Goal: Task Accomplishment & Management: Use online tool/utility

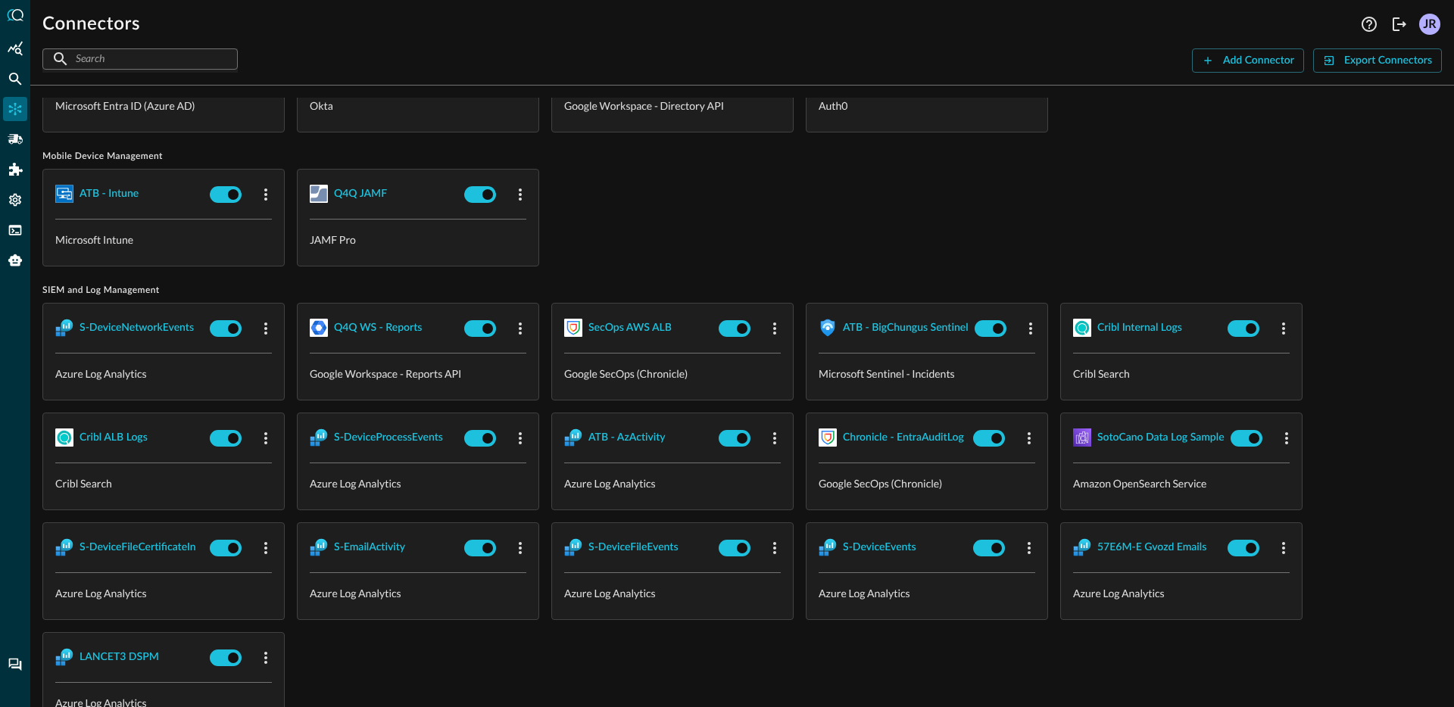
scroll to position [1257, 0]
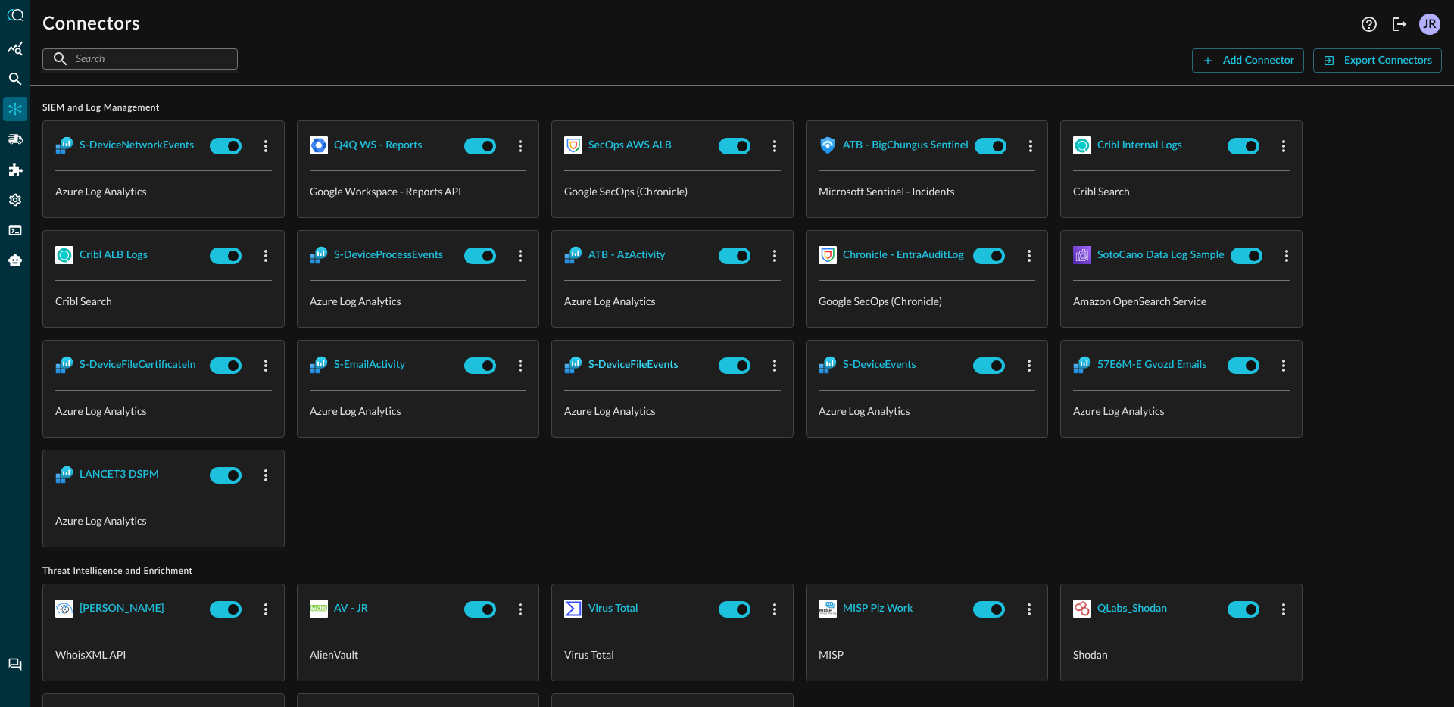
click at [623, 368] on div "S-DeviceFileEvents" at bounding box center [633, 365] width 90 height 19
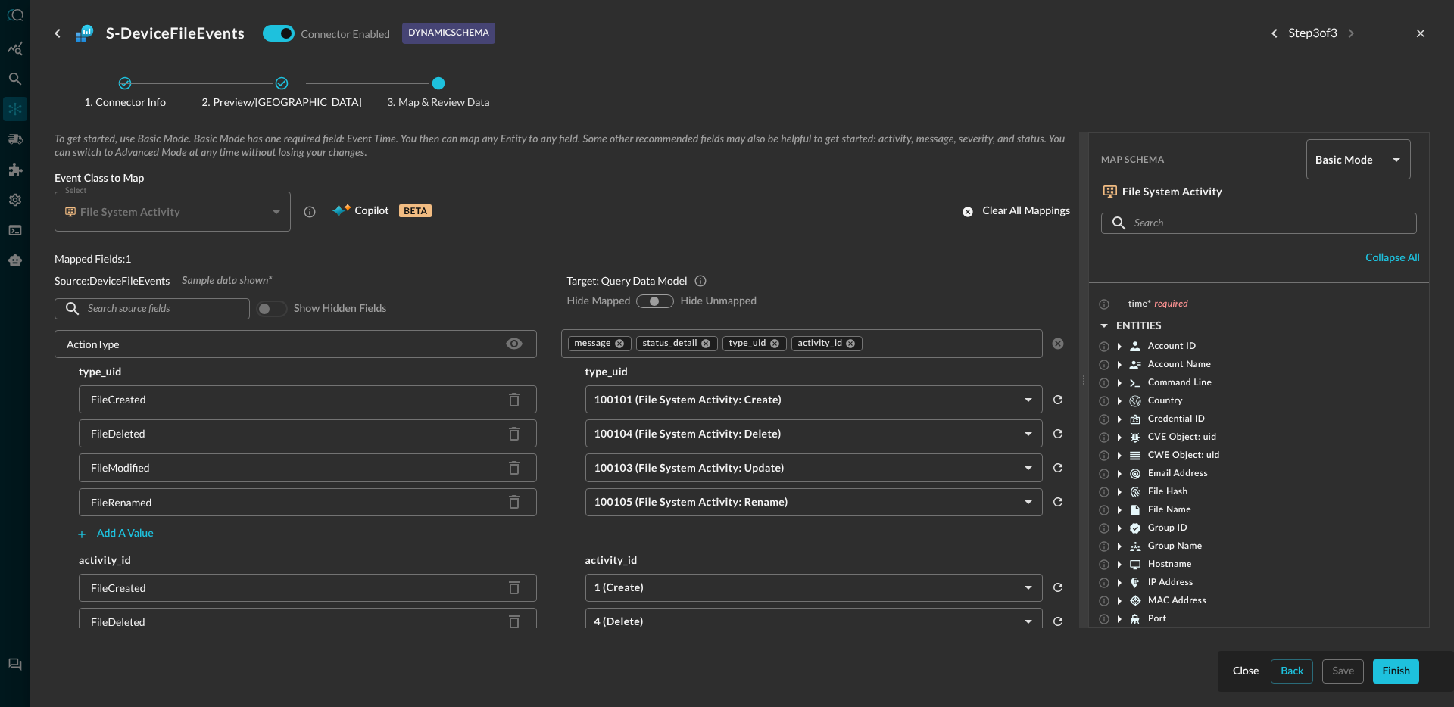
scroll to position [3, 0]
click at [701, 342] on icon at bounding box center [705, 340] width 9 height 9
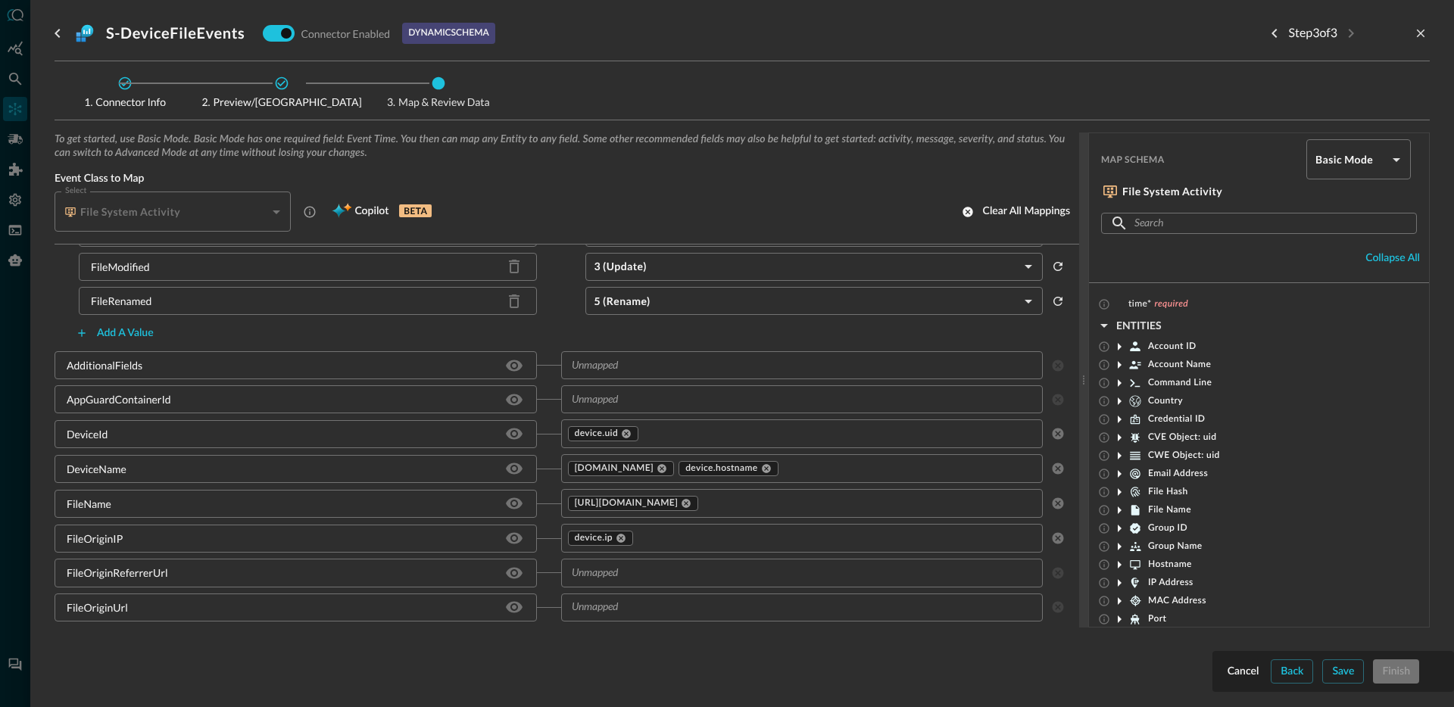
scroll to position [390, 0]
click at [508, 372] on icon "Hide/Show source field" at bounding box center [514, 365] width 18 height 18
click at [703, 373] on input "text" at bounding box center [790, 364] width 448 height 19
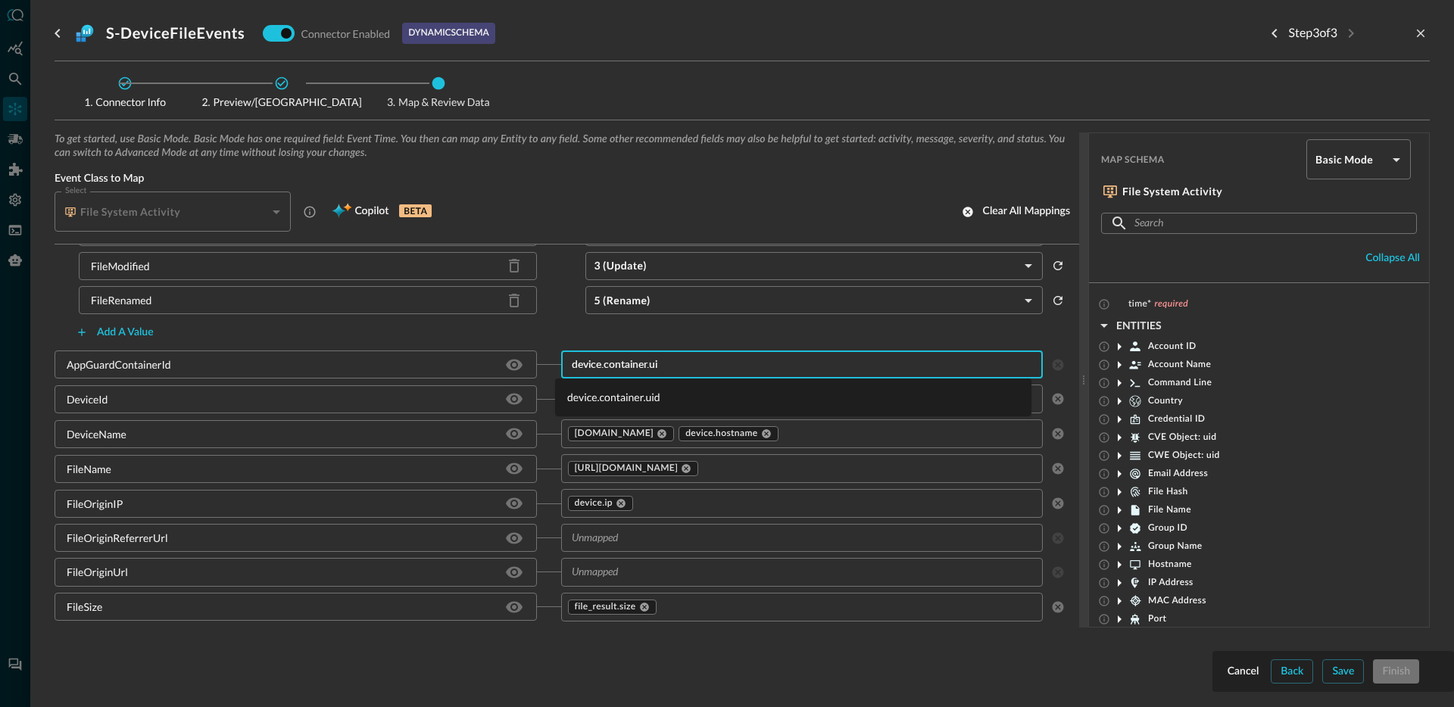
type input "device.container.uid"
click at [634, 400] on li "device.container.uid" at bounding box center [793, 397] width 476 height 25
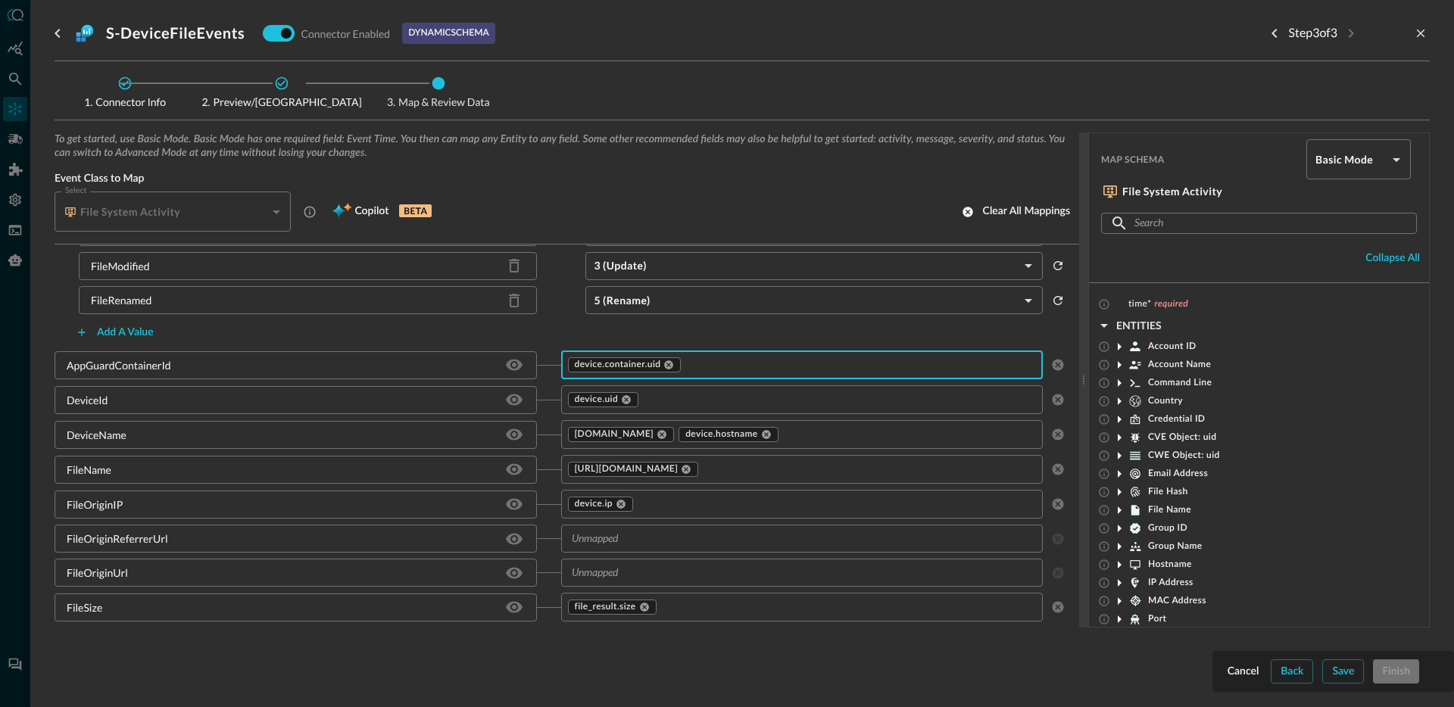
scroll to position [393, 0]
click at [657, 433] on icon at bounding box center [661, 431] width 9 height 9
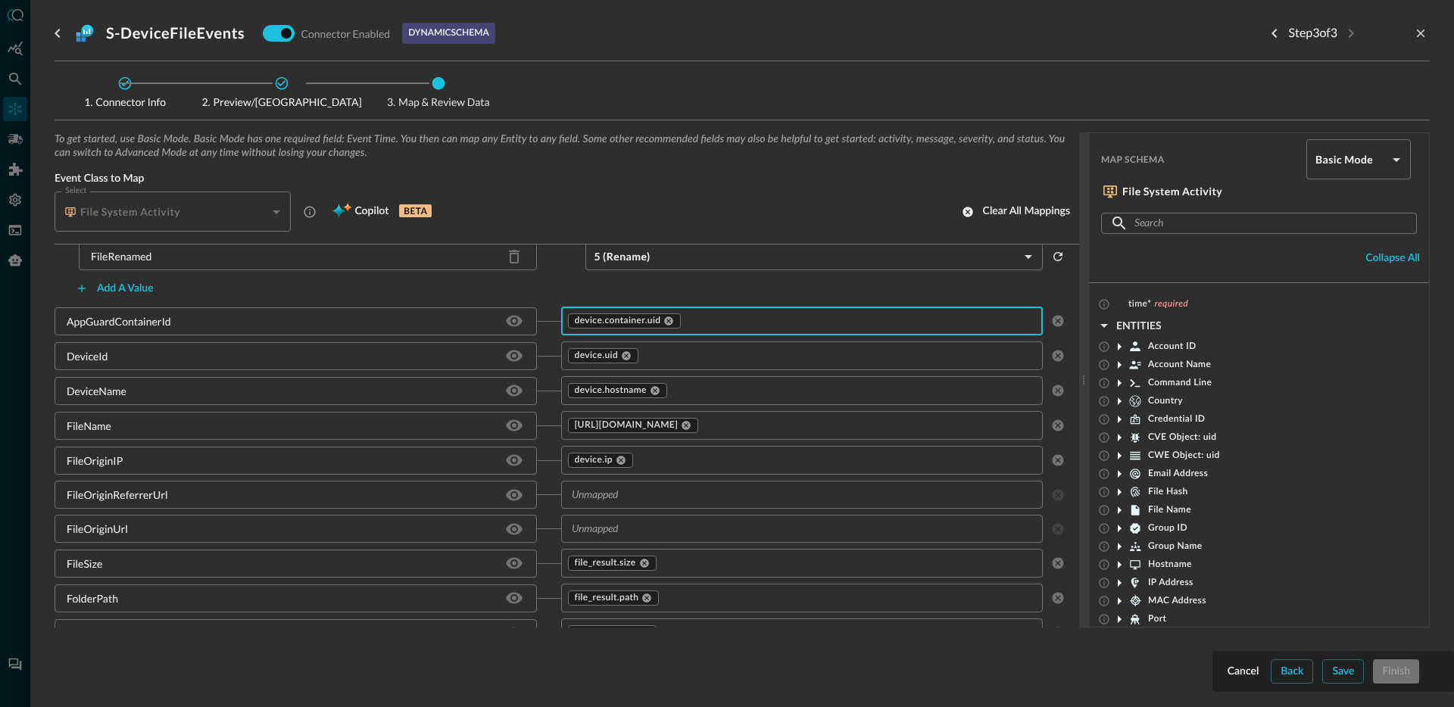
scroll to position [448, 0]
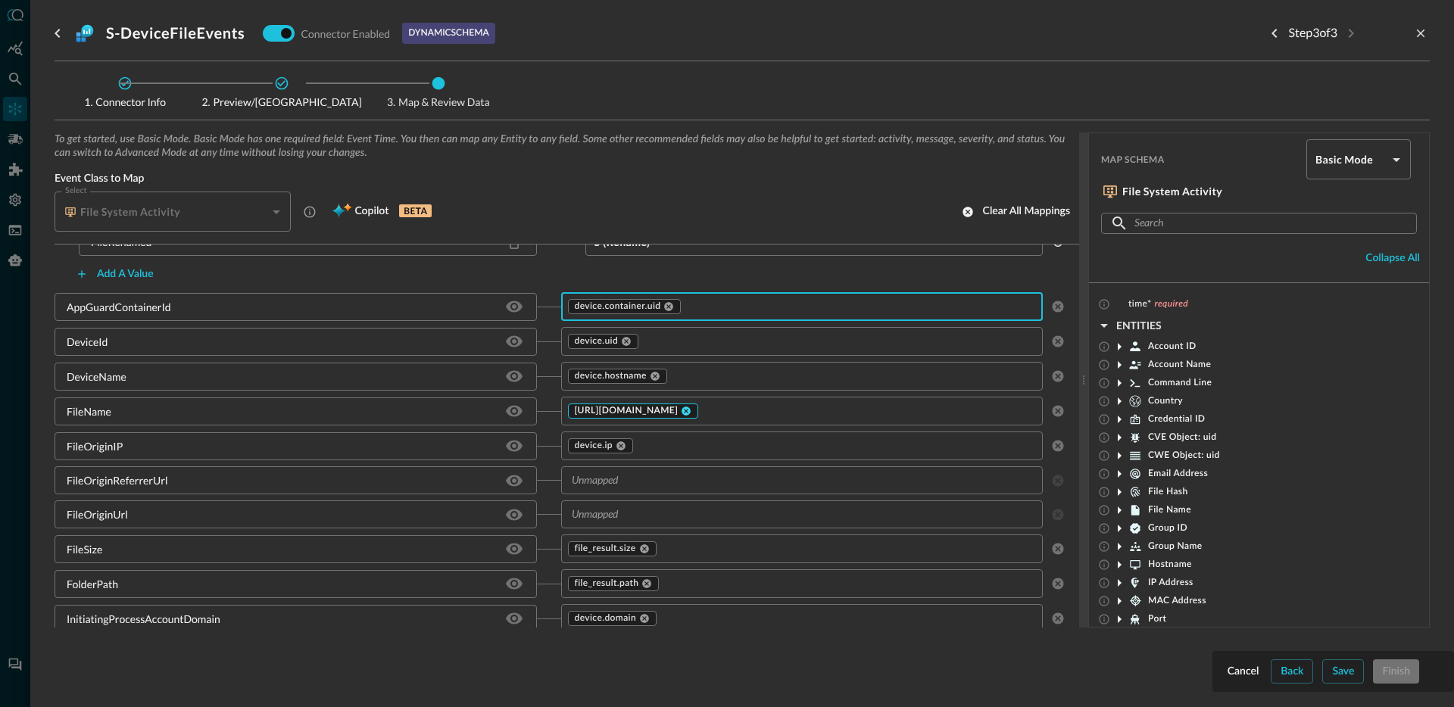
click at [681, 411] on icon at bounding box center [686, 411] width 11 height 11
click at [653, 413] on input "text" at bounding box center [790, 410] width 448 height 19
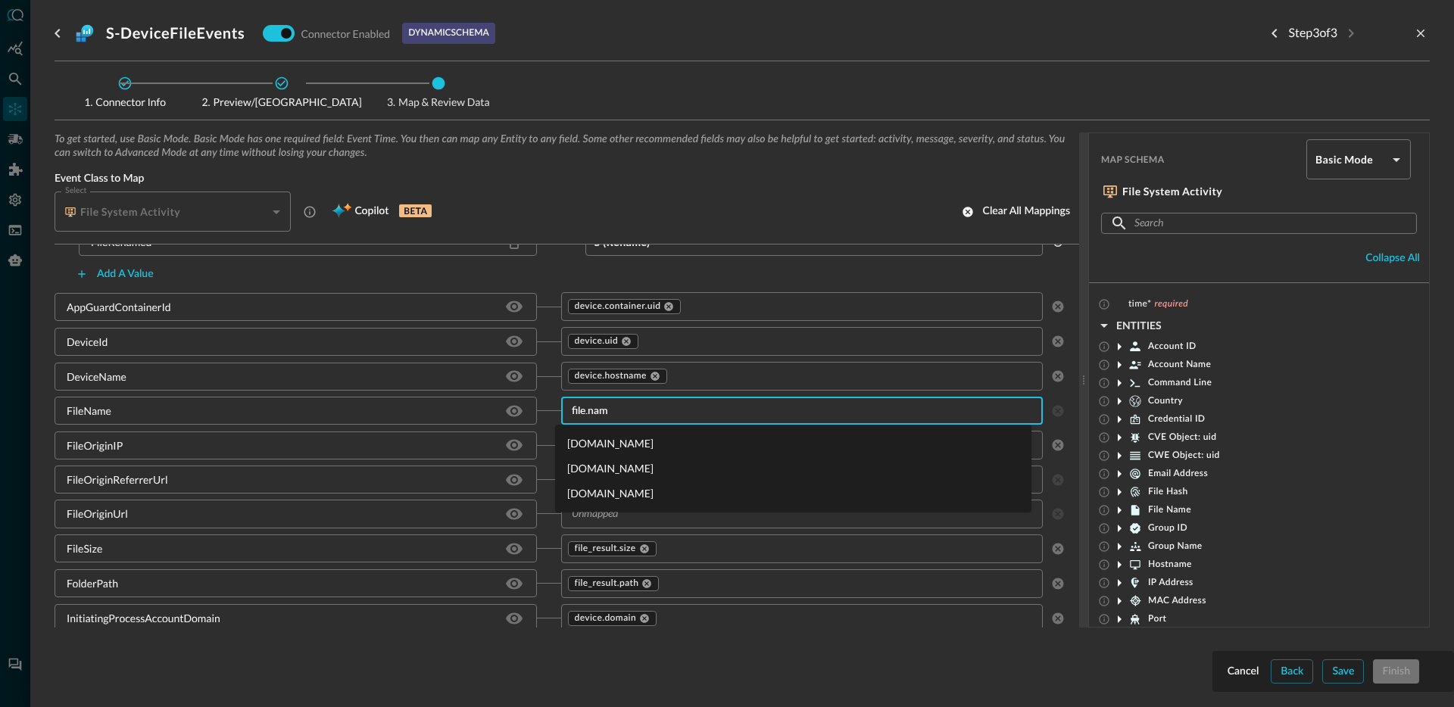
type input "[DOMAIN_NAME]"
click at [599, 469] on li "[DOMAIN_NAME]" at bounding box center [793, 468] width 476 height 25
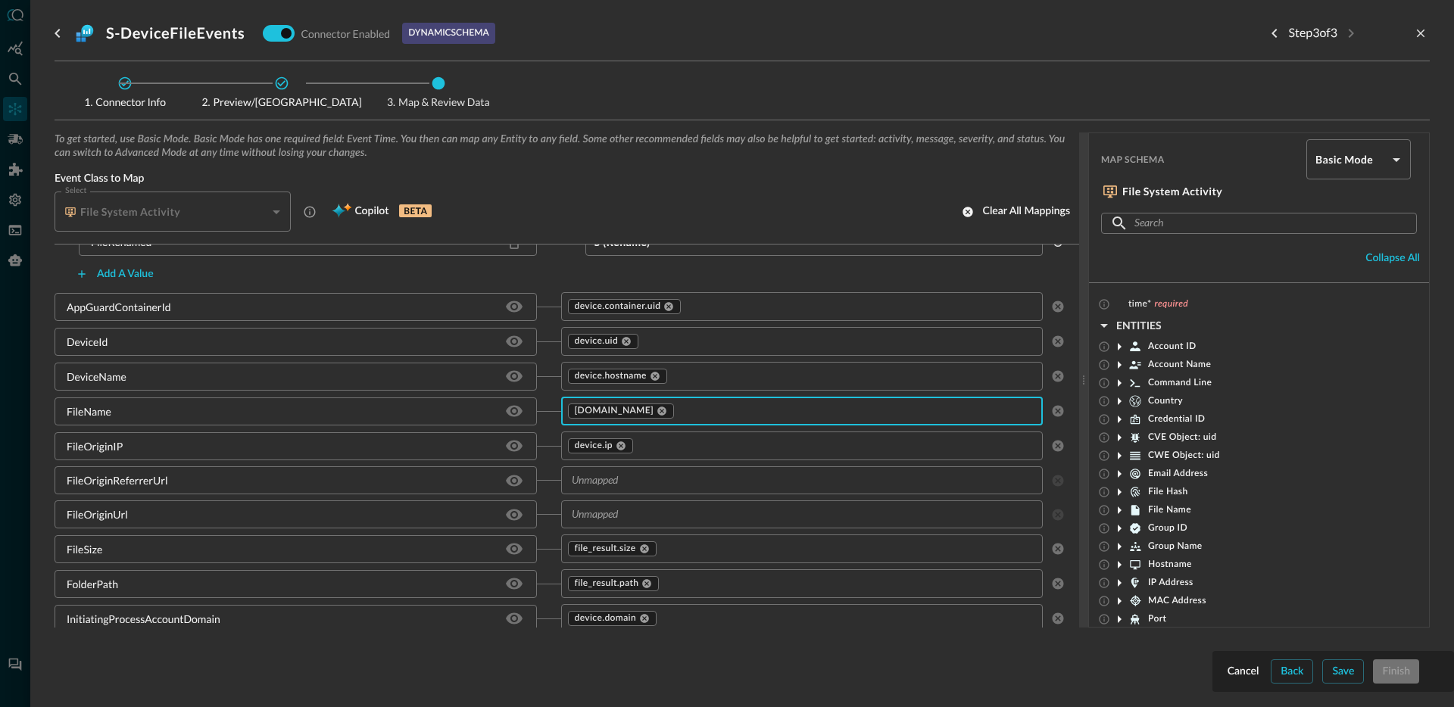
click at [616, 447] on icon at bounding box center [621, 446] width 11 height 11
click at [639, 445] on input "text" at bounding box center [790, 445] width 448 height 19
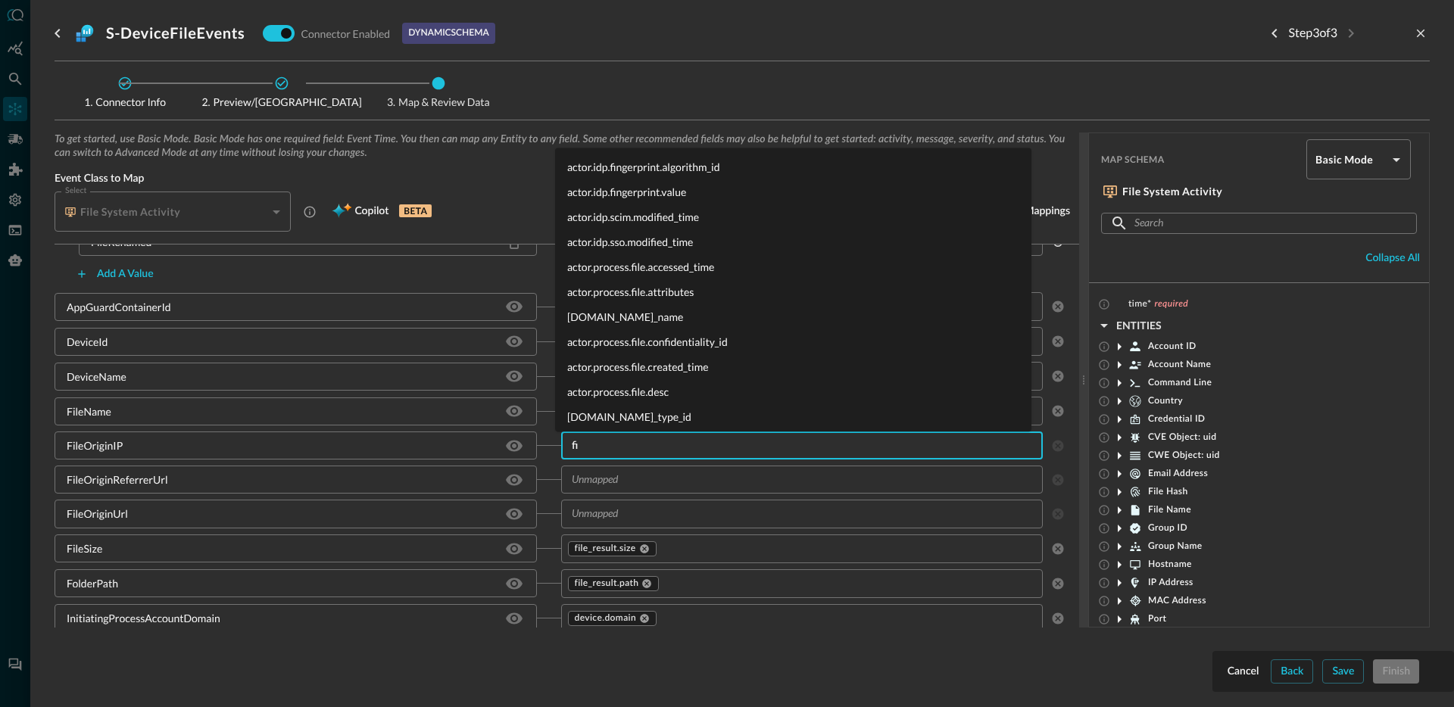
type input "f"
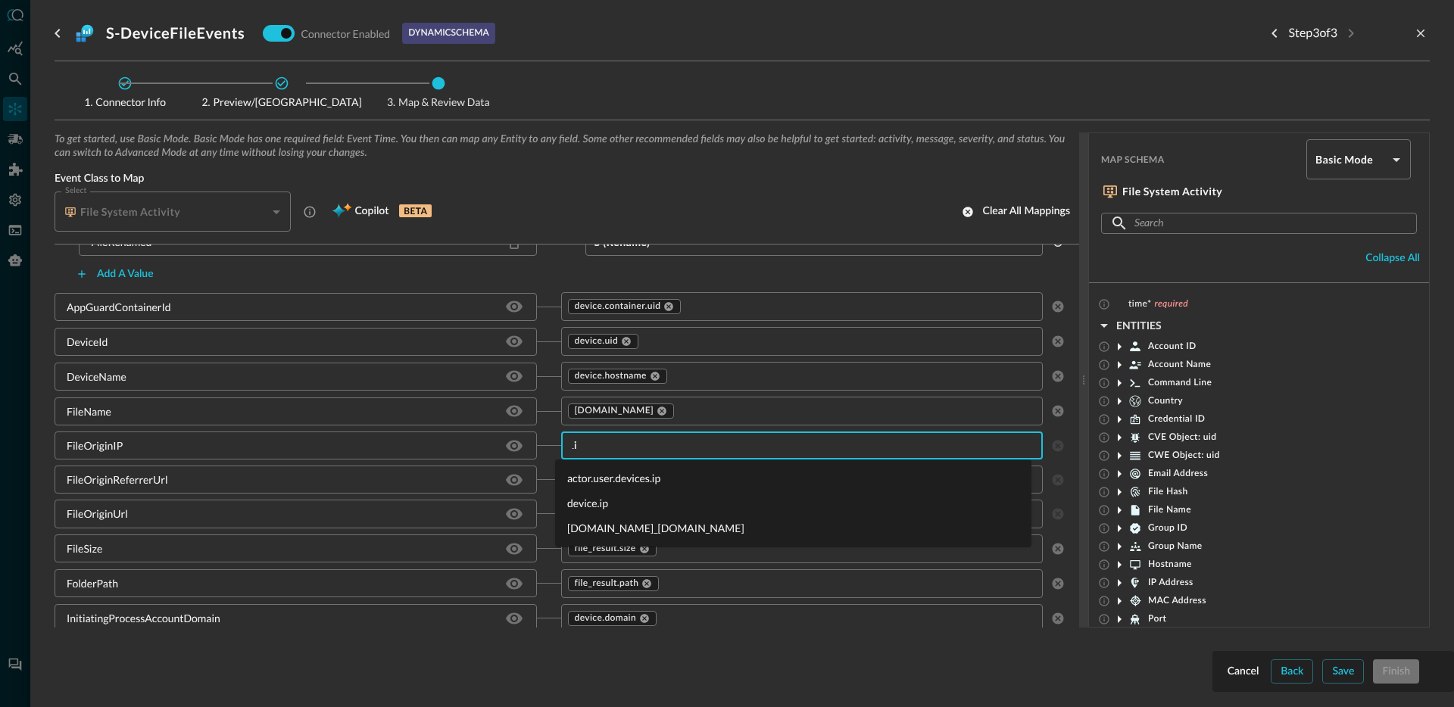
type input "."
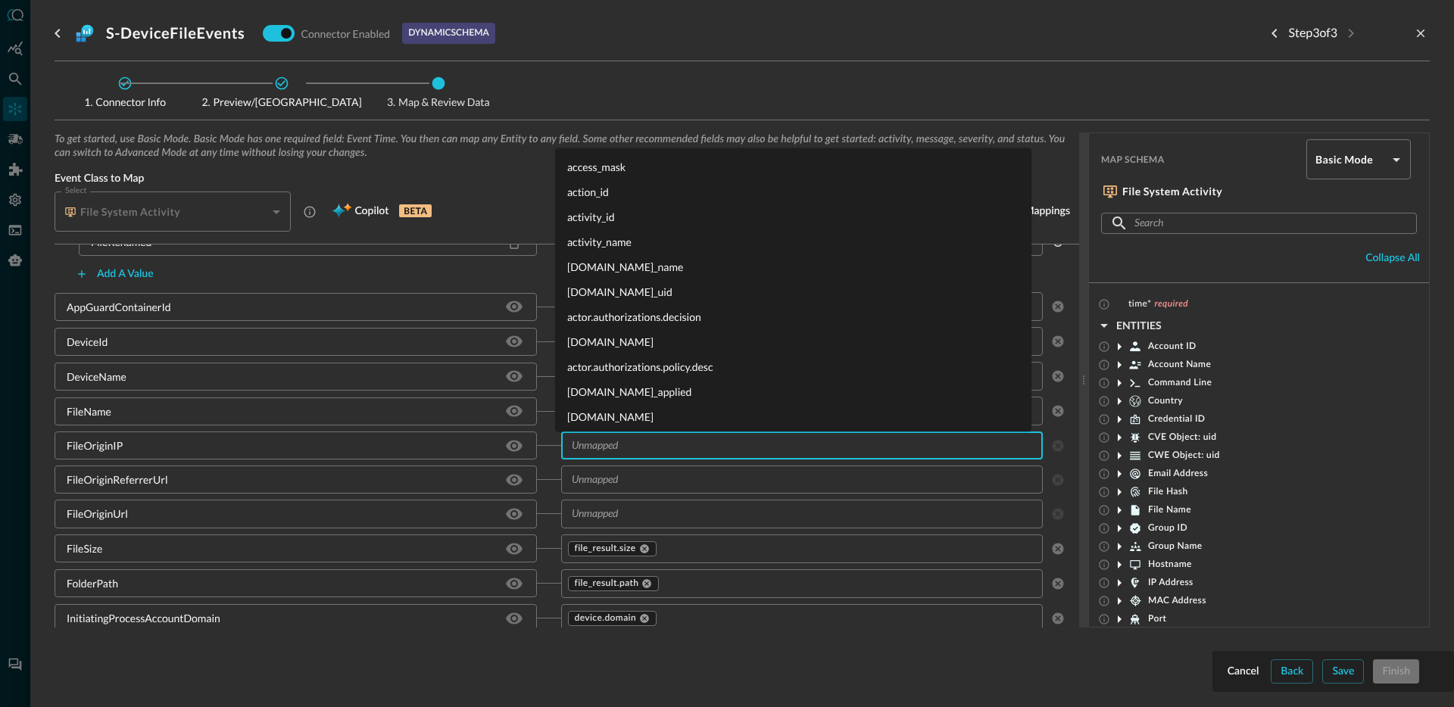
click at [130, 482] on div "FileOriginReferrerUrl" at bounding box center [117, 480] width 101 height 16
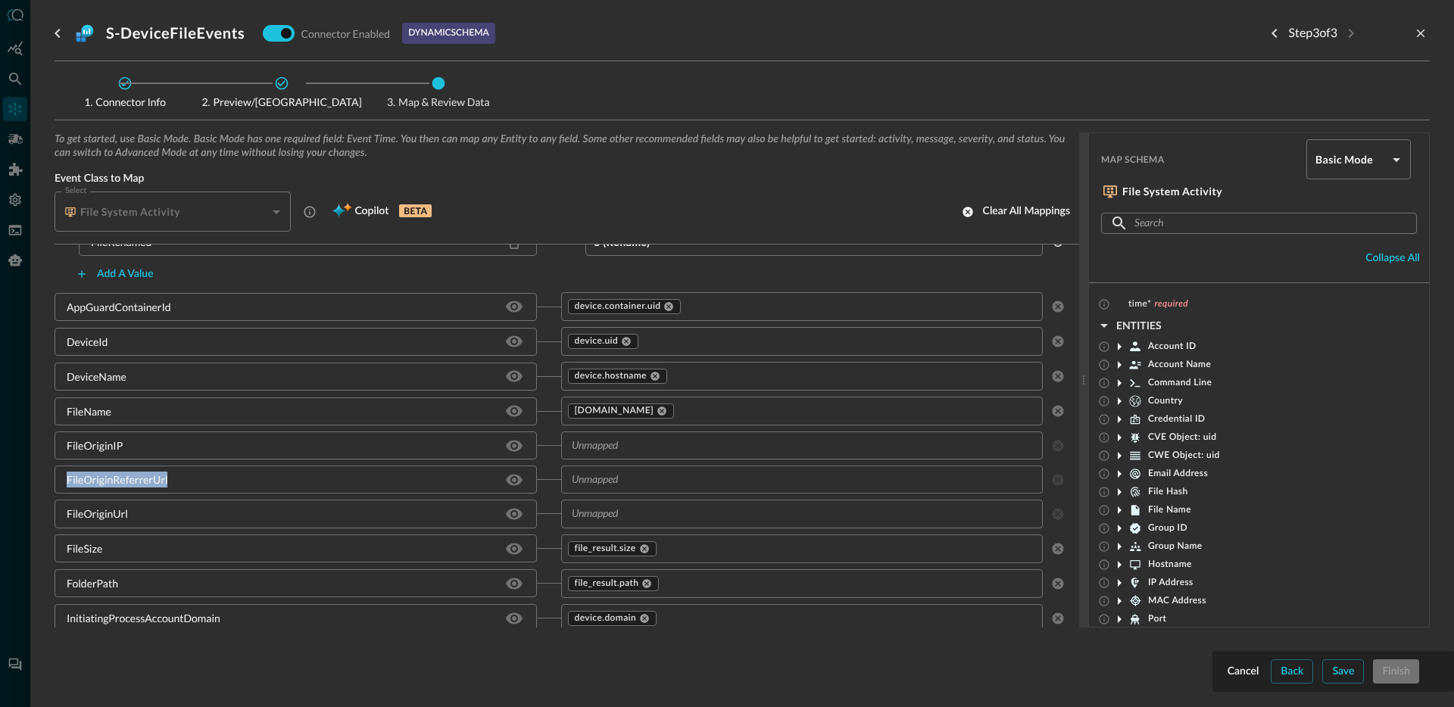
click at [130, 482] on div "FileOriginReferrerUrl" at bounding box center [117, 480] width 101 height 16
copy div "FileOriginReferrerUrl"
click at [78, 512] on div "FileOriginUrl" at bounding box center [97, 514] width 61 height 16
copy div "FileOriginUrl"
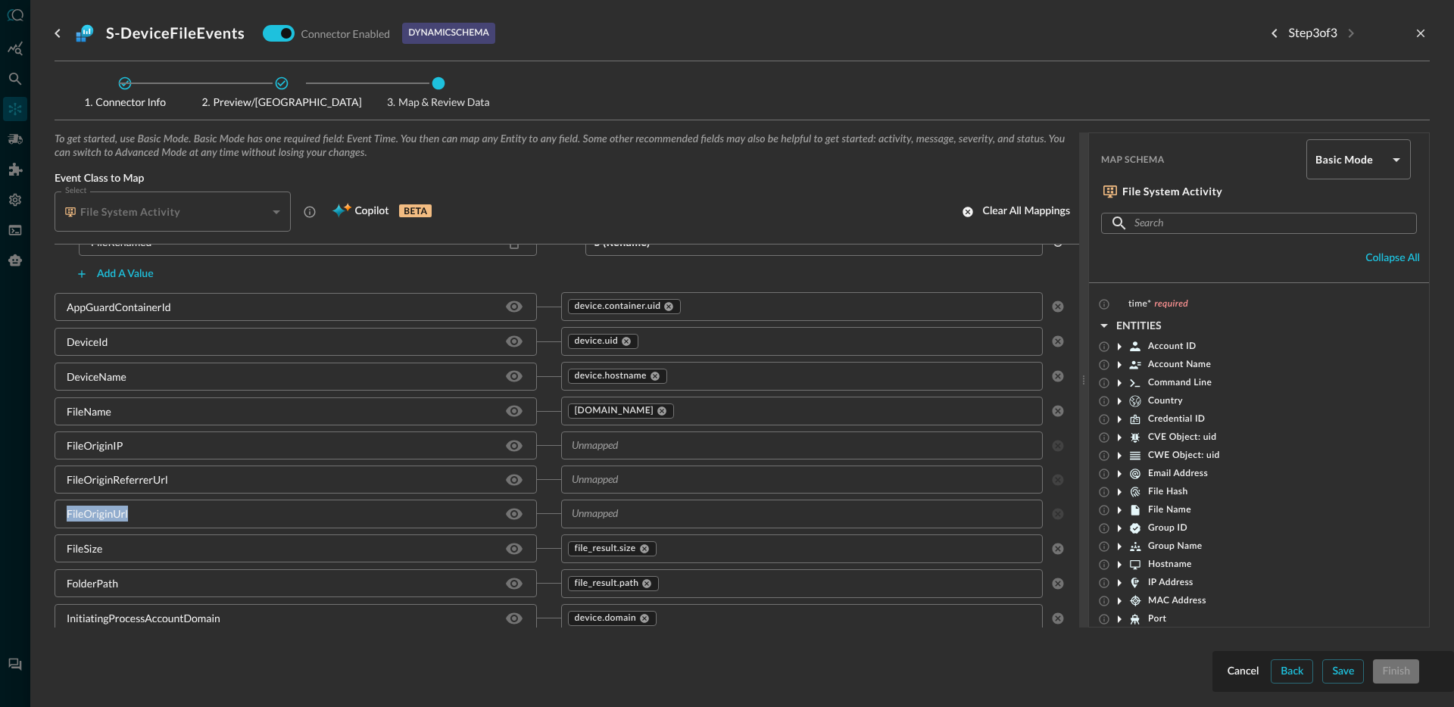
click at [600, 482] on input "text" at bounding box center [790, 479] width 448 height 19
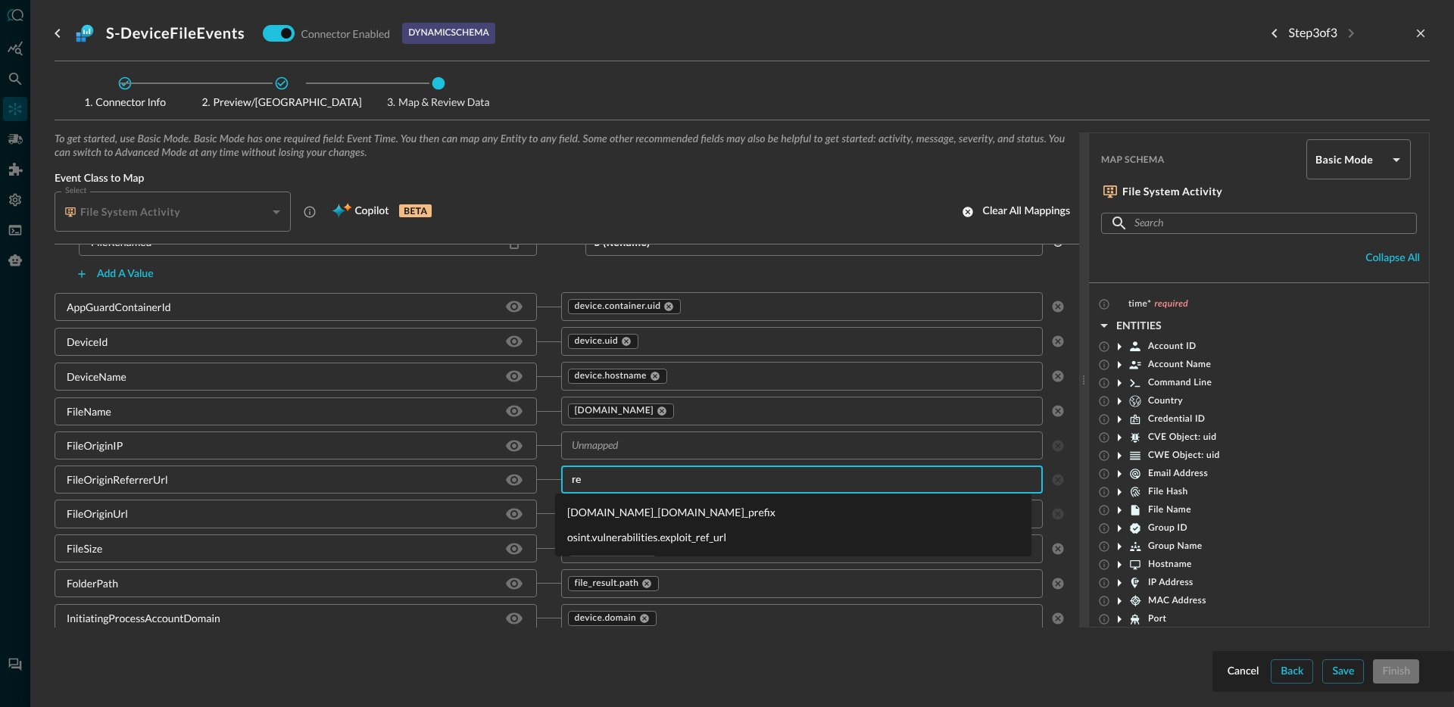
type input "r"
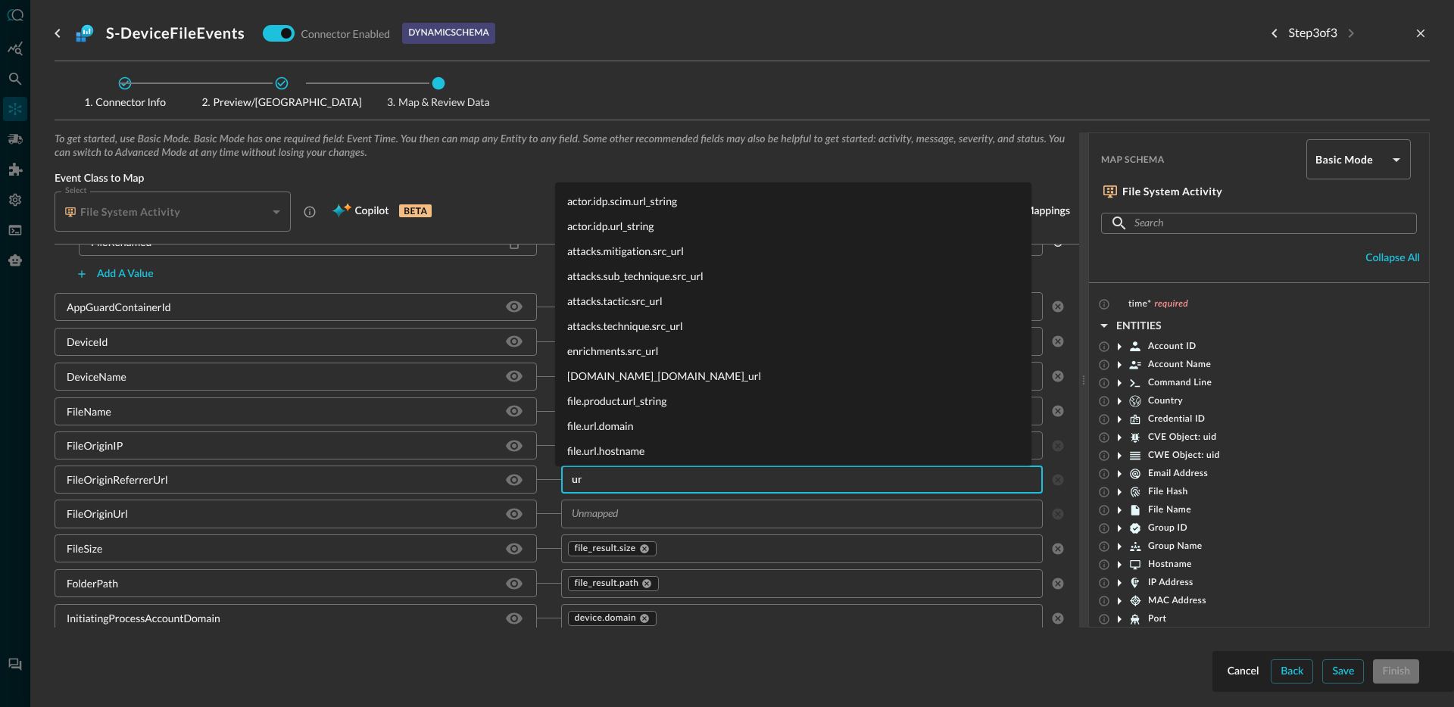
type input "u"
type input "file.url"
click at [622, 400] on li "file.url.url_string" at bounding box center [793, 400] width 476 height 25
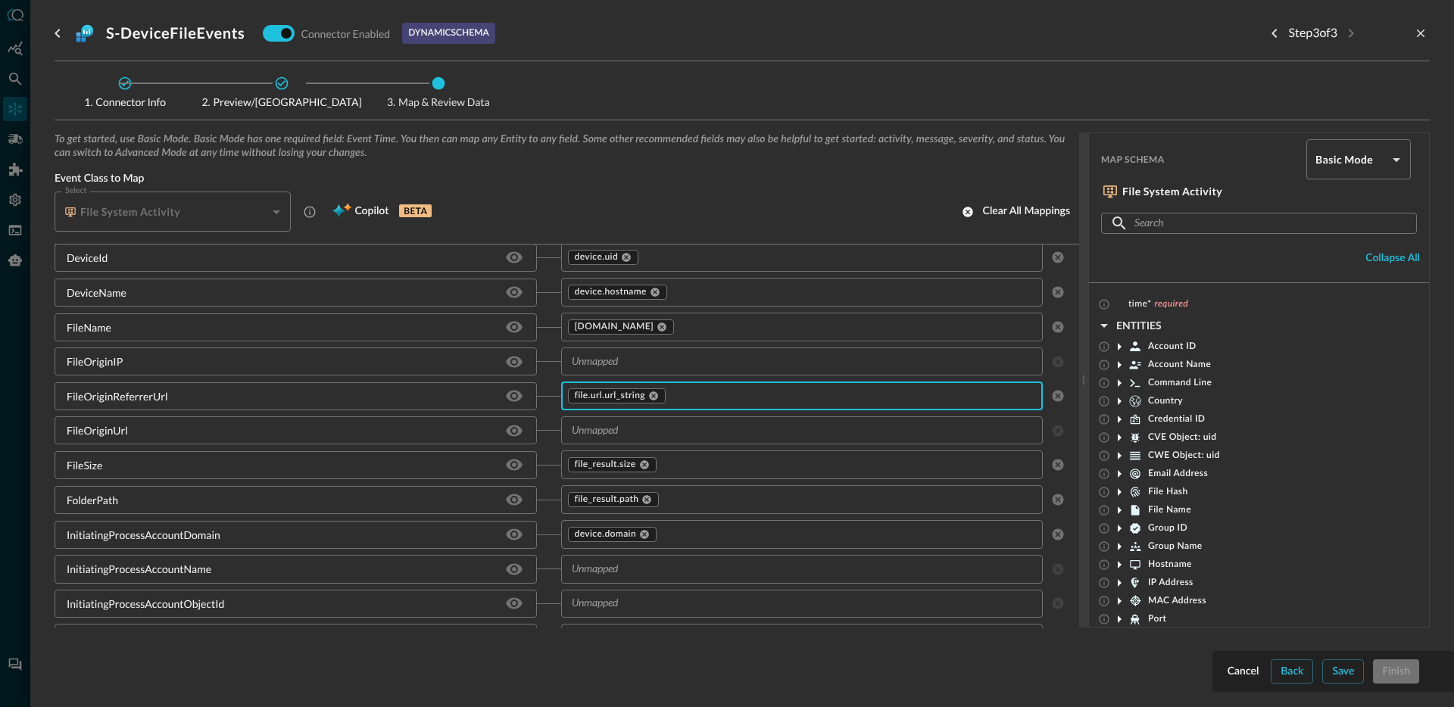
scroll to position [533, 0]
click at [650, 396] on icon at bounding box center [653, 395] width 9 height 9
click at [651, 396] on input "text" at bounding box center [790, 394] width 448 height 19
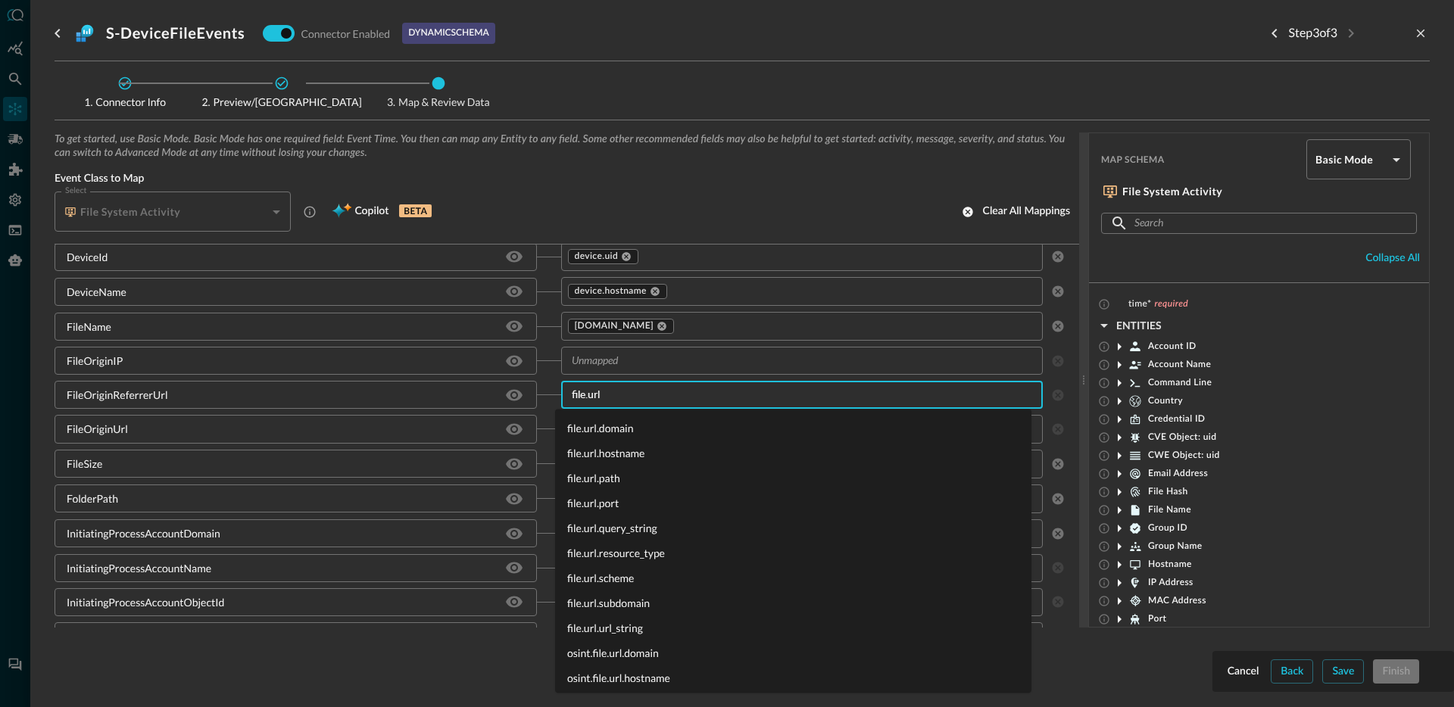
type input "file.url."
click at [636, 428] on li "file.url.domain" at bounding box center [793, 428] width 476 height 25
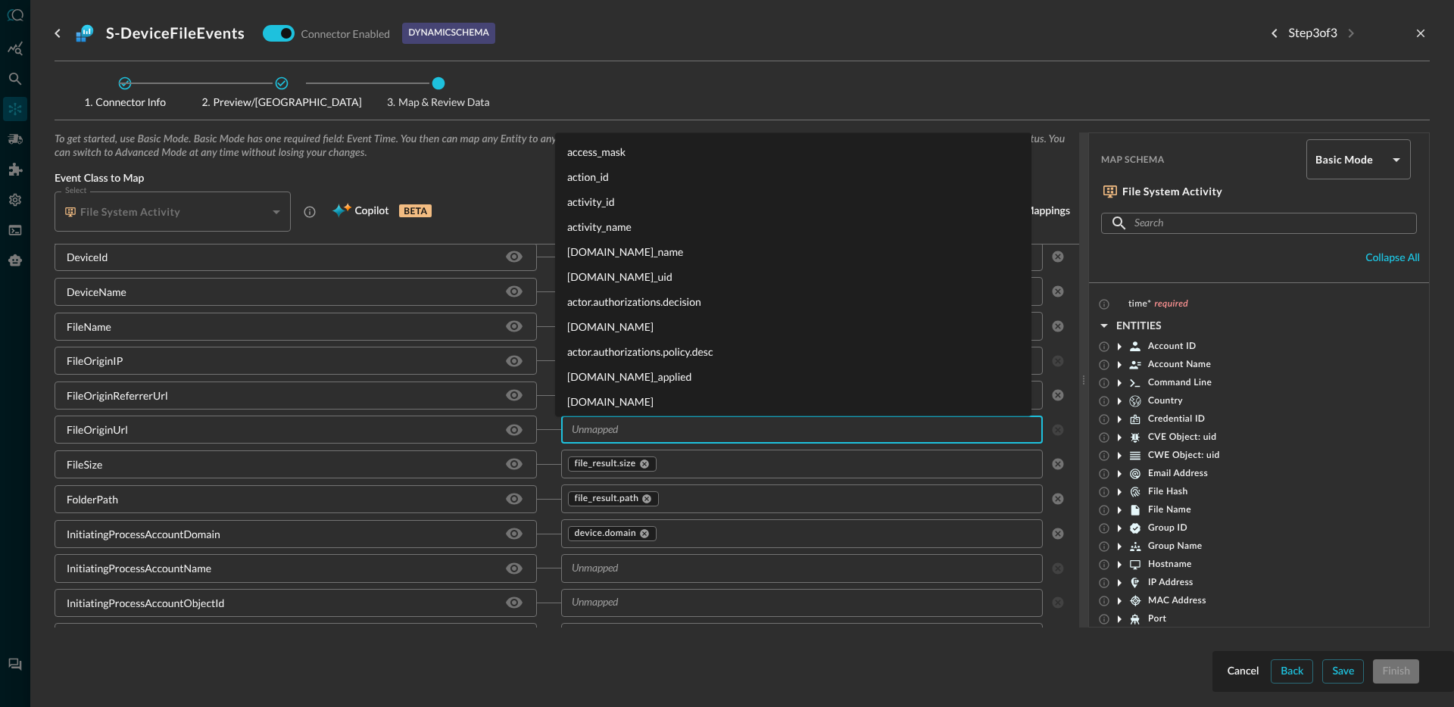
click at [648, 435] on input "text" at bounding box center [790, 429] width 448 height 19
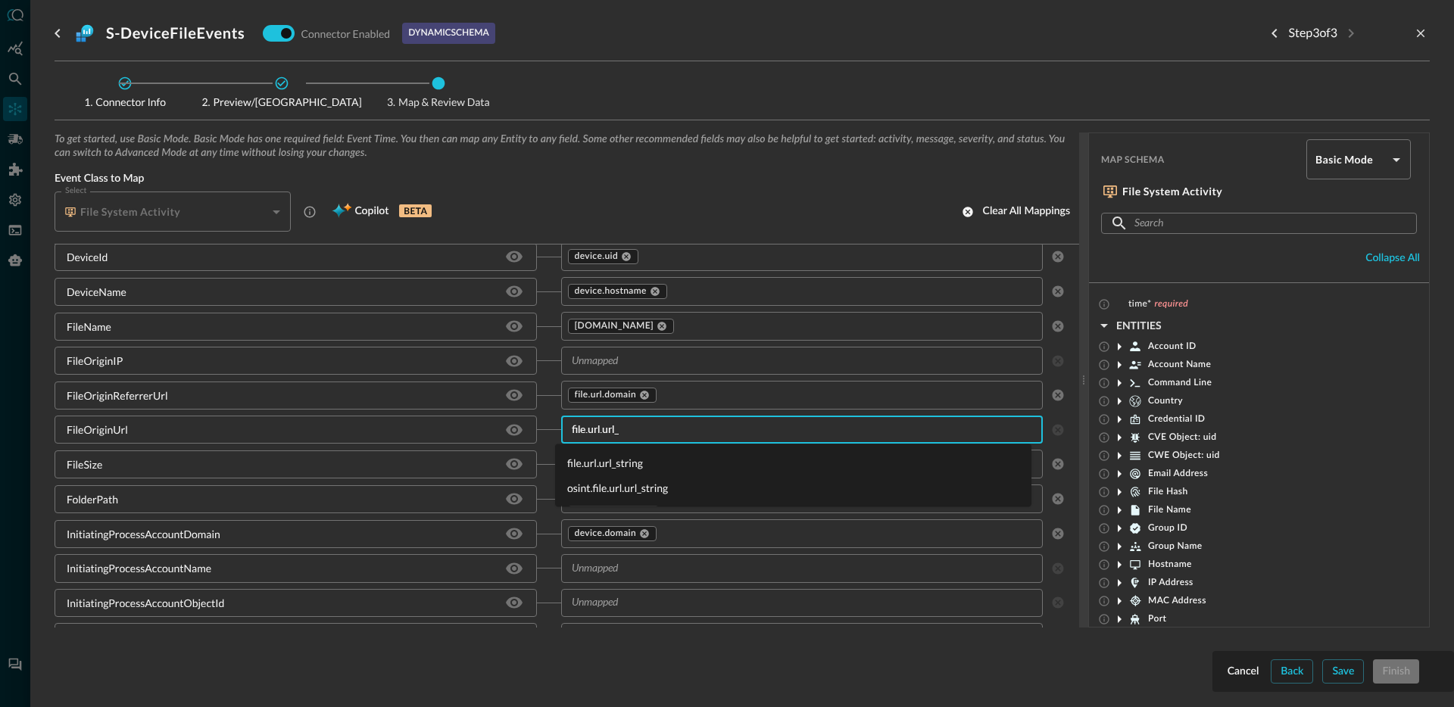
type input "file.url.url_s"
click at [656, 460] on li "file.url.url_string" at bounding box center [793, 462] width 476 height 25
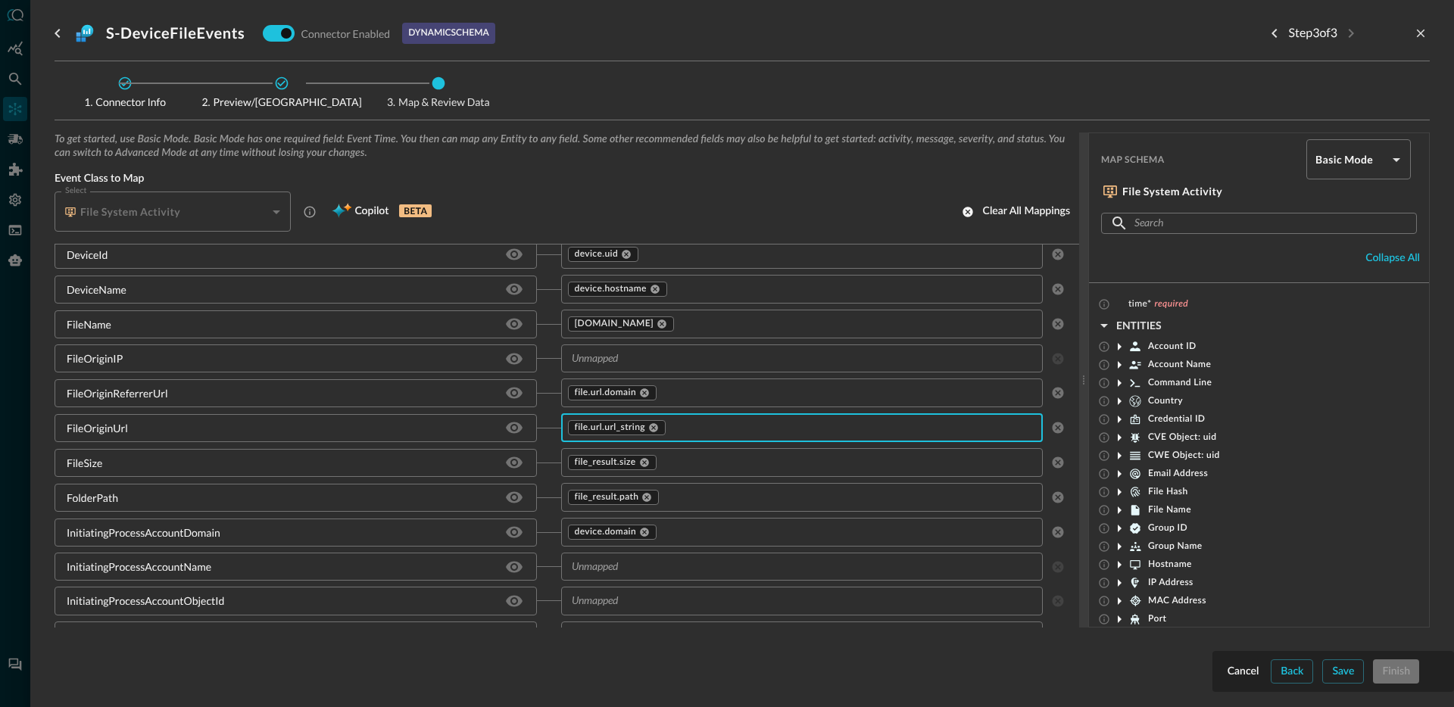
scroll to position [536, 0]
click at [642, 459] on icon at bounding box center [644, 462] width 11 height 11
click at [644, 495] on icon at bounding box center [647, 496] width 9 height 9
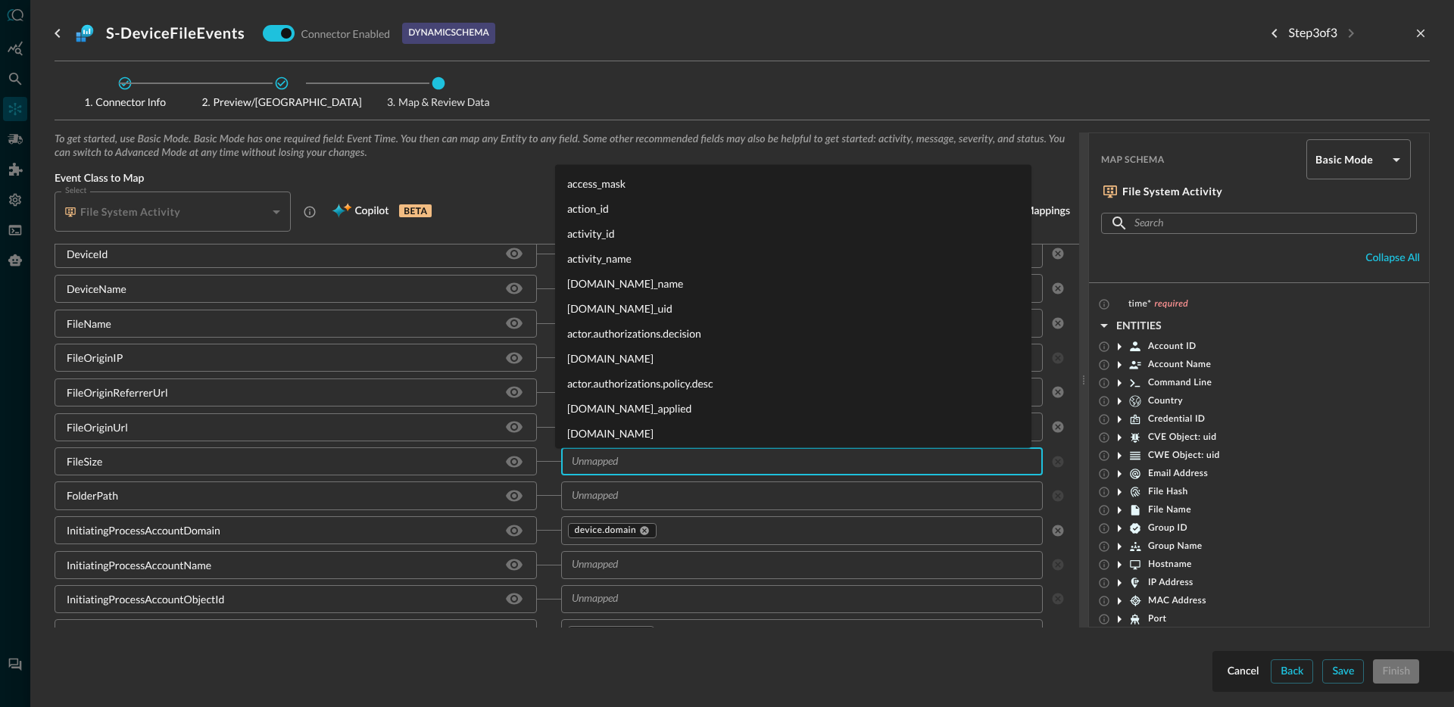
click at [638, 465] on input "text" at bounding box center [790, 461] width 448 height 19
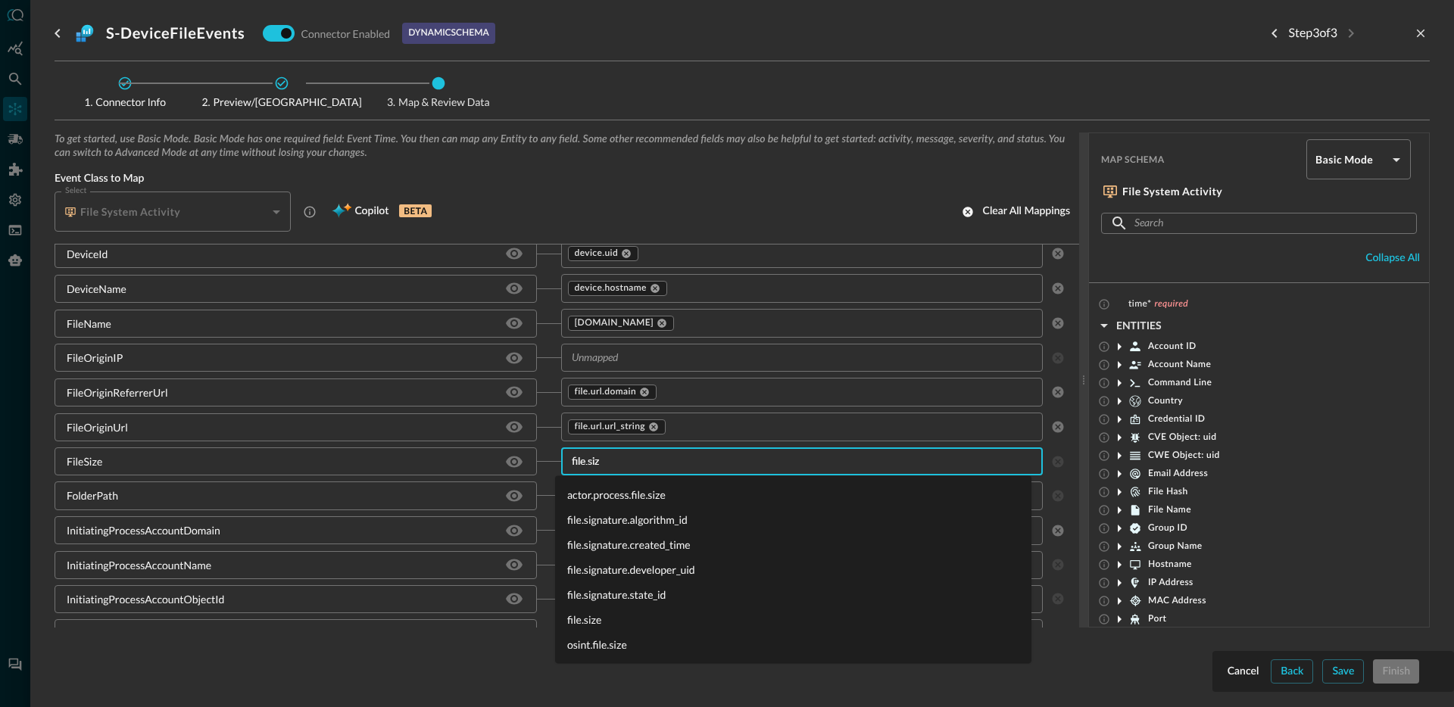
type input "file.size"
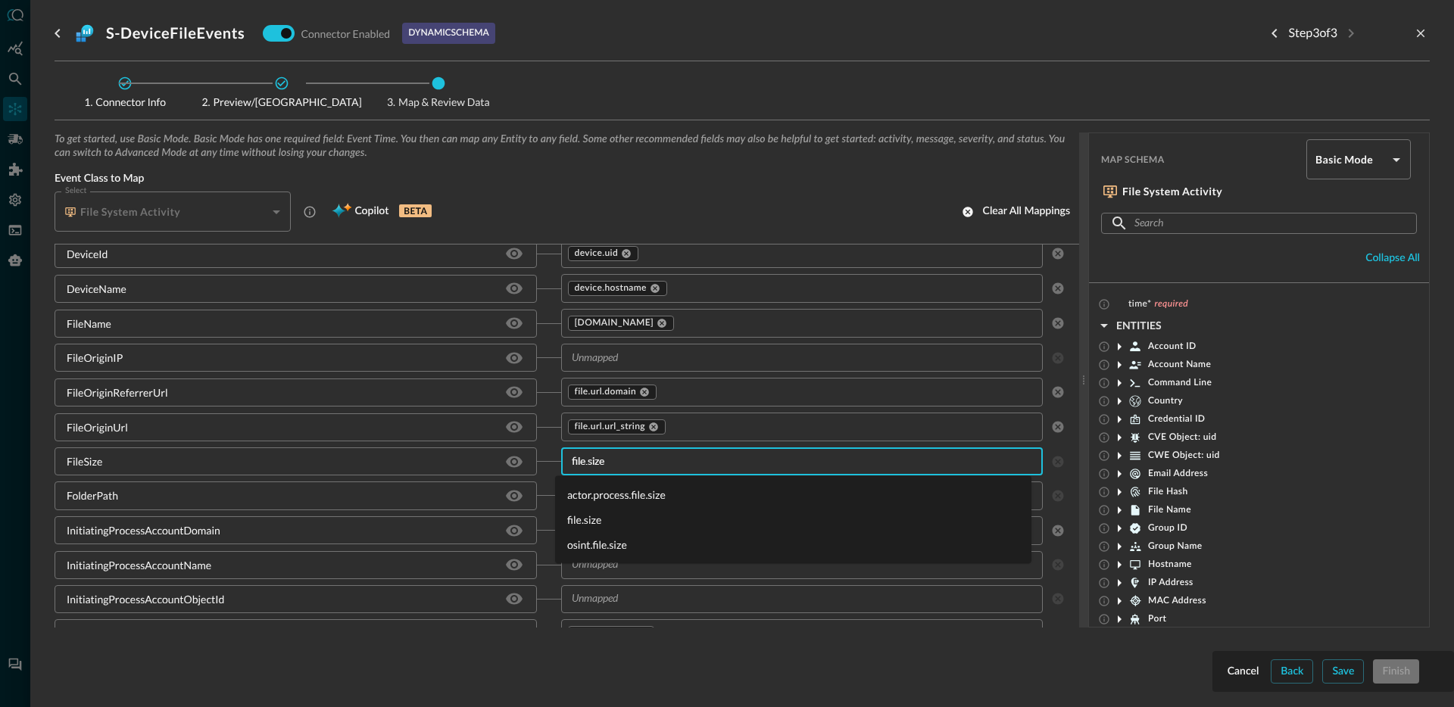
click at [602, 522] on li "file.size" at bounding box center [793, 519] width 476 height 25
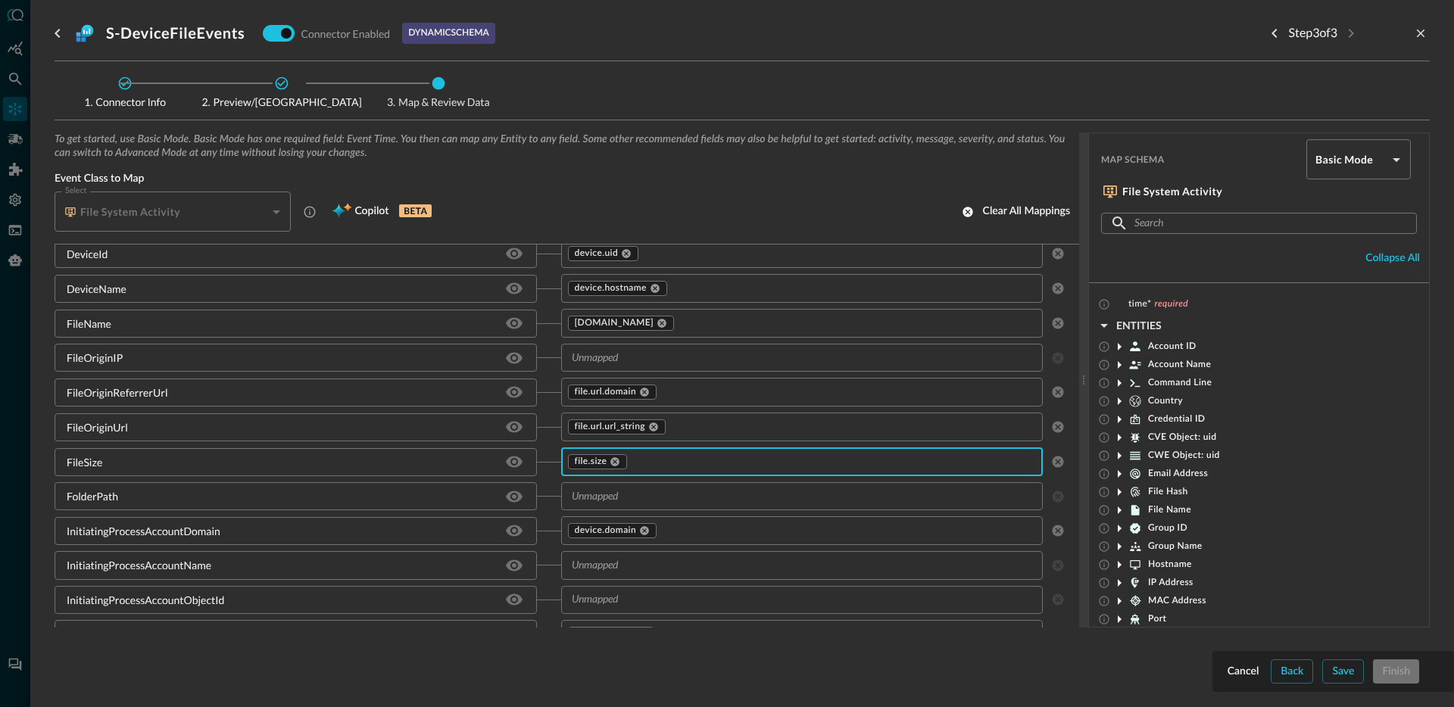
click at [641, 500] on input "text" at bounding box center [790, 496] width 448 height 19
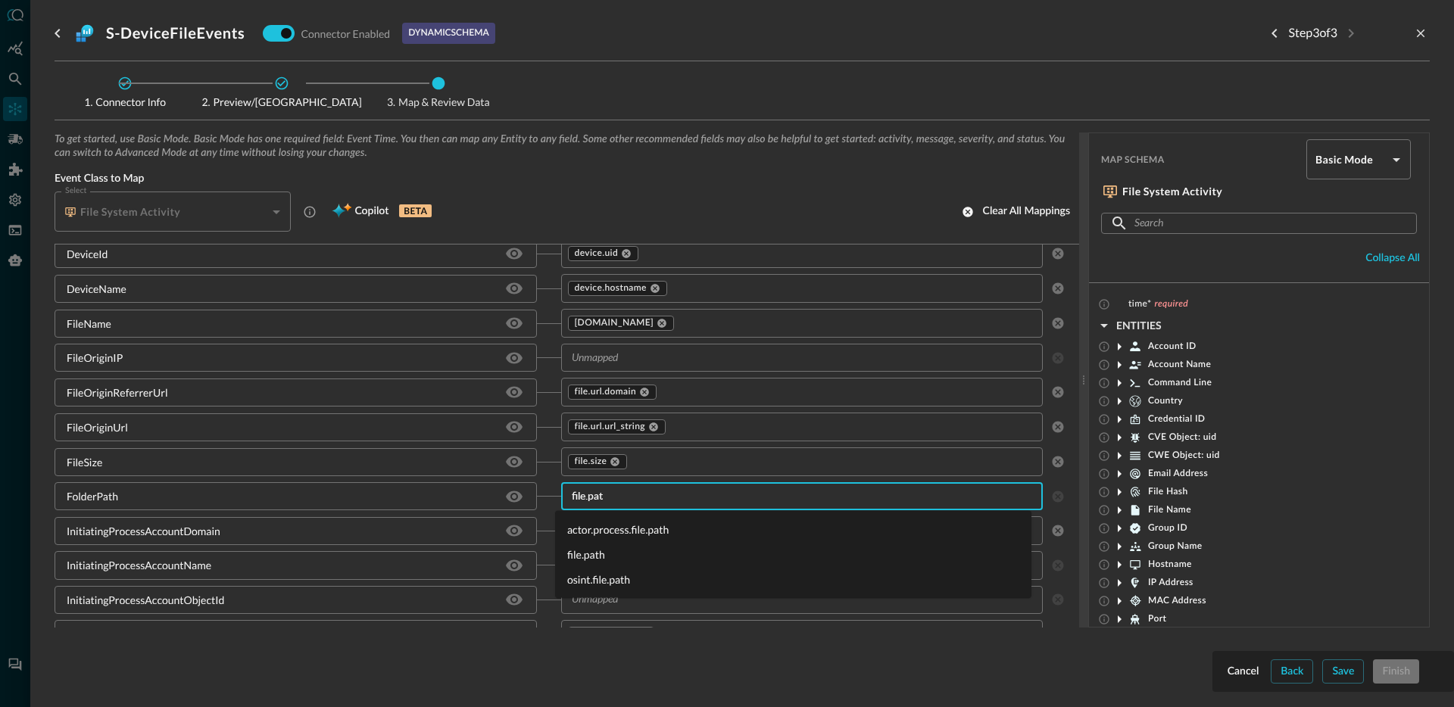
type input "file.path"
click at [600, 550] on li "file.path" at bounding box center [793, 554] width 476 height 25
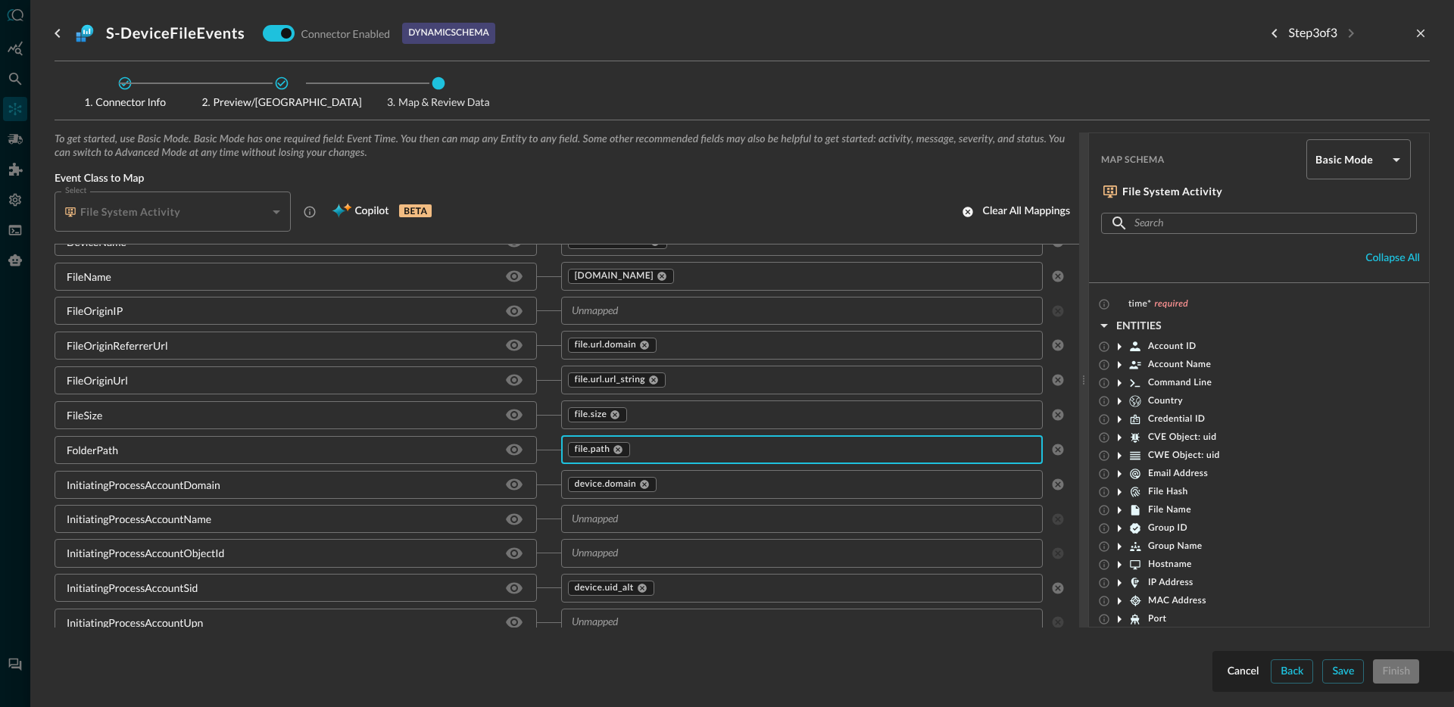
scroll to position [597, 0]
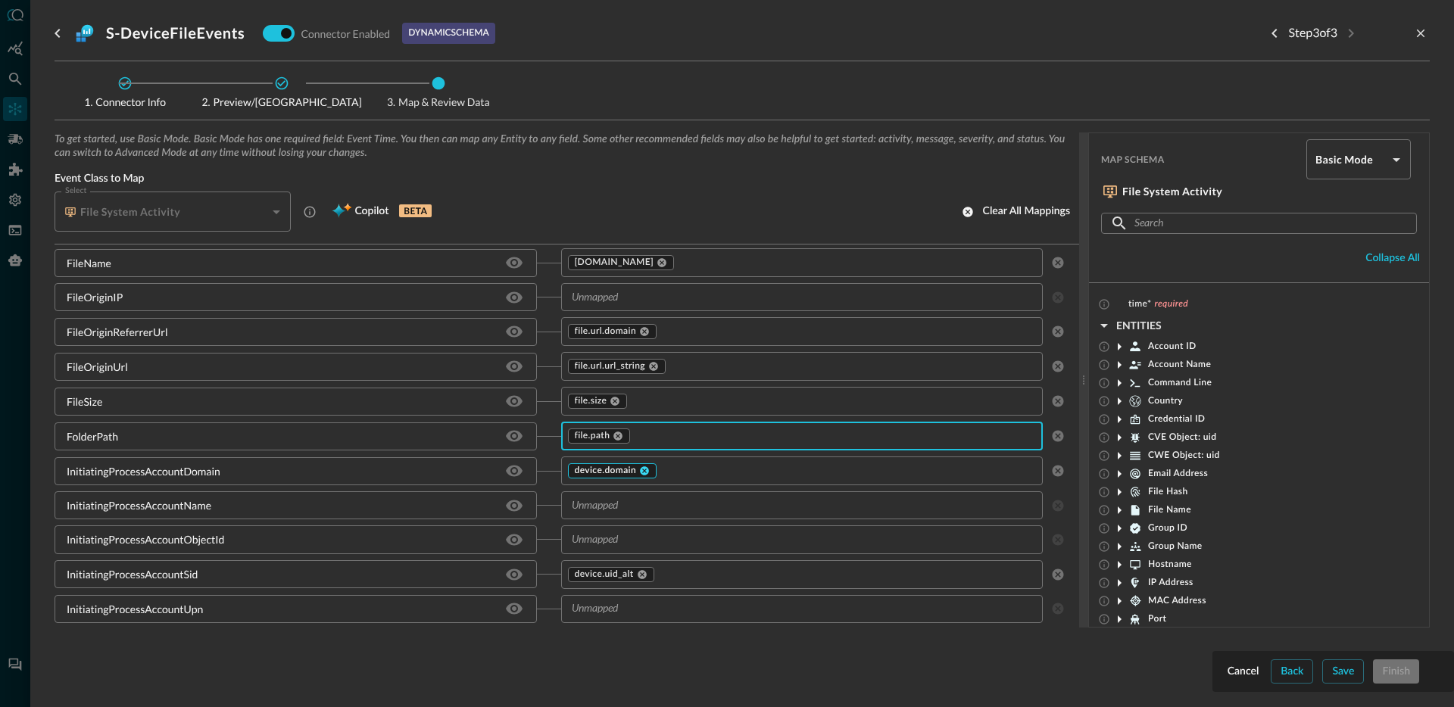
click at [640, 470] on icon at bounding box center [644, 470] width 9 height 9
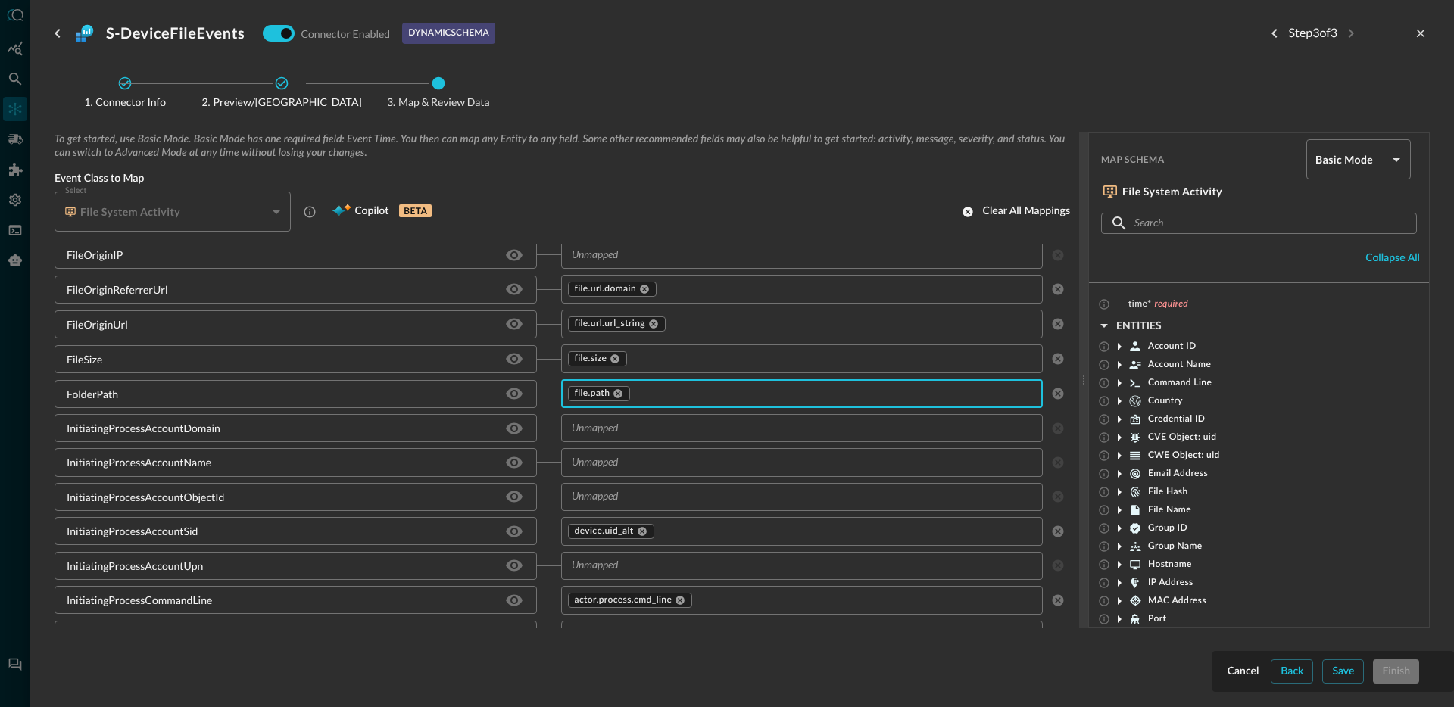
scroll to position [640, 0]
click at [637, 530] on icon at bounding box center [642, 530] width 11 height 11
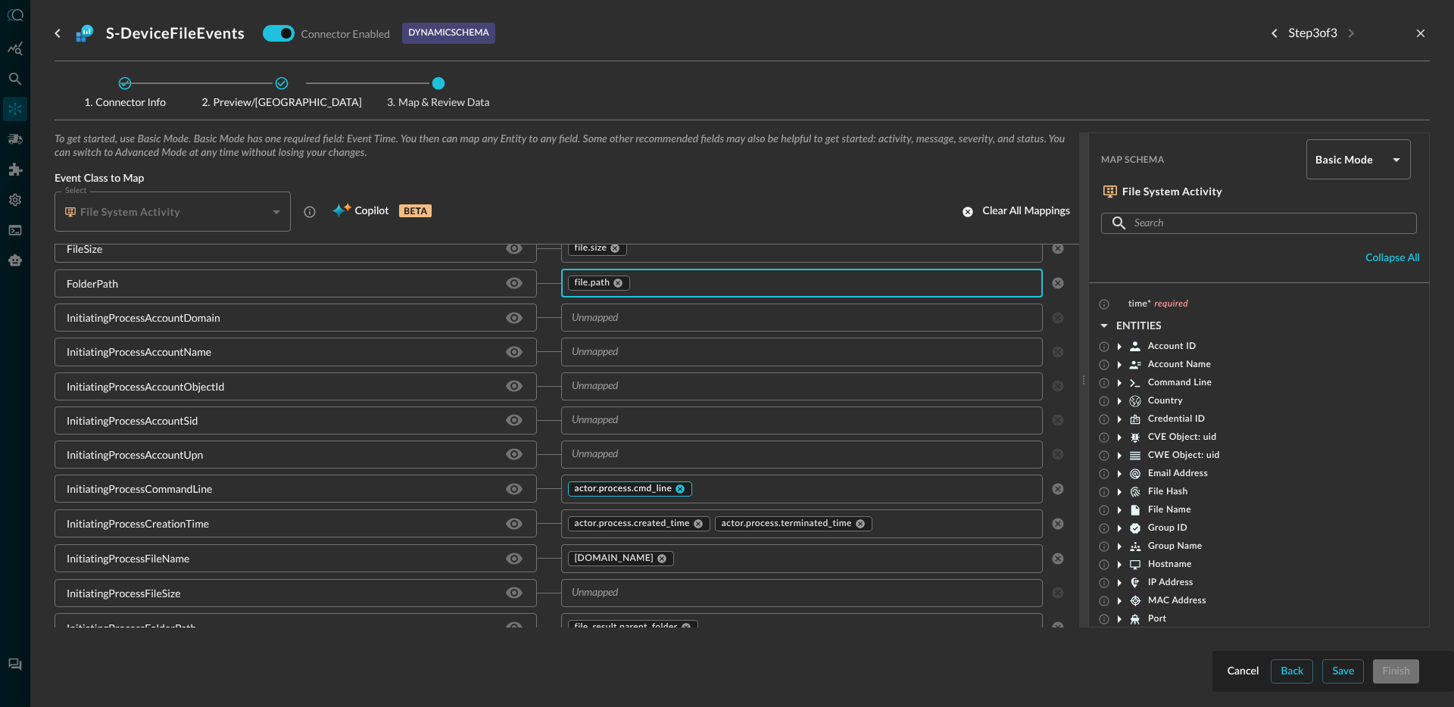
scroll to position [750, 0]
click at [856, 525] on icon at bounding box center [860, 523] width 9 height 9
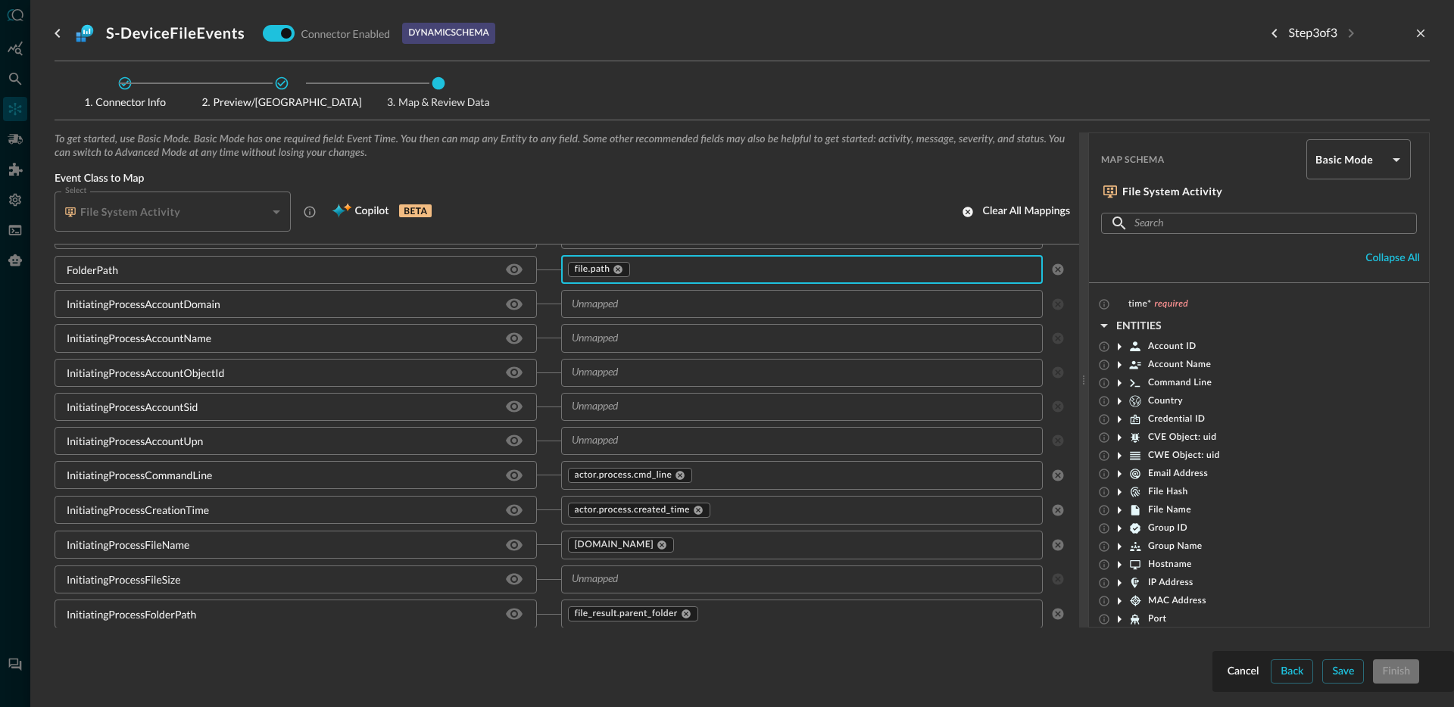
scroll to position [763, 0]
click at [712, 548] on input "text" at bounding box center [844, 544] width 337 height 19
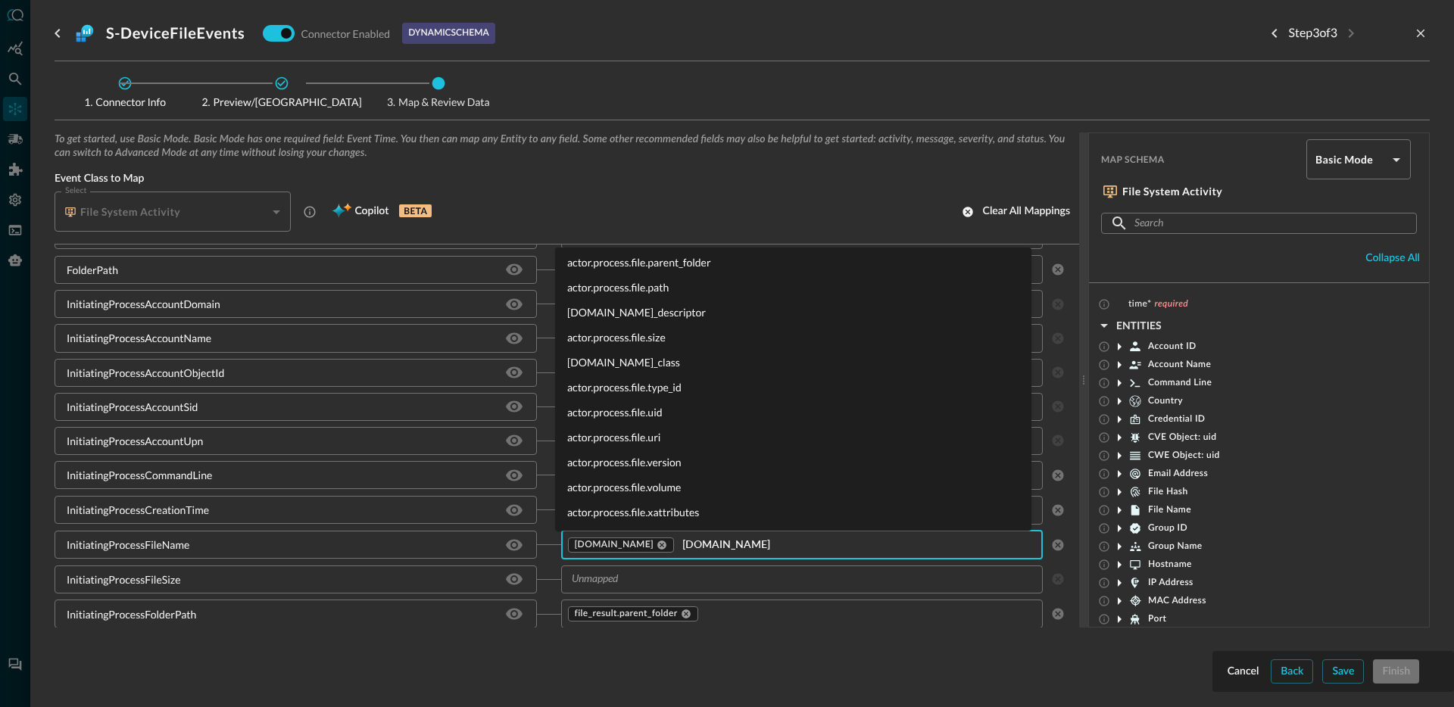
scroll to position [0, 0]
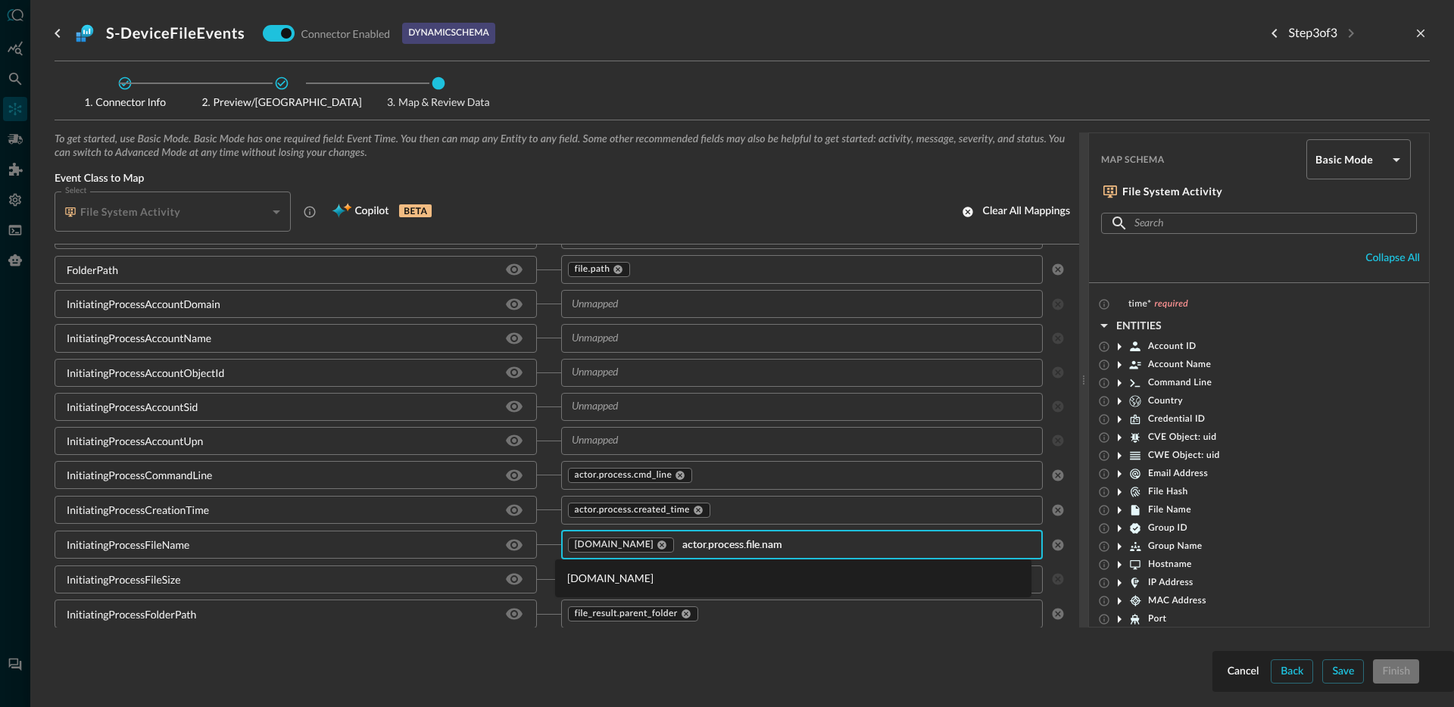
type input "[DOMAIN_NAME]"
click at [659, 573] on li "[DOMAIN_NAME]" at bounding box center [793, 578] width 476 height 25
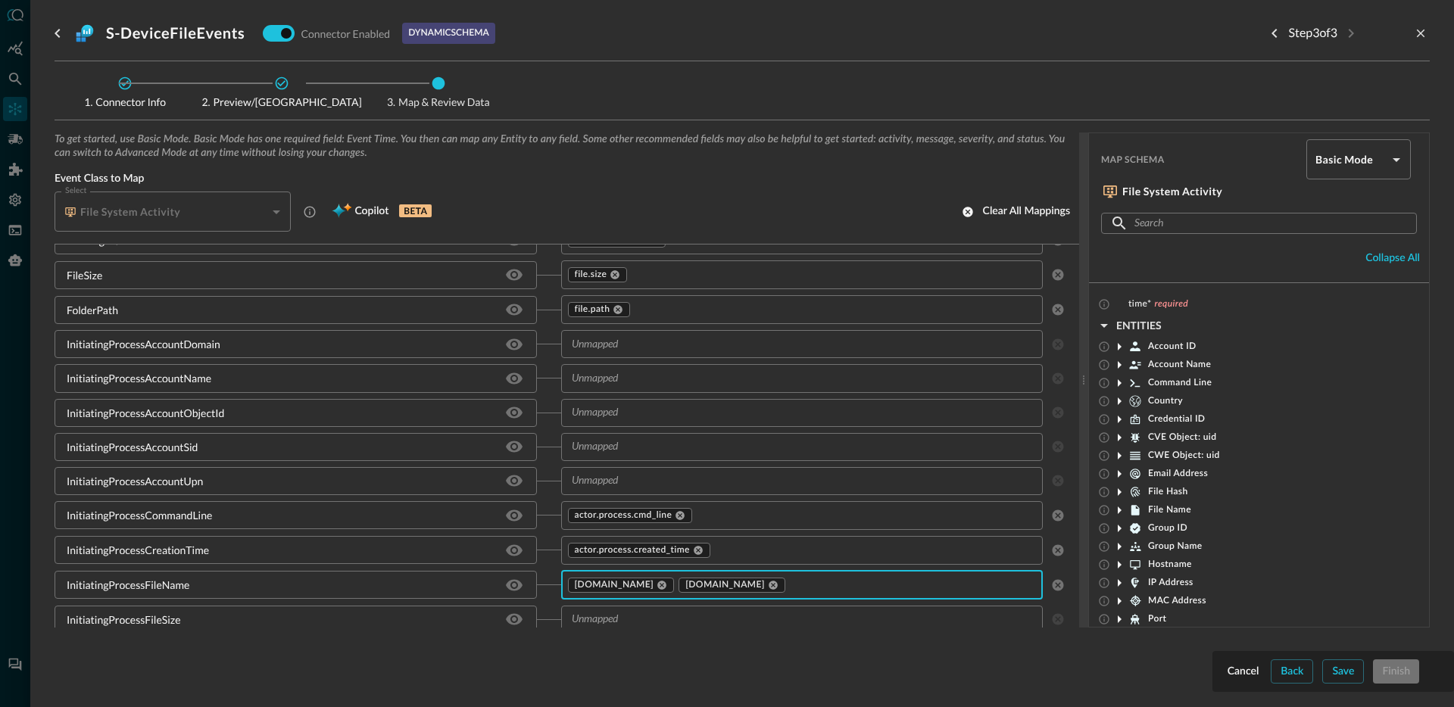
scroll to position [711, 0]
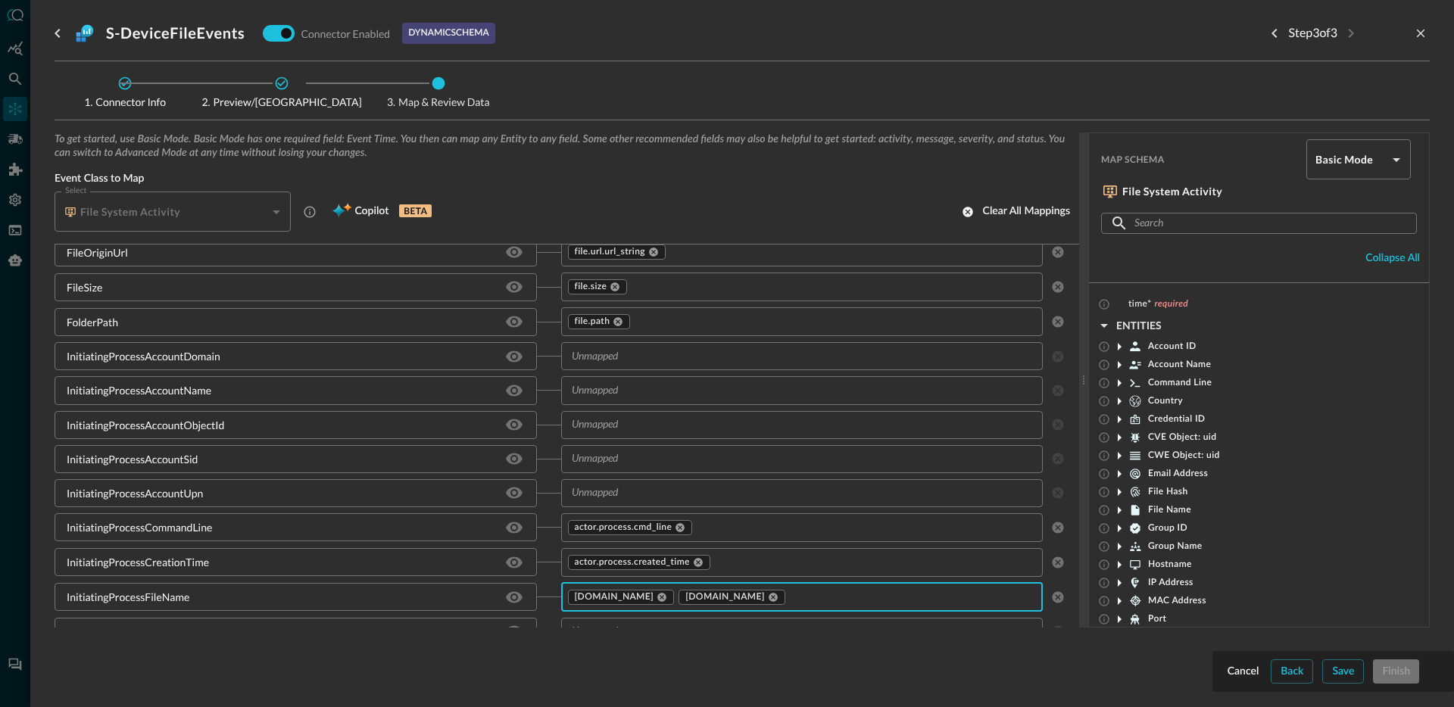
click at [643, 359] on input "text" at bounding box center [790, 356] width 448 height 19
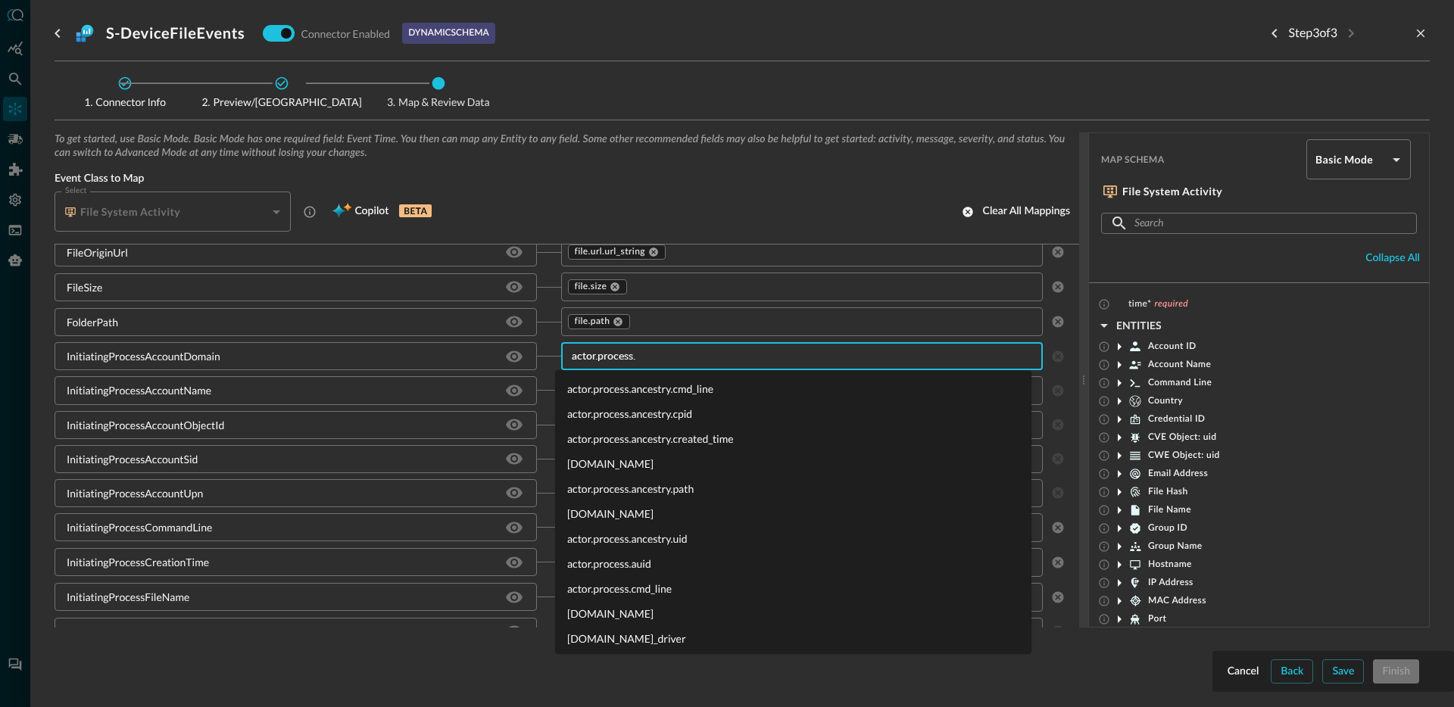
type input "actor.process.g"
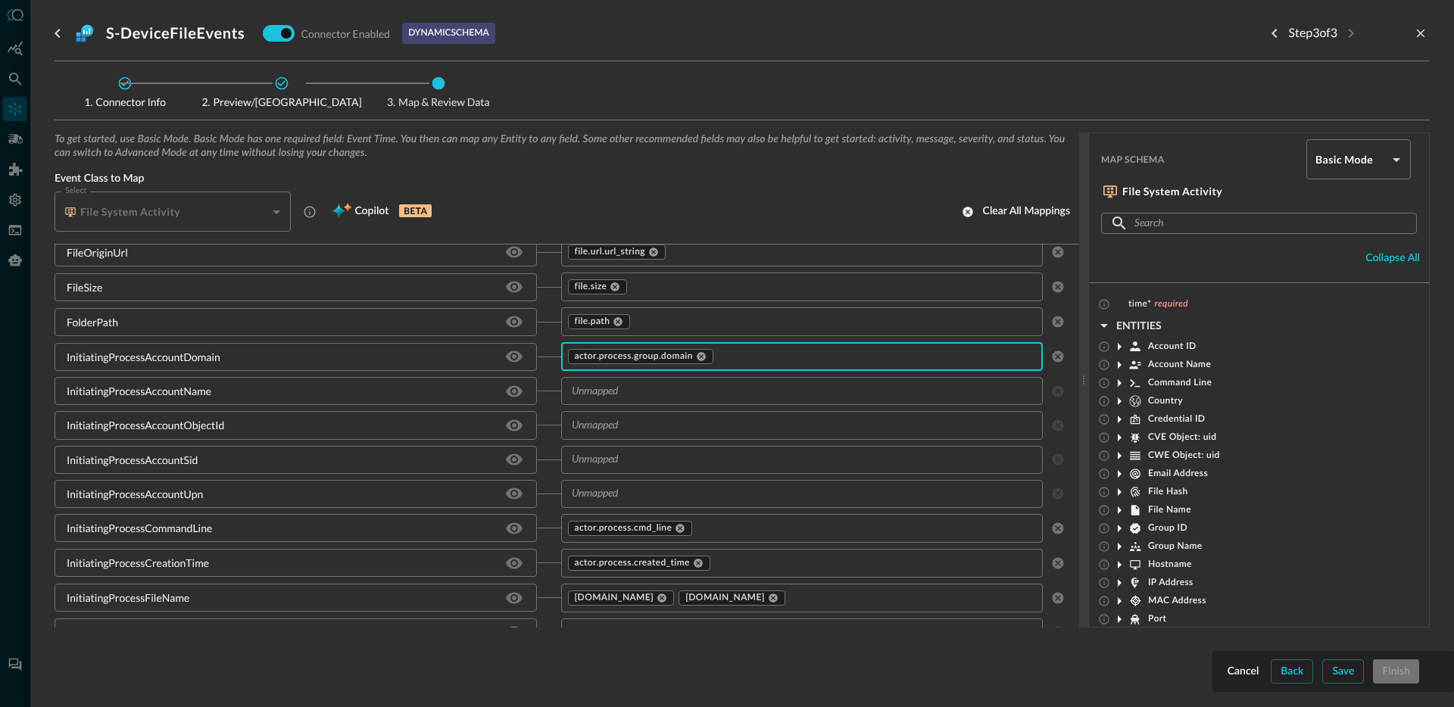
click at [623, 394] on input "text" at bounding box center [790, 391] width 448 height 19
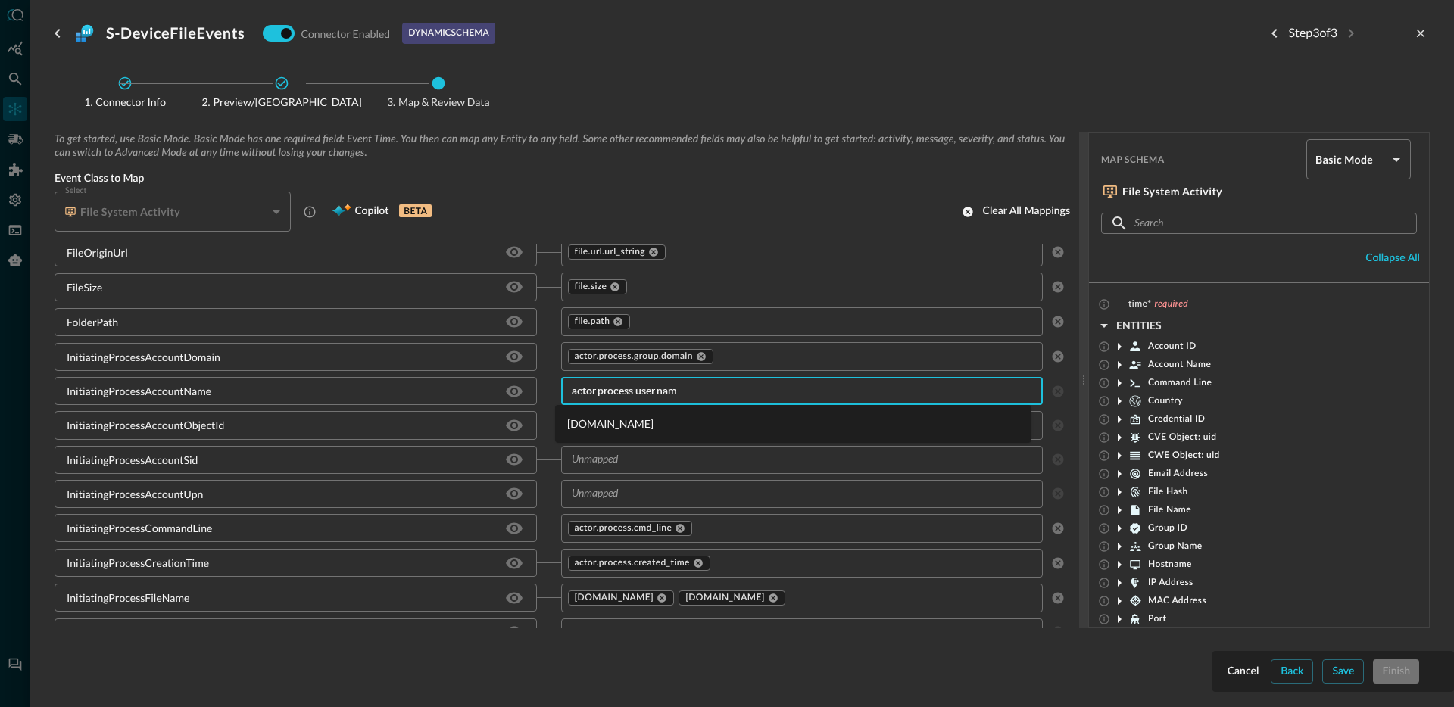
type input "[DOMAIN_NAME]"
click at [634, 420] on li "[DOMAIN_NAME]" at bounding box center [793, 423] width 476 height 25
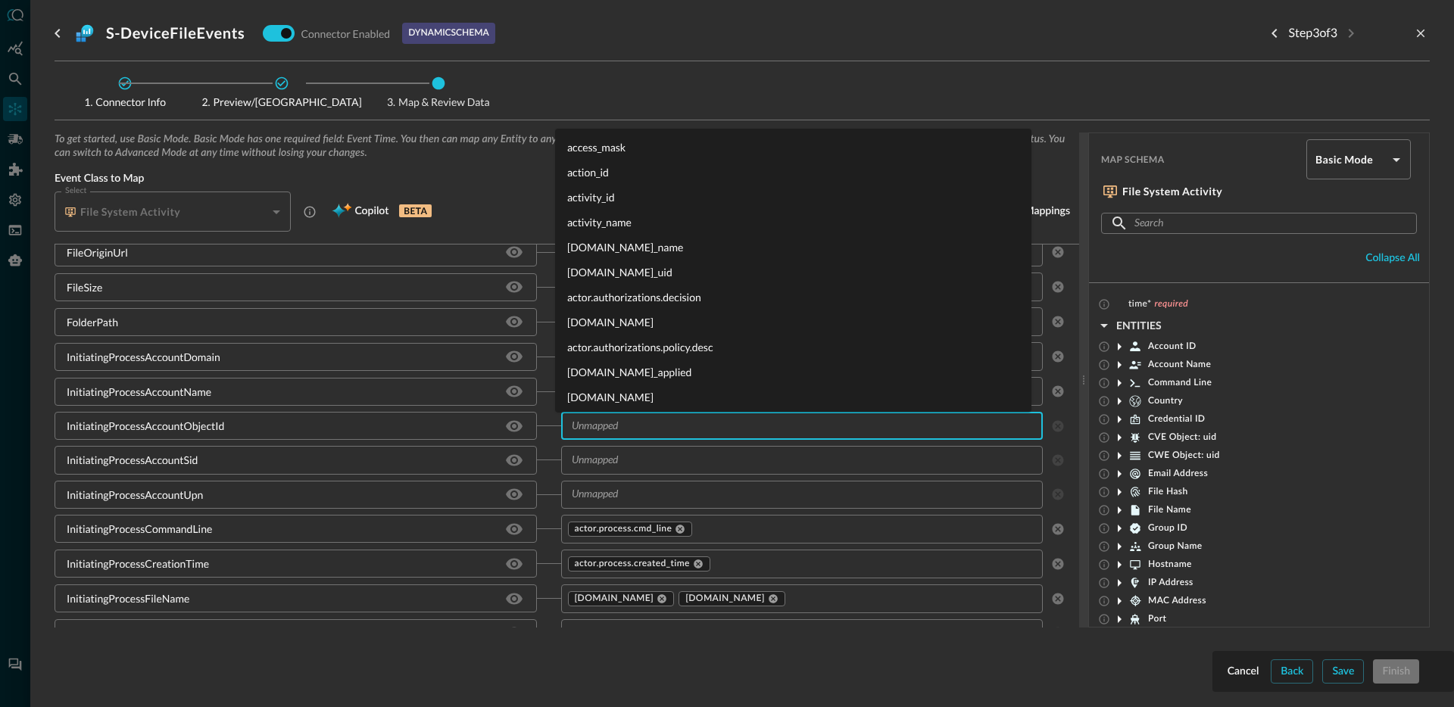
click at [663, 422] on input "text" at bounding box center [790, 425] width 448 height 19
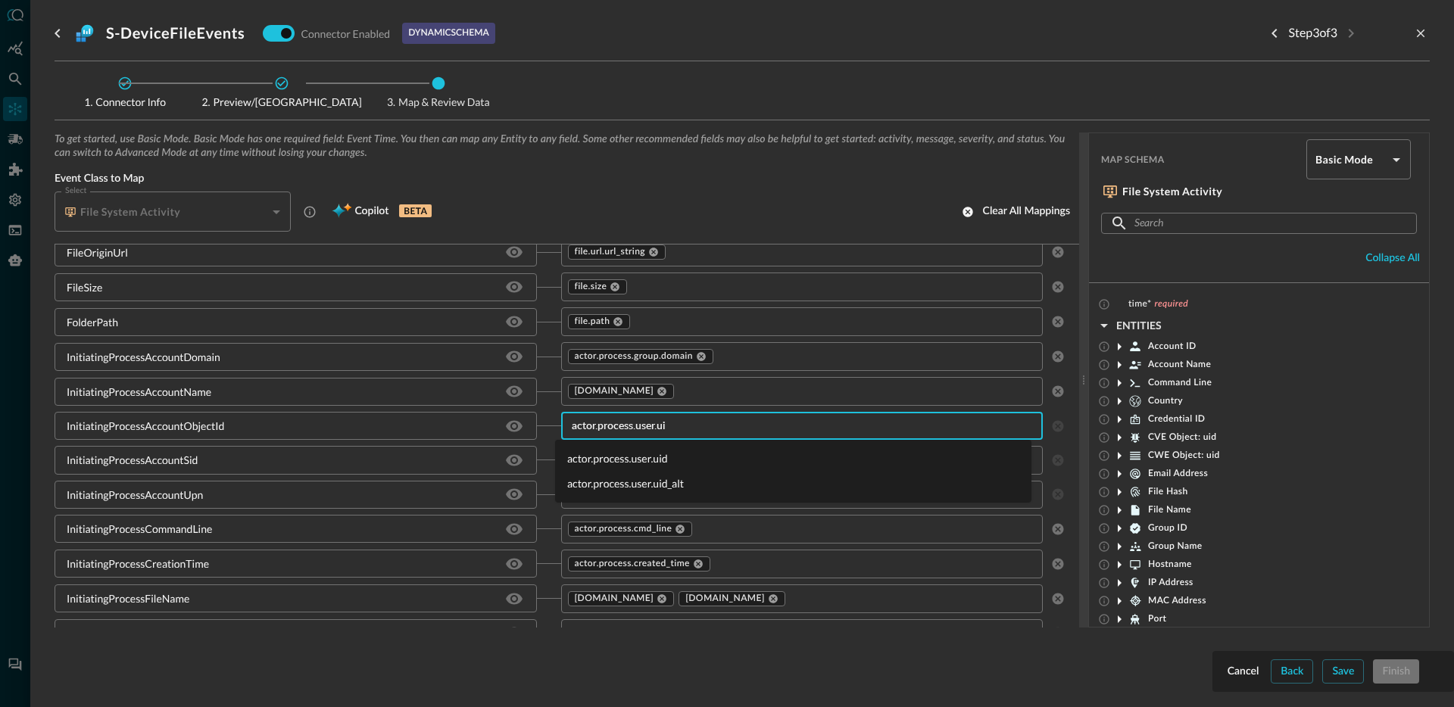
type input "actor.process.user.uid"
click at [658, 482] on li "actor.process.user.uid_alt" at bounding box center [793, 483] width 476 height 25
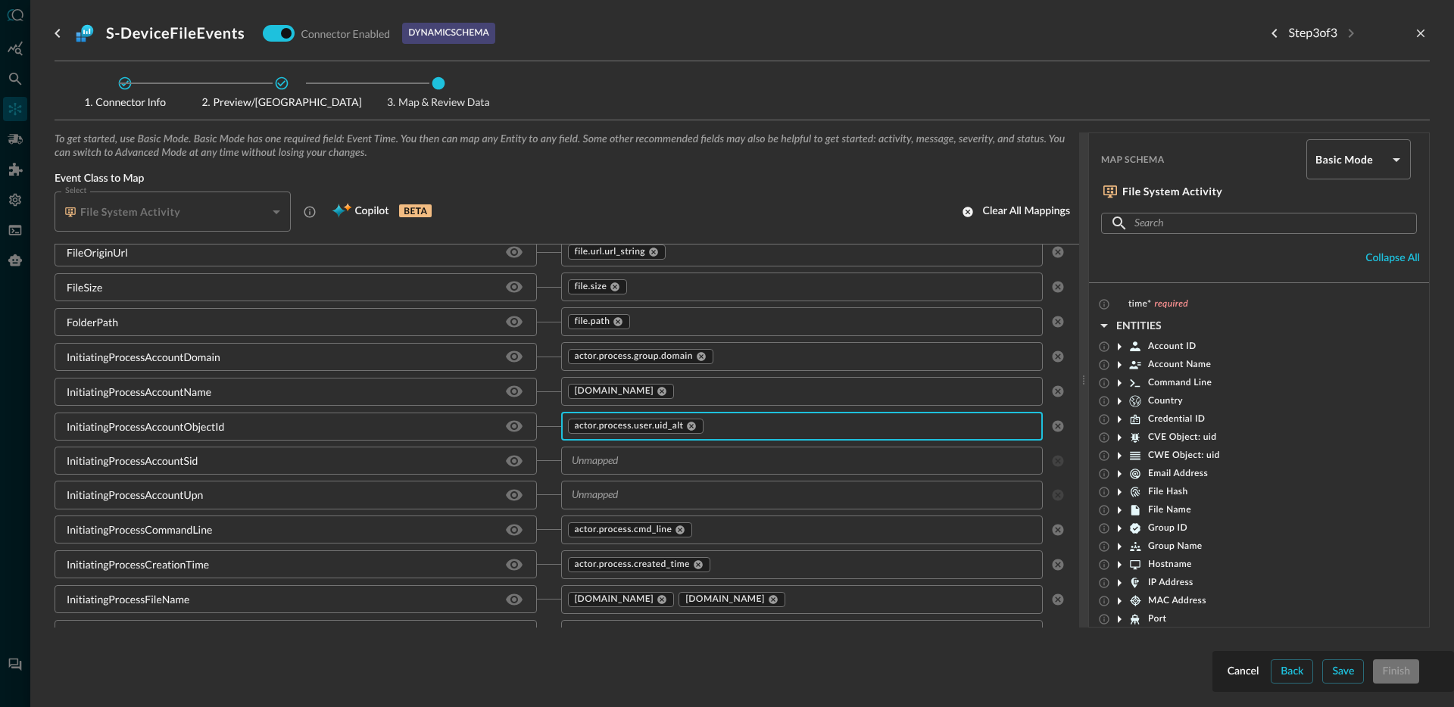
click at [634, 462] on input "text" at bounding box center [790, 460] width 448 height 19
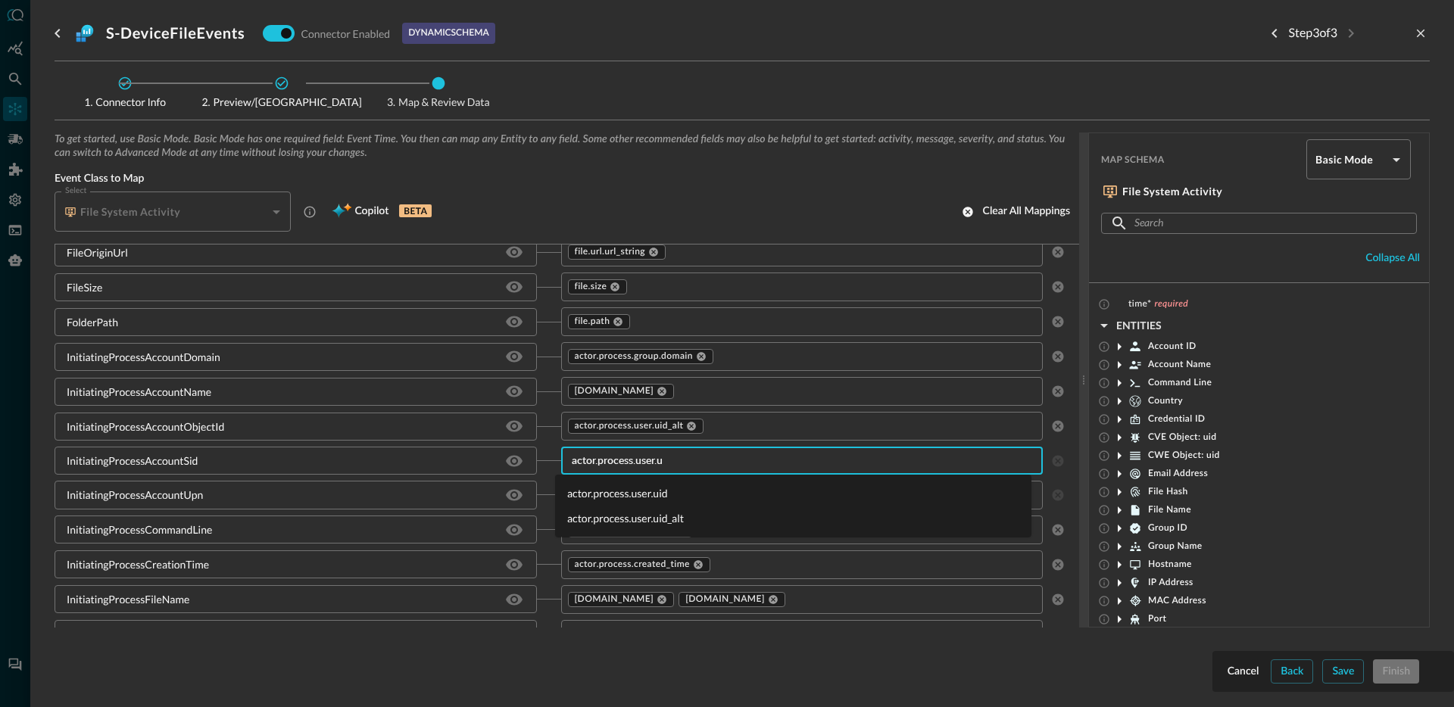
type input "actor.process.user.ui"
click at [613, 491] on li "actor.process.user.uid" at bounding box center [793, 493] width 476 height 25
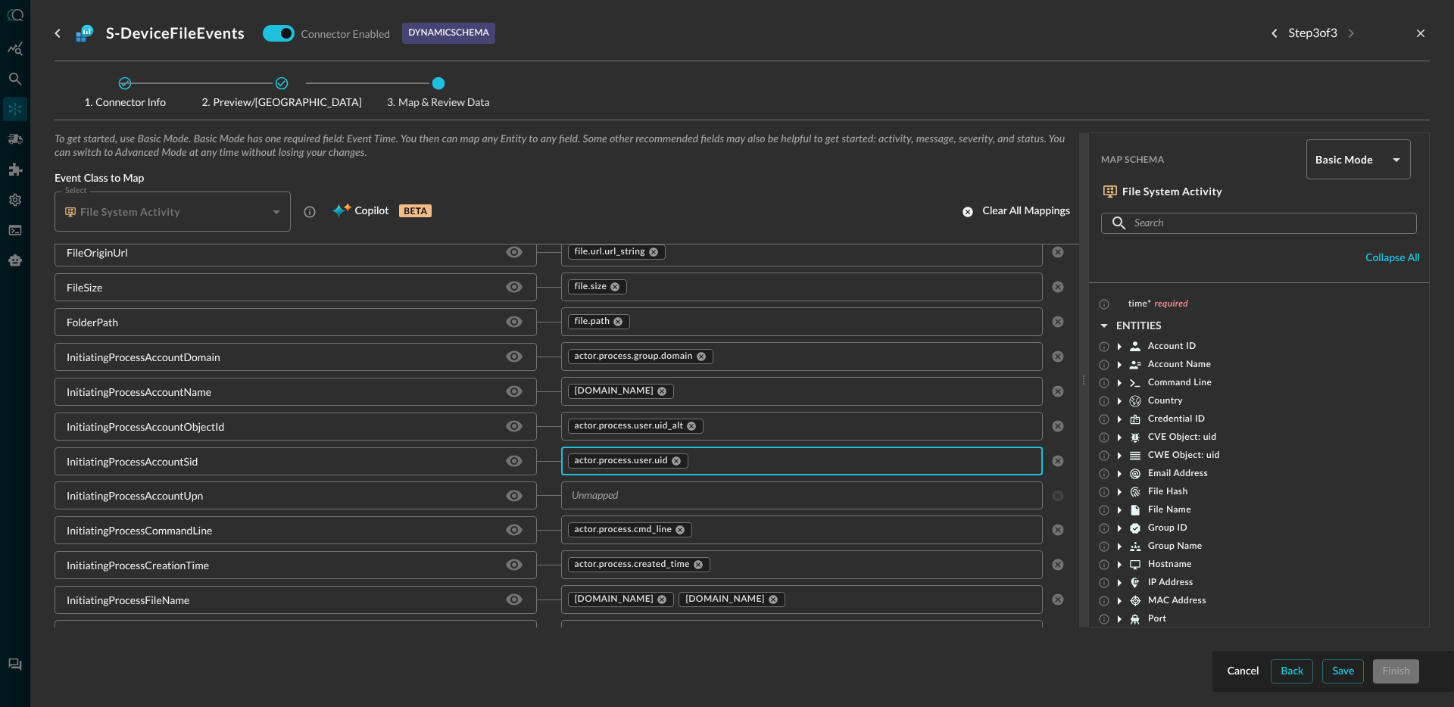
click at [637, 498] on input "text" at bounding box center [790, 495] width 448 height 19
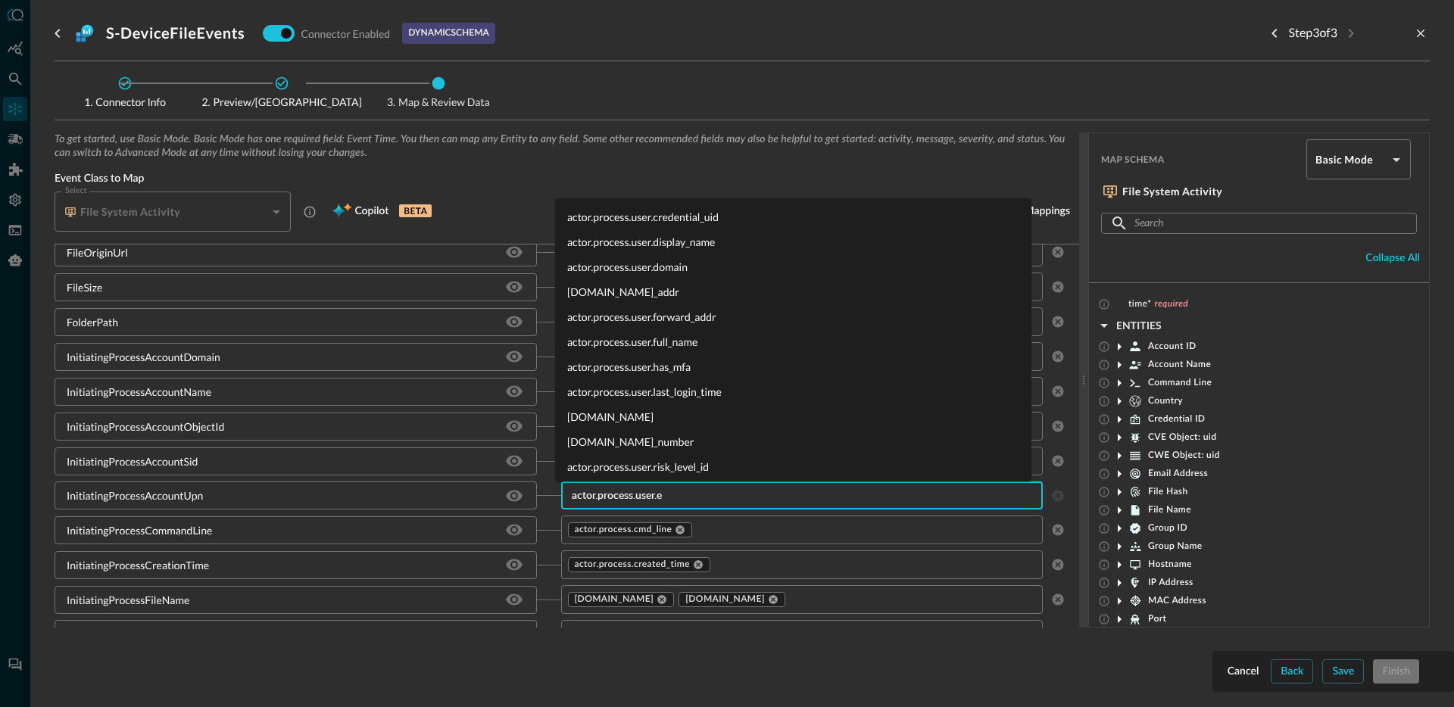
type input "actor.process.user.em"
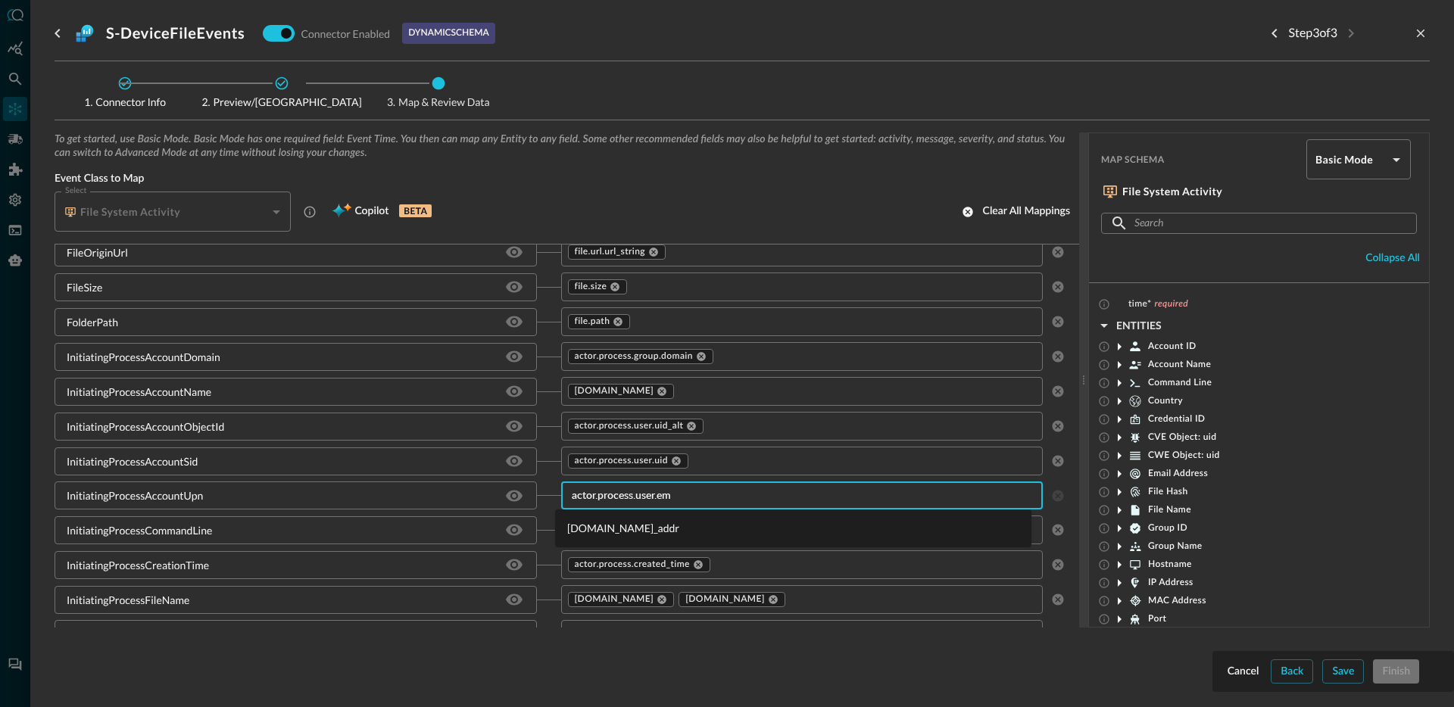
click at [662, 528] on li "[DOMAIN_NAME]_addr" at bounding box center [793, 528] width 476 height 25
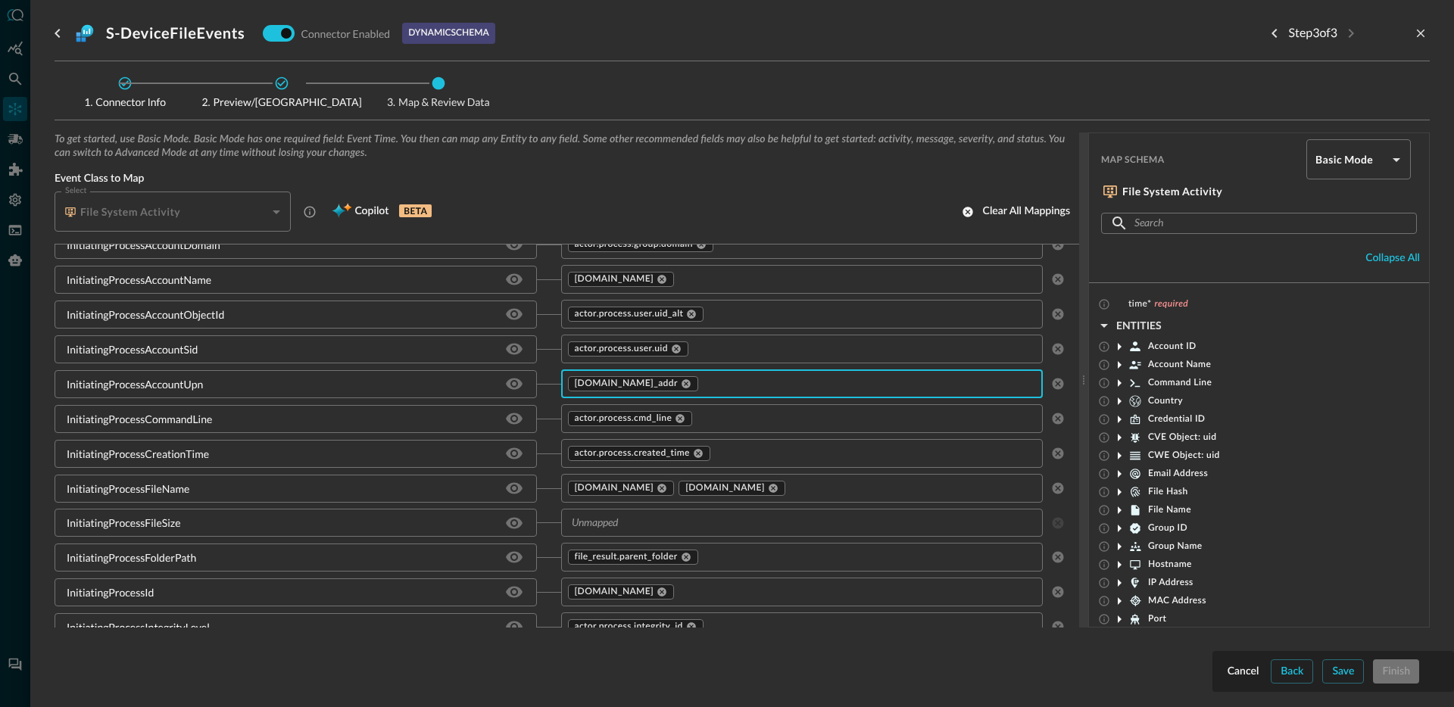
scroll to position [824, 0]
click at [629, 526] on input "text" at bounding box center [790, 522] width 448 height 19
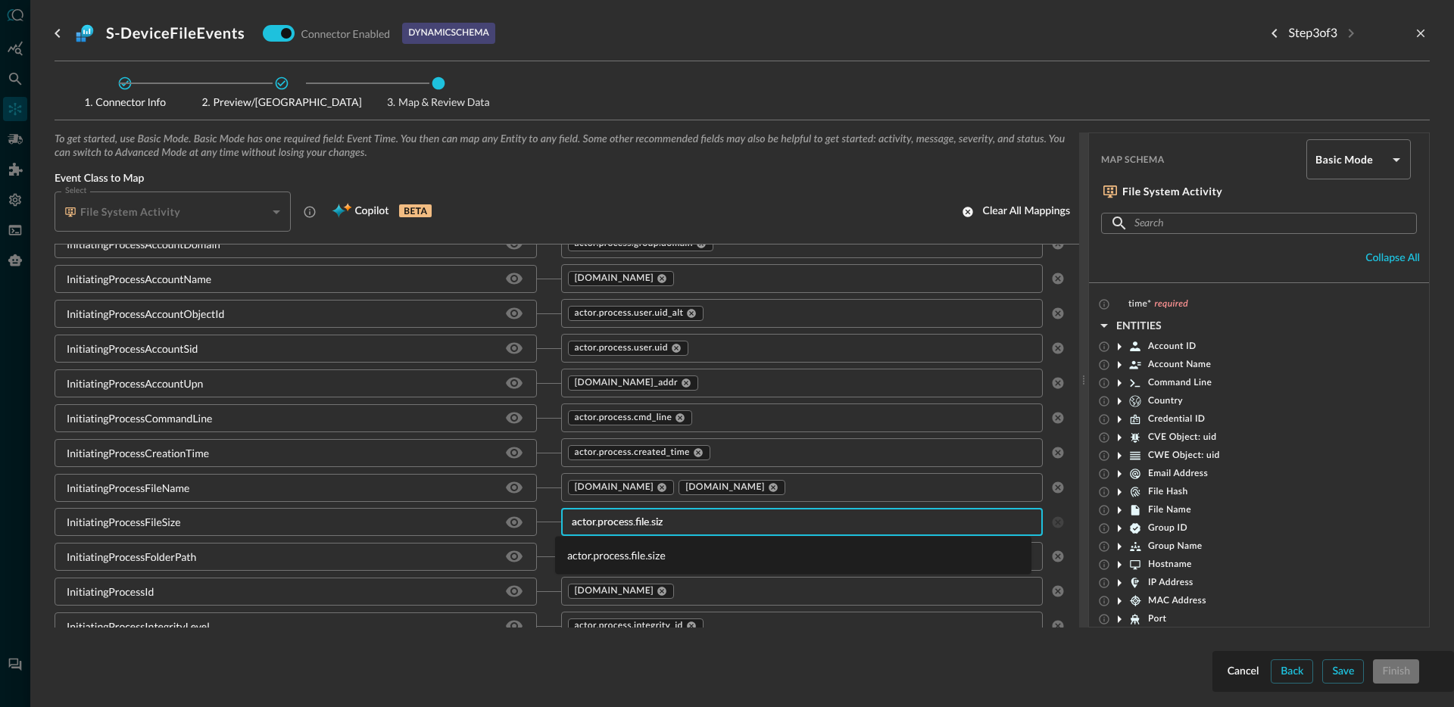
type input "actor.process.file.size"
click at [616, 558] on li "actor.process.file.size" at bounding box center [793, 555] width 476 height 25
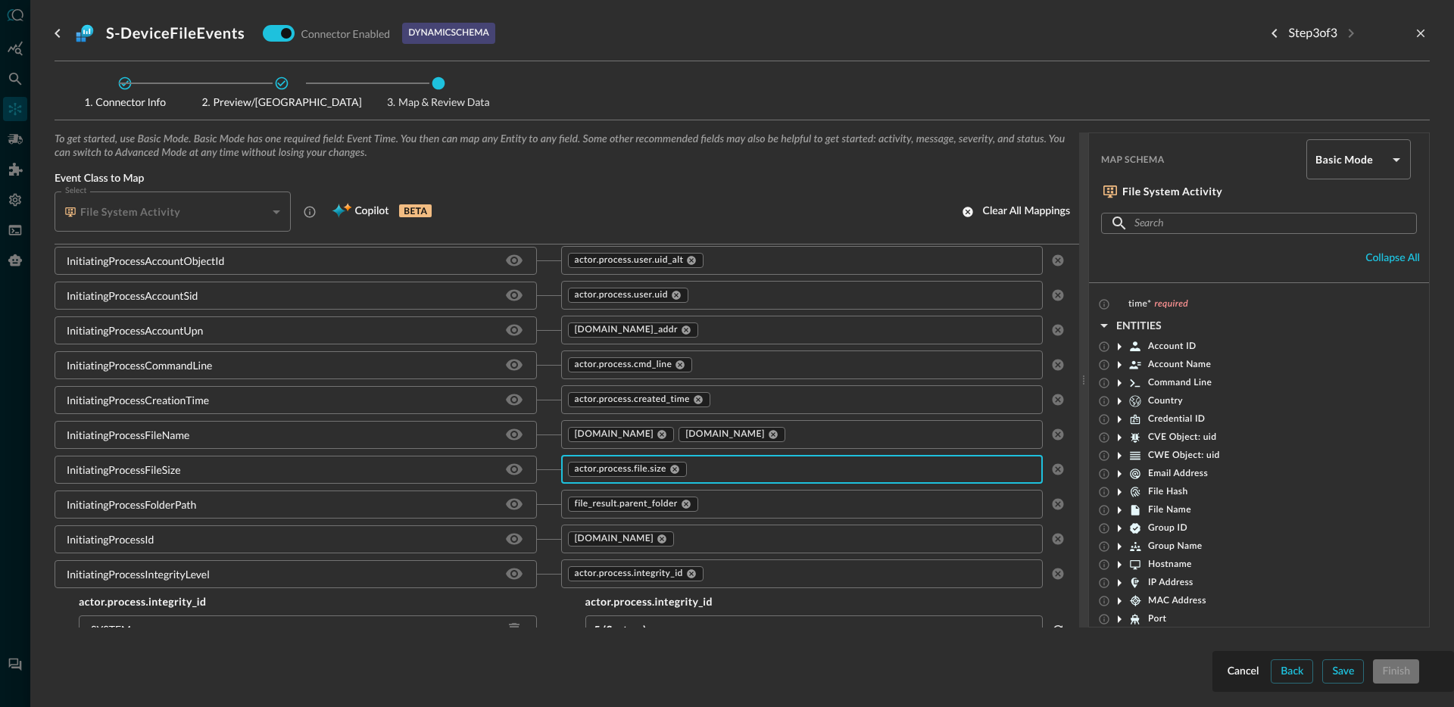
scroll to position [878, 0]
click at [681, 503] on icon at bounding box center [686, 503] width 11 height 11
click at [687, 503] on input "text" at bounding box center [790, 503] width 448 height 19
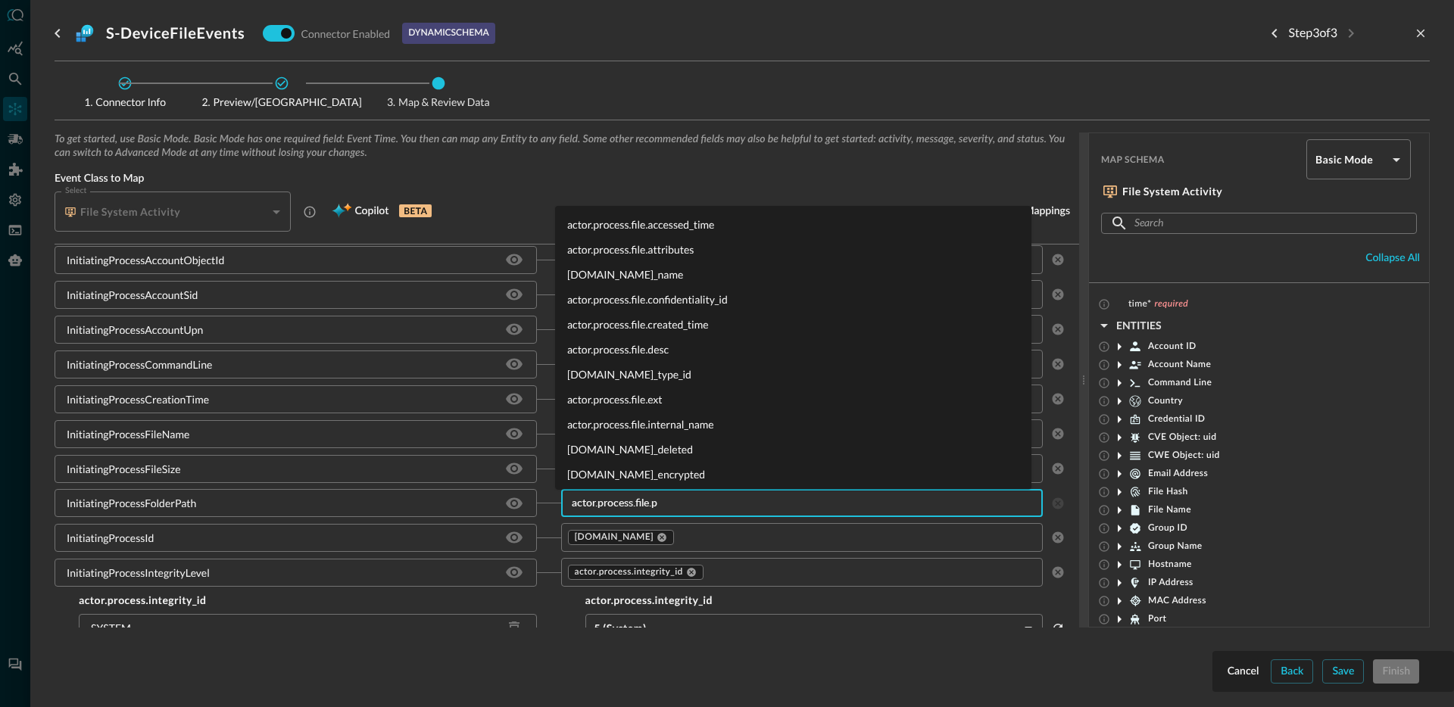
type input "actor.process.file.pa"
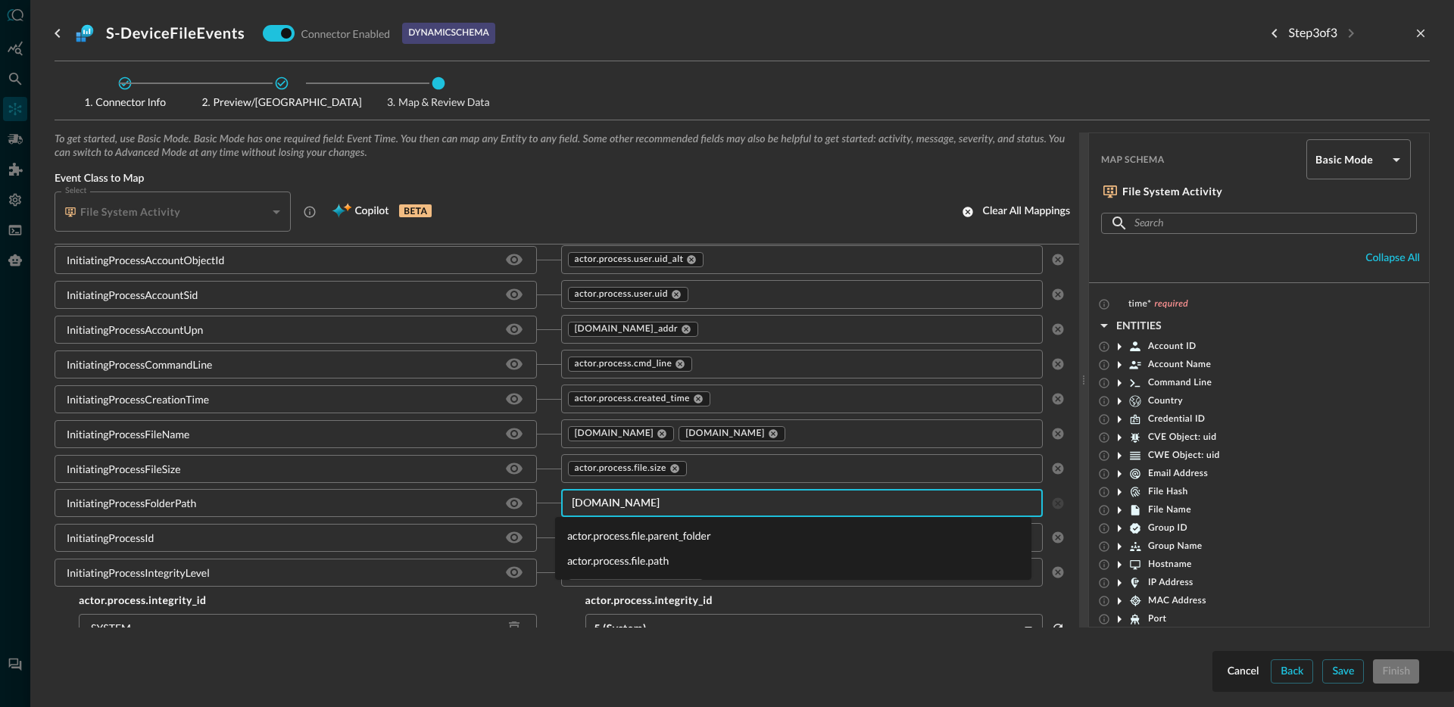
click at [662, 559] on li "actor.process.file.path" at bounding box center [793, 560] width 476 height 25
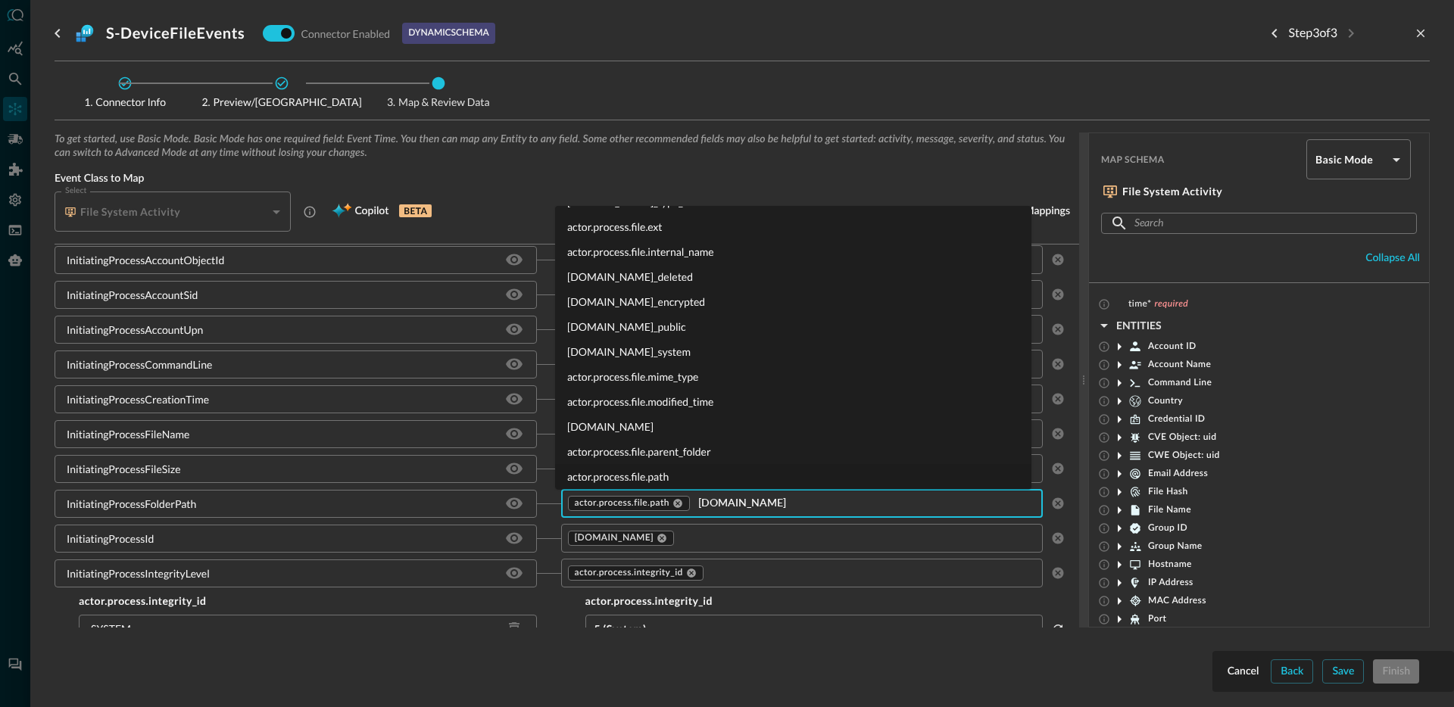
scroll to position [0, 0]
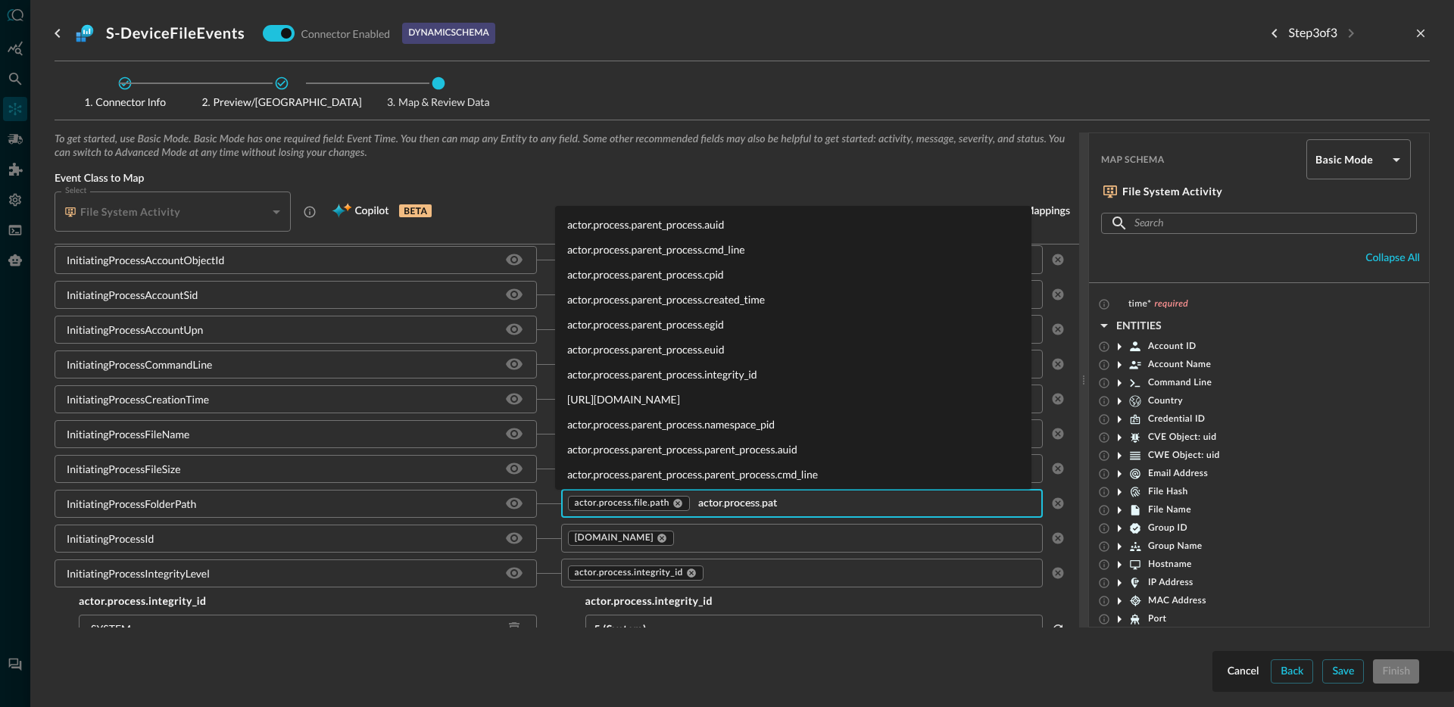
type input "actor.process.path"
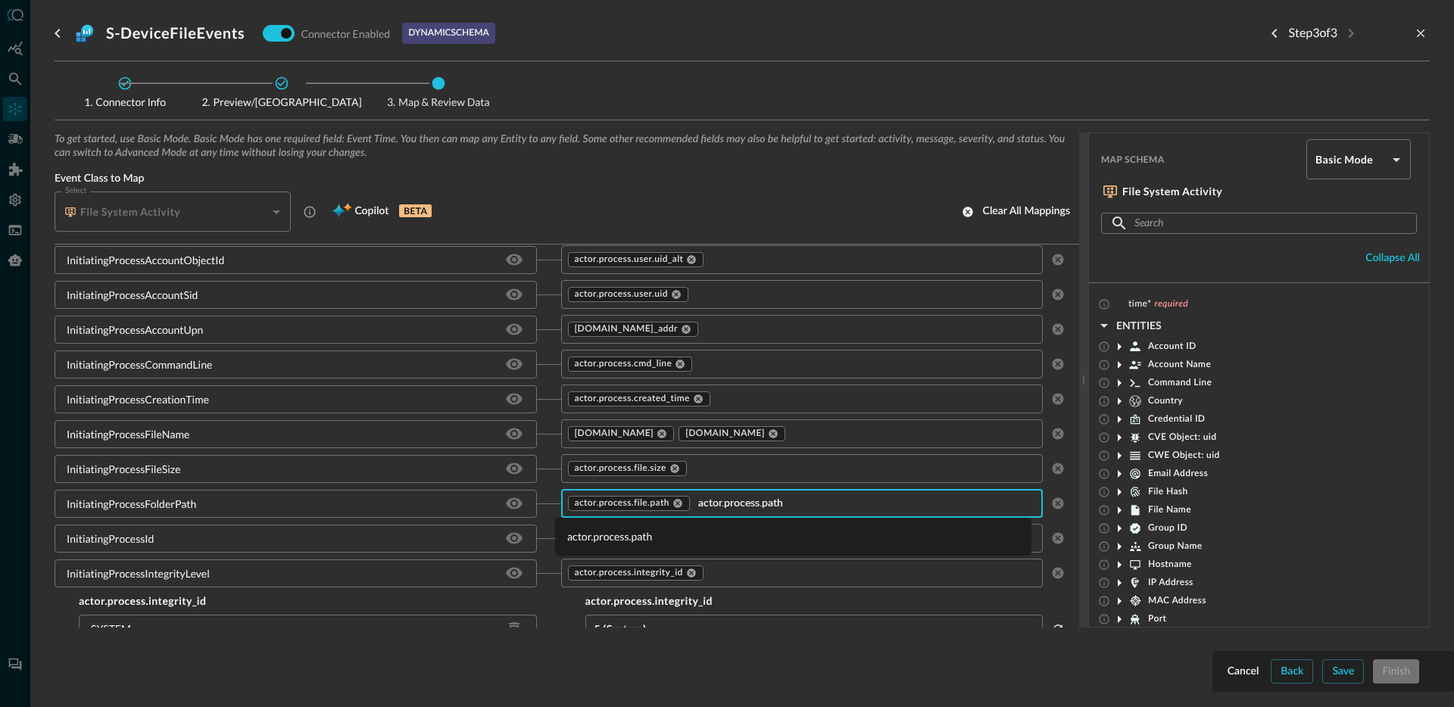
click at [636, 542] on li "actor.process.path" at bounding box center [793, 536] width 476 height 25
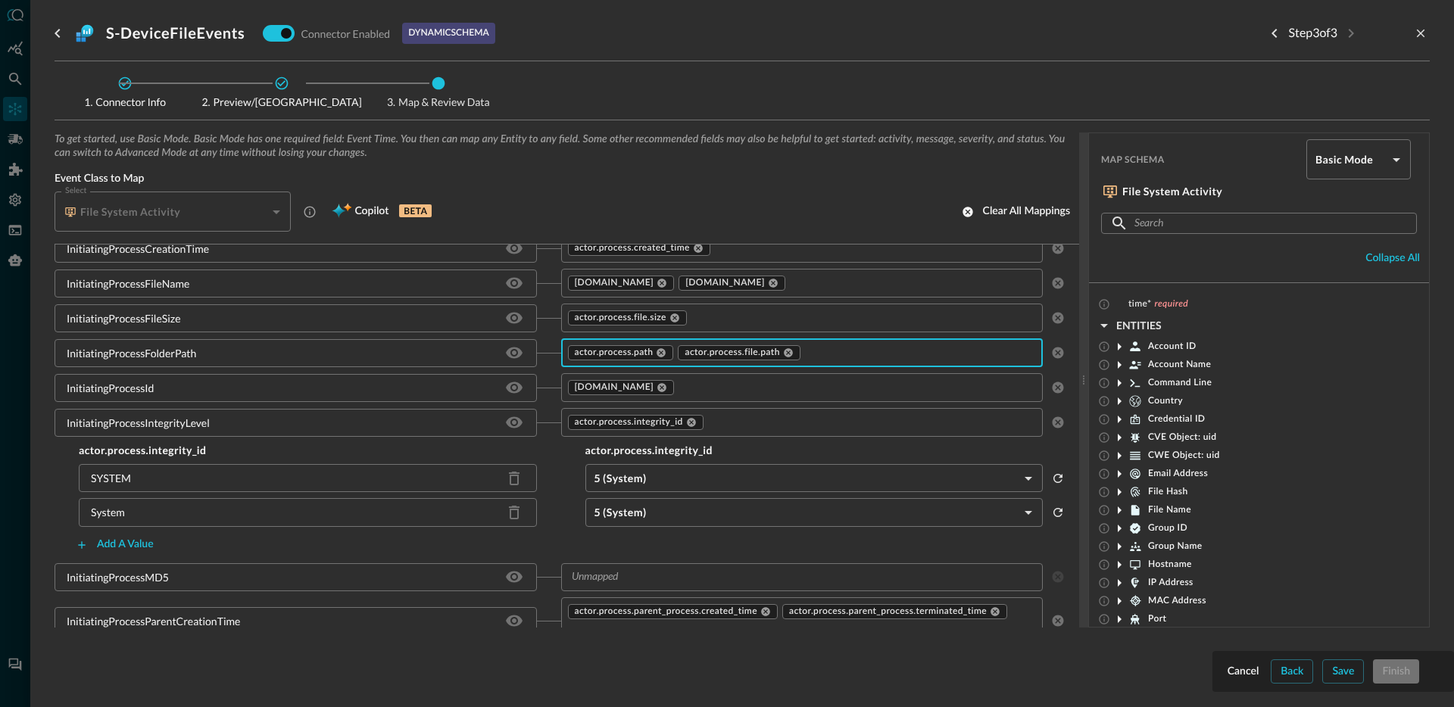
scroll to position [1031, 0]
click at [171, 416] on div "InitiatingProcessIntegrityLevel" at bounding box center [138, 420] width 143 height 16
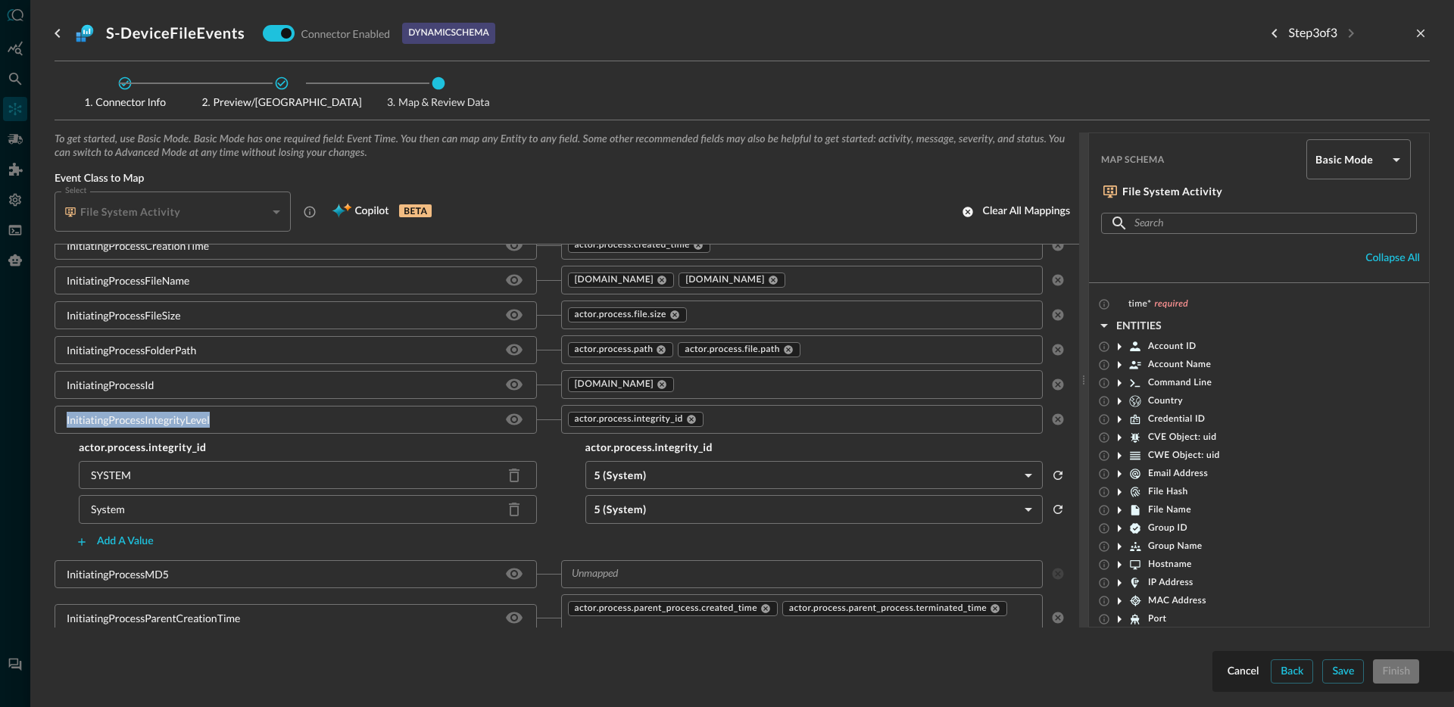
click at [171, 416] on div "InitiatingProcessIntegrityLevel" at bounding box center [138, 420] width 143 height 16
copy div "InitiatingProcessIntegrityLevel"
click at [111, 475] on div "SYSTEM" at bounding box center [111, 475] width 40 height 16
click at [151, 476] on div "SYSTEM" at bounding box center [308, 475] width 458 height 28
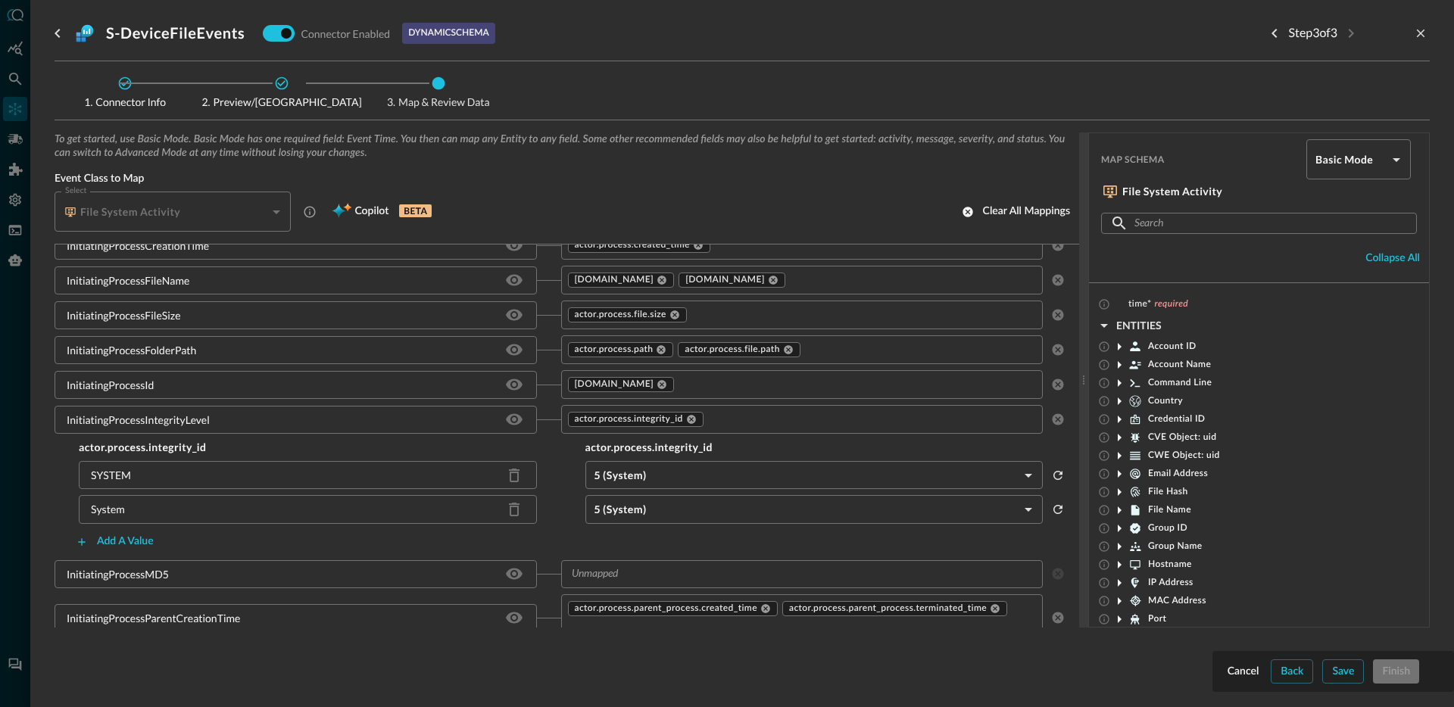
click at [117, 478] on div "SYSTEM" at bounding box center [111, 475] width 40 height 16
click at [156, 479] on div "SYSTEM" at bounding box center [308, 475] width 458 height 28
click at [509, 475] on icon "Delete source field" at bounding box center [514, 476] width 11 height 14
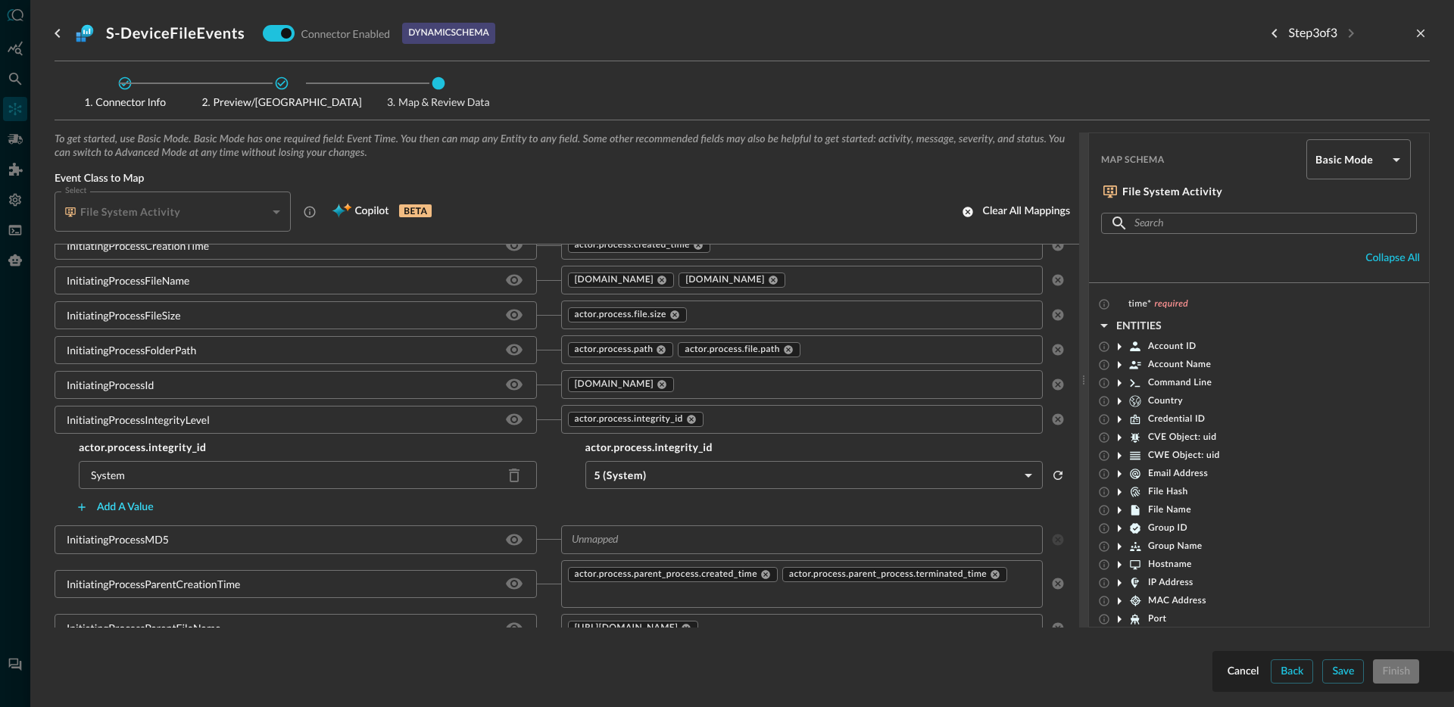
click at [139, 508] on div "Add a value" at bounding box center [125, 507] width 57 height 19
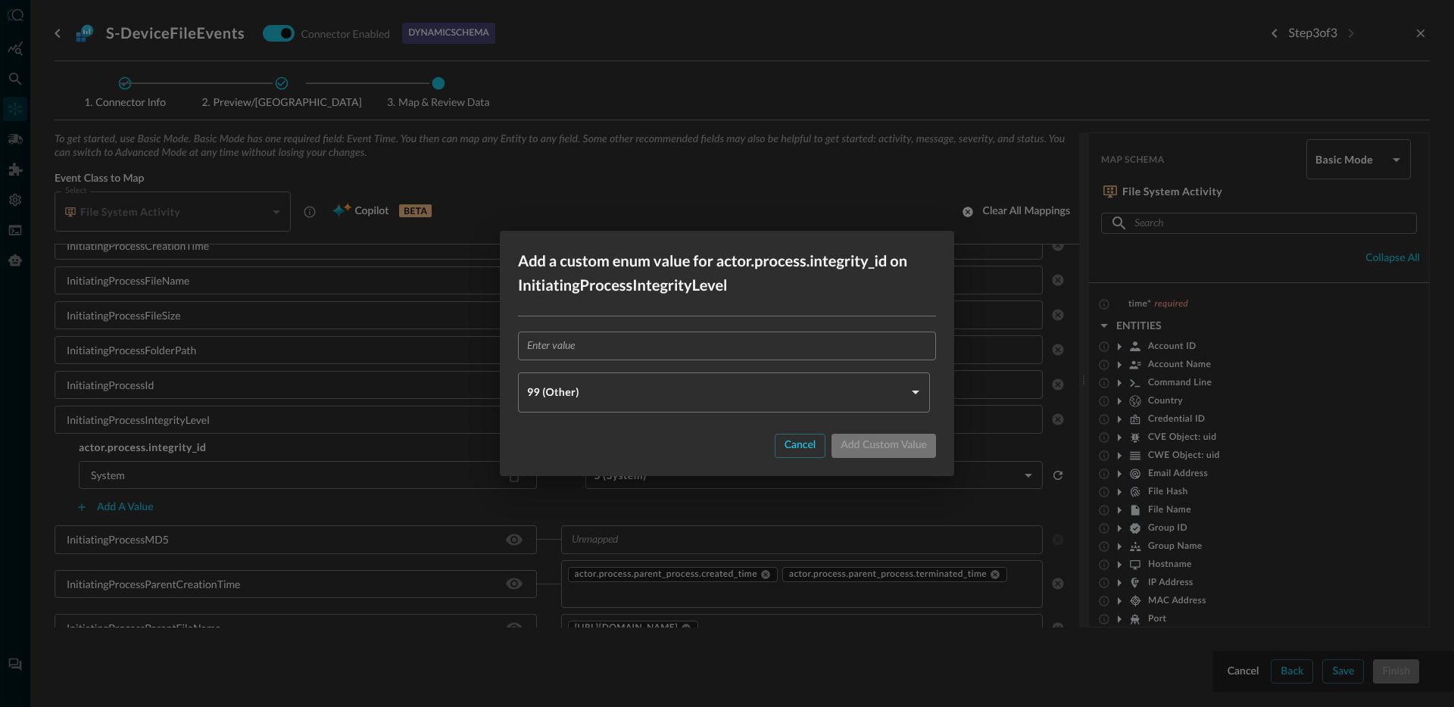
click at [564, 359] on input "text" at bounding box center [731, 346] width 409 height 28
type input "High"
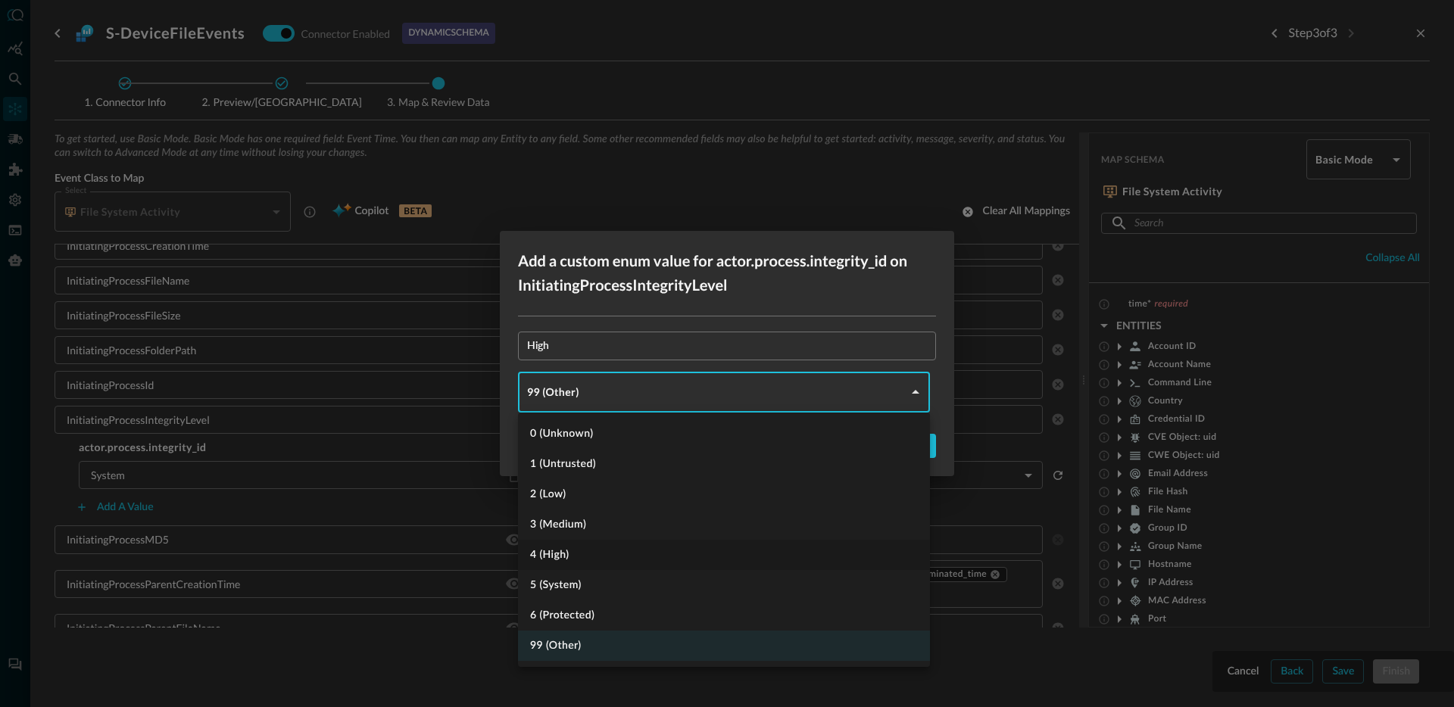
type input "HIGH"
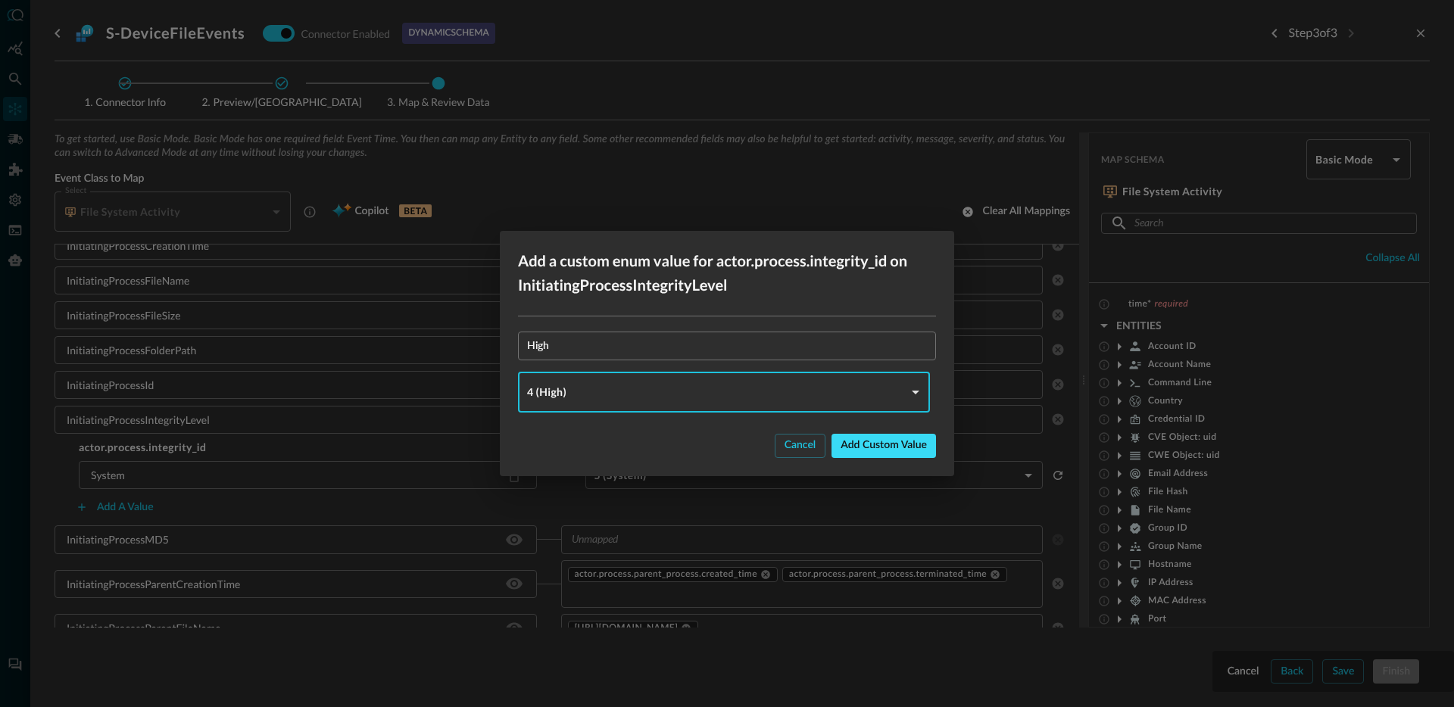
click at [884, 455] on button "Add custom value" at bounding box center [883, 446] width 104 height 24
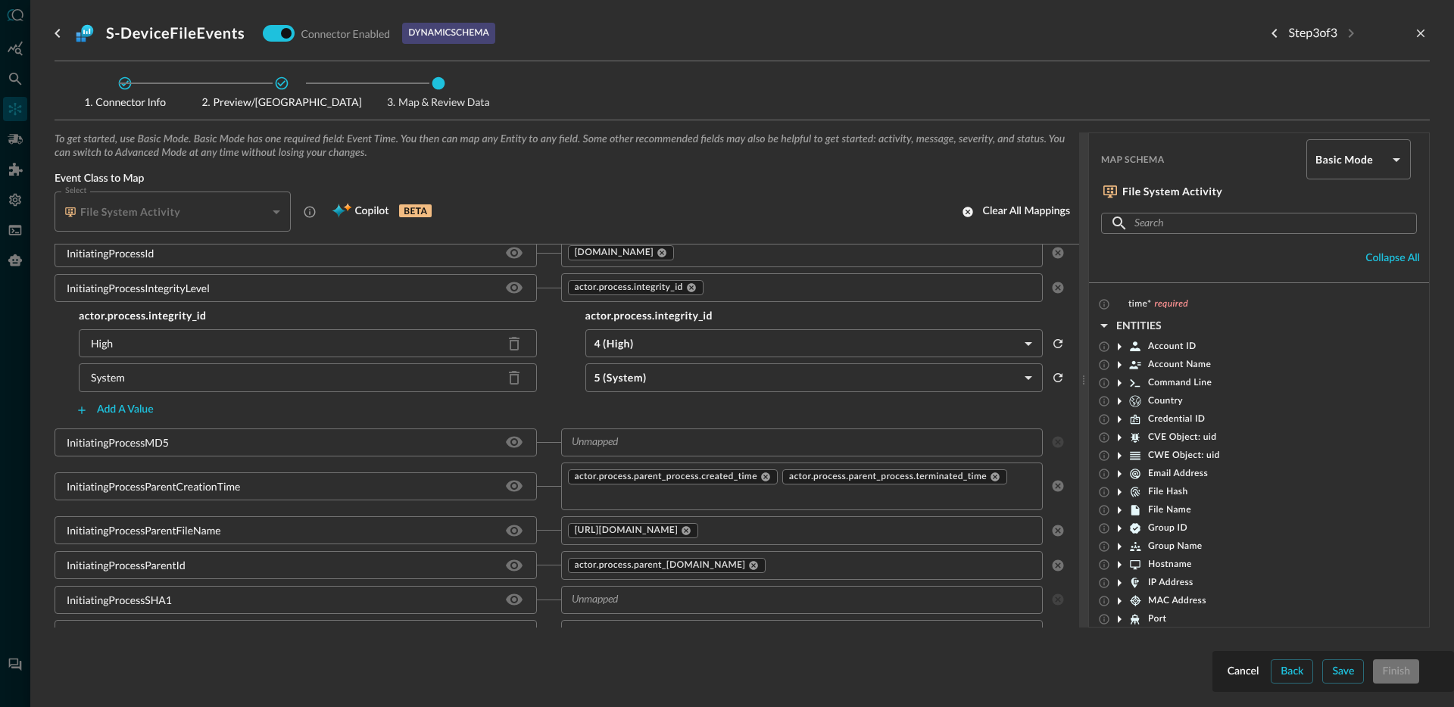
scroll to position [1206, 0]
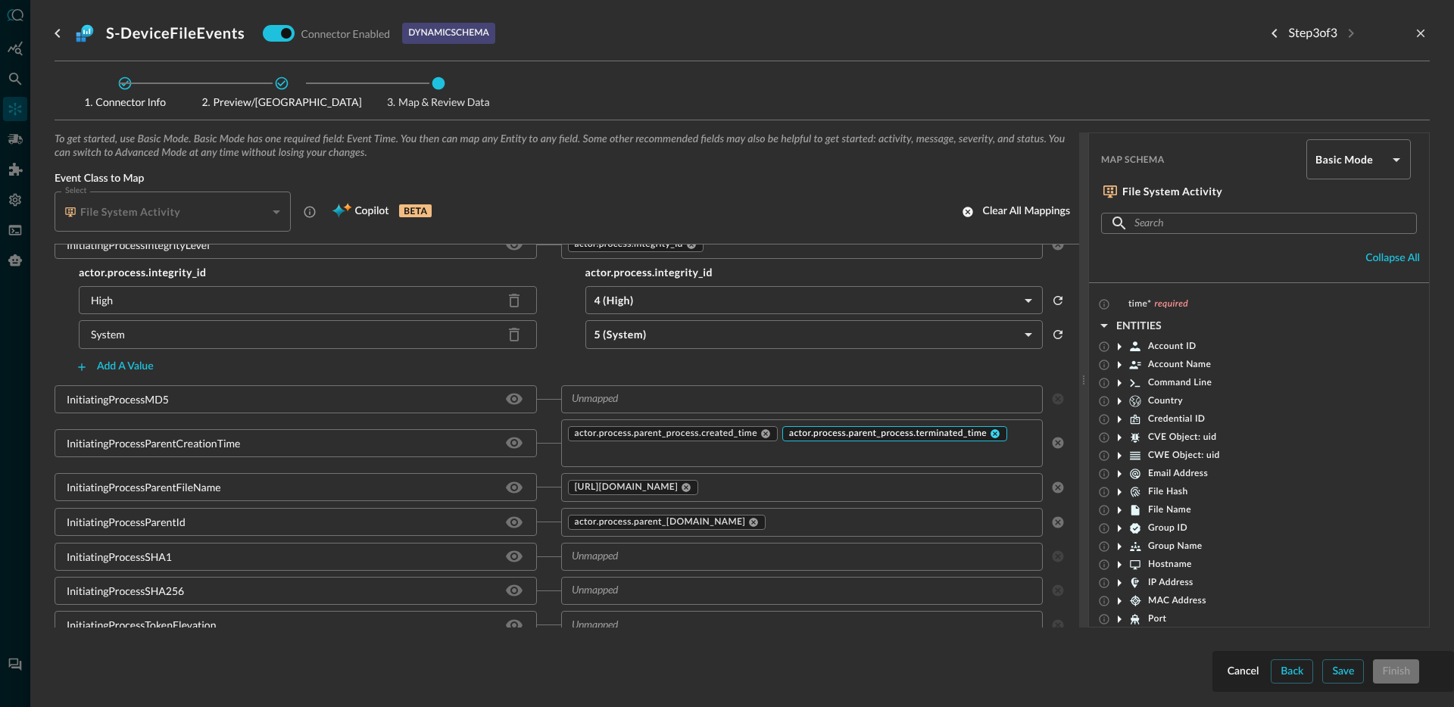
click at [990, 438] on icon at bounding box center [994, 433] width 9 height 9
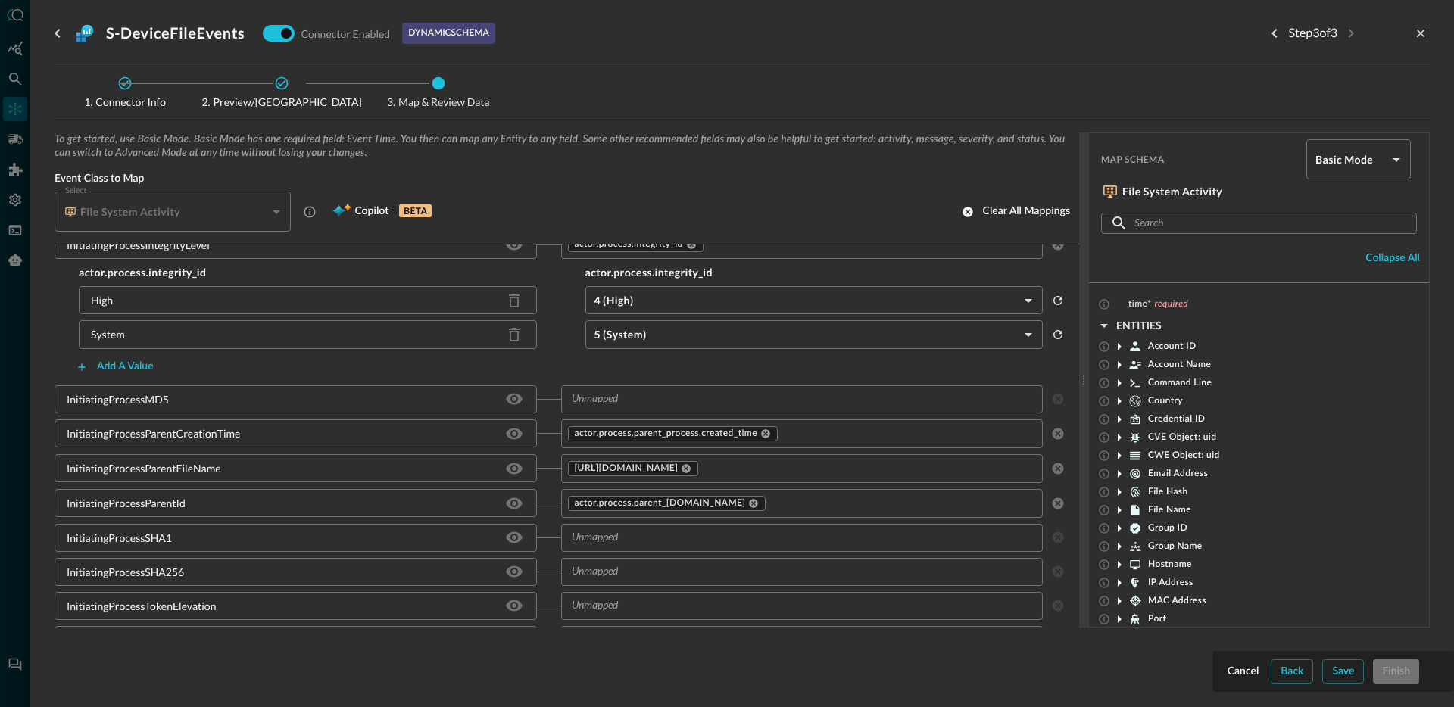
click at [792, 471] on input "text" at bounding box center [856, 468] width 313 height 19
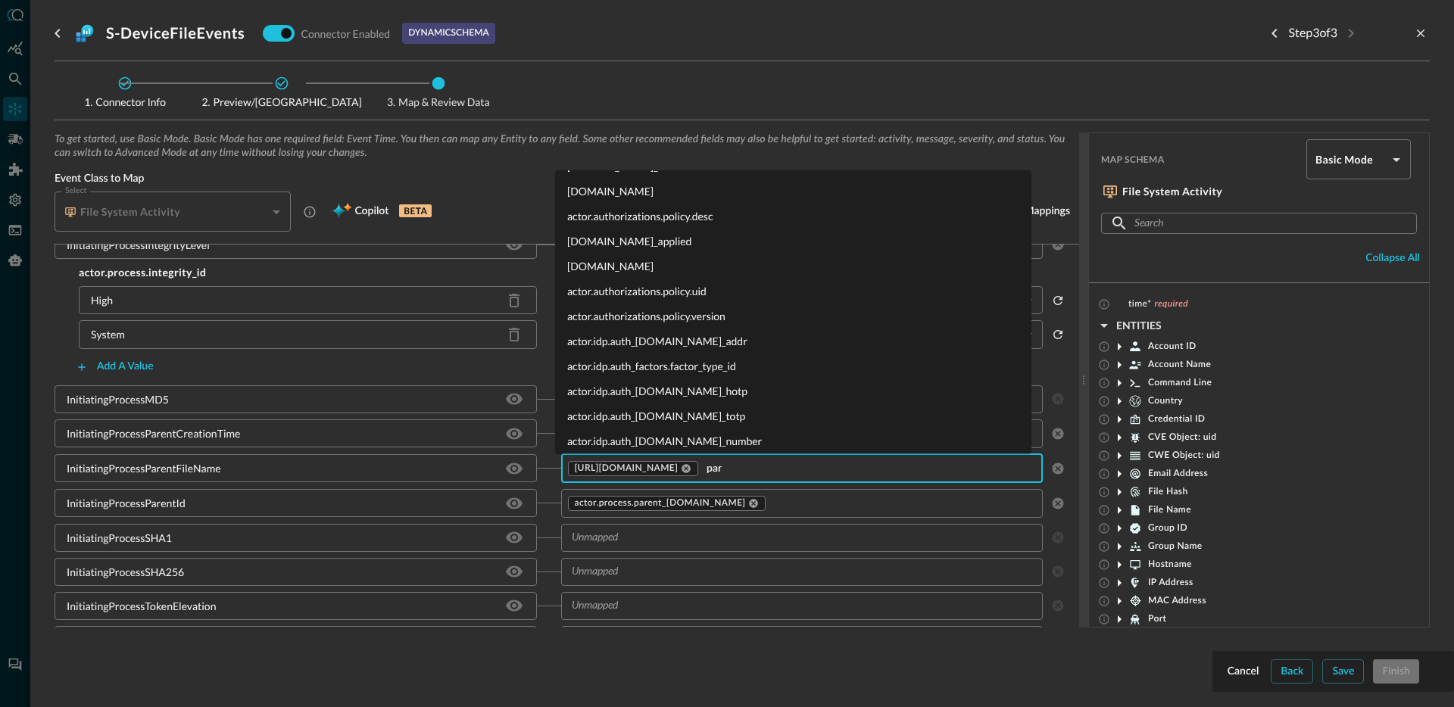
scroll to position [0, 0]
type input "p"
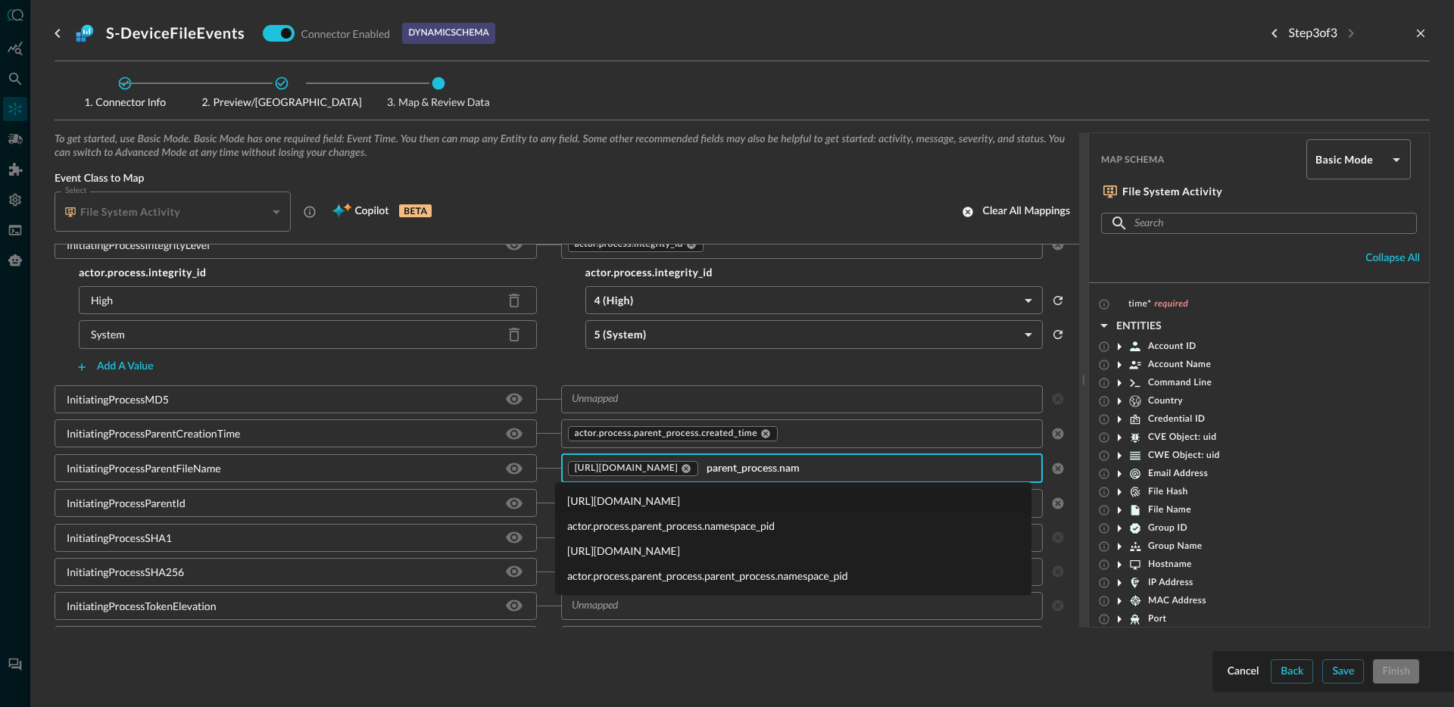
type input "parent_process.name"
click at [703, 505] on li "[URL][DOMAIN_NAME]" at bounding box center [793, 500] width 476 height 25
type input "parent_process.name"
click at [650, 498] on li "[URL][DOMAIN_NAME]" at bounding box center [793, 500] width 476 height 25
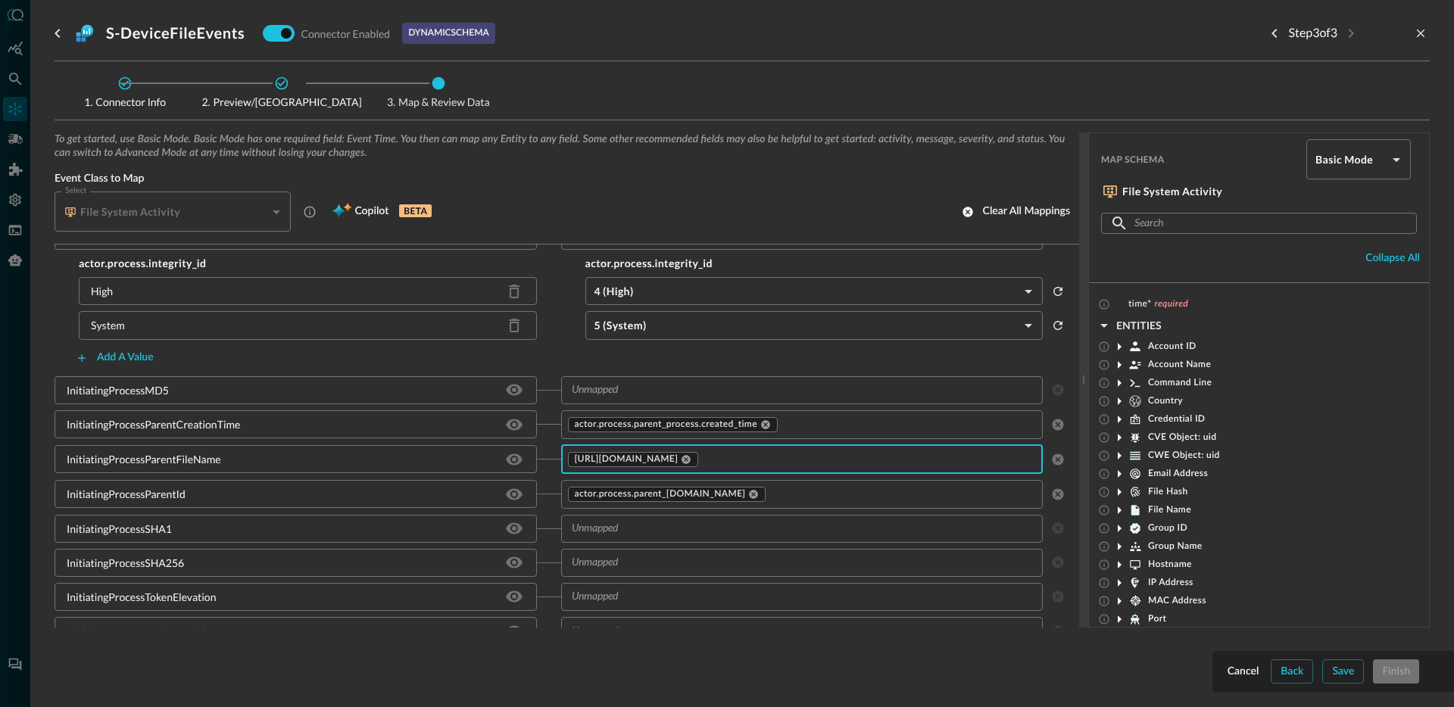
scroll to position [1215, 0]
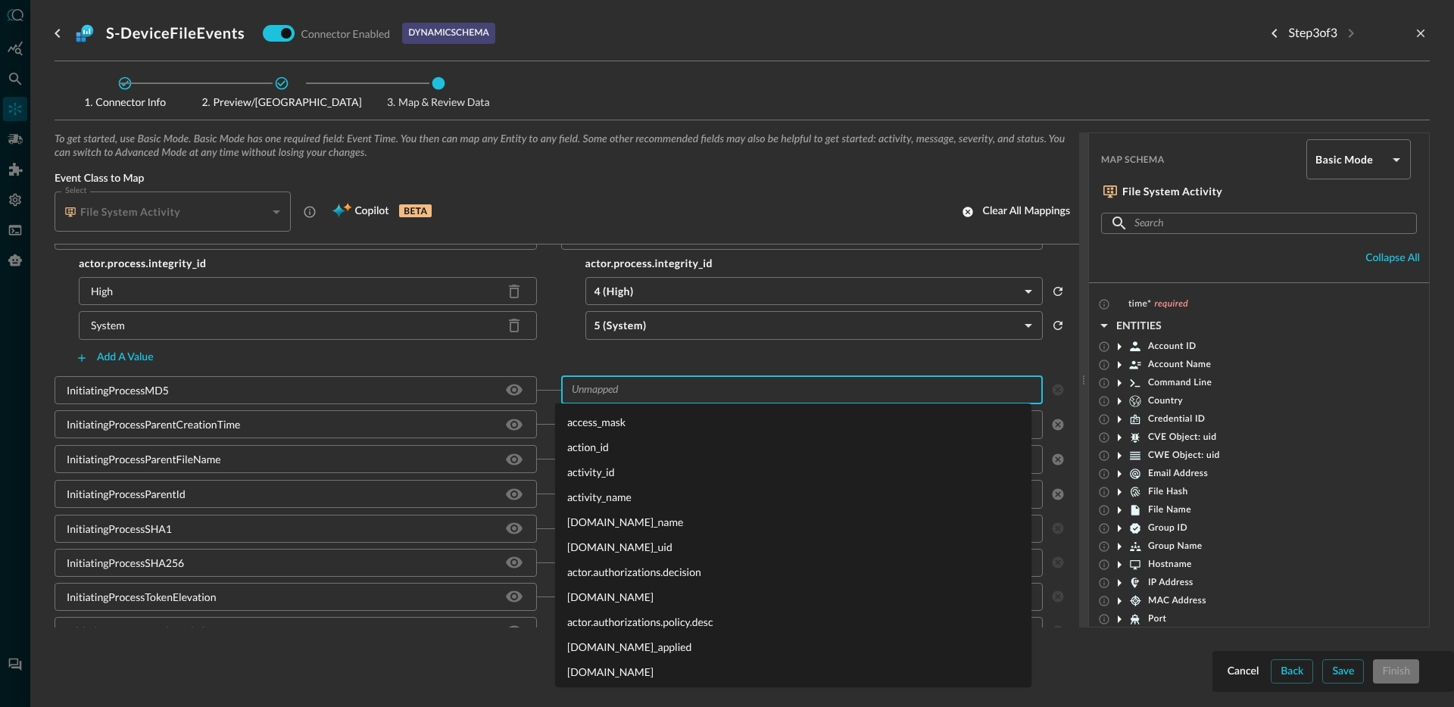
click at [672, 386] on input "text" at bounding box center [790, 390] width 448 height 19
type input "f"
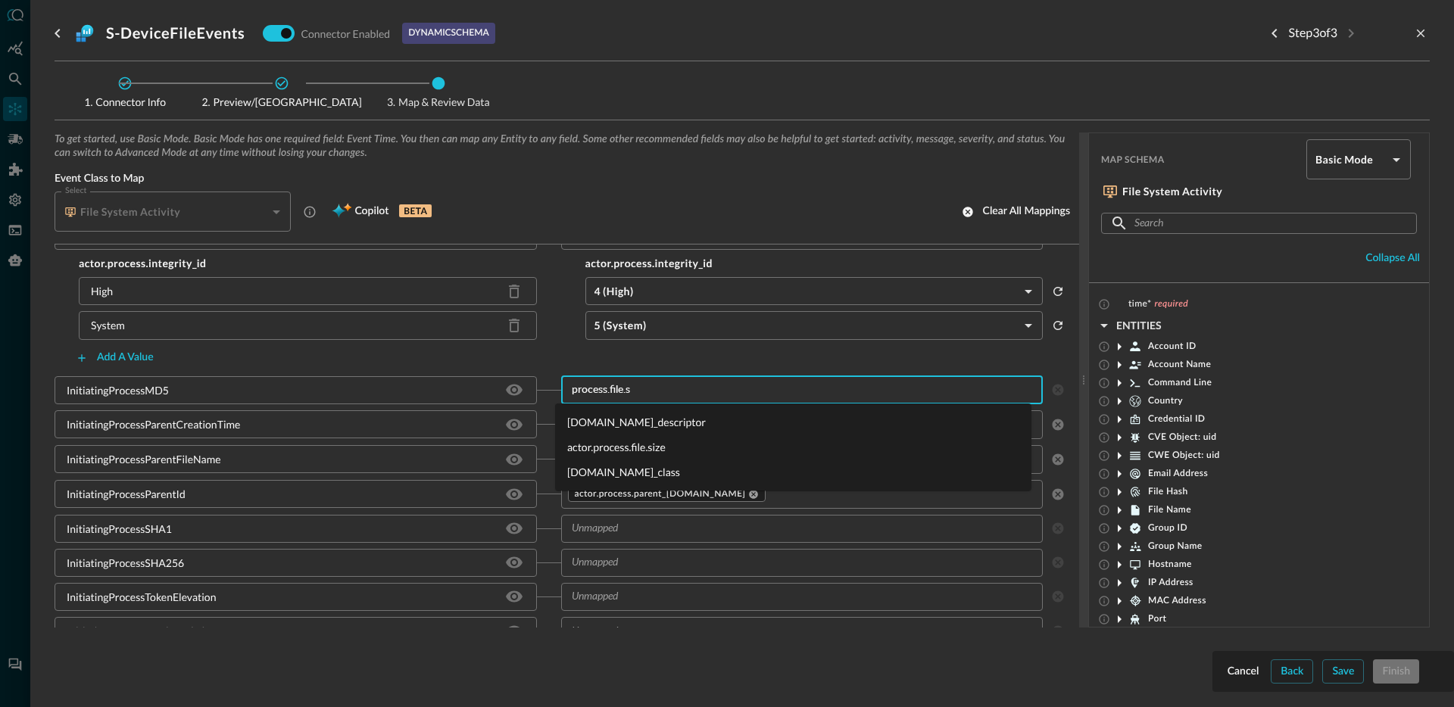
type input "process.file.se"
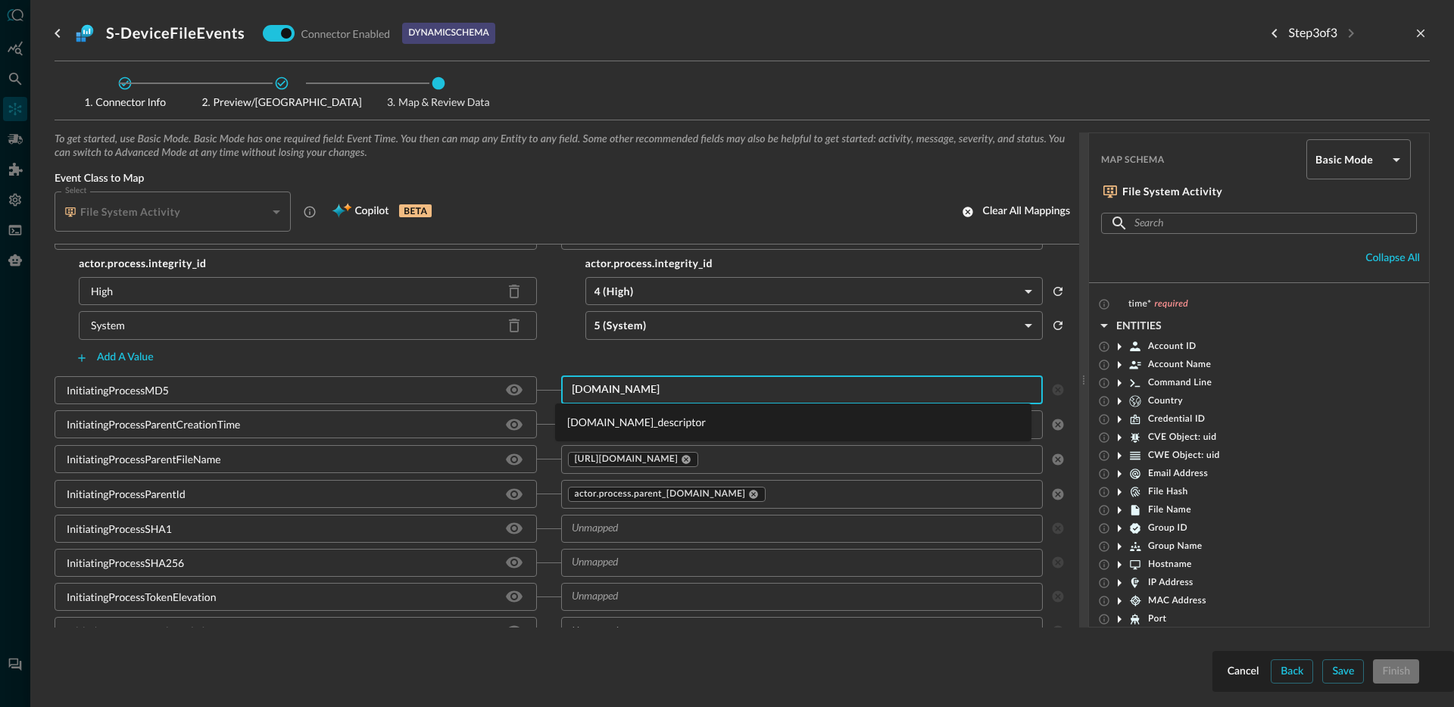
click at [660, 420] on li "[DOMAIN_NAME]_descriptor" at bounding box center [793, 422] width 476 height 25
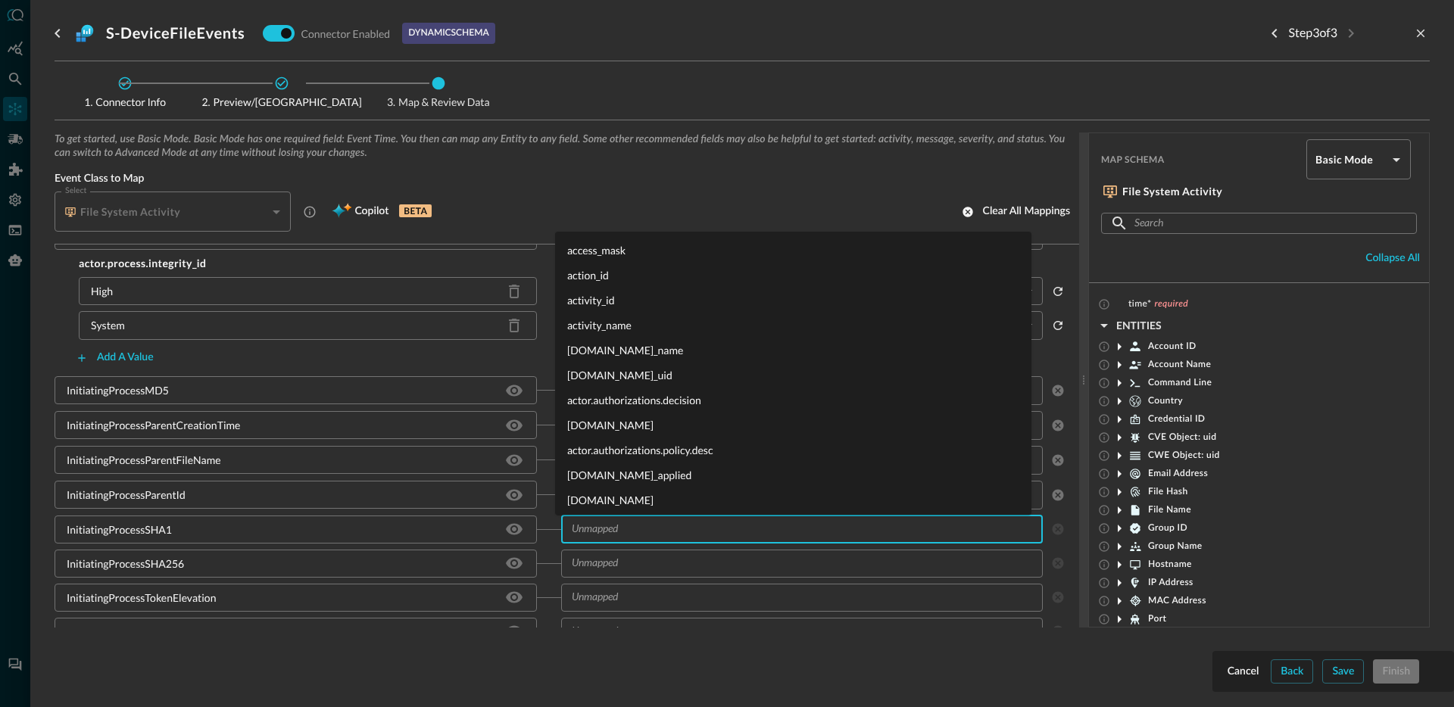
click at [640, 536] on input "text" at bounding box center [790, 529] width 448 height 19
type input "process.file."
click at [666, 378] on li "actor.process.file.desc" at bounding box center [793, 375] width 476 height 25
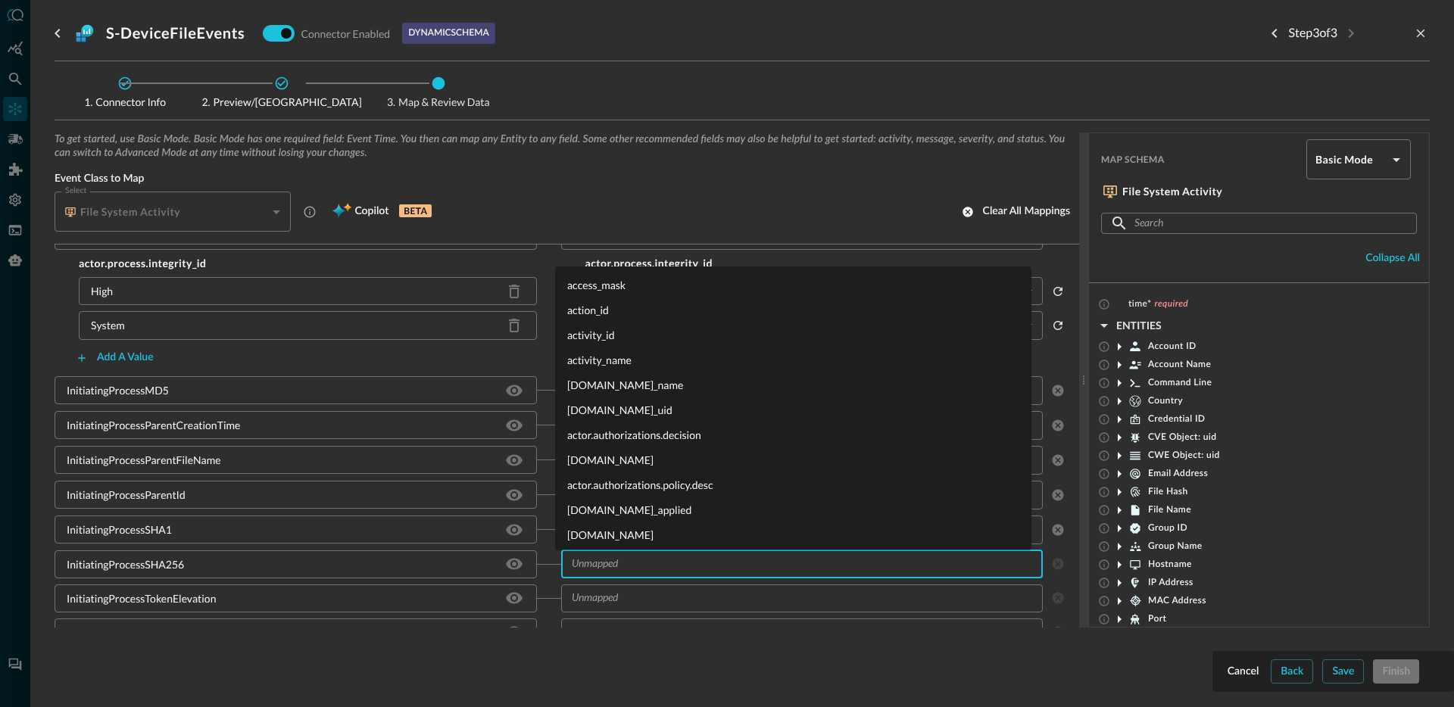
click at [656, 566] on input "text" at bounding box center [790, 564] width 448 height 19
type input "process.file.u"
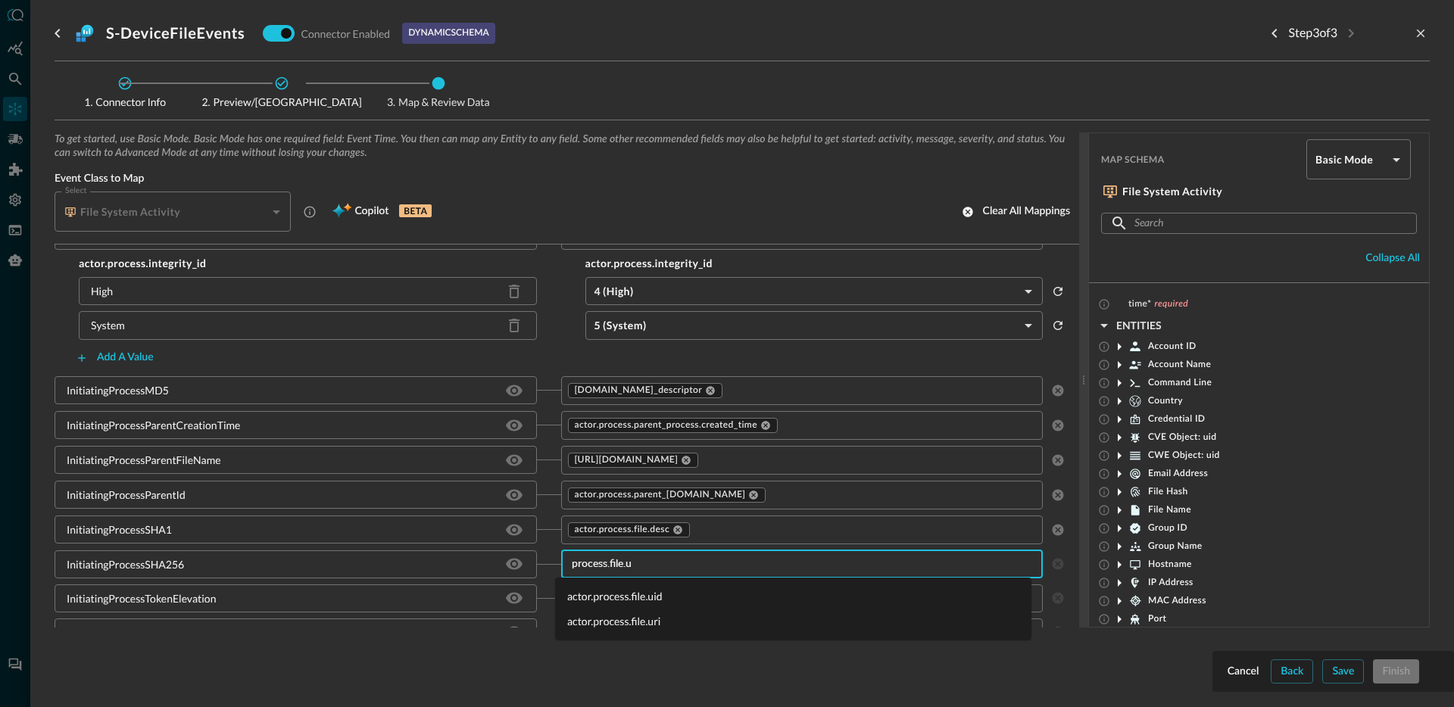
click at [657, 597] on li "actor.process.file.uid" at bounding box center [793, 596] width 476 height 25
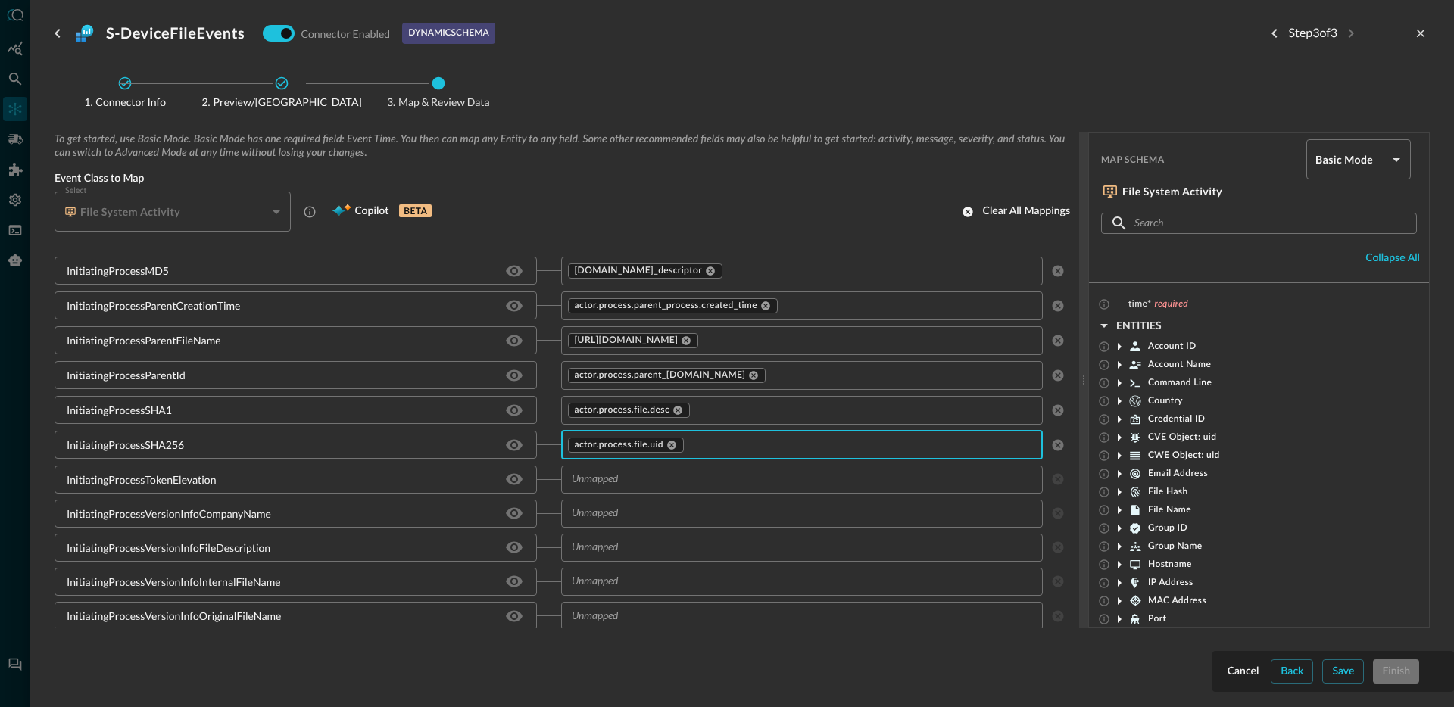
scroll to position [1338, 0]
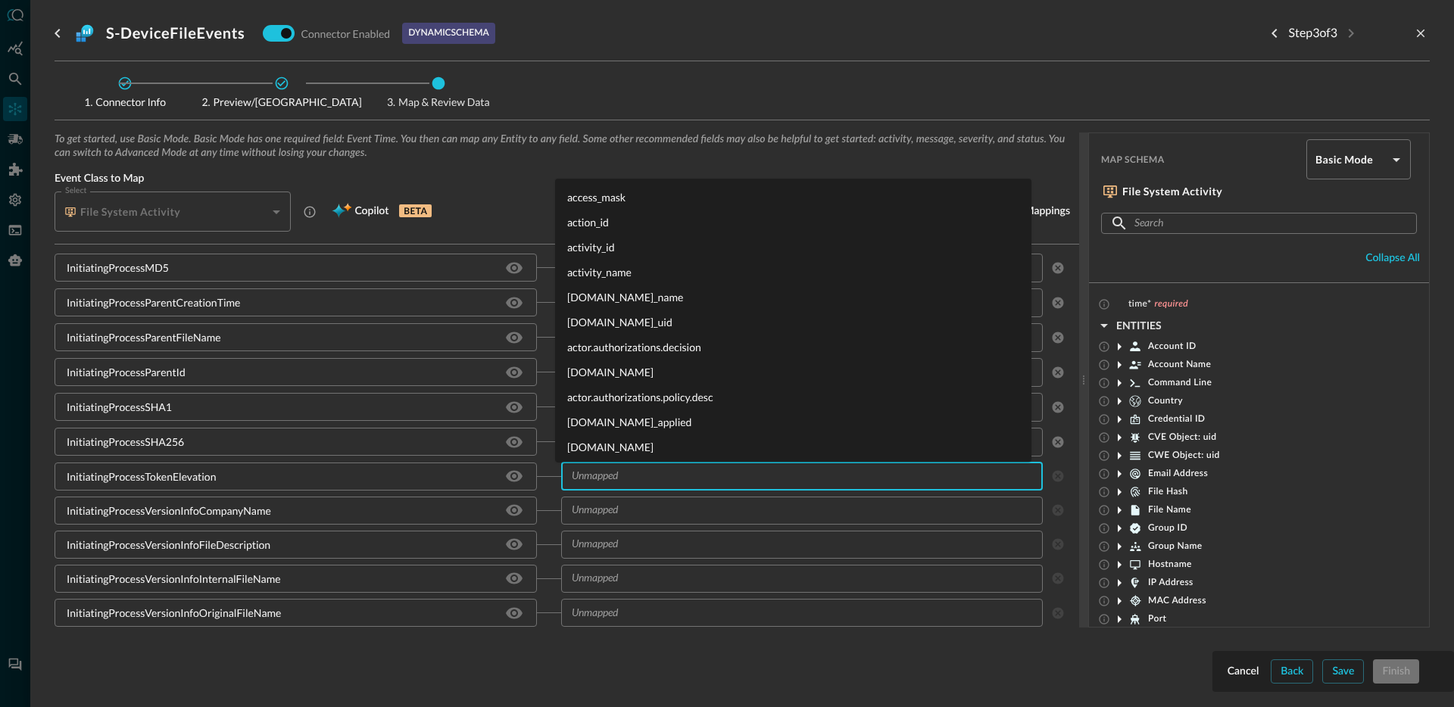
click at [675, 473] on input "text" at bounding box center [790, 476] width 448 height 19
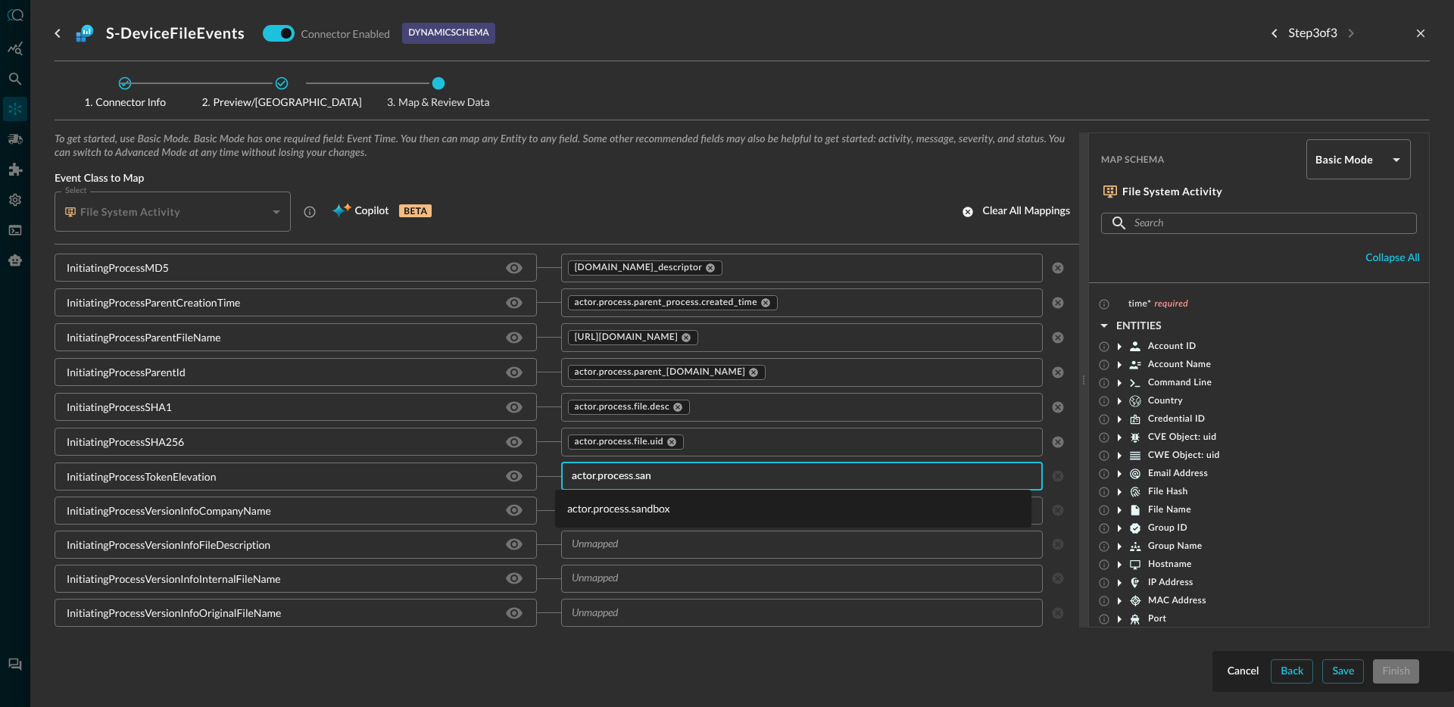
type input "actor.process.sand"
click at [644, 510] on li "actor.process.sandbox" at bounding box center [793, 508] width 476 height 25
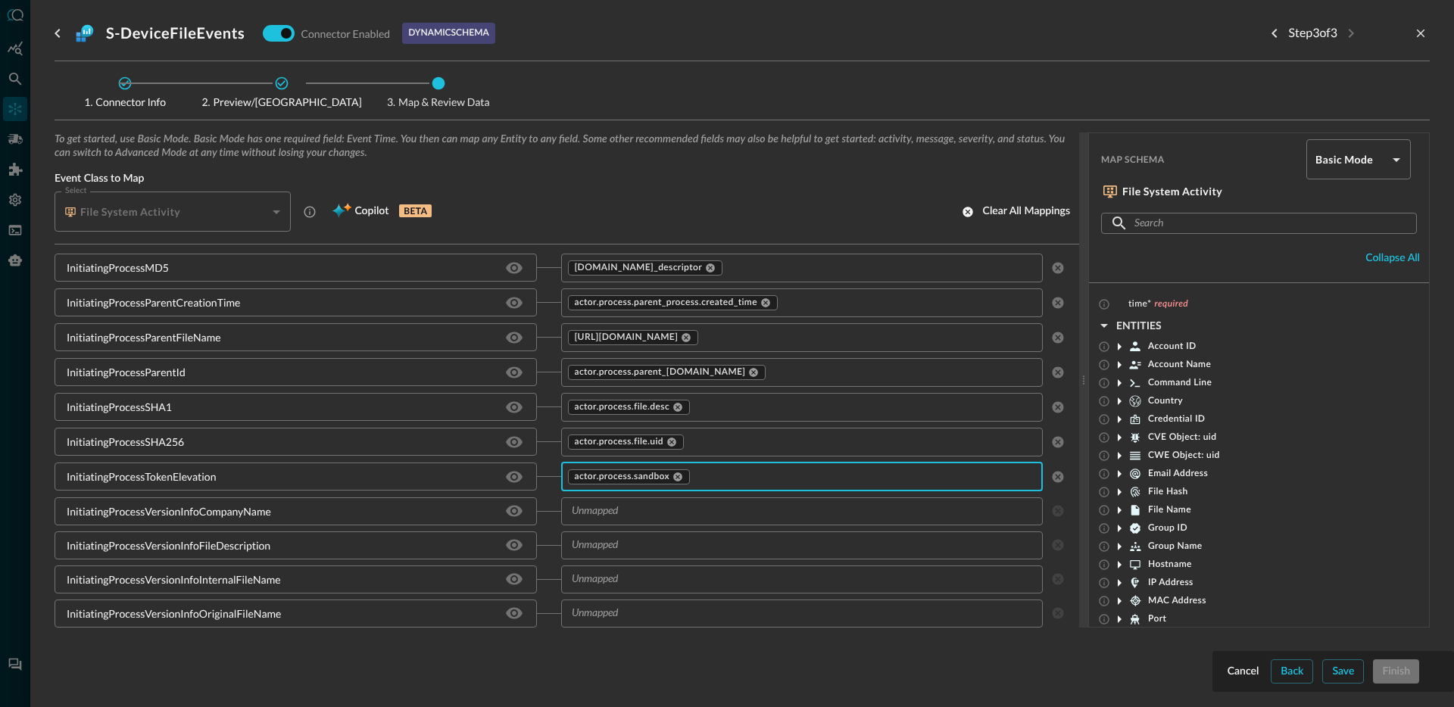
click at [628, 510] on input "text" at bounding box center [790, 511] width 448 height 19
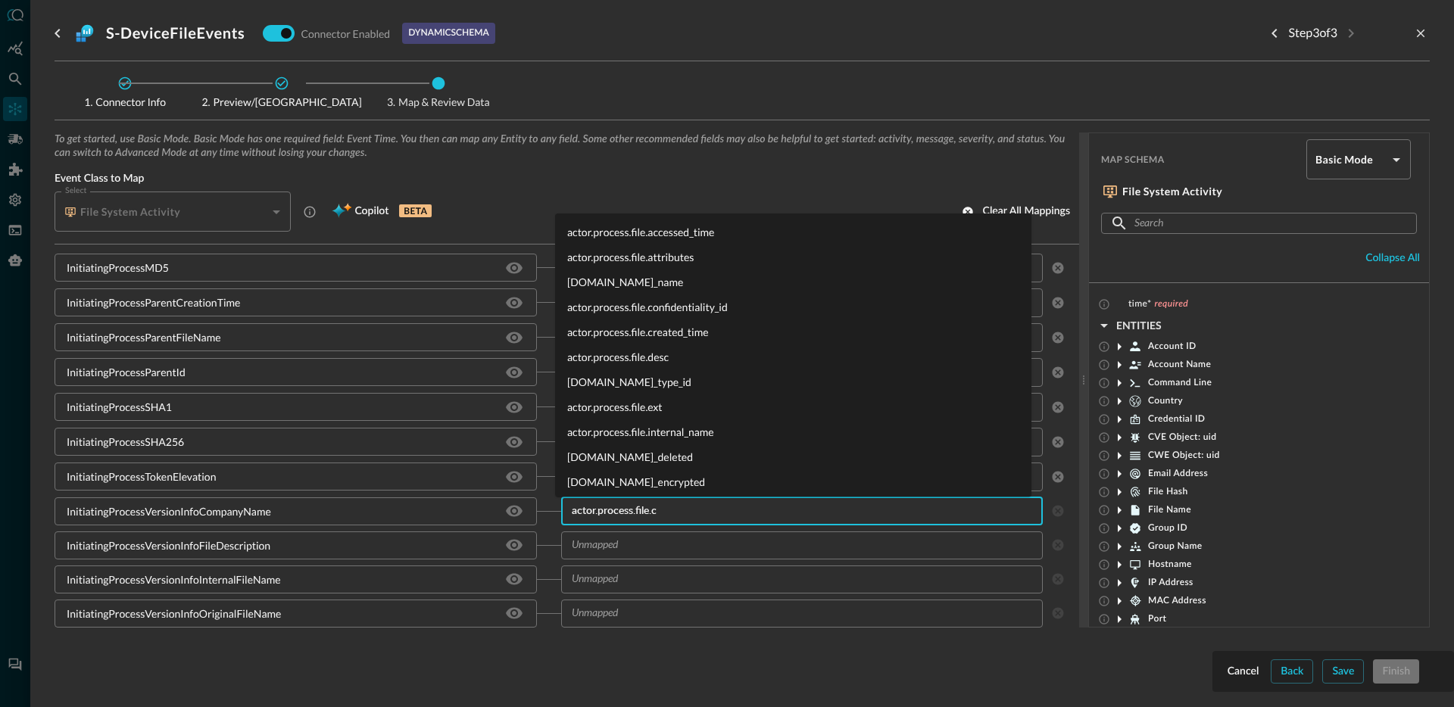
type input "actor.process.file.co"
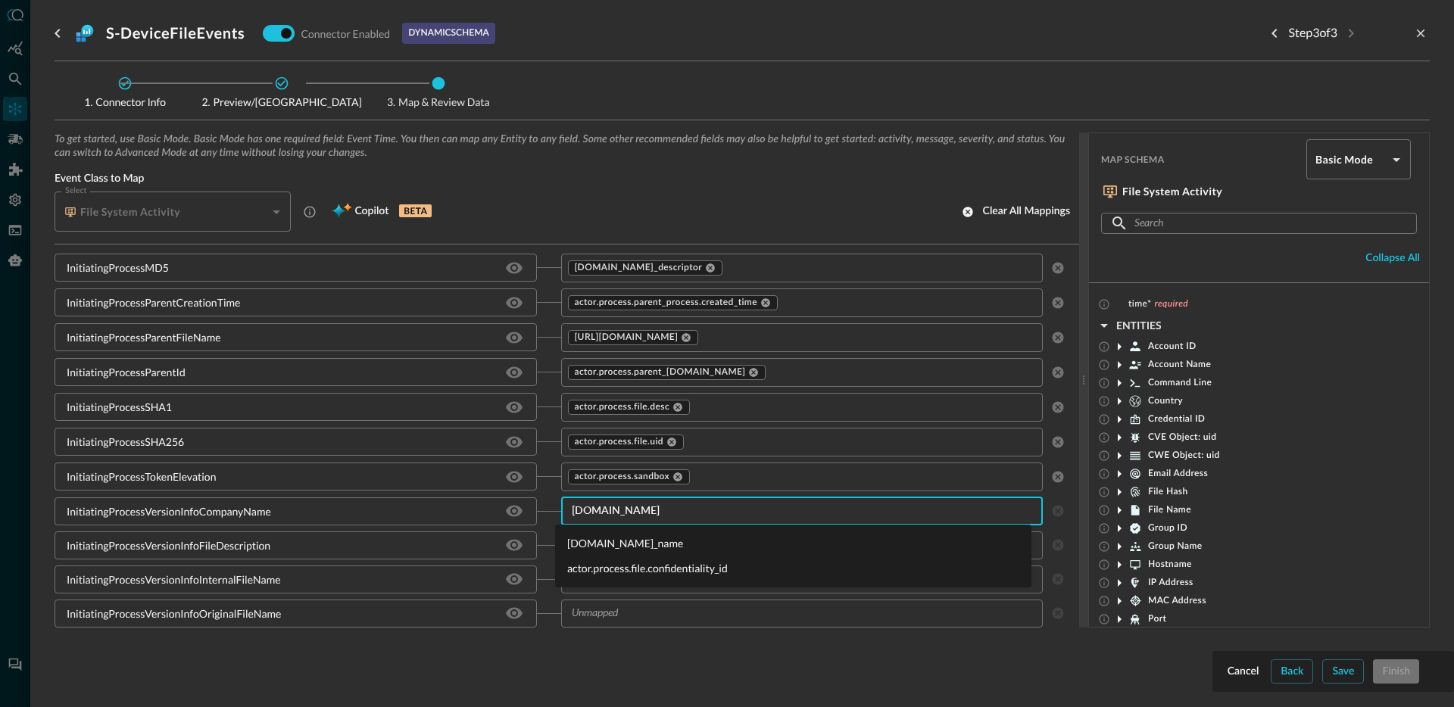
click at [639, 540] on li "[DOMAIN_NAME]_name" at bounding box center [793, 543] width 476 height 25
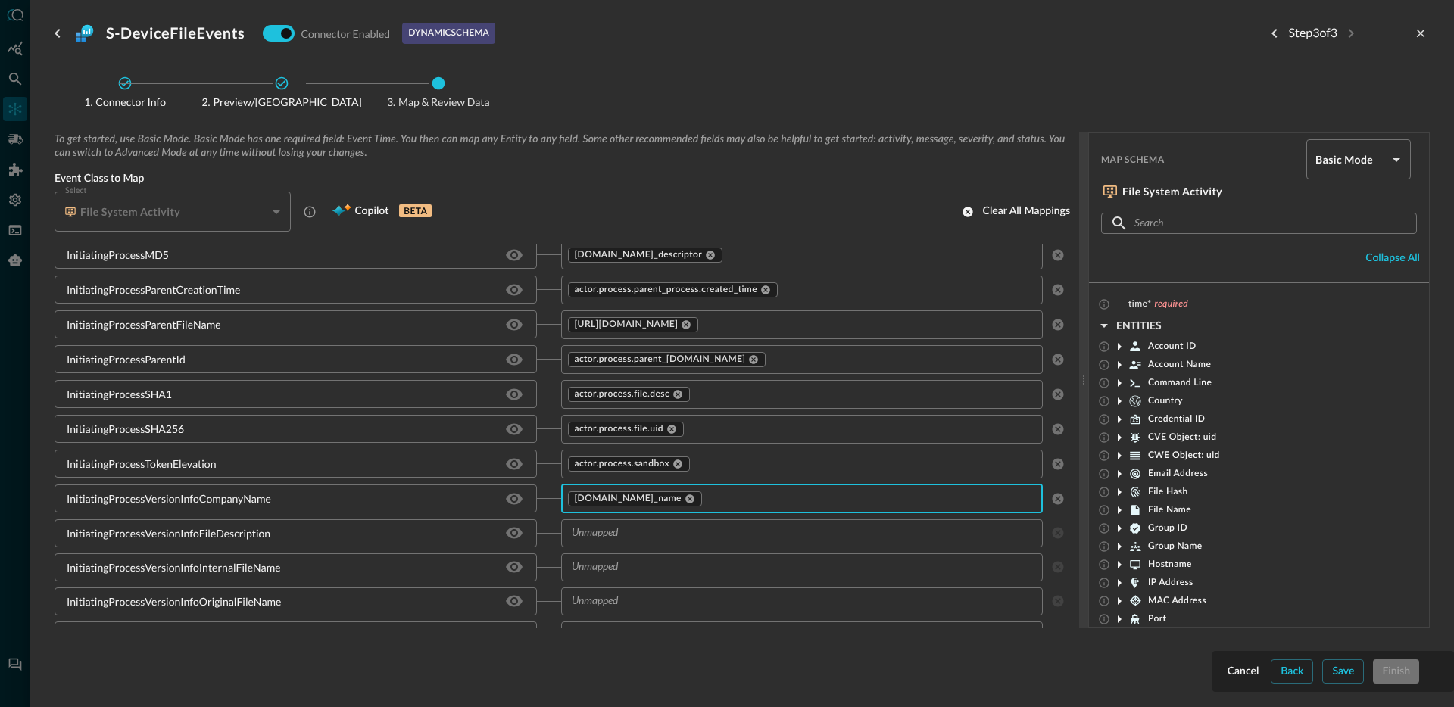
scroll to position [1356, 0]
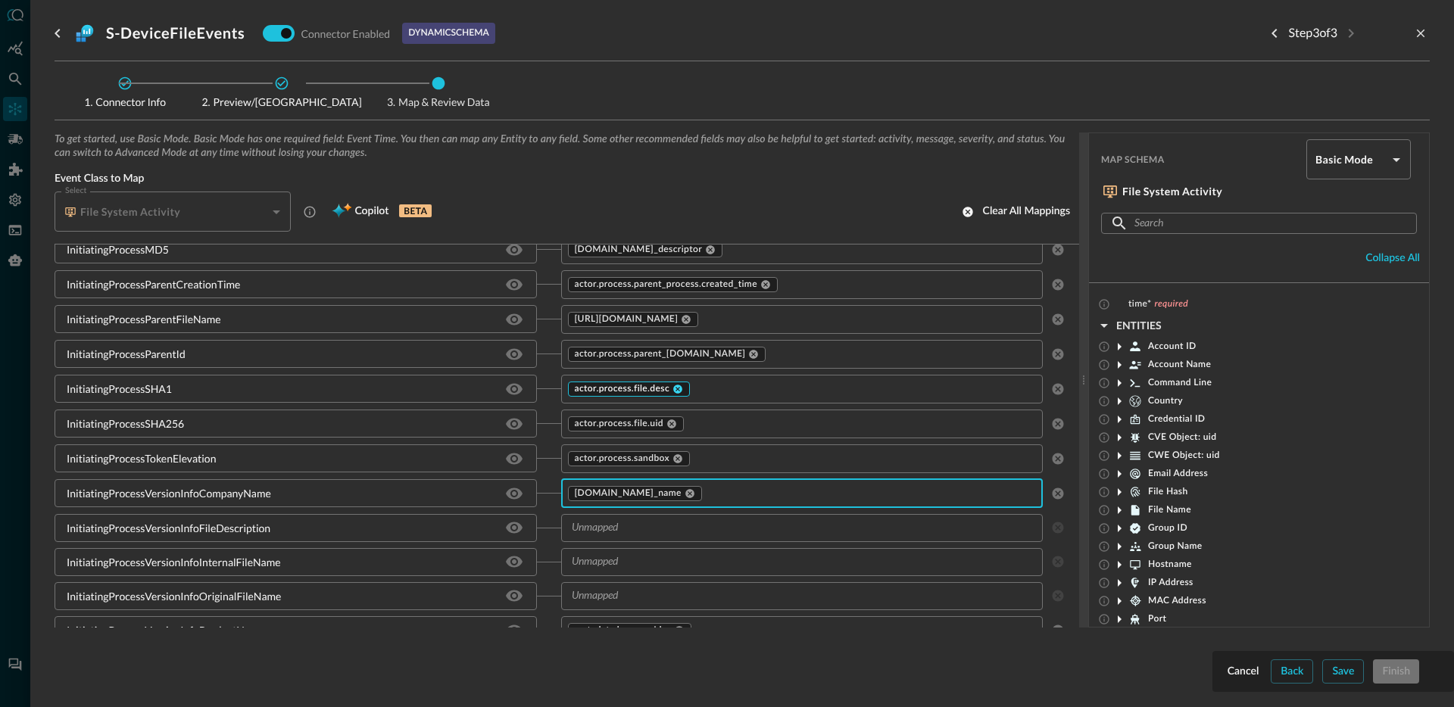
click at [675, 388] on icon at bounding box center [677, 389] width 9 height 9
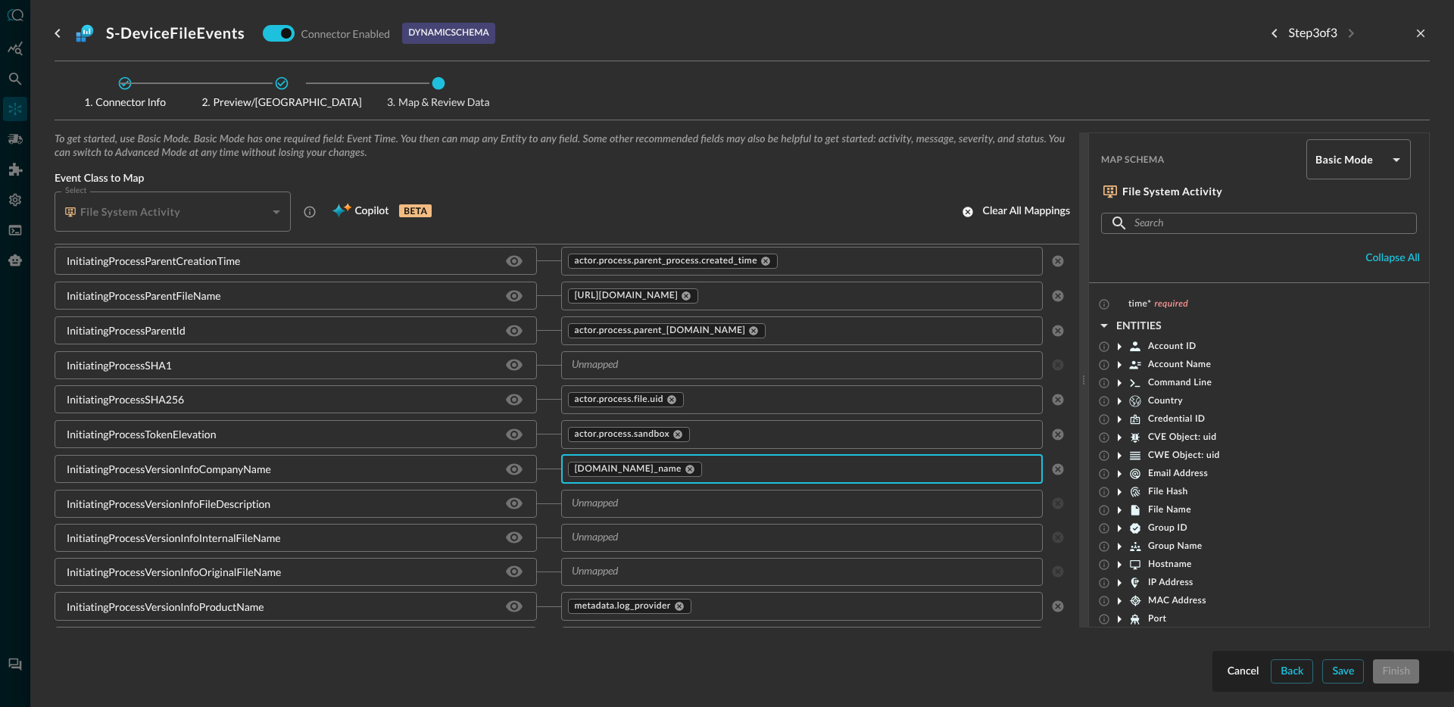
scroll to position [1361, 0]
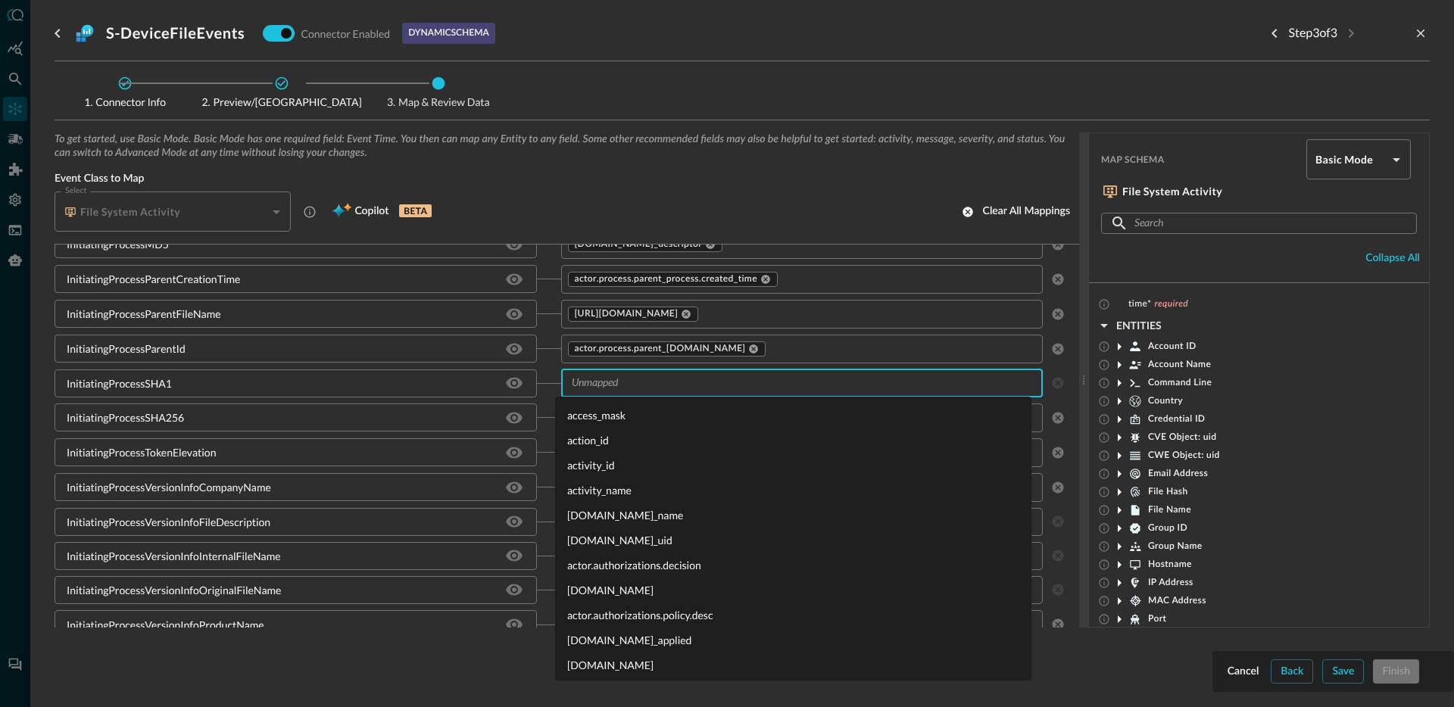
click at [593, 384] on input "text" at bounding box center [790, 383] width 448 height 19
type input "actor.process.file.m"
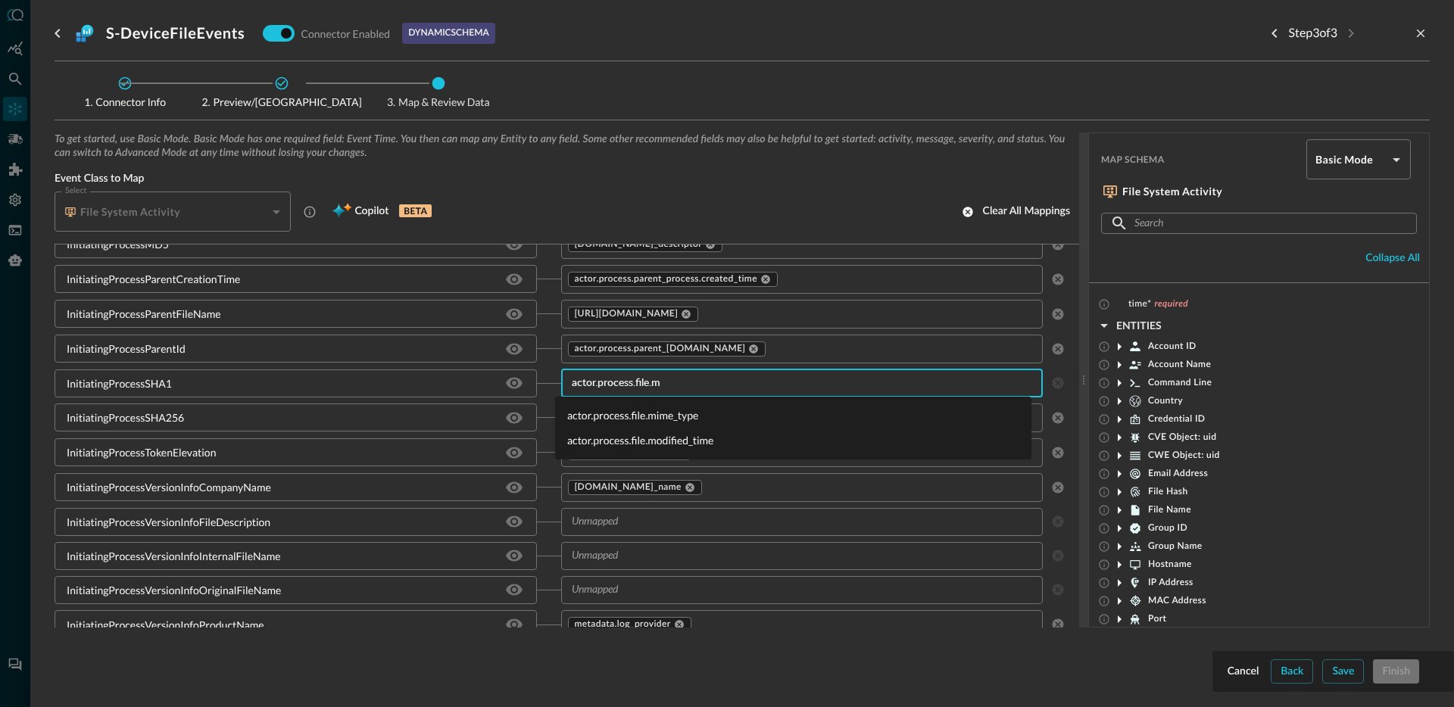
click at [641, 415] on li "actor.process.file.mime_type" at bounding box center [793, 415] width 476 height 25
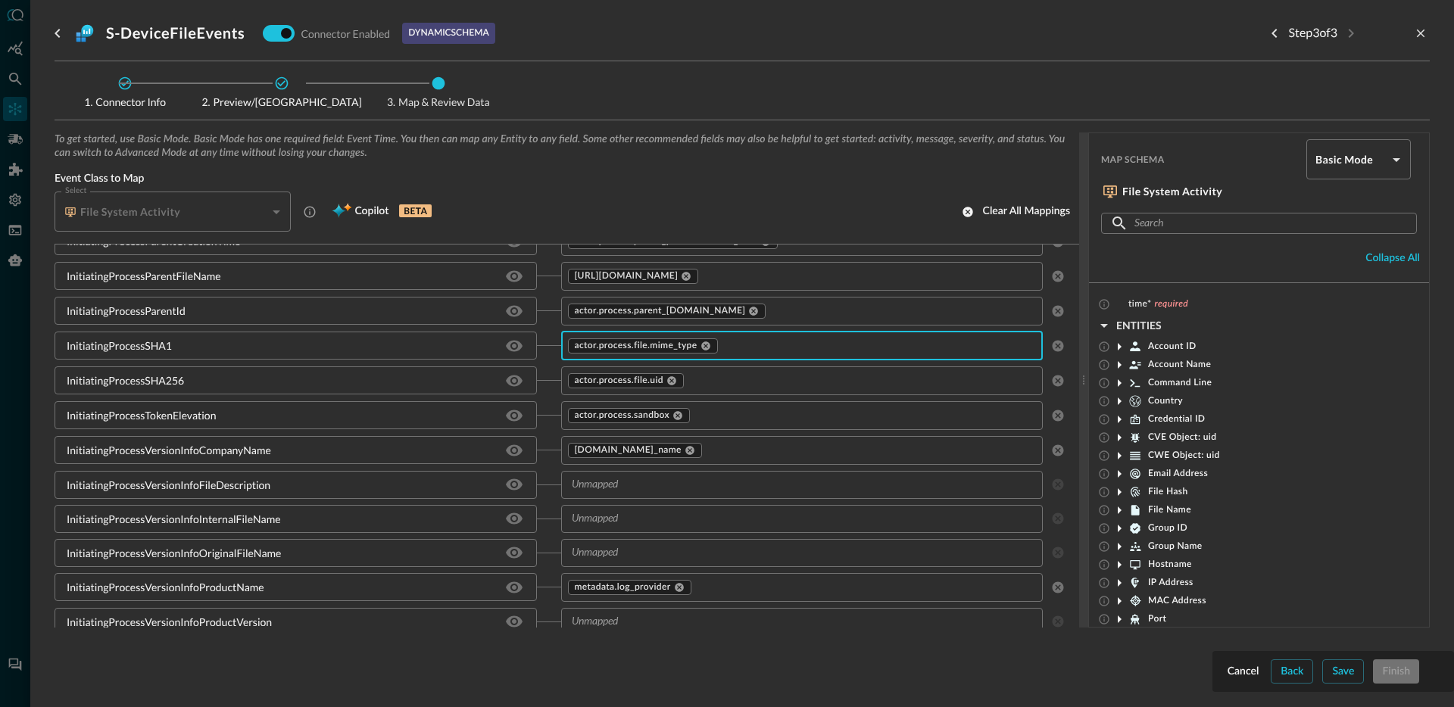
scroll to position [1427, 0]
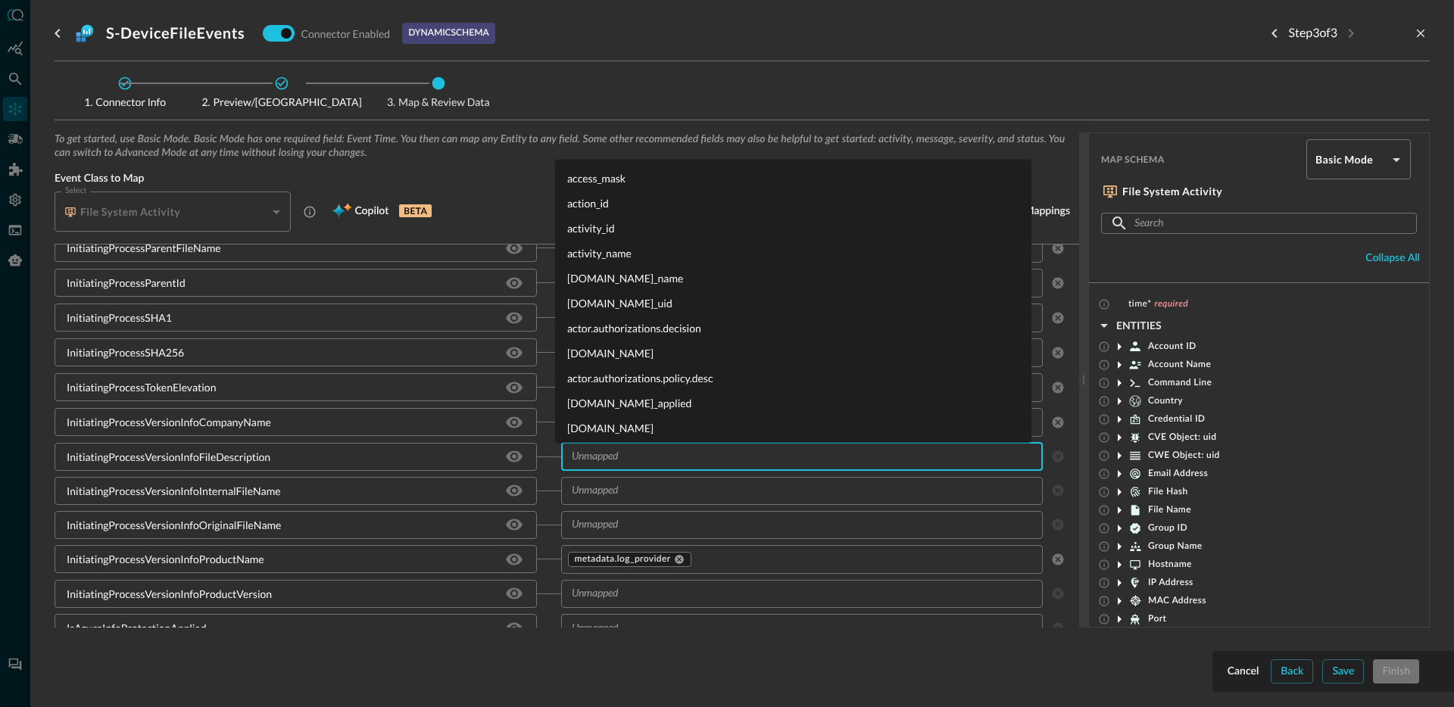
click at [671, 457] on input "text" at bounding box center [790, 456] width 448 height 19
type input "a"
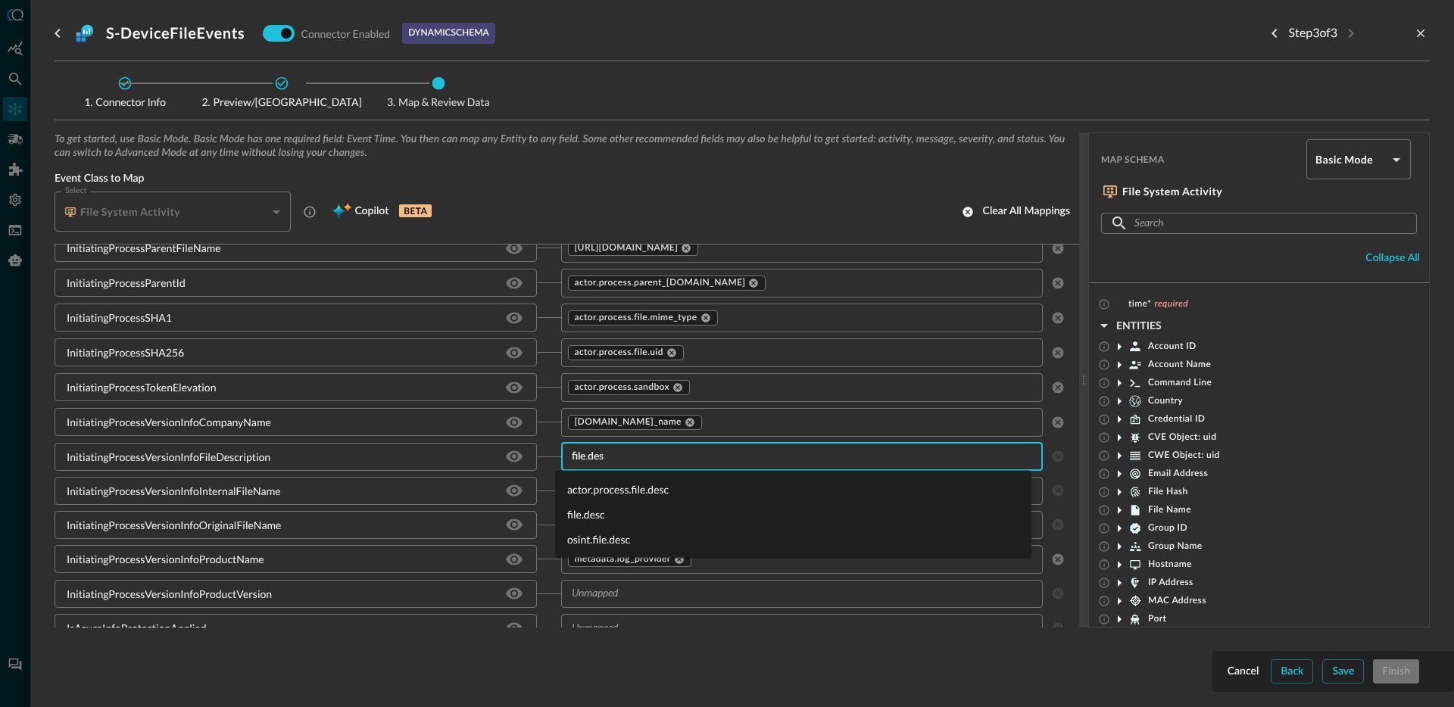
type input "file.desc"
click at [645, 487] on li "actor.process.file.desc" at bounding box center [793, 489] width 476 height 25
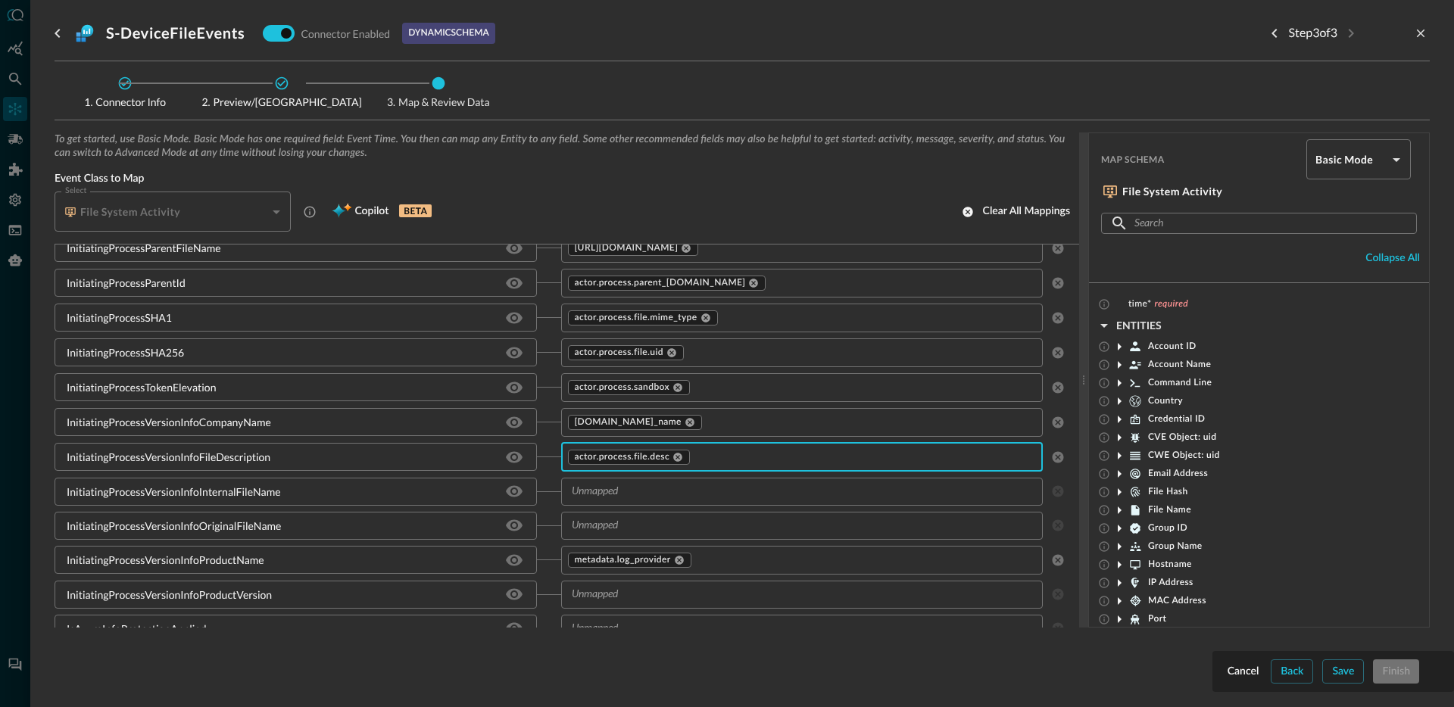
click at [644, 495] on input "text" at bounding box center [790, 491] width 448 height 19
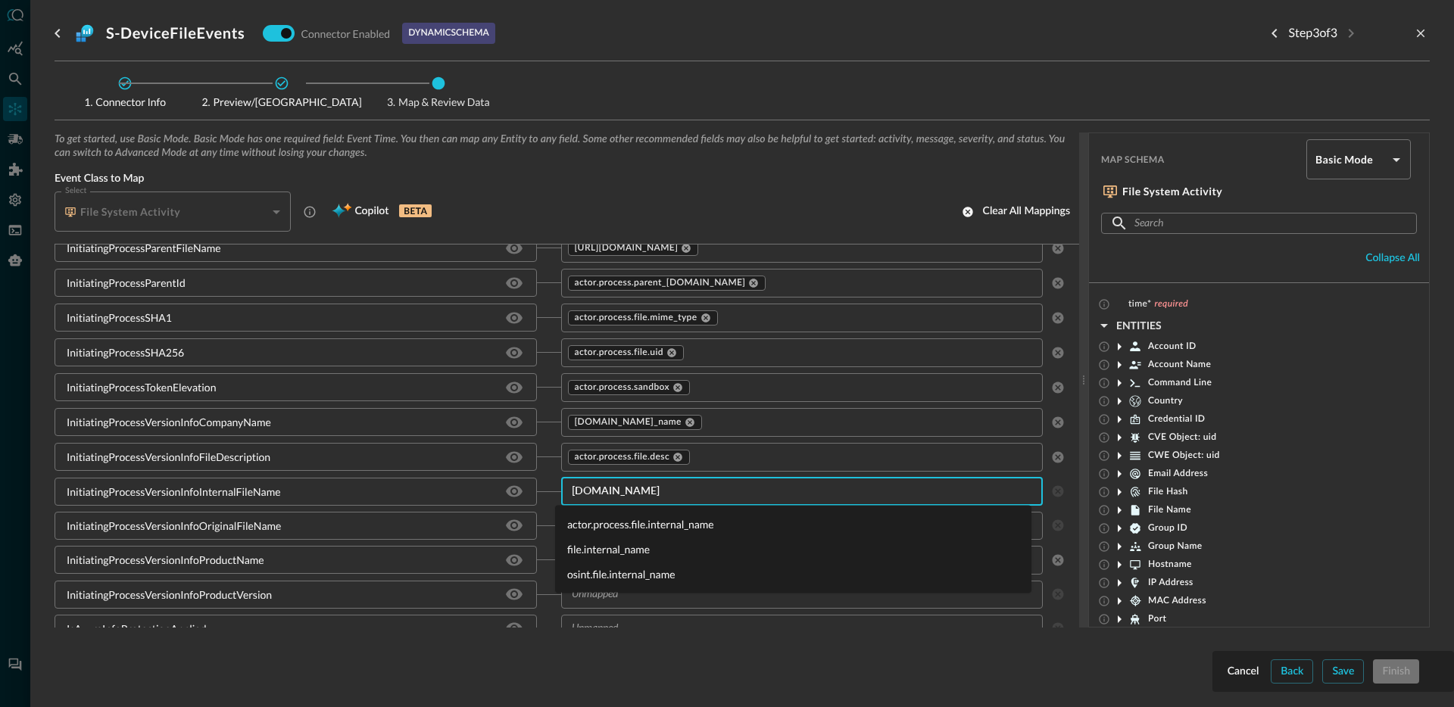
type input "file.int"
click at [659, 526] on li "actor.process.file.internal_name" at bounding box center [793, 524] width 476 height 25
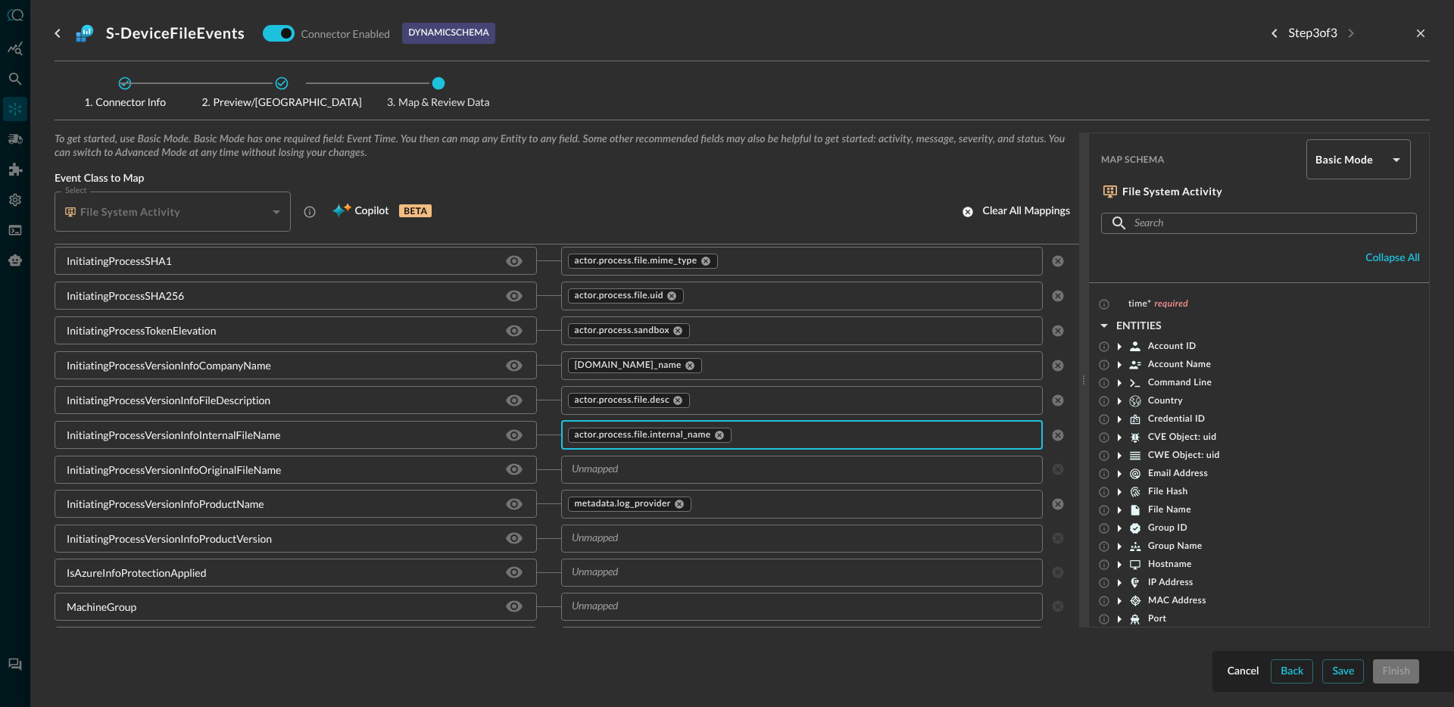
scroll to position [1485, 0]
click at [674, 503] on icon at bounding box center [679, 503] width 11 height 11
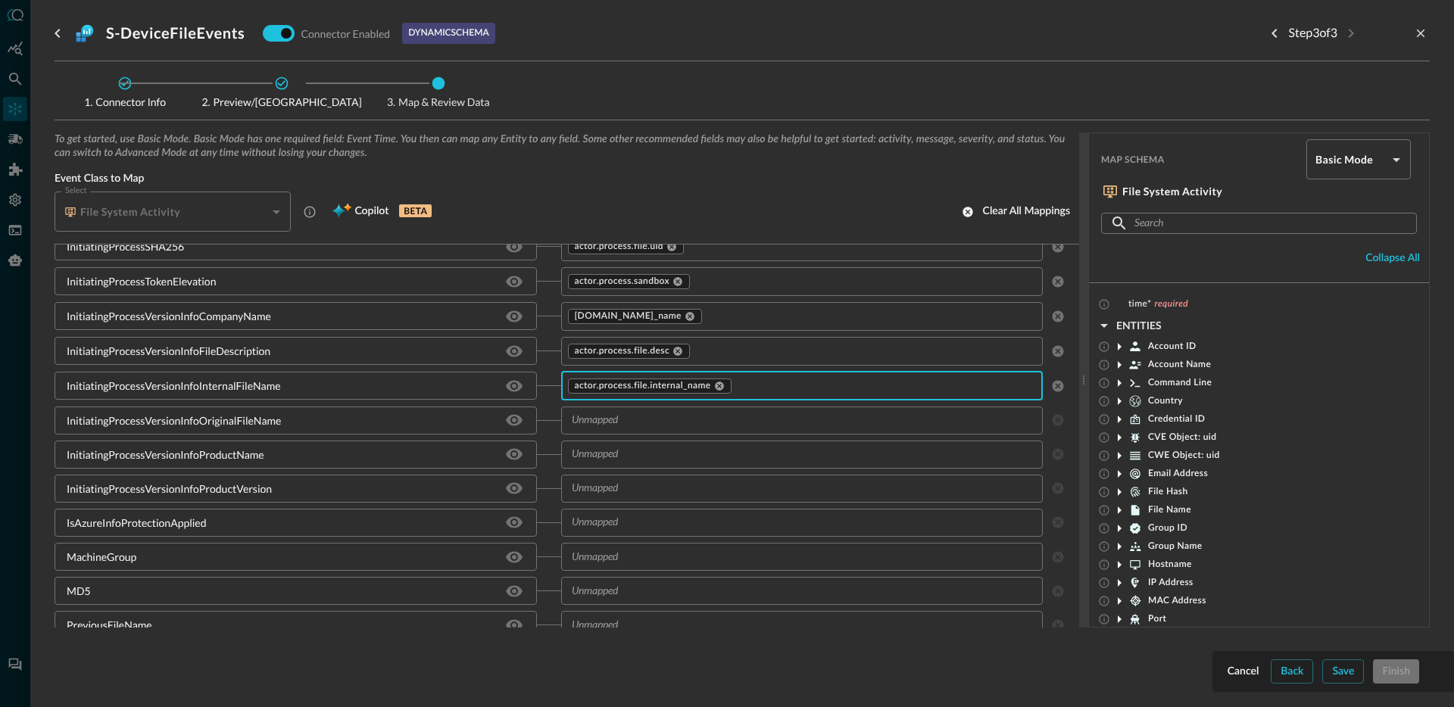
scroll to position [1534, 0]
click at [642, 466] on div "​" at bounding box center [802, 454] width 482 height 28
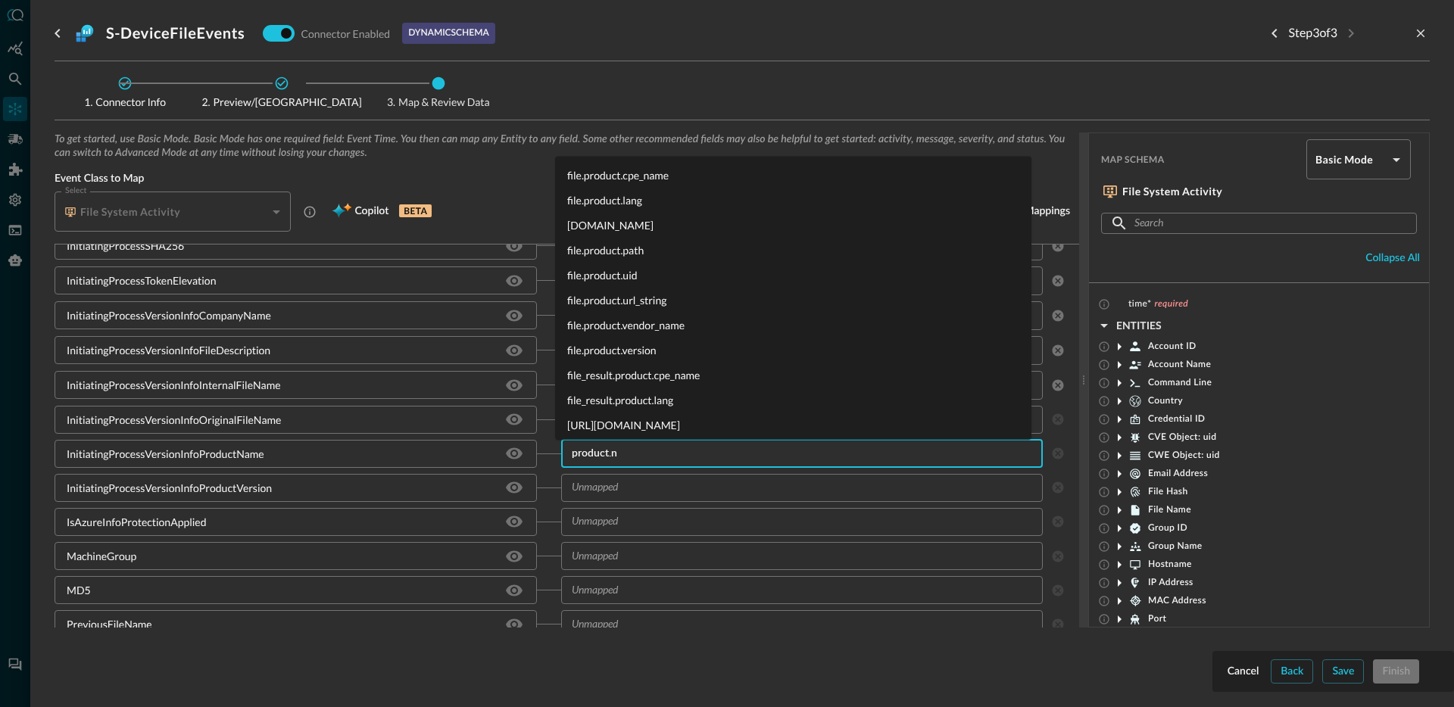
type input "product.na"
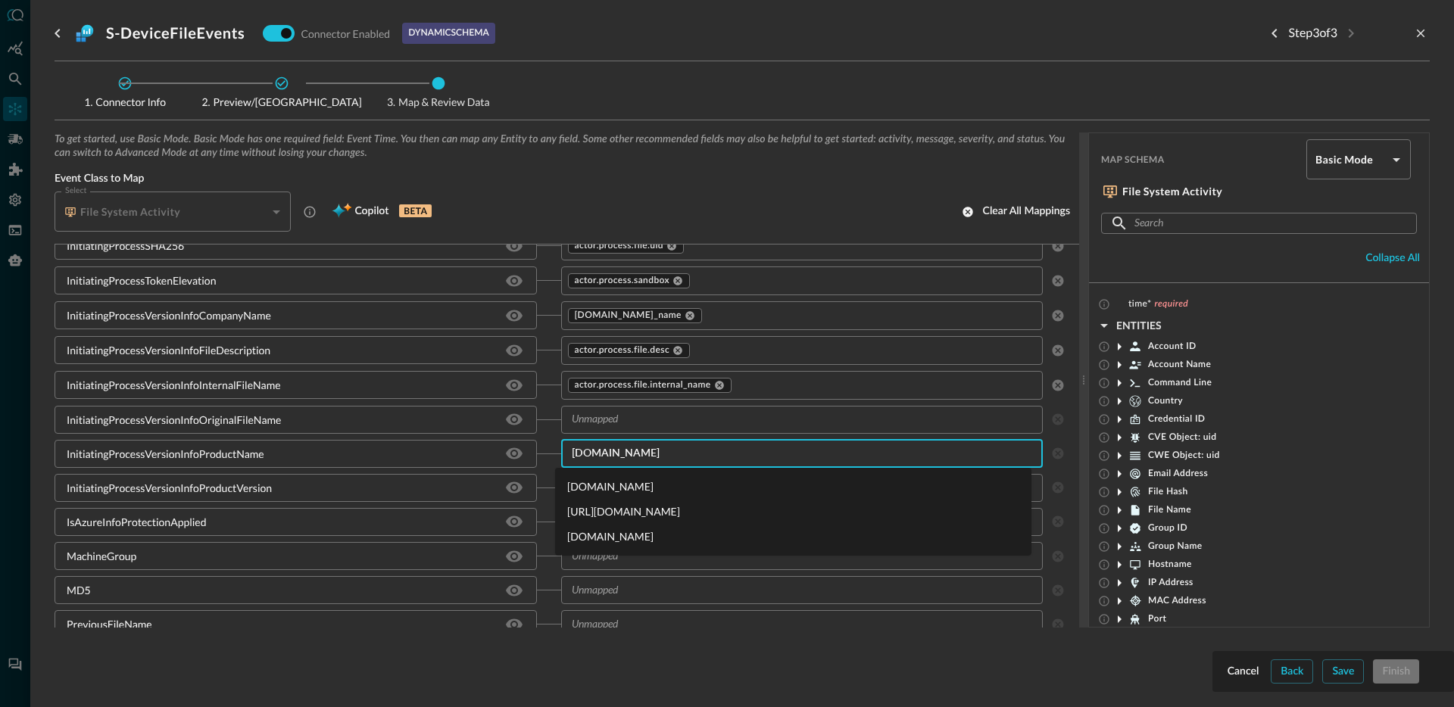
click at [624, 486] on li "[DOMAIN_NAME]" at bounding box center [793, 486] width 476 height 25
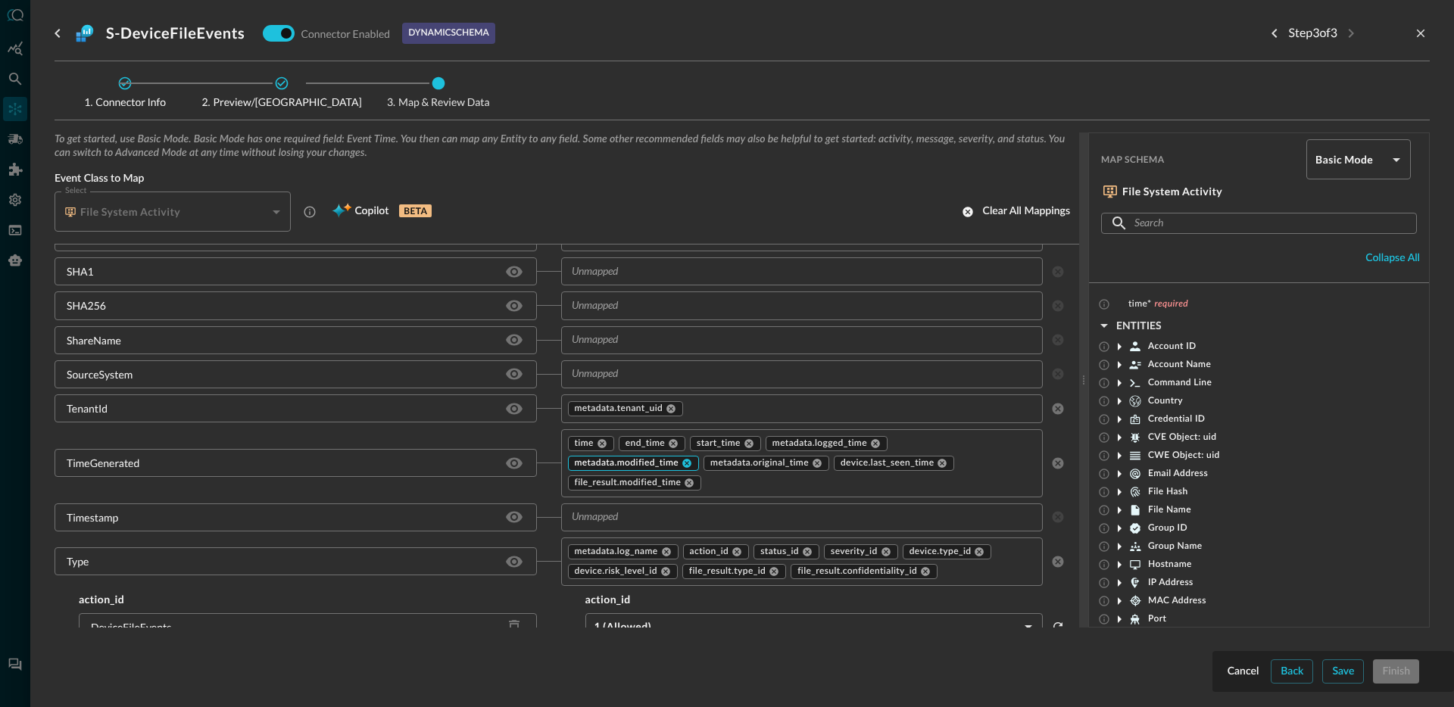
scroll to position [2265, 0]
click at [682, 465] on icon at bounding box center [686, 463] width 9 height 9
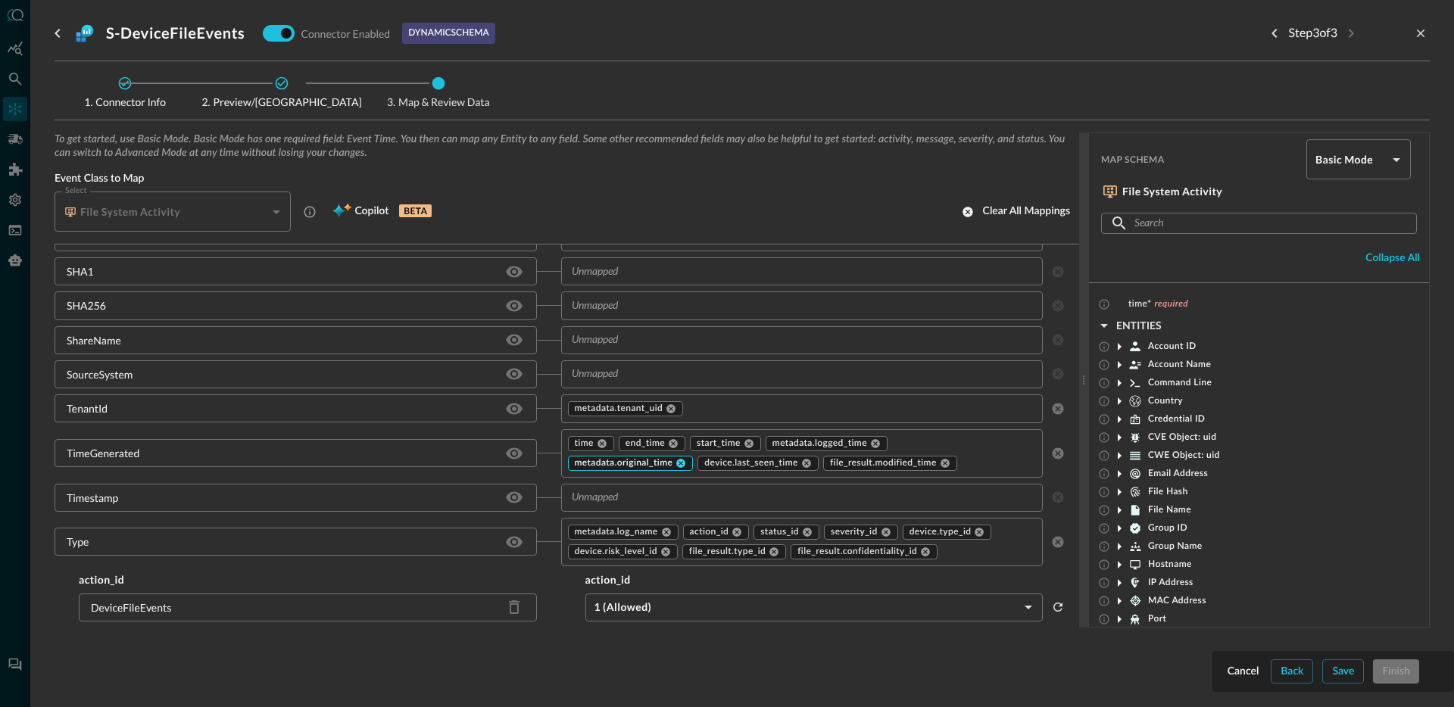
click at [679, 463] on icon at bounding box center [681, 463] width 9 height 9
click at [672, 465] on icon at bounding box center [676, 463] width 9 height 9
click at [685, 466] on icon at bounding box center [689, 463] width 9 height 9
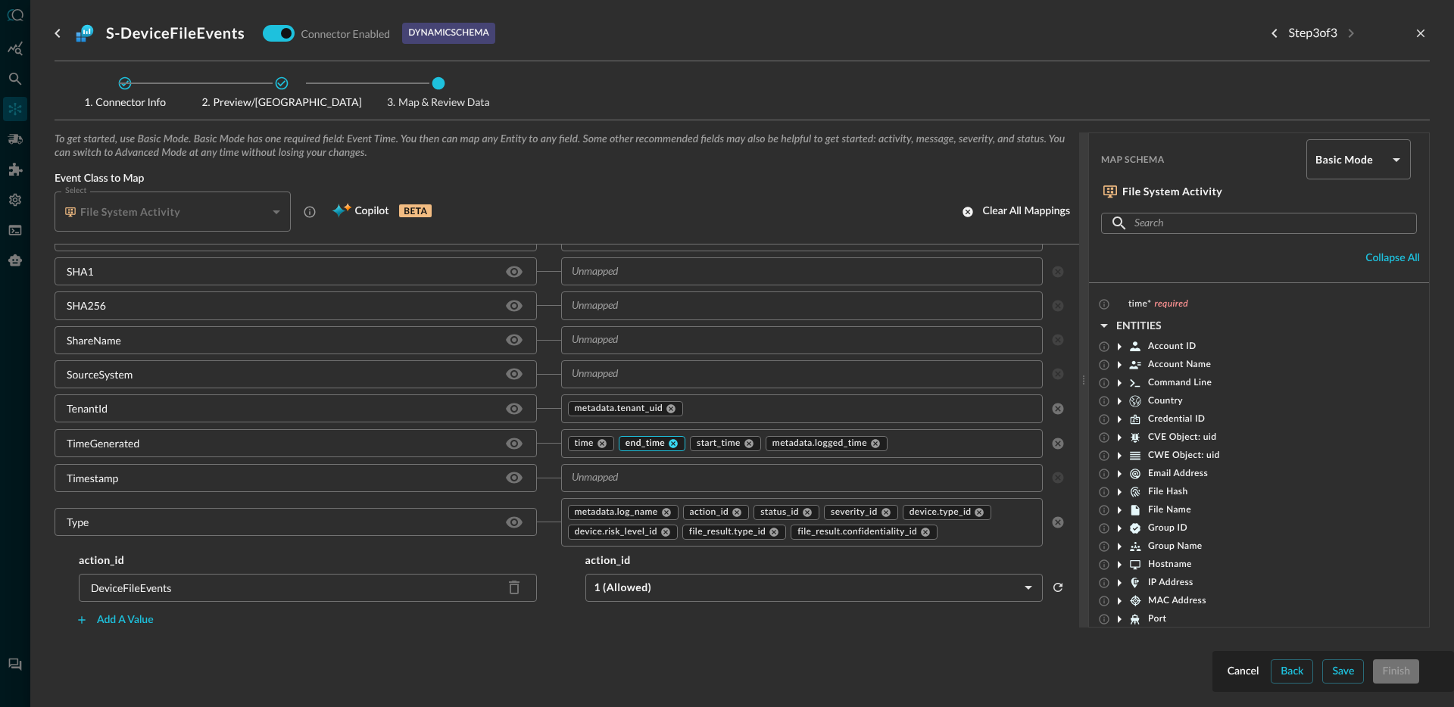
click at [670, 447] on icon at bounding box center [673, 443] width 11 height 11
click at [600, 444] on icon at bounding box center [601, 443] width 9 height 9
click at [622, 445] on icon at bounding box center [626, 443] width 11 height 11
click at [672, 444] on icon at bounding box center [677, 443] width 11 height 11
click at [628, 468] on input "text" at bounding box center [790, 477] width 448 height 19
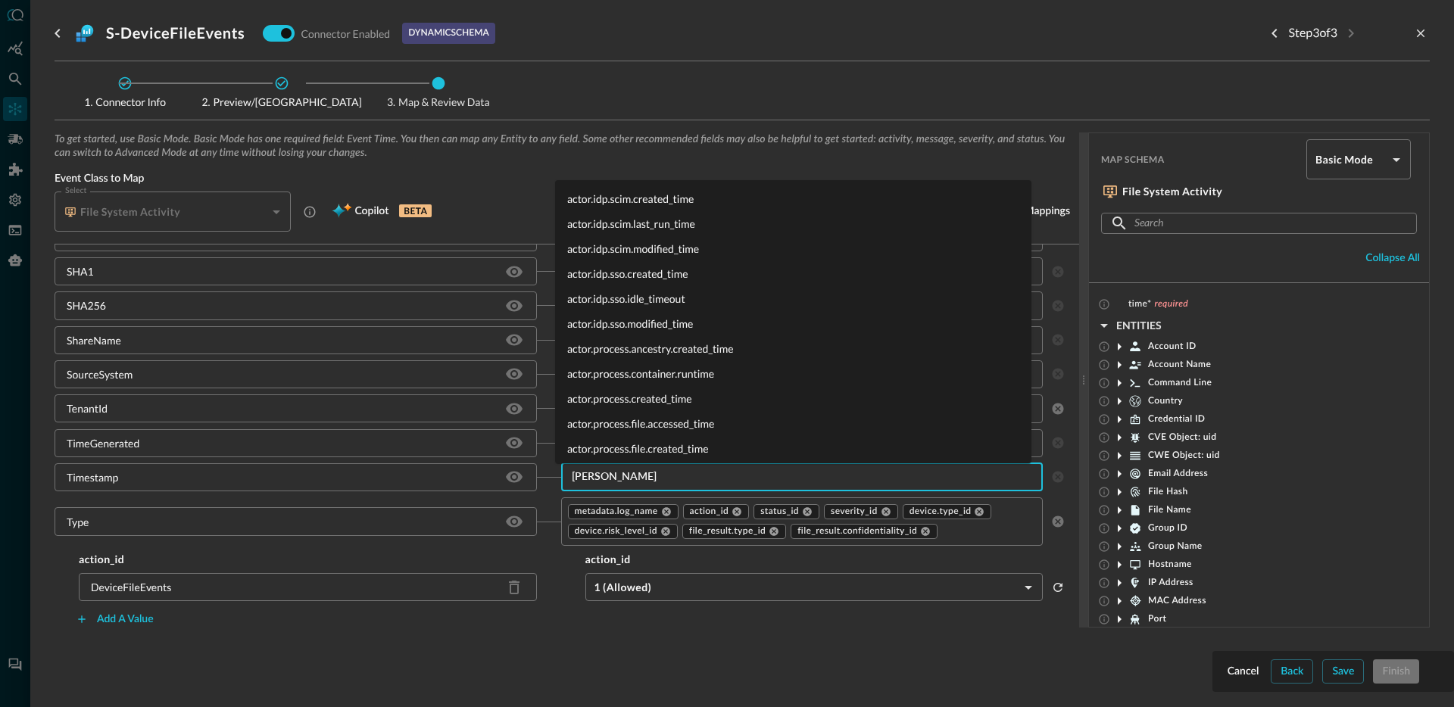
type input "time"
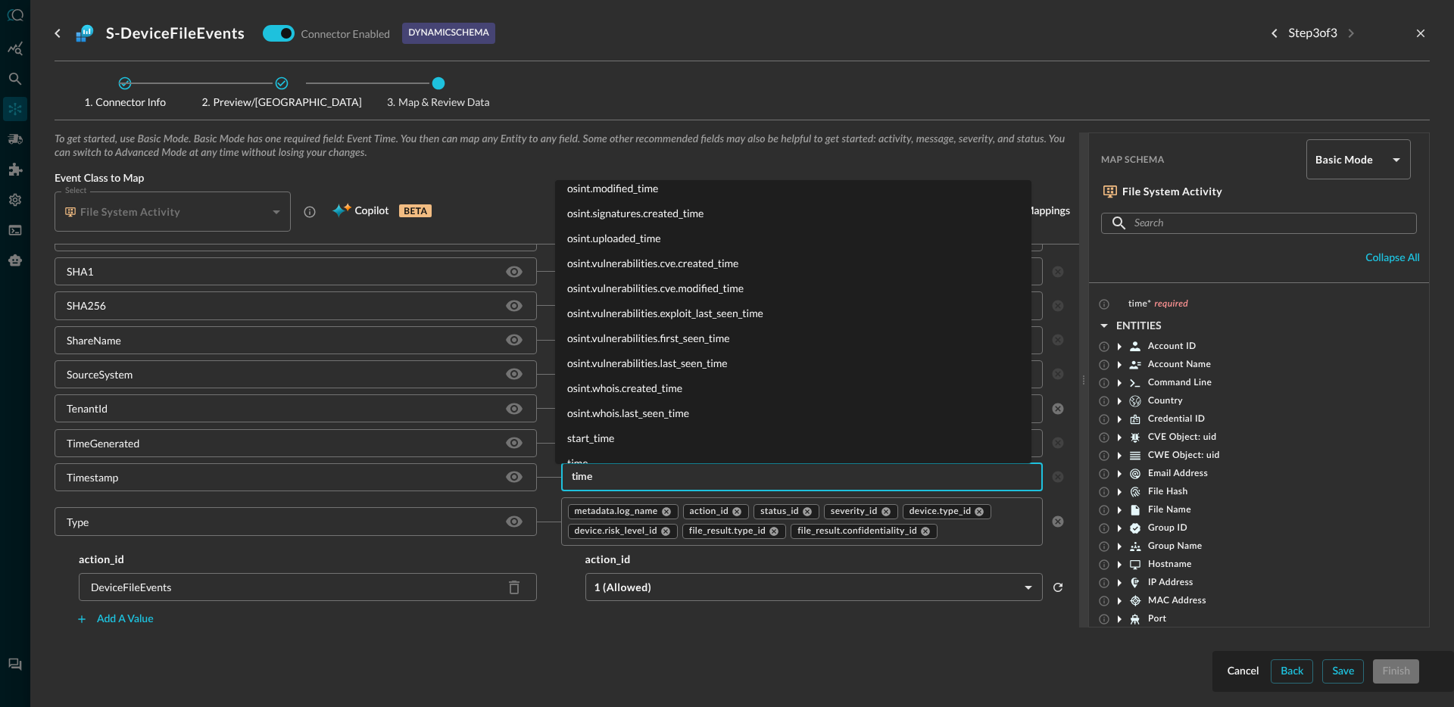
scroll to position [2128, 0]
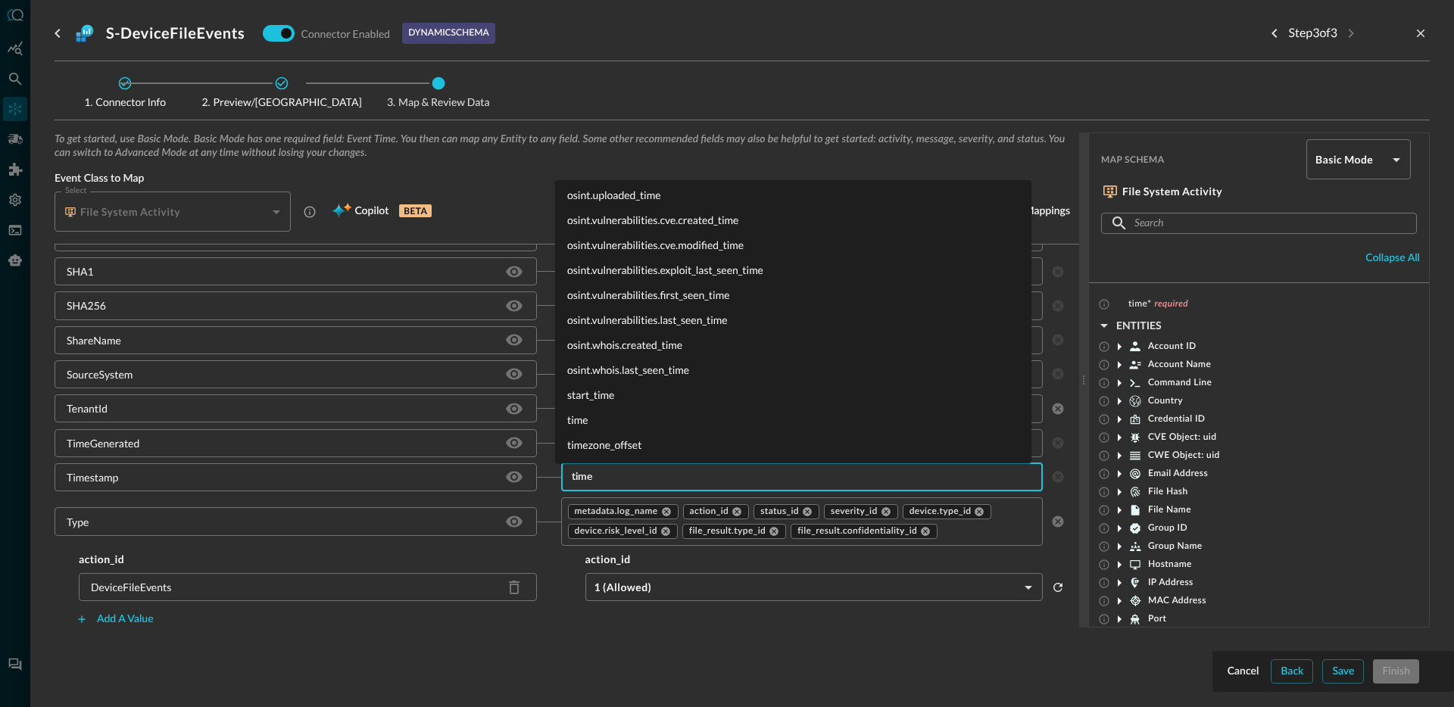
click at [613, 419] on li "time" at bounding box center [793, 419] width 476 height 25
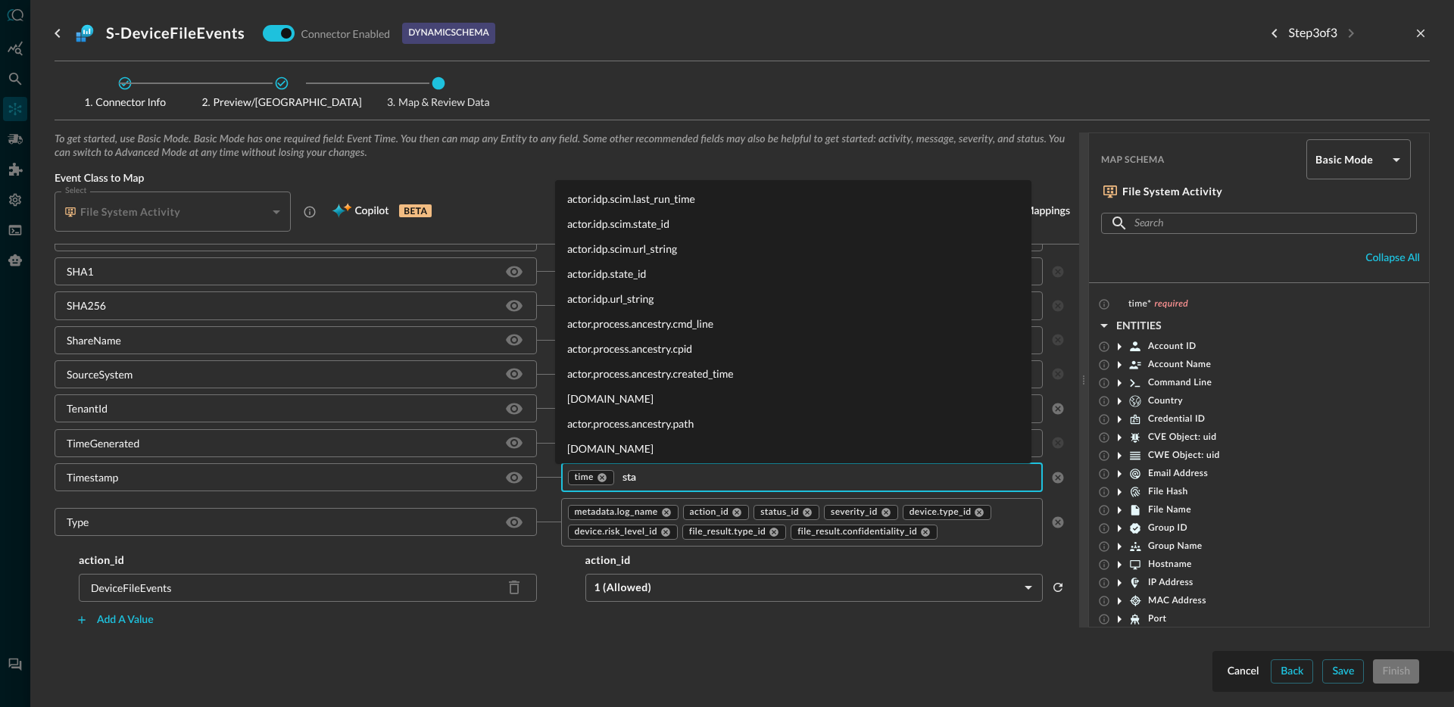
type input "star"
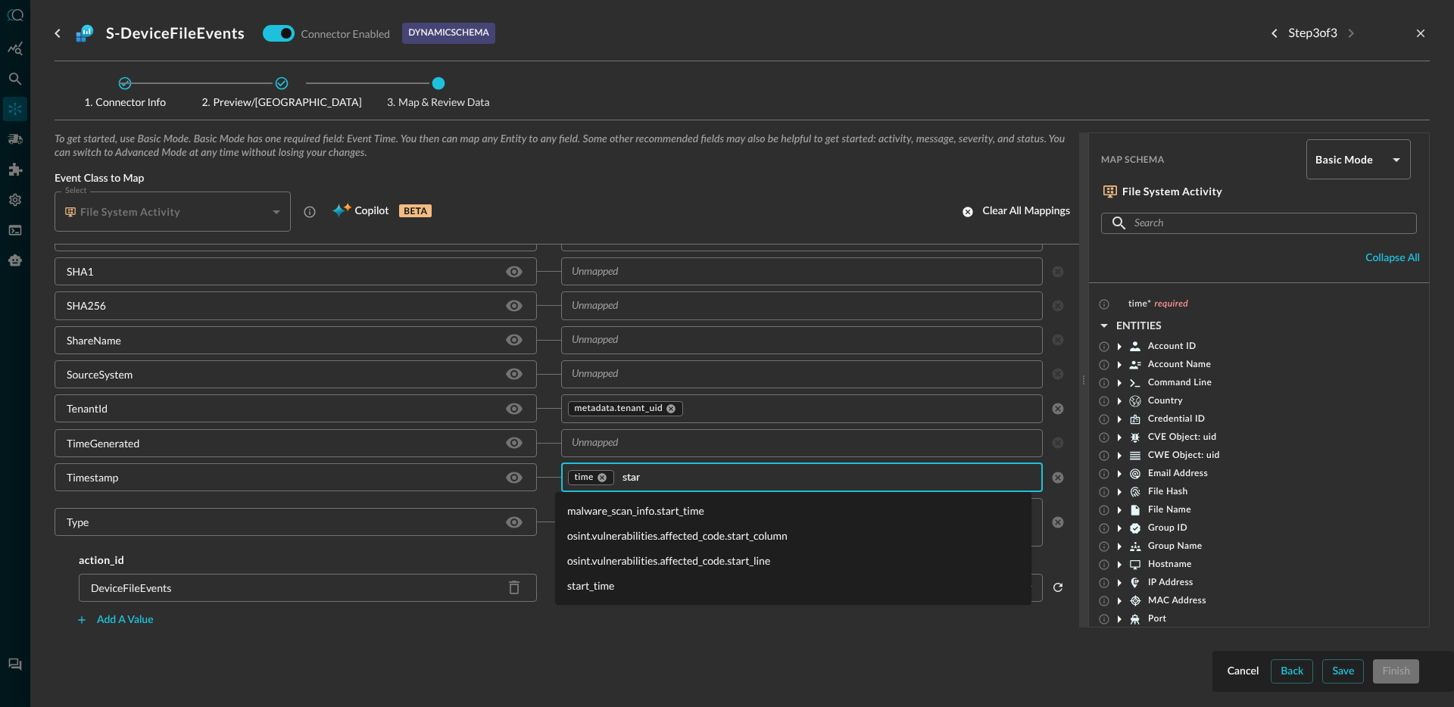
click at [610, 588] on li "start_time" at bounding box center [793, 585] width 476 height 25
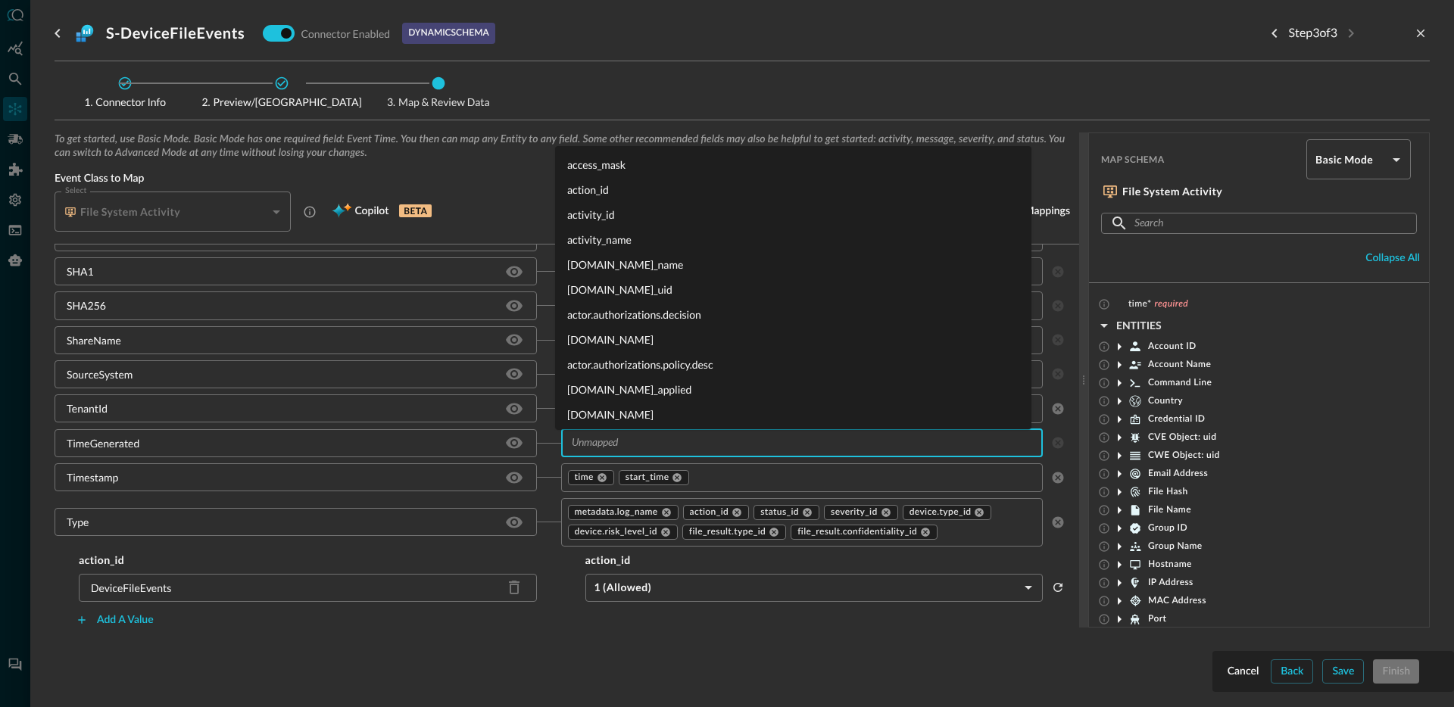
click at [671, 450] on input "text" at bounding box center [790, 443] width 448 height 19
type input "logged"
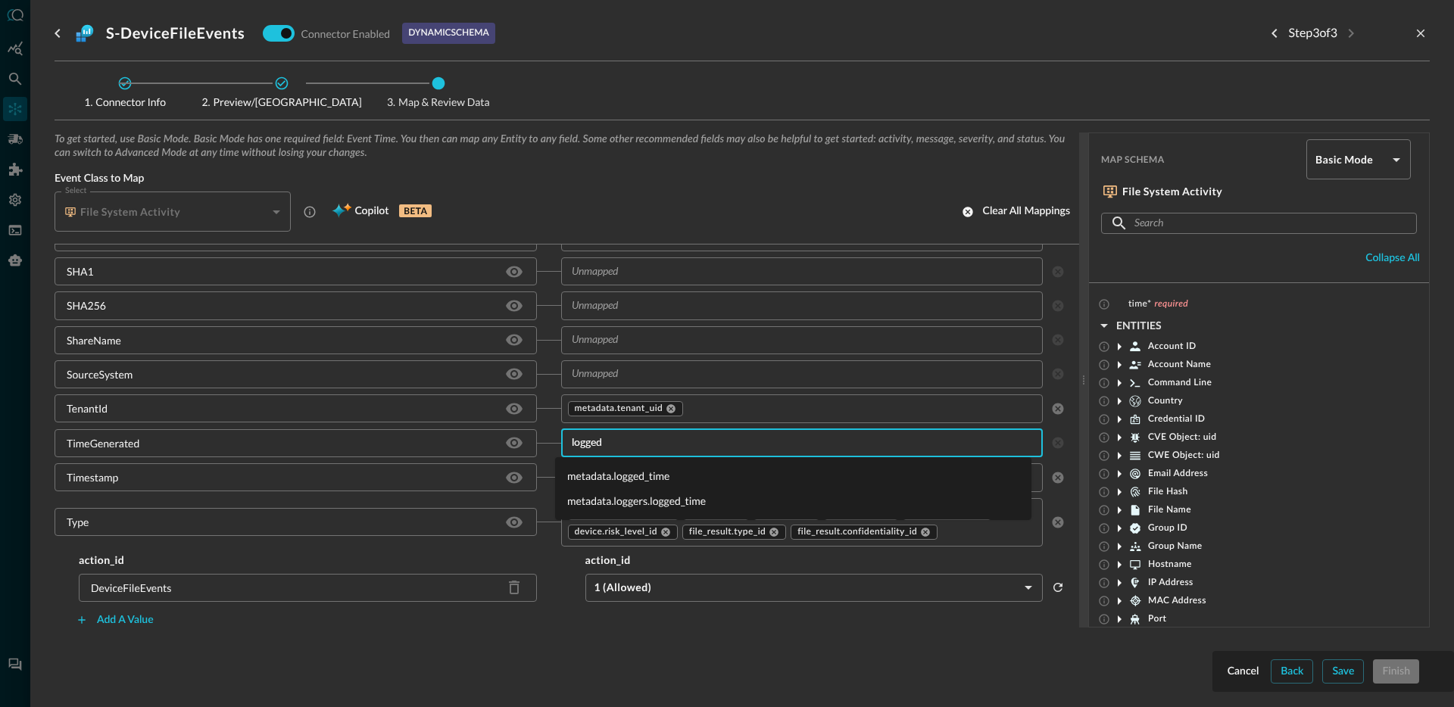
click at [622, 476] on li "metadata.logged_time" at bounding box center [793, 475] width 476 height 25
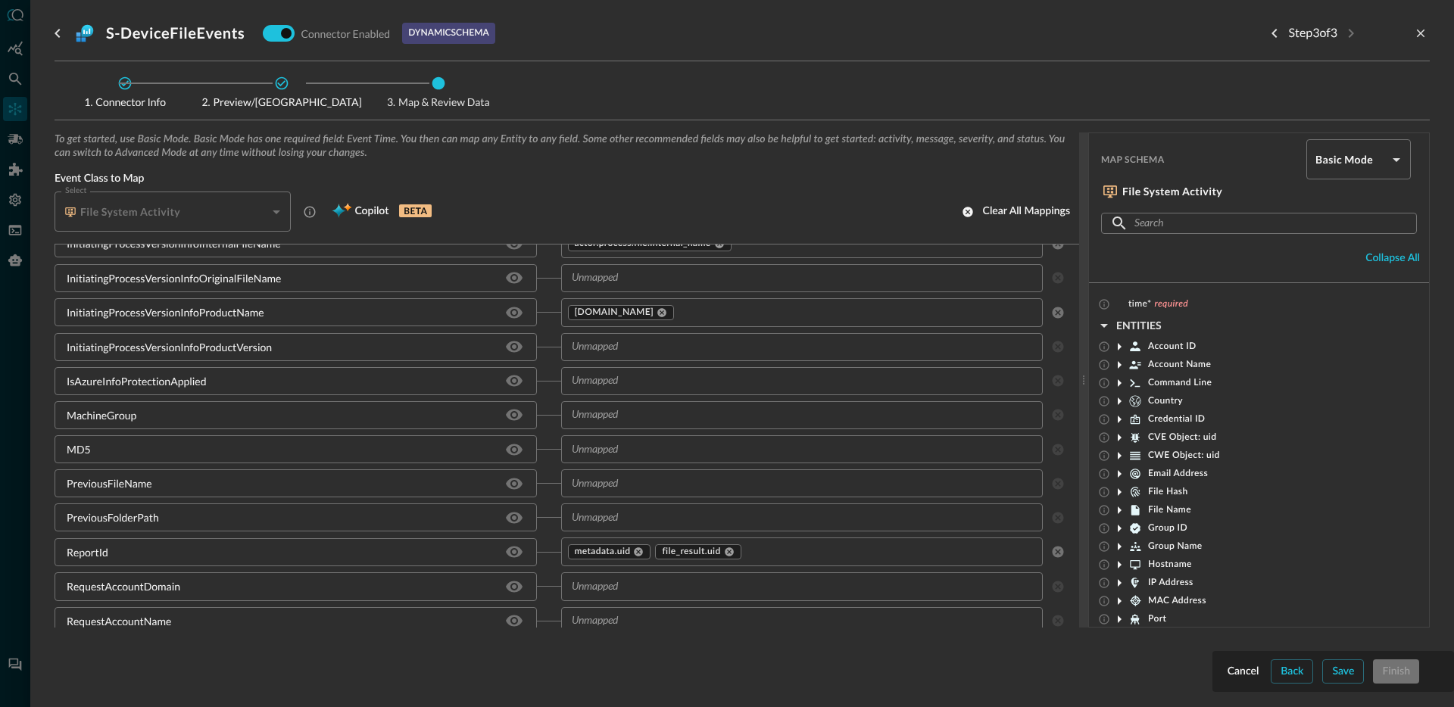
scroll to position [1777, 0]
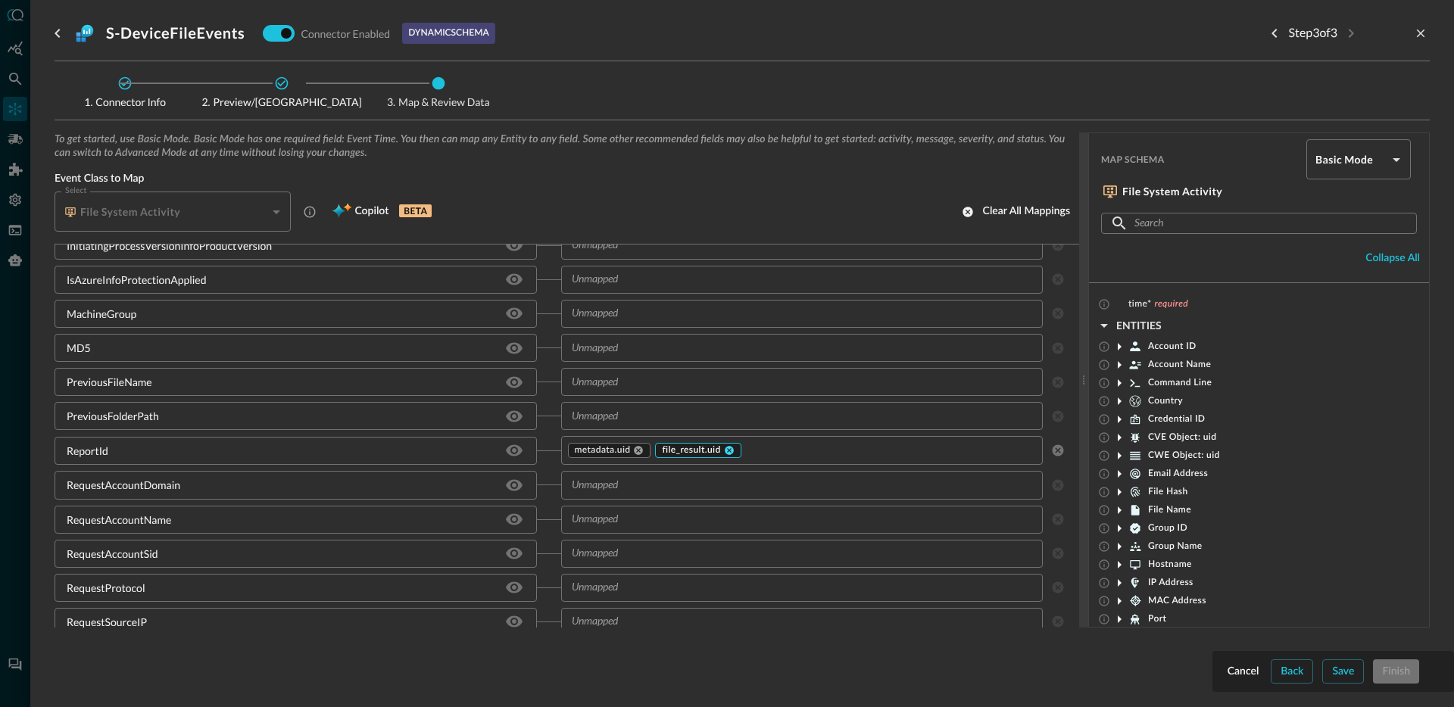
click at [726, 453] on icon at bounding box center [729, 451] width 9 height 9
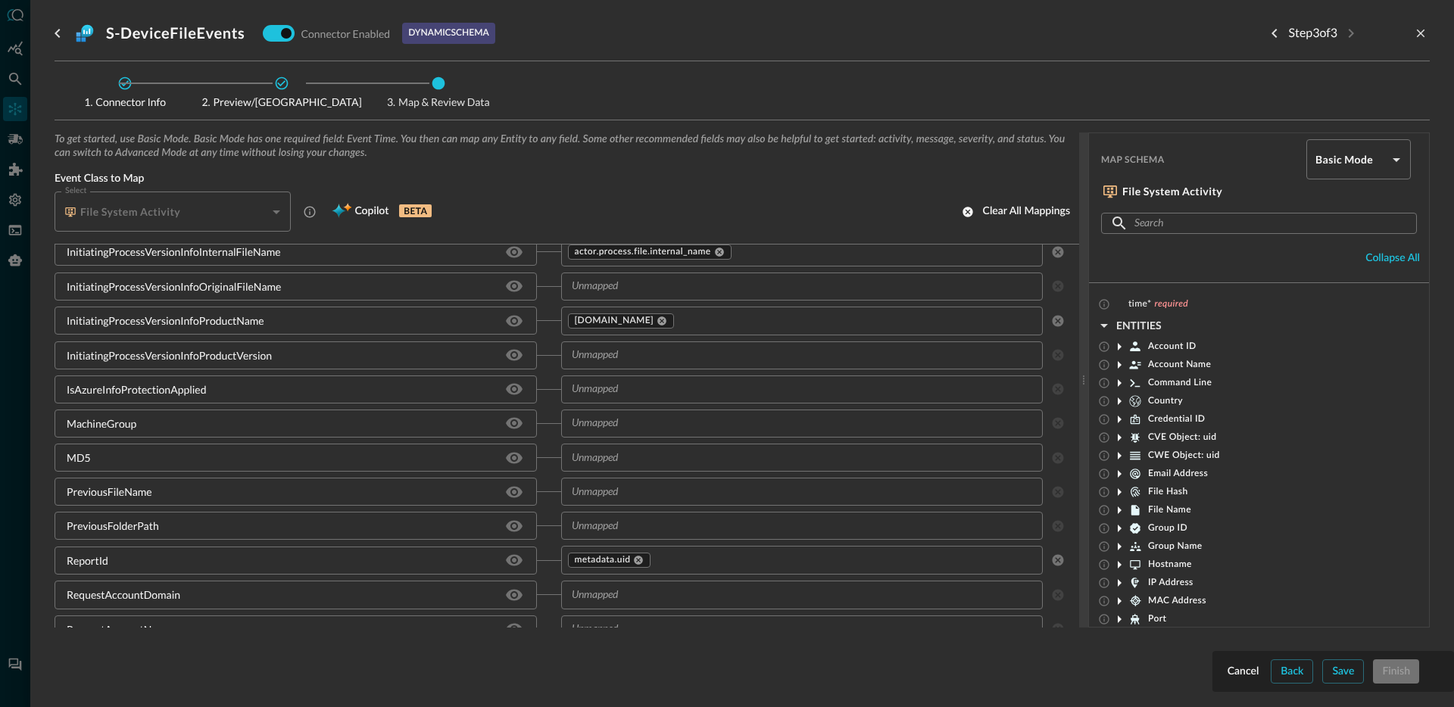
scroll to position [1668, 0]
click at [643, 395] on input "text" at bounding box center [790, 388] width 448 height 19
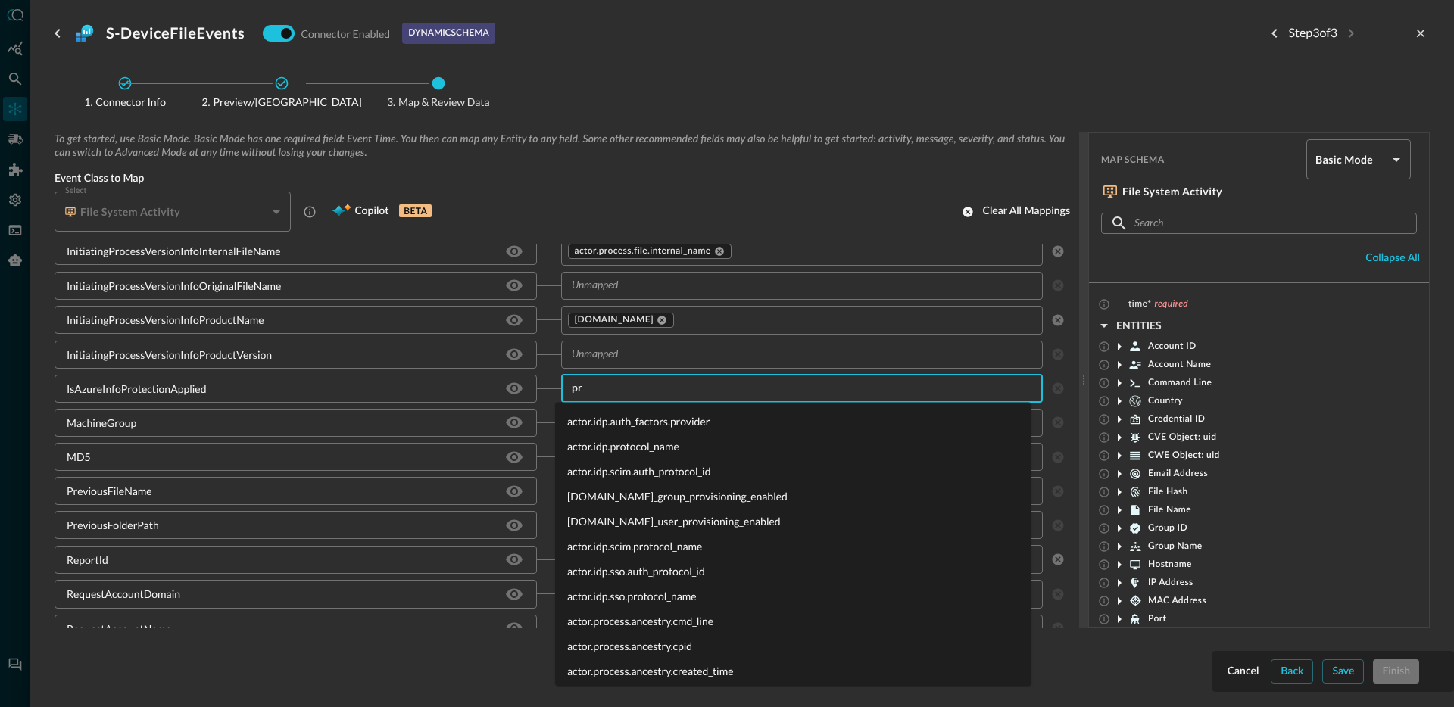
type input "p"
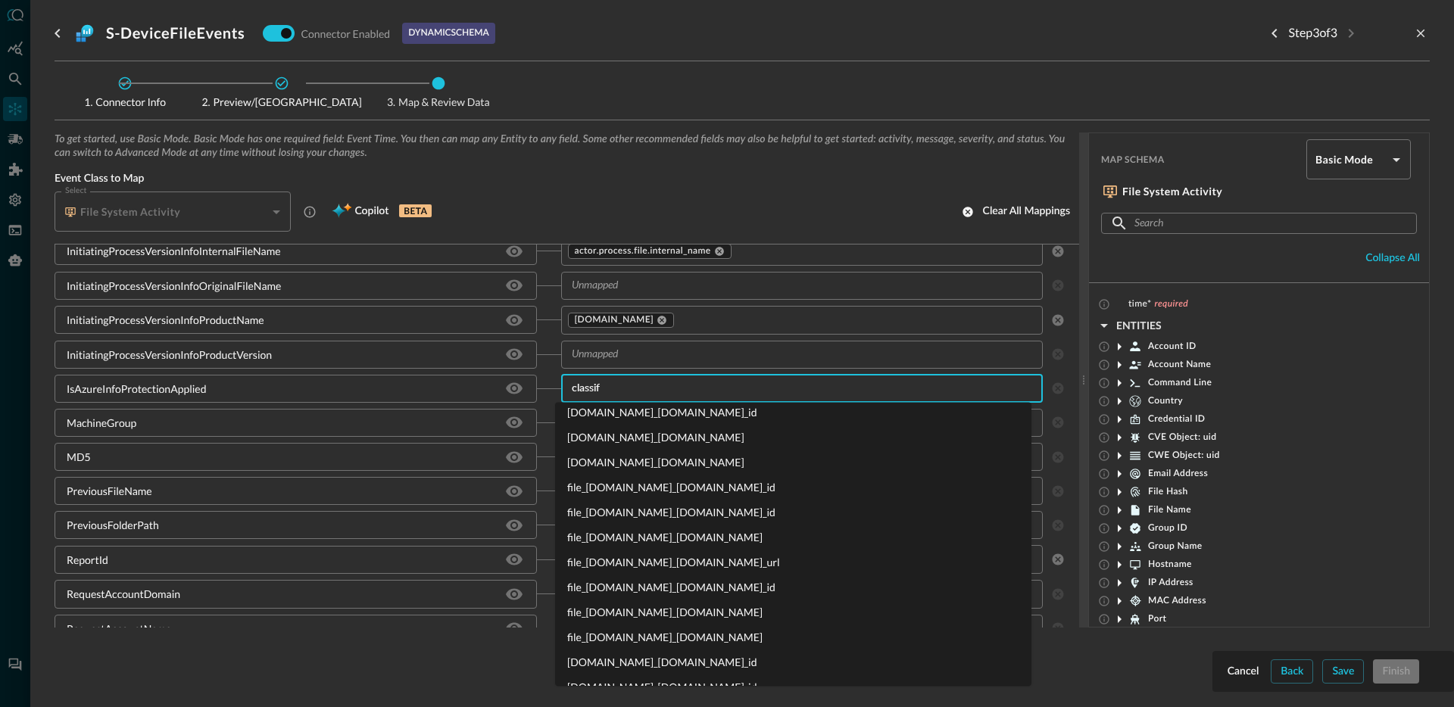
scroll to position [0, 0]
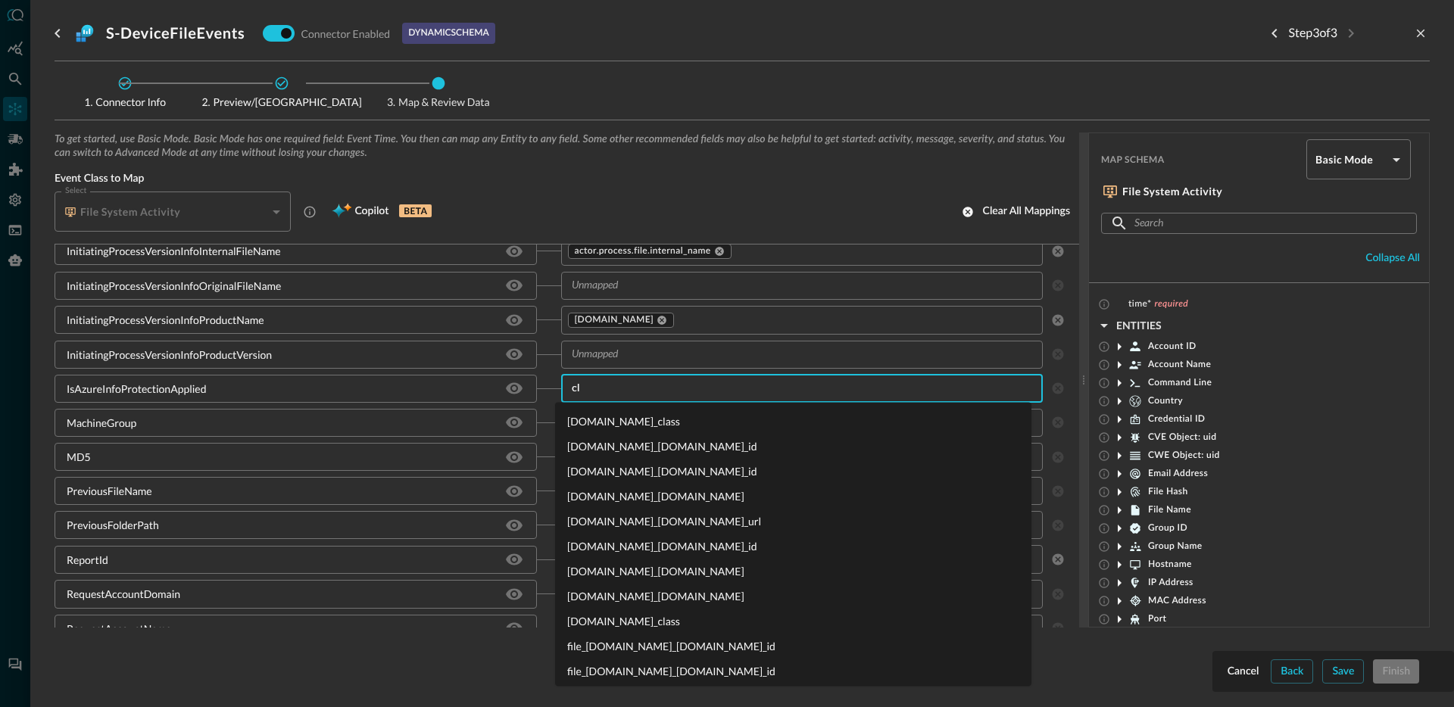
type input "c"
type input "is_"
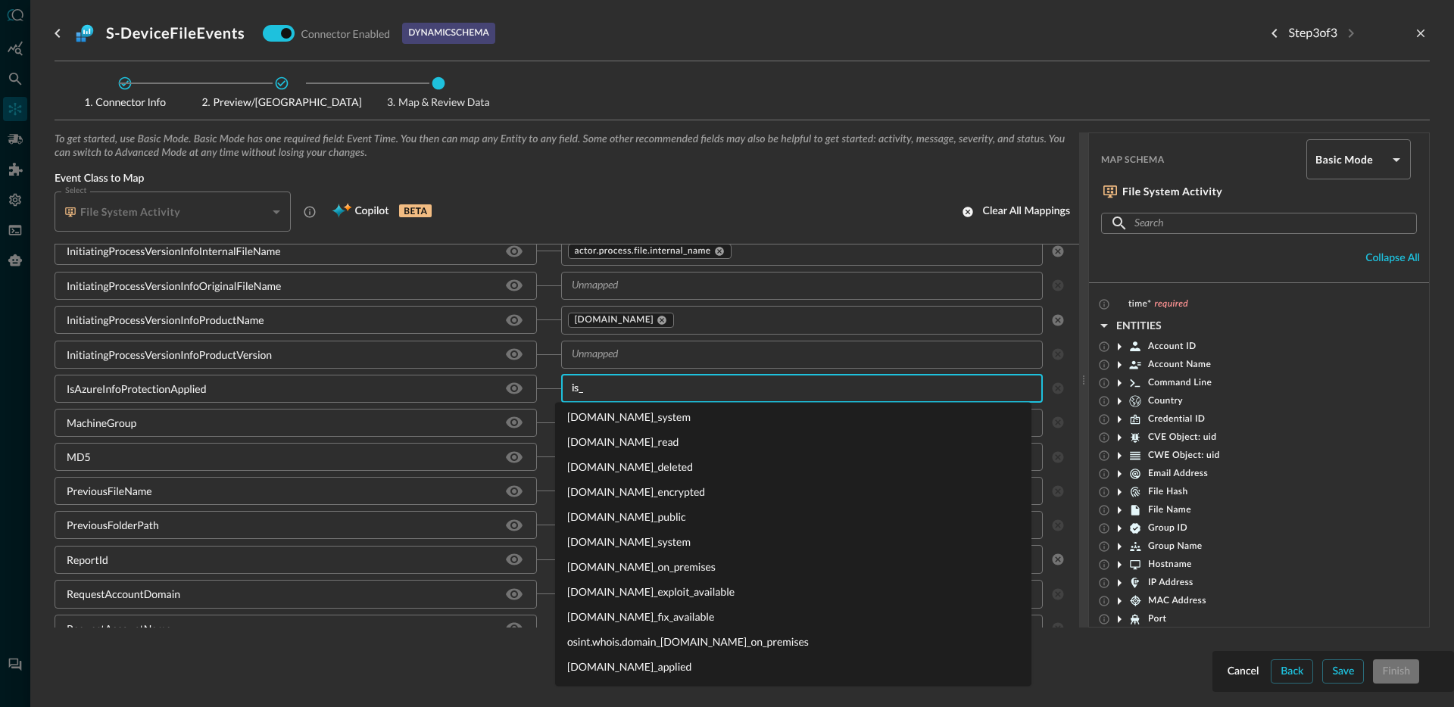
scroll to position [1128, 0]
click at [599, 666] on li "[DOMAIN_NAME]_applied" at bounding box center [793, 667] width 476 height 25
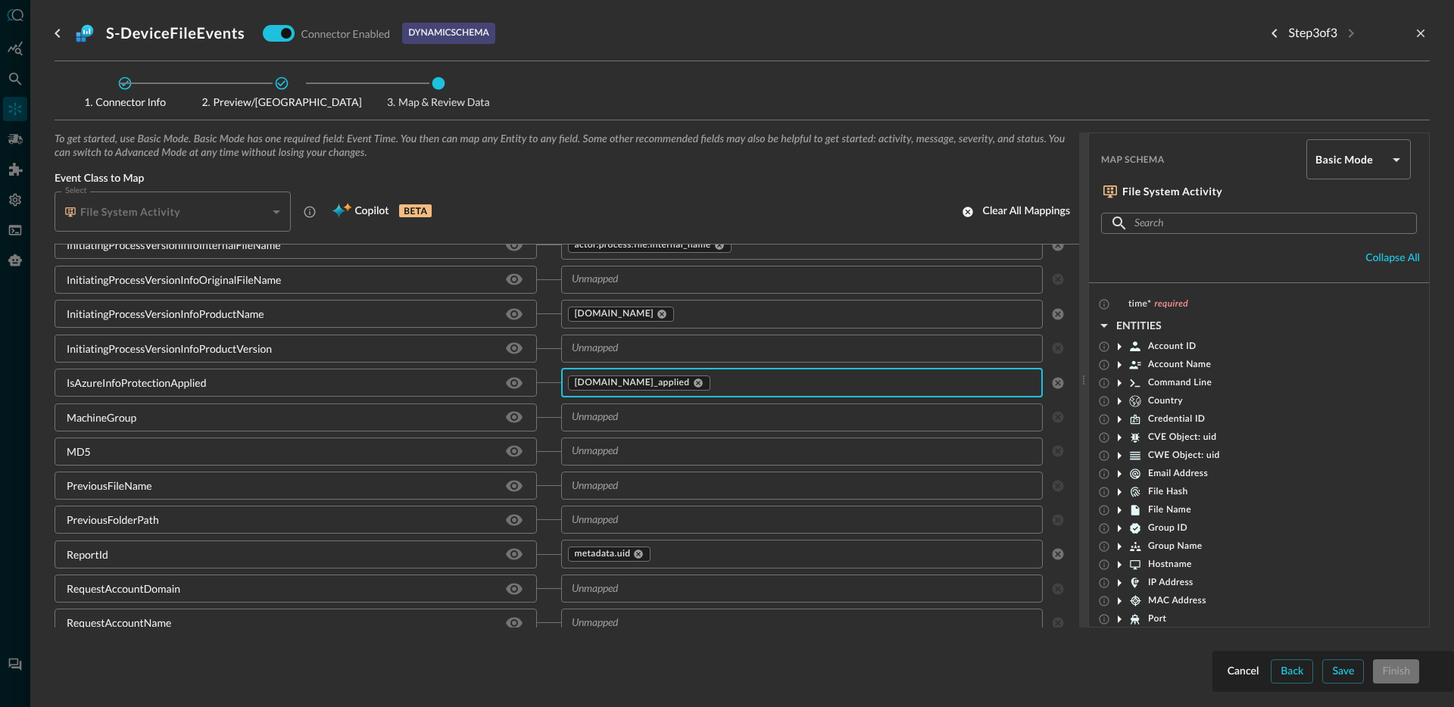
scroll to position [1674, 0]
click at [631, 419] on input "text" at bounding box center [790, 417] width 448 height 19
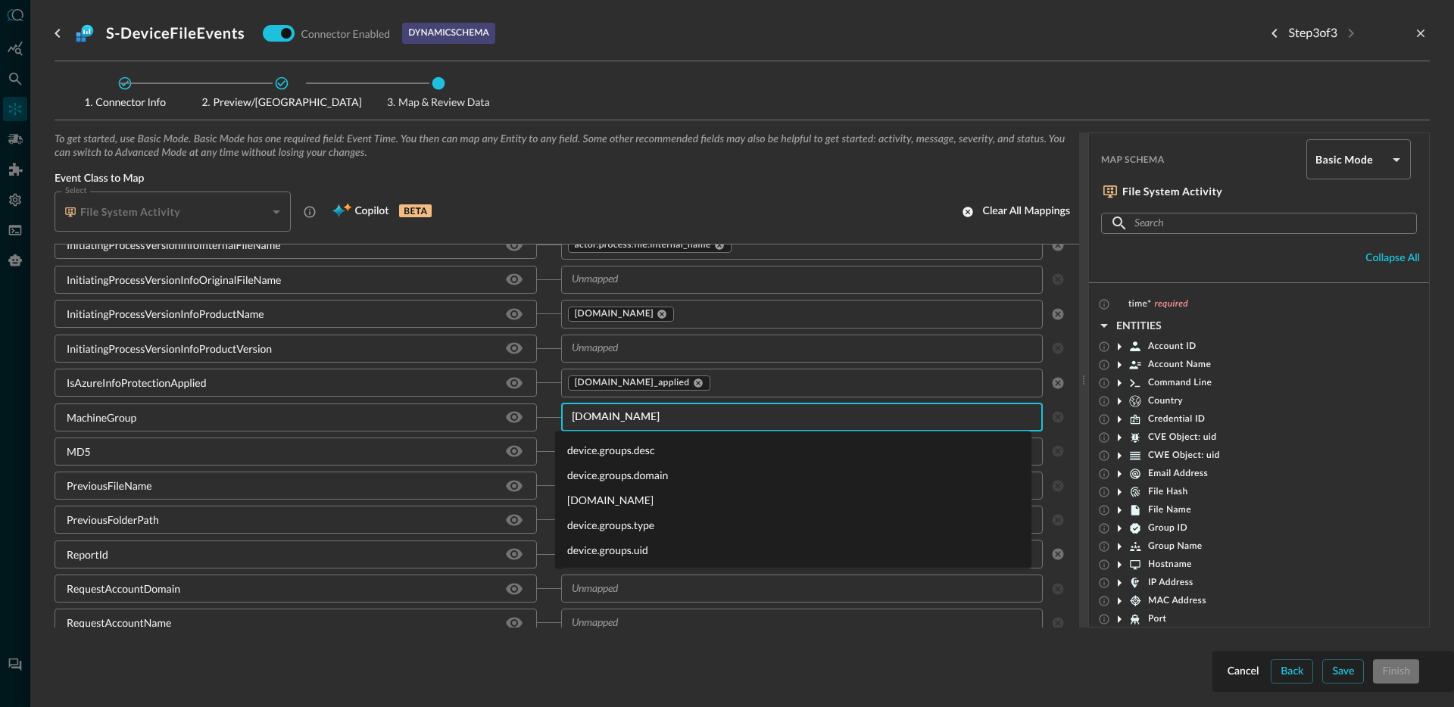
type input "device.gro"
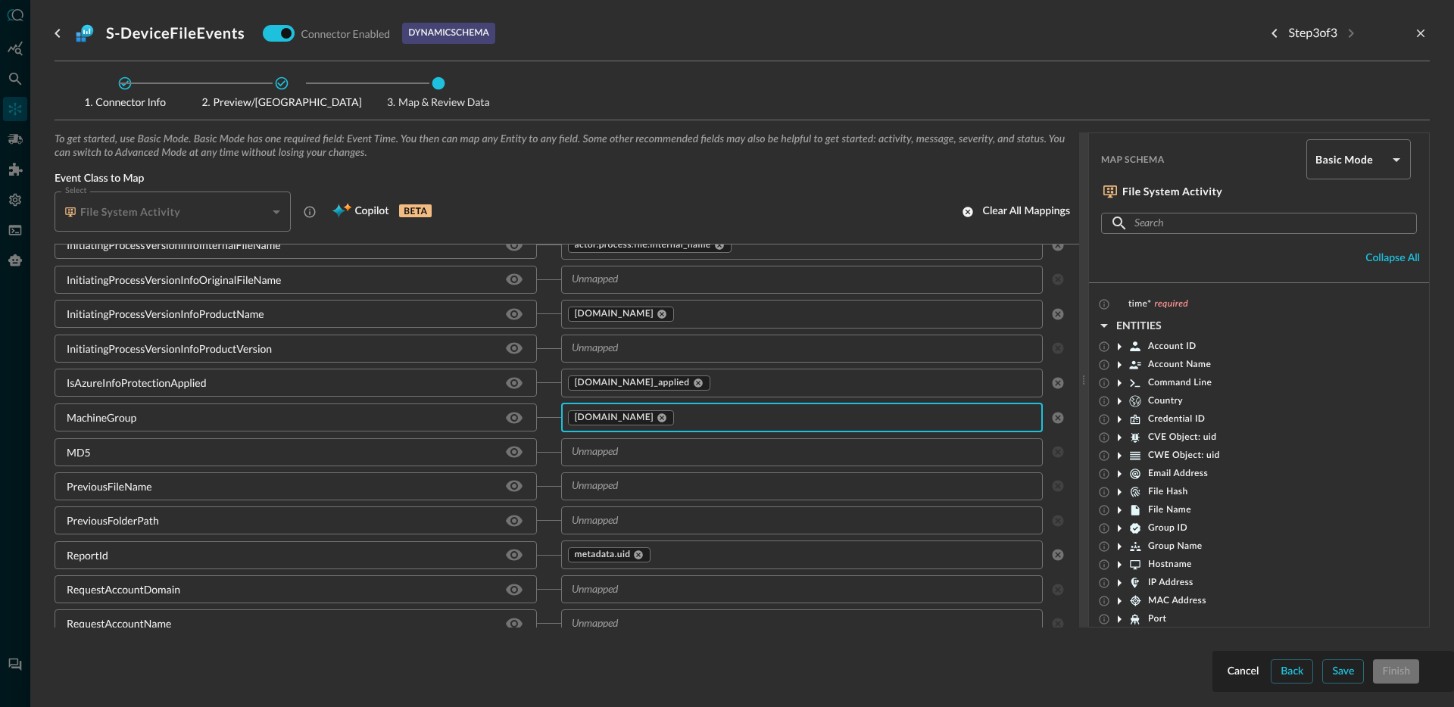
click at [652, 449] on input "text" at bounding box center [790, 452] width 448 height 19
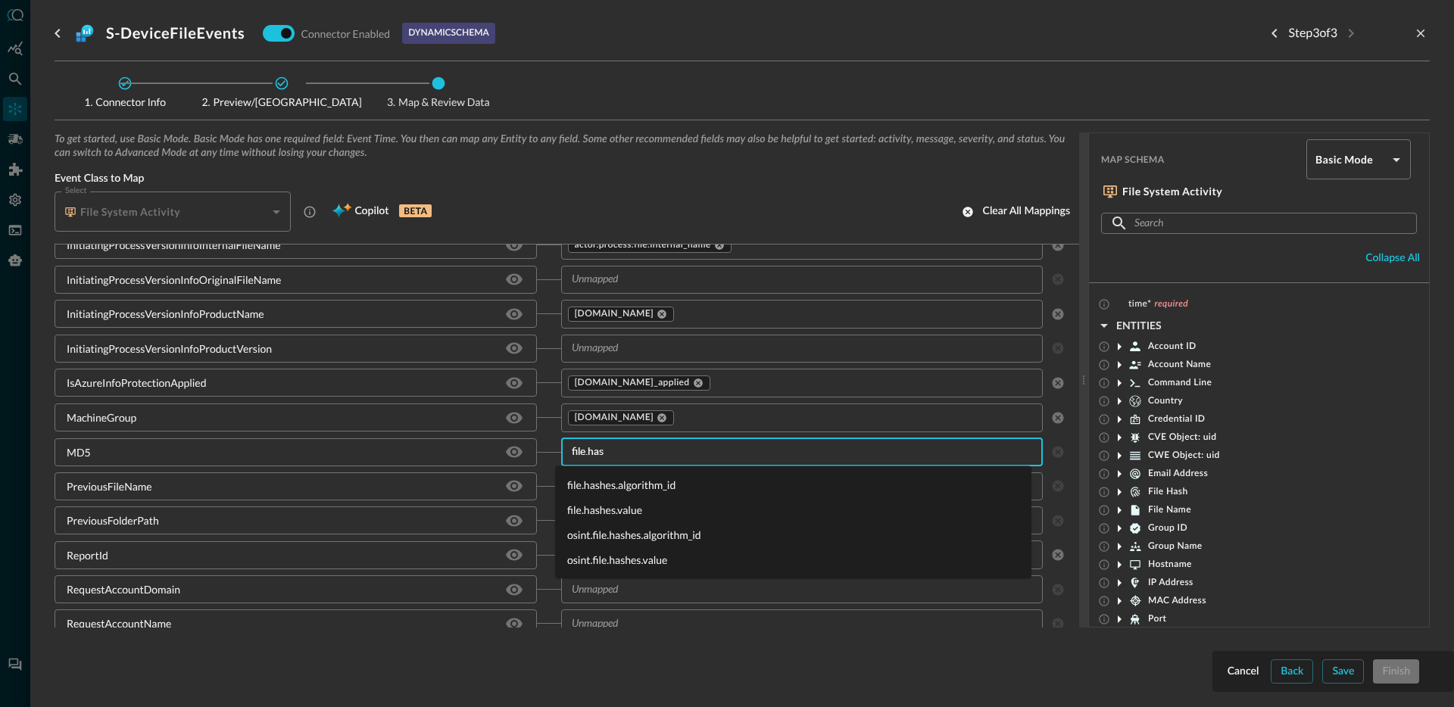
type input "file.hash"
click at [621, 507] on li "file.hashes.value" at bounding box center [793, 509] width 476 height 25
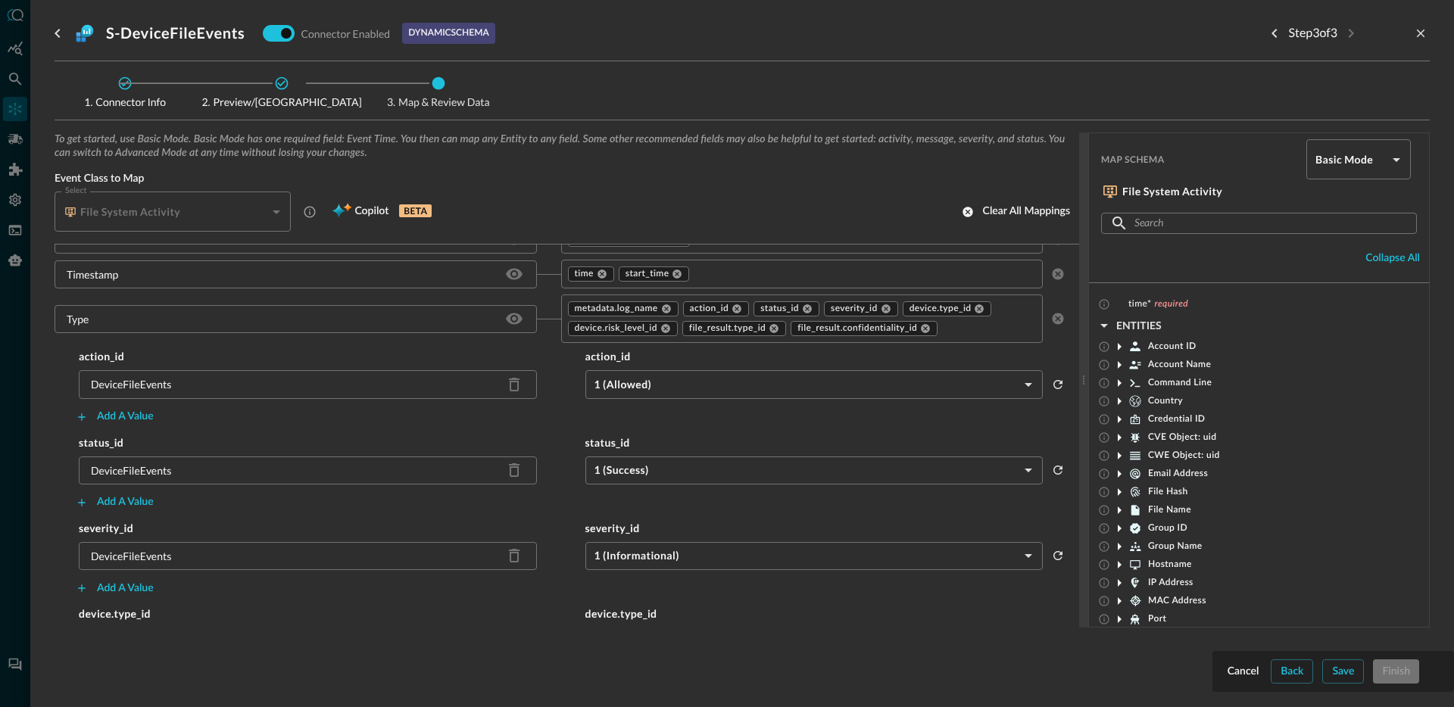
scroll to position [2443, 0]
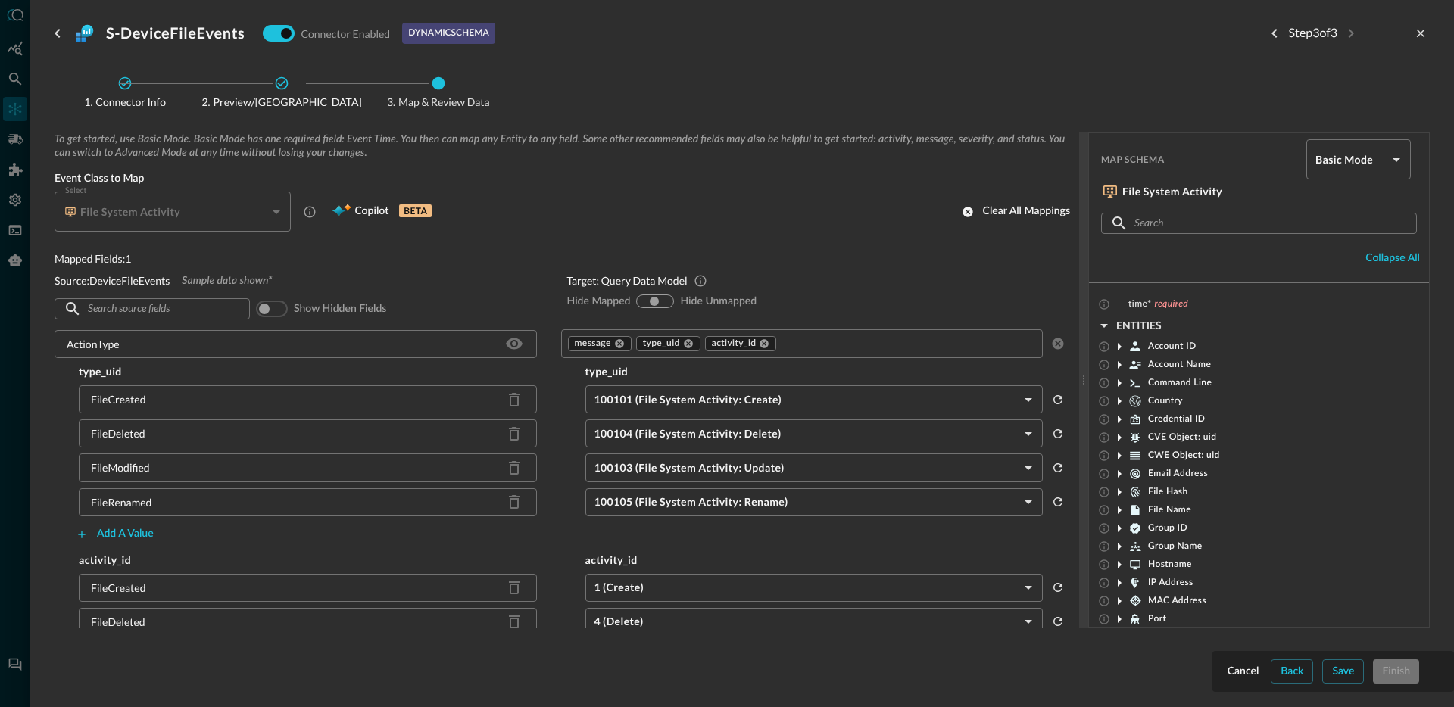
scroll to position [2443, 0]
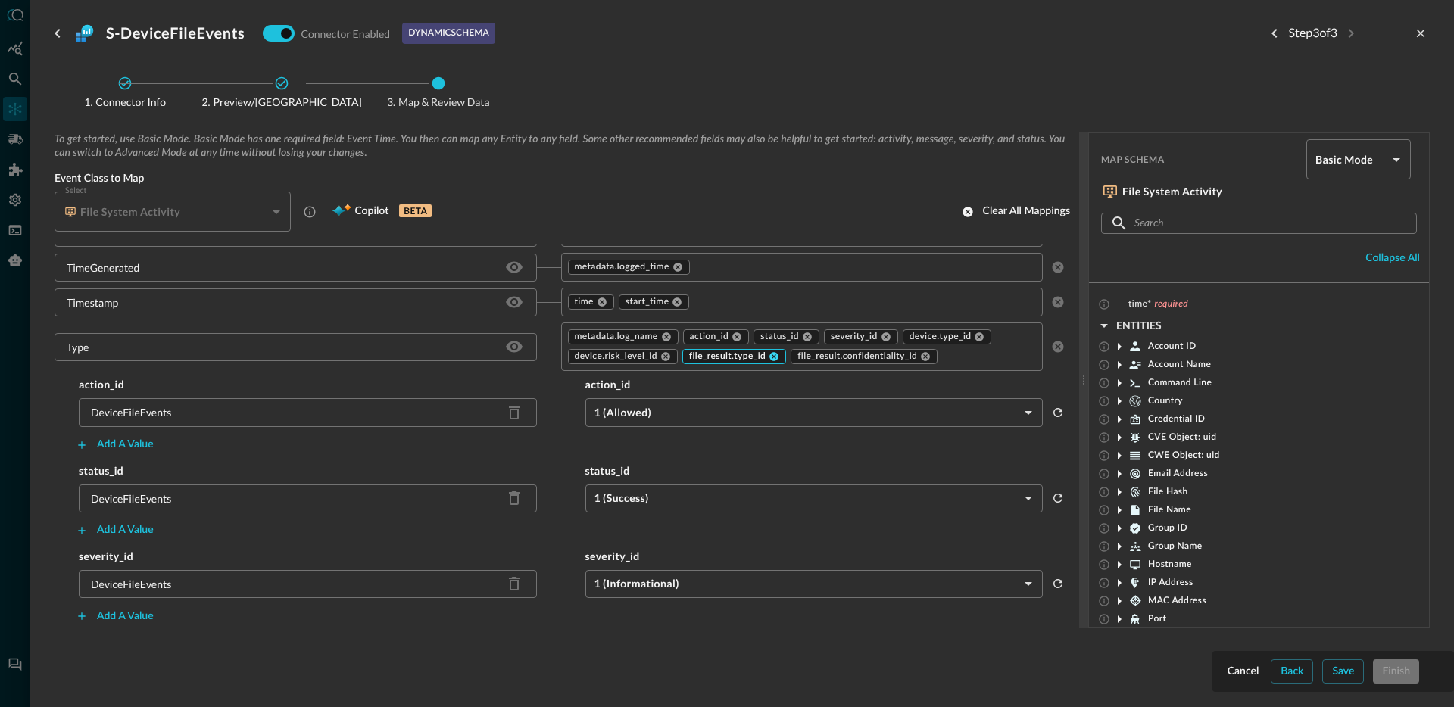
click at [768, 356] on icon at bounding box center [773, 356] width 11 height 11
click at [812, 357] on icon at bounding box center [817, 356] width 11 height 11
click at [662, 357] on icon at bounding box center [665, 357] width 9 height 9
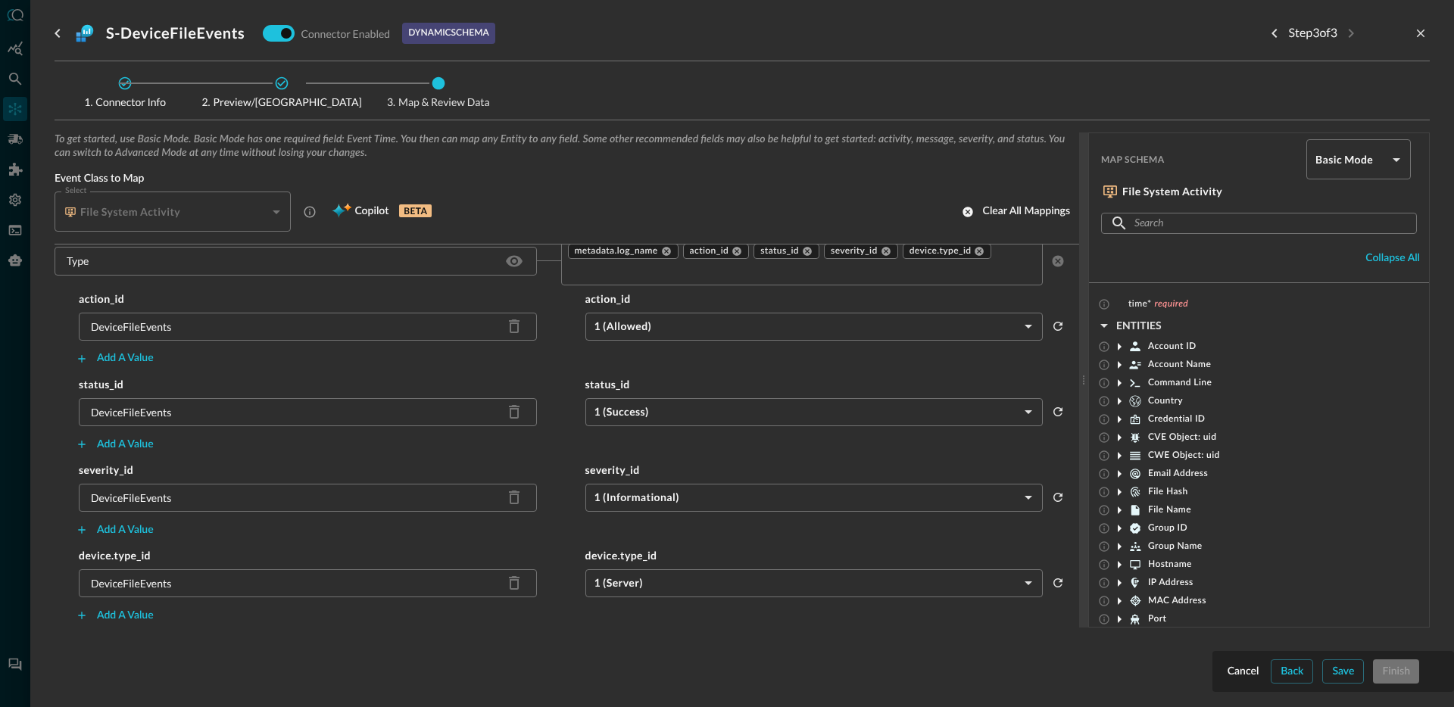
scroll to position [2415, 0]
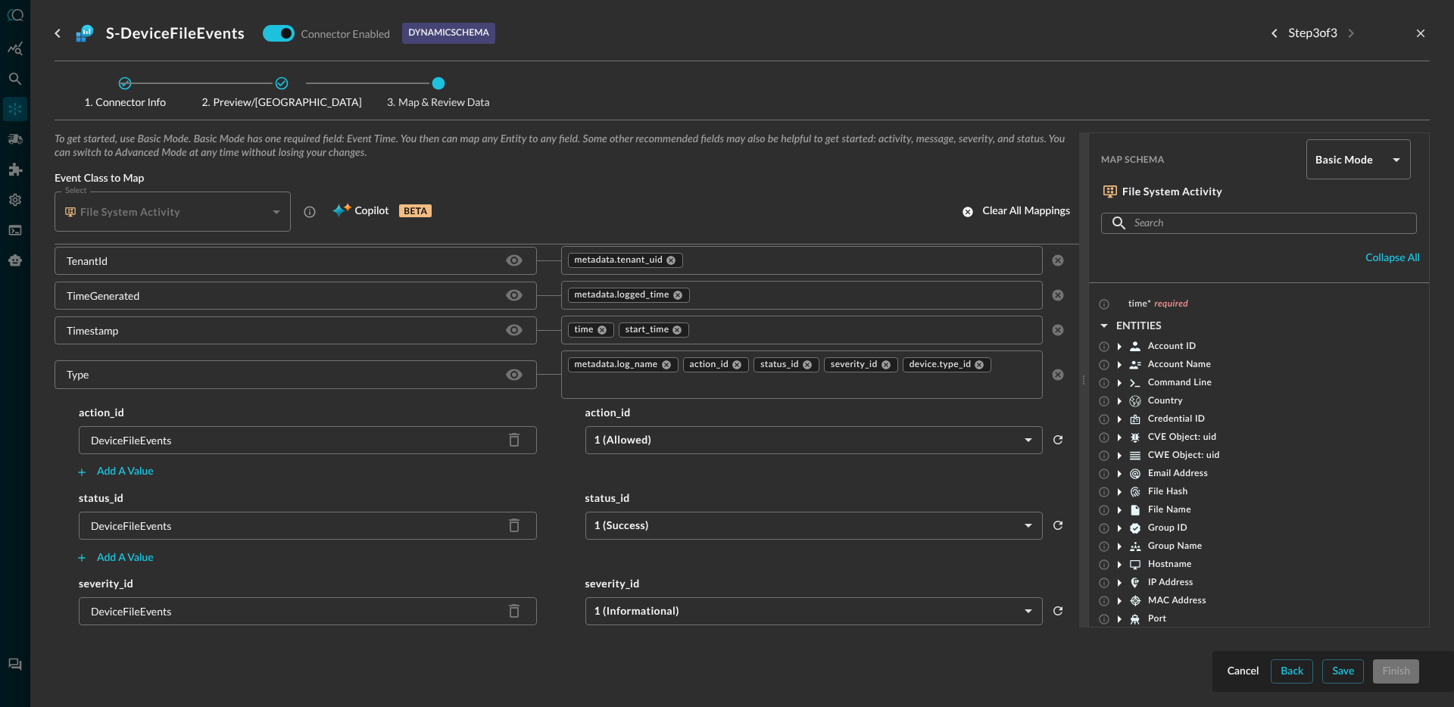
click at [666, 384] on input "text" at bounding box center [790, 384] width 448 height 19
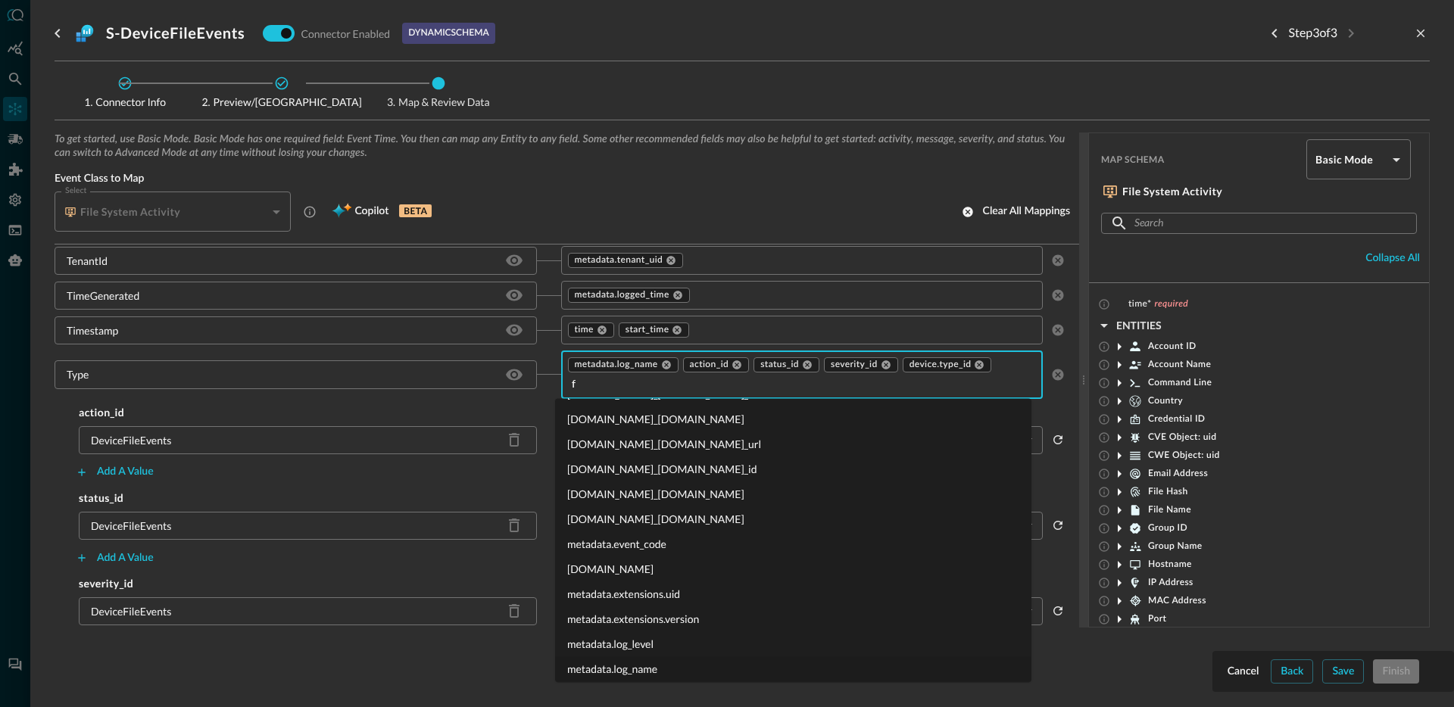
scroll to position [0, 0]
type input "file.ha"
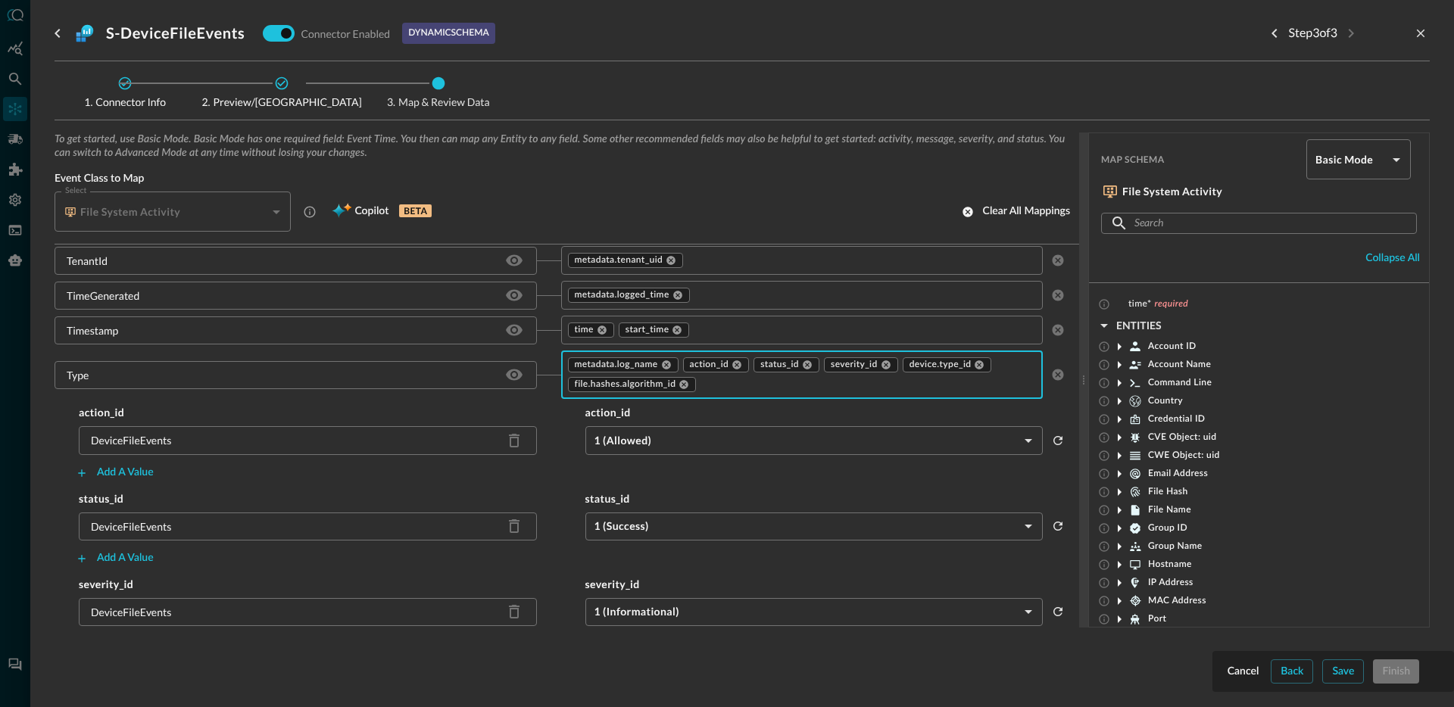
scroll to position [2580, 0]
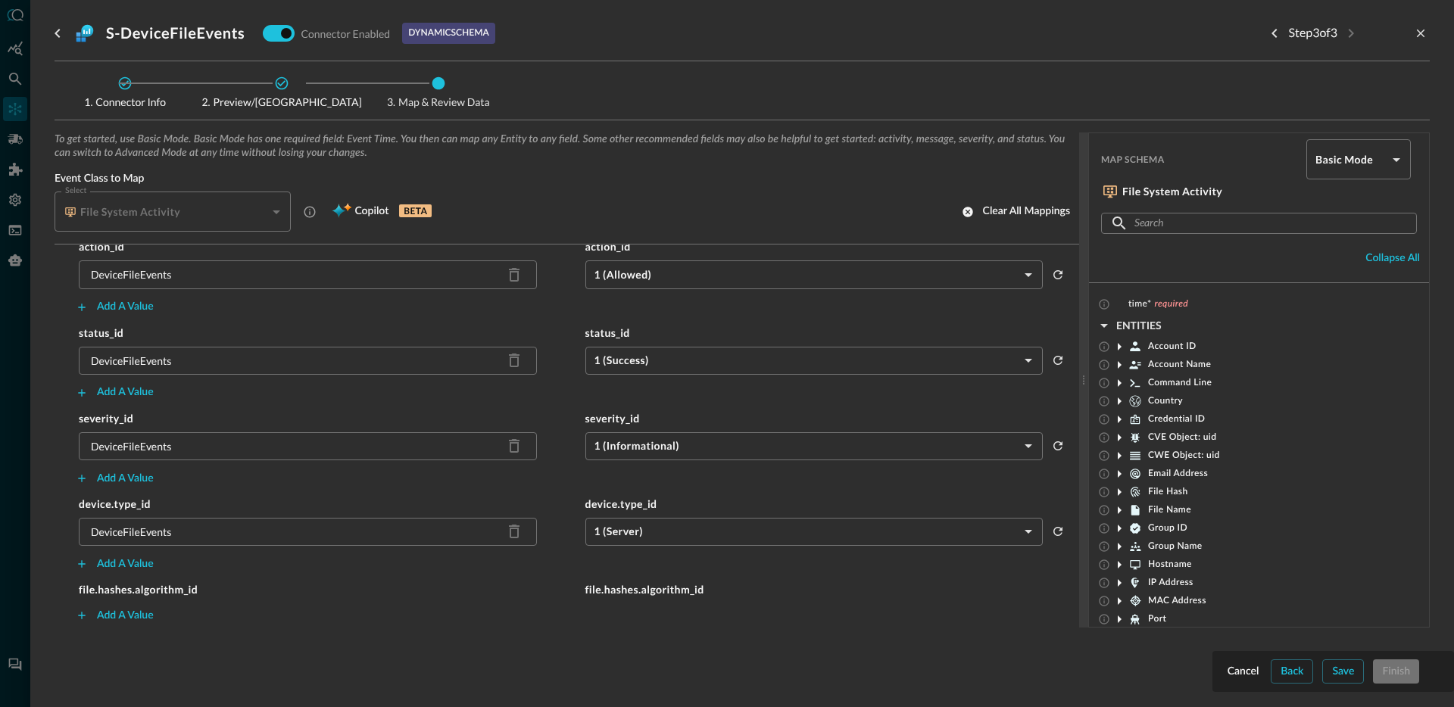
click at [154, 360] on div "DeviceFileEvents" at bounding box center [131, 361] width 80 height 16
copy div "DeviceFileEvents"
click at [125, 616] on div "Add a value" at bounding box center [125, 615] width 57 height 19
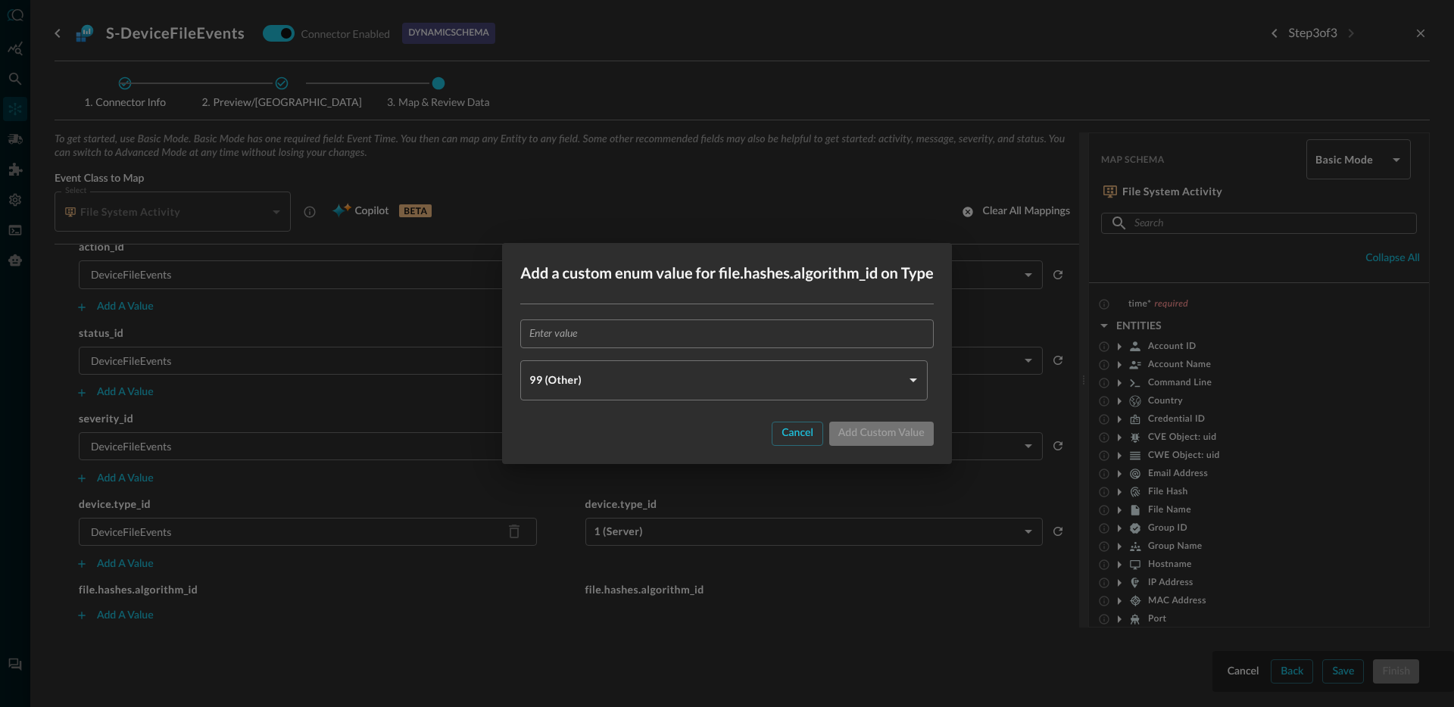
click at [628, 334] on input "text" at bounding box center [731, 334] width 404 height 28
paste input "DeviceFileEvents"
type input "DeviceFileEvents"
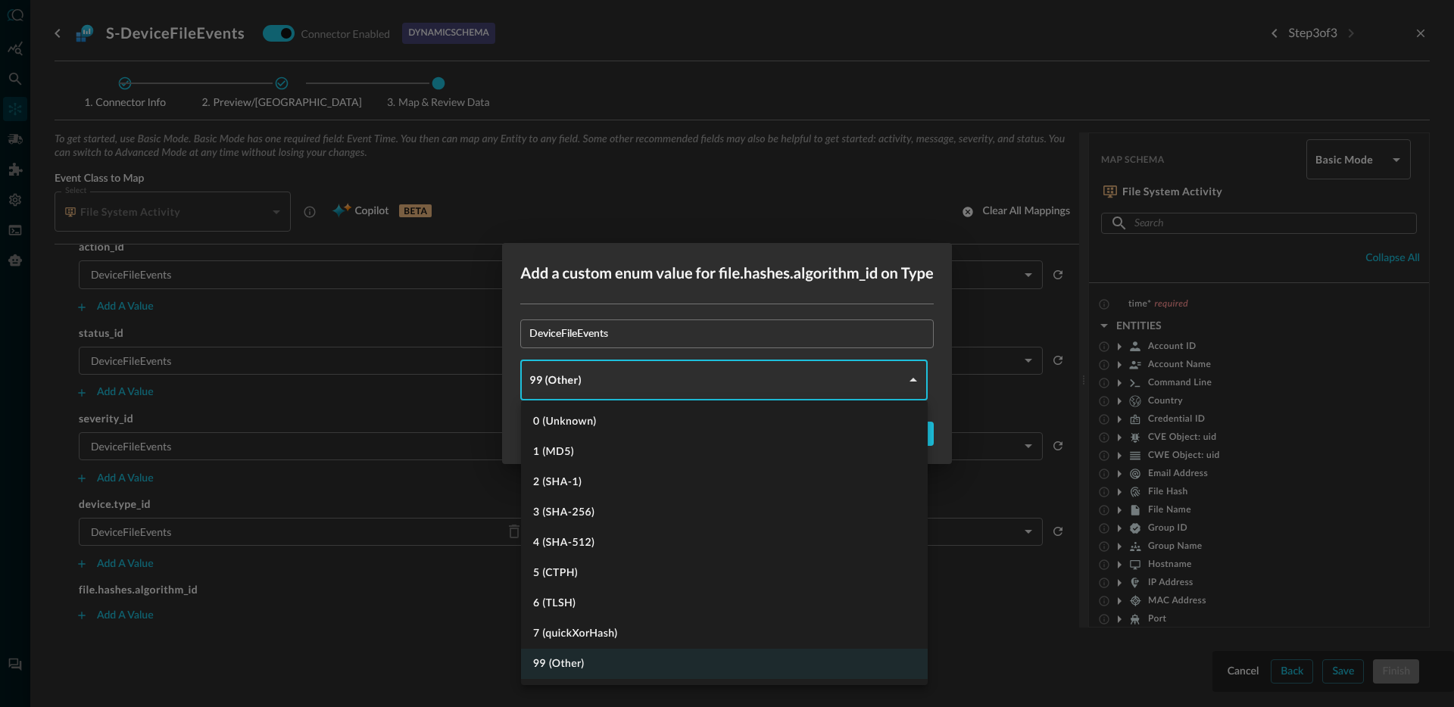
click at [593, 379] on body "Connectors Help Logout JR ​ ​ Add Connector Export Connectors Cloud Infrastruct…" at bounding box center [727, 353] width 1454 height 707
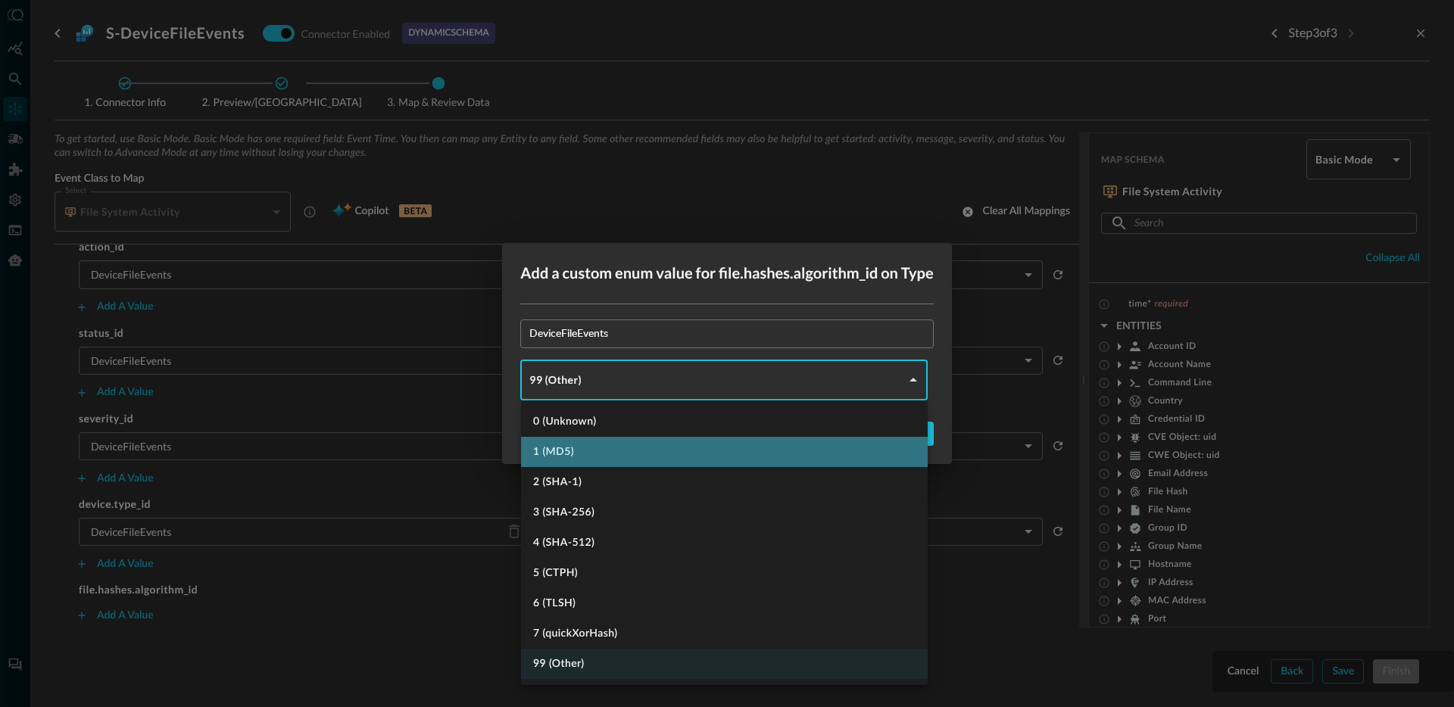
click at [591, 446] on li "1 (MD5)" at bounding box center [724, 452] width 407 height 30
type input "MD_5"
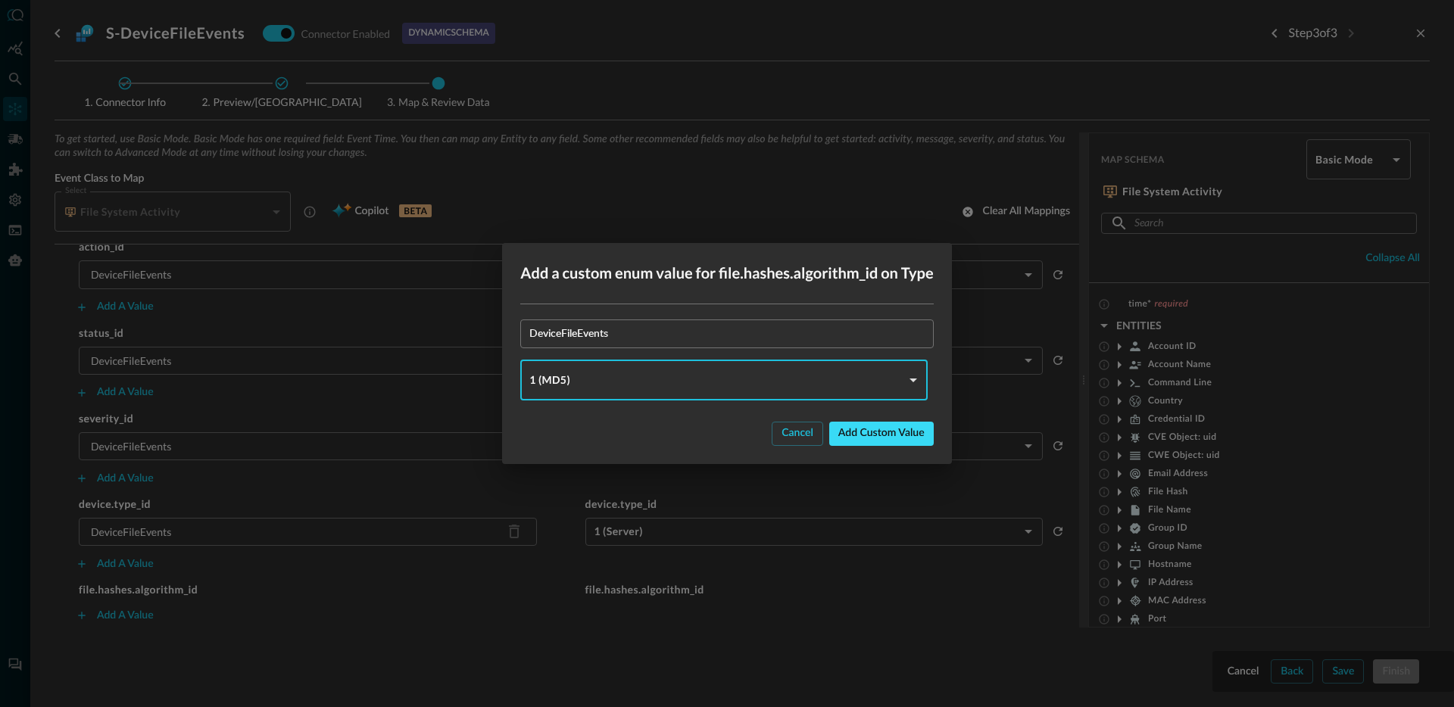
click at [881, 435] on div "Add custom value" at bounding box center [881, 433] width 86 height 19
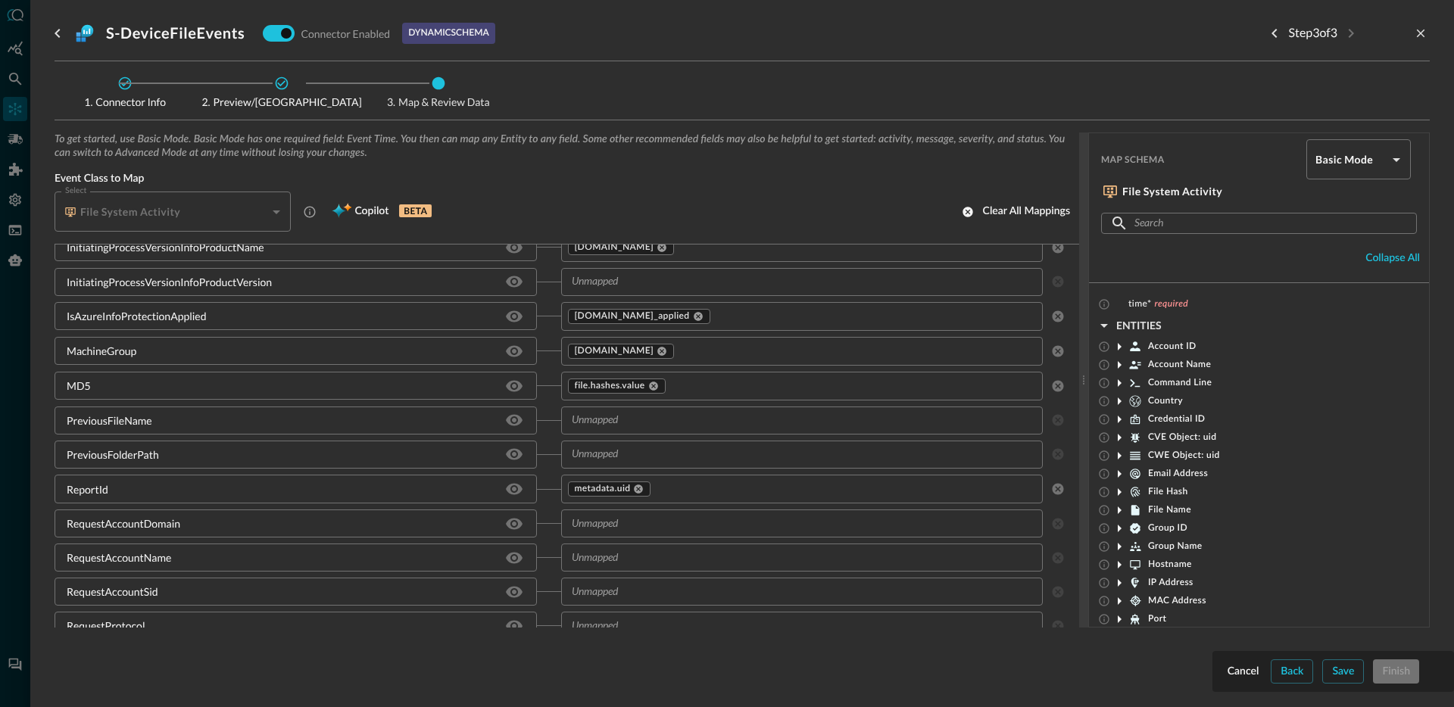
scroll to position [1743, 0]
click at [691, 418] on input "text" at bounding box center [790, 418] width 448 height 19
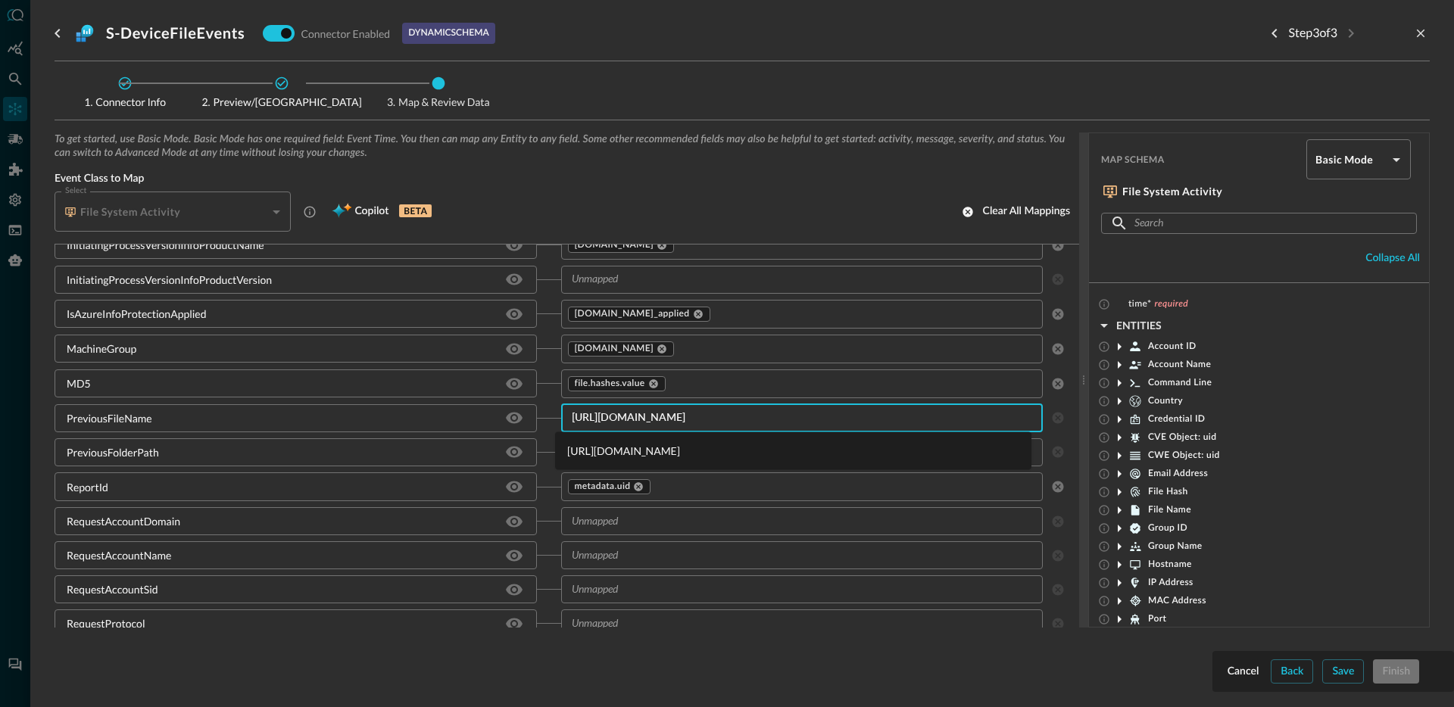
type input "file_result.nam"
click at [647, 449] on li "[URL][DOMAIN_NAME]" at bounding box center [793, 450] width 476 height 25
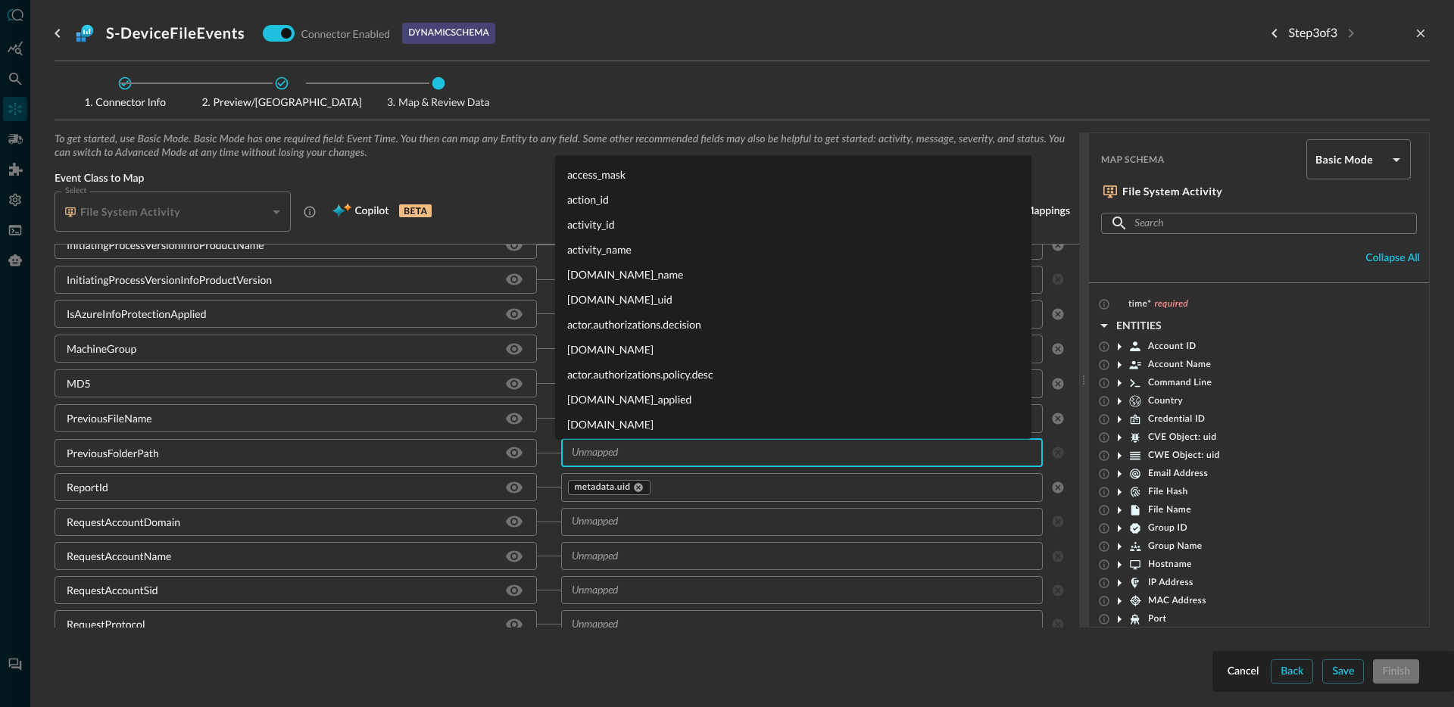
click at [674, 453] on input "text" at bounding box center [790, 453] width 448 height 19
type input "[URL][DOMAIN_NAME]"
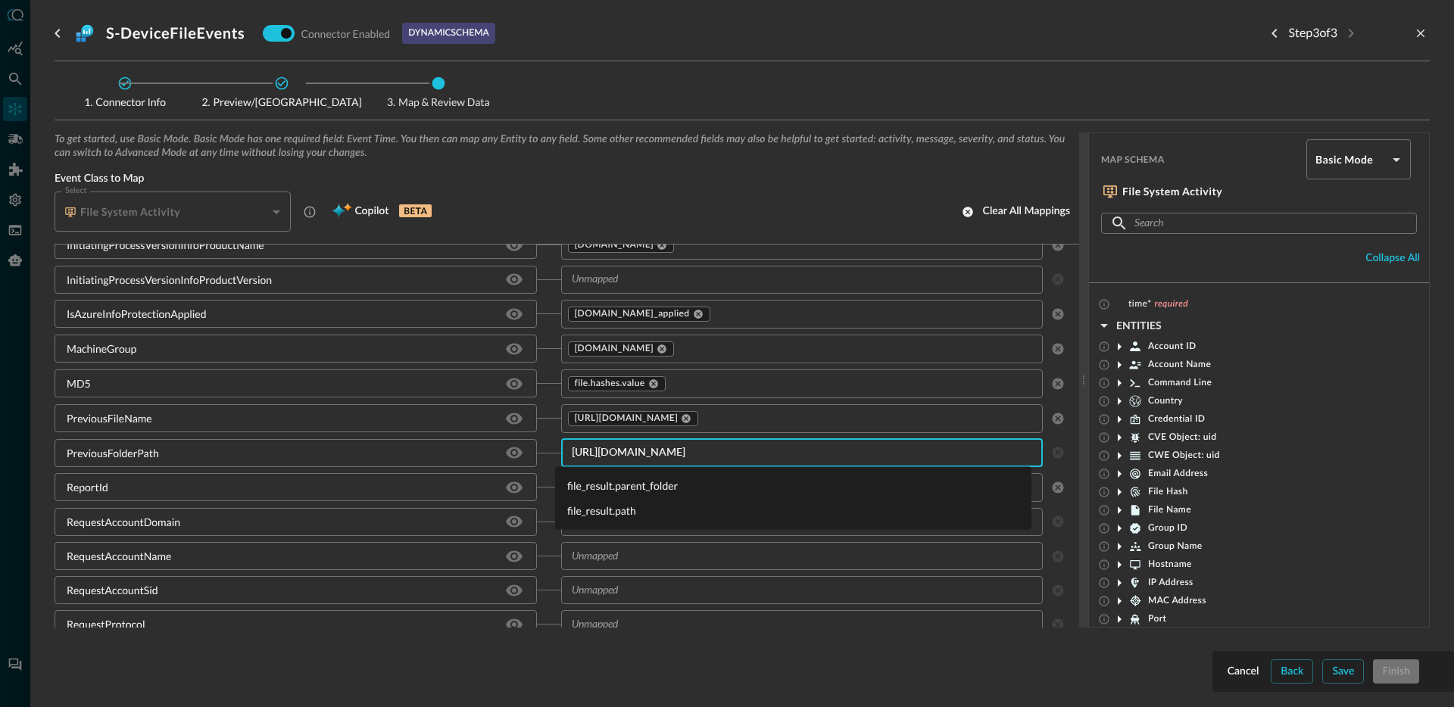
click at [643, 510] on li "file_result.path" at bounding box center [793, 510] width 476 height 25
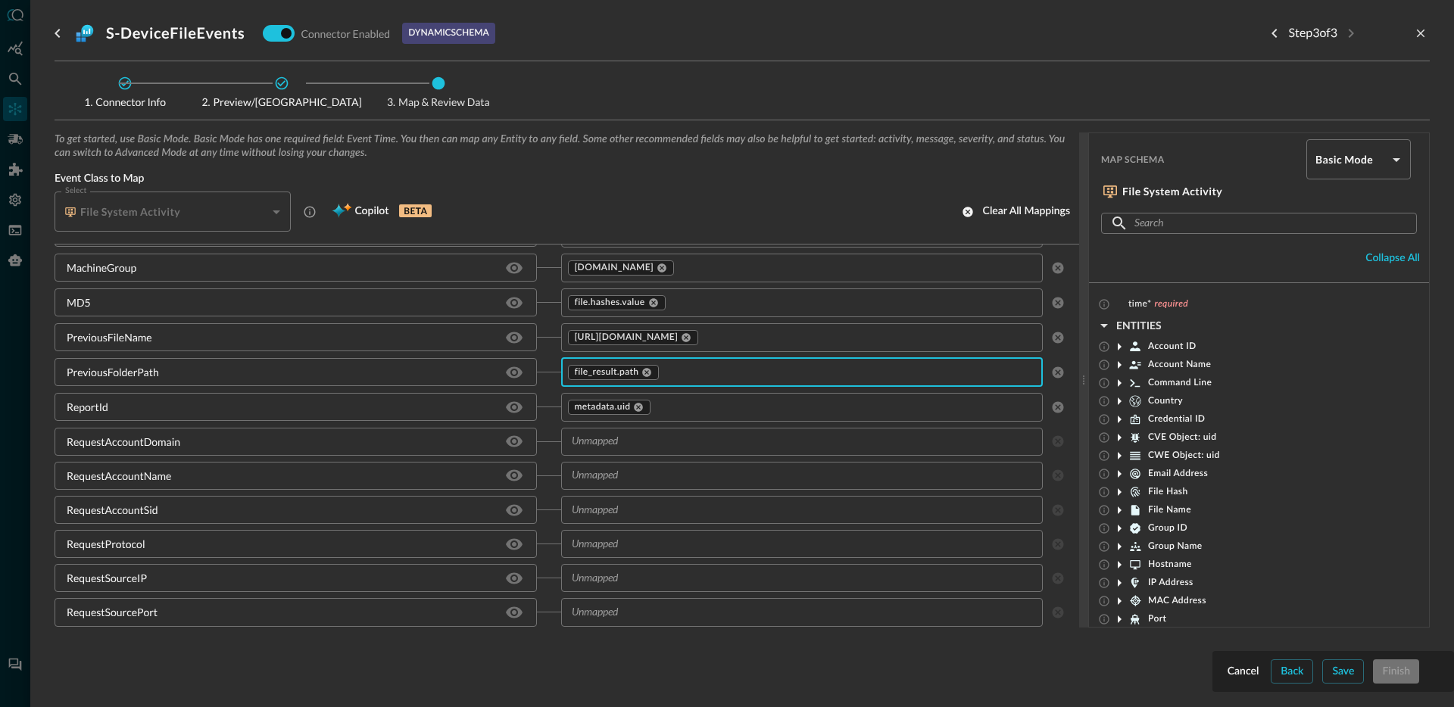
scroll to position [1827, 0]
click at [157, 446] on div "RequestAccountDomain" at bounding box center [296, 439] width 482 height 28
click at [158, 440] on div "RequestAccountDomain" at bounding box center [124, 439] width 114 height 16
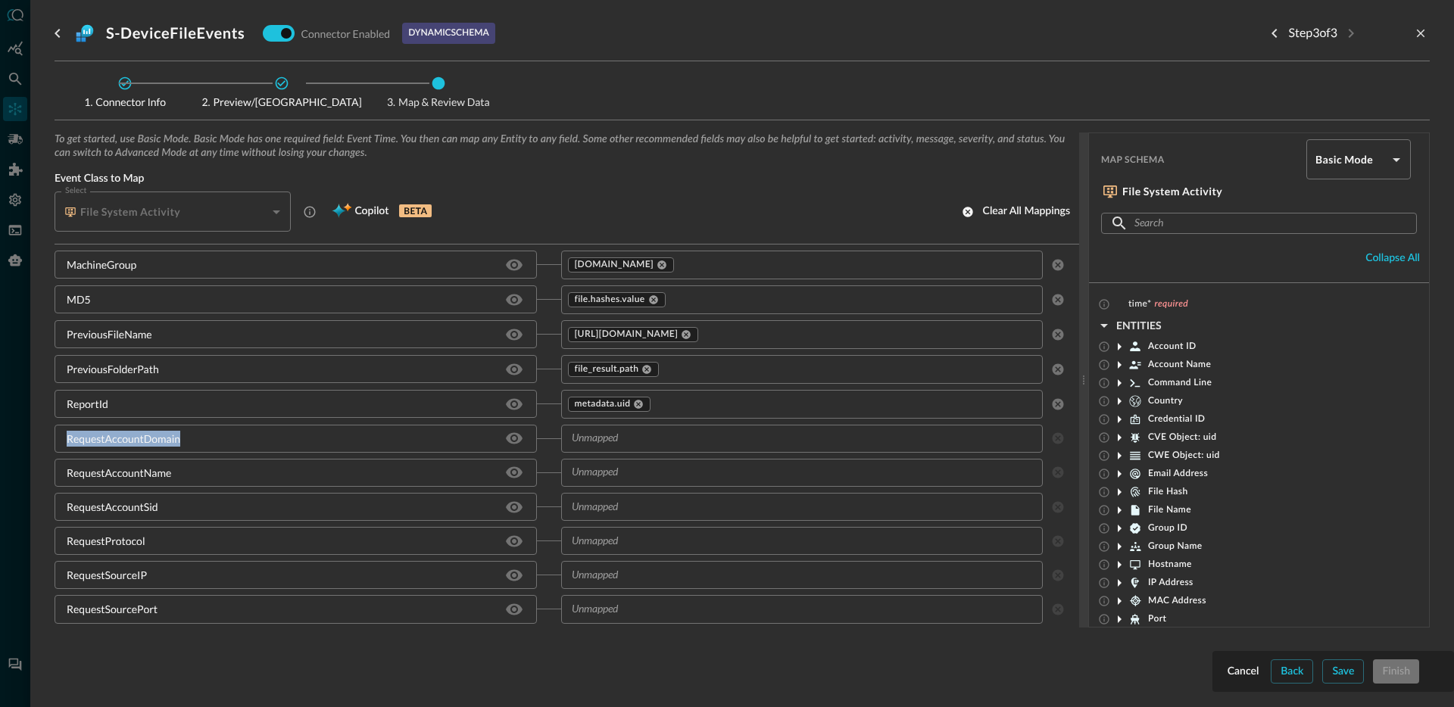
click at [158, 440] on div "RequestAccountDomain" at bounding box center [124, 439] width 114 height 16
copy div "RequestAccountDomain"
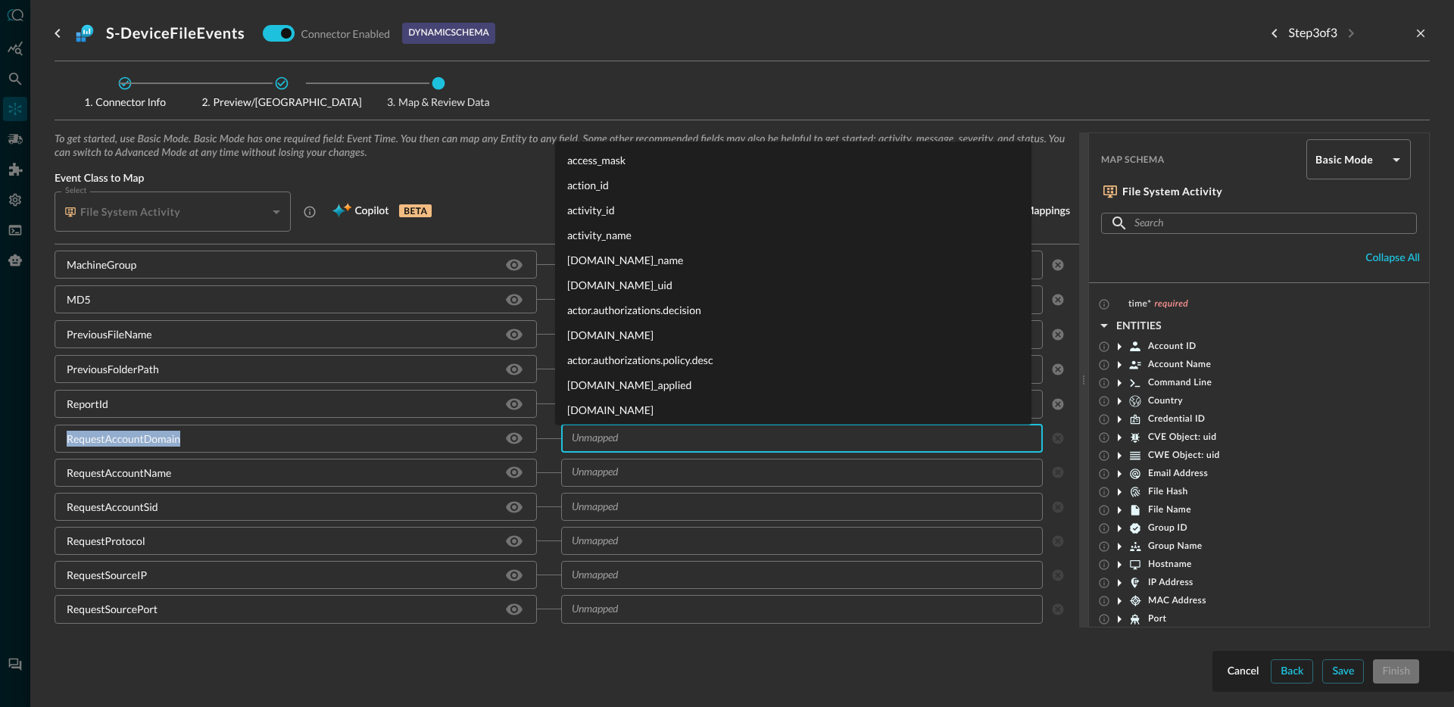
click at [669, 436] on input "text" at bounding box center [790, 438] width 448 height 19
type input "[DOMAIN_NAME]"
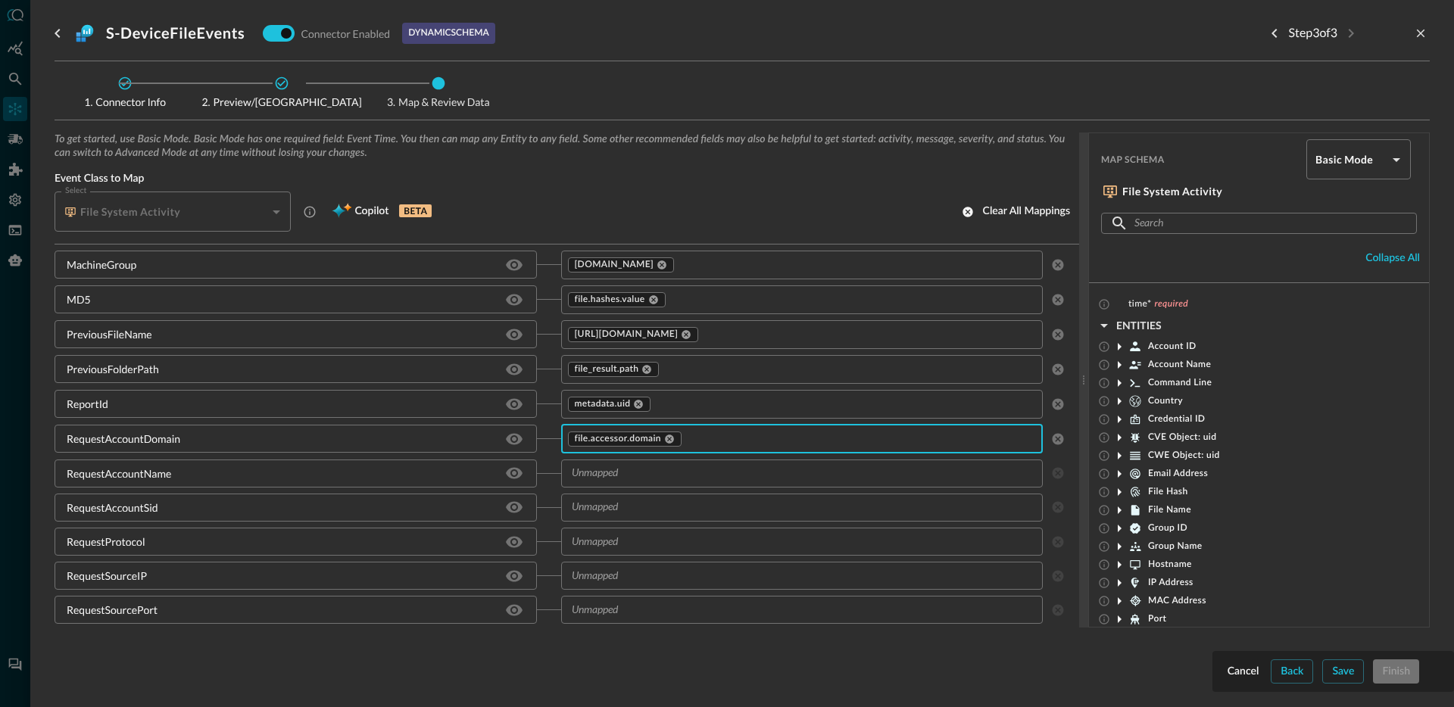
click at [662, 472] on input "text" at bounding box center [790, 473] width 448 height 19
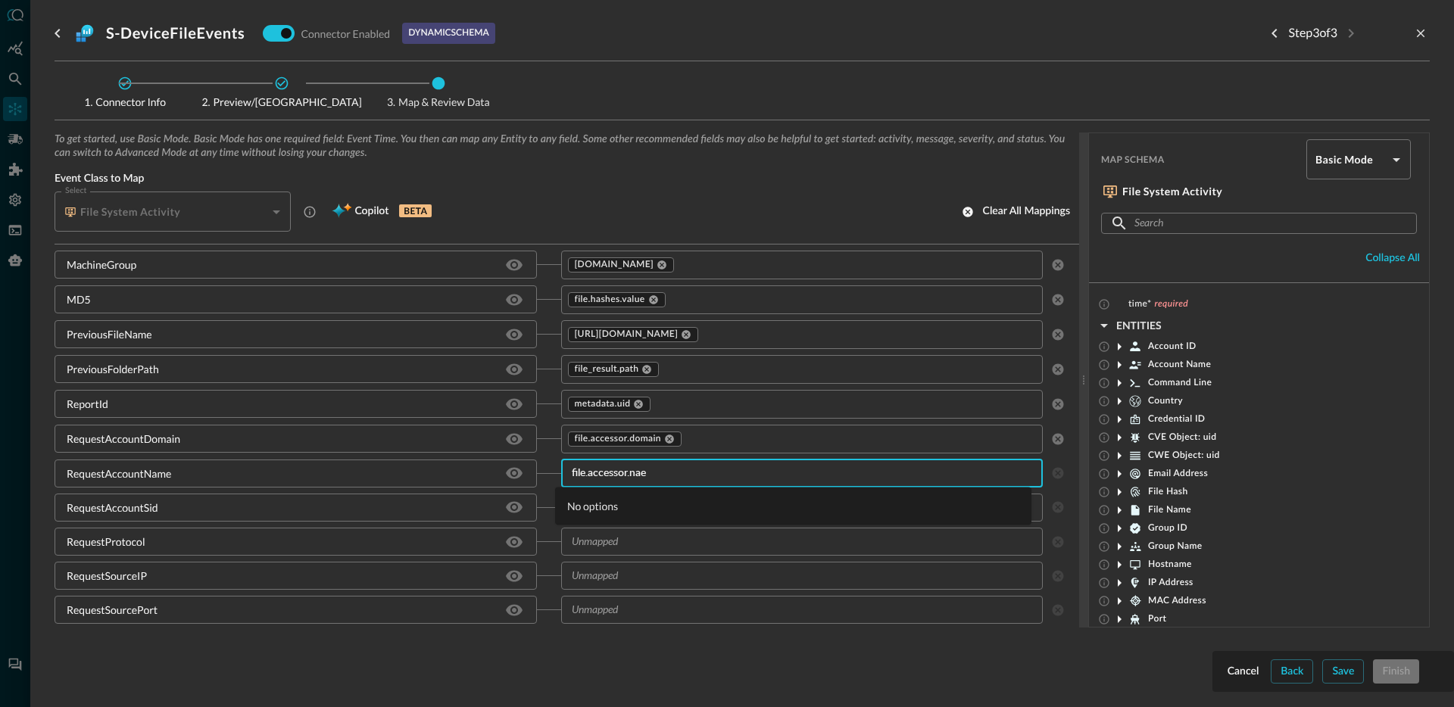
type input "[DOMAIN_NAME]"
click at [634, 510] on li "[DOMAIN_NAME]" at bounding box center [793, 506] width 476 height 25
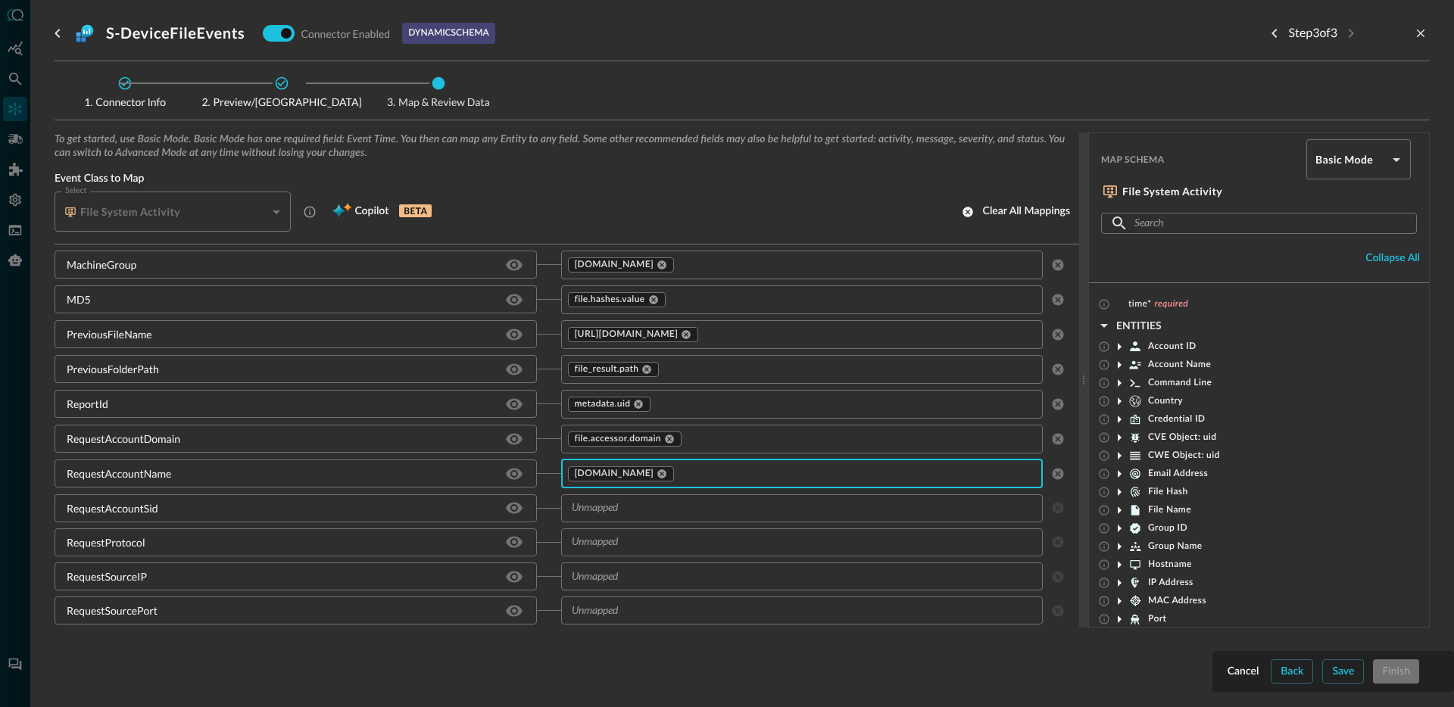
click at [643, 508] on input "text" at bounding box center [790, 508] width 448 height 19
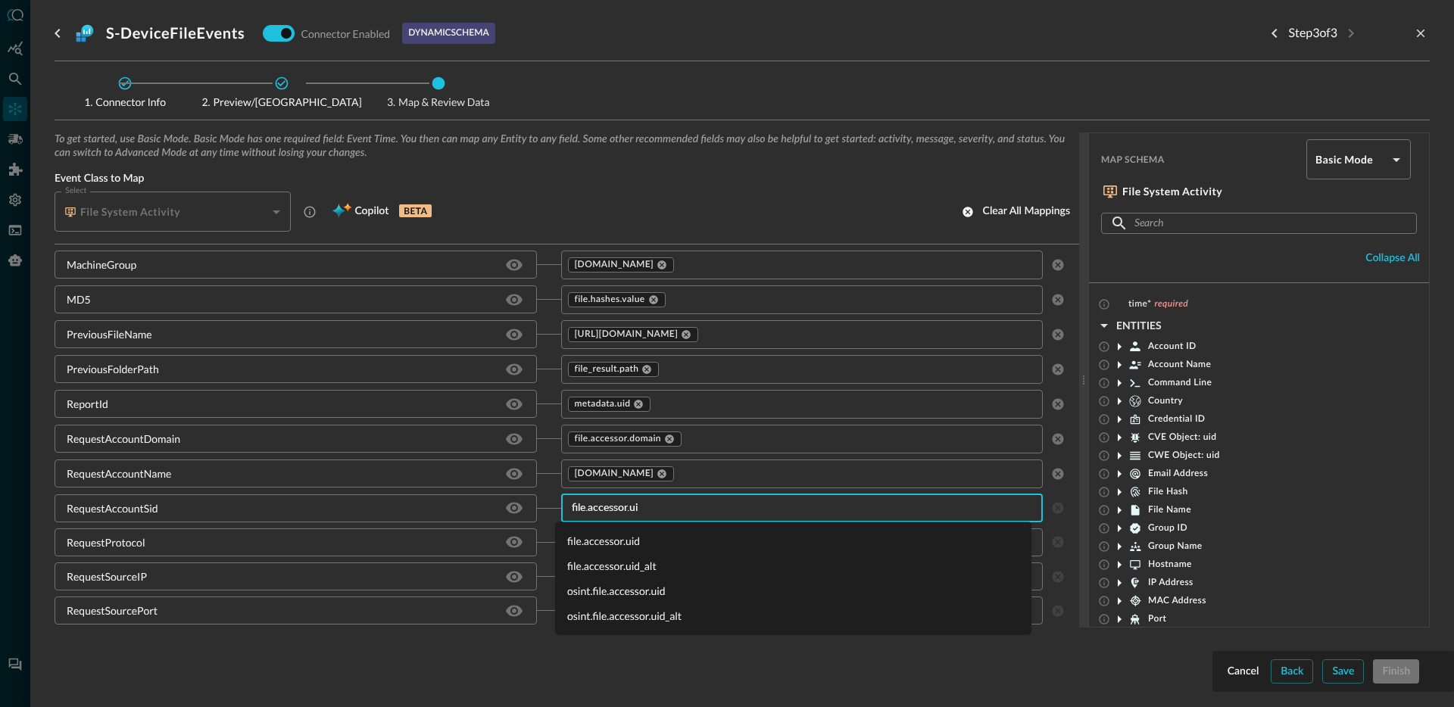
type input "file.accessor.uid"
click at [599, 538] on li "file.accessor.uid" at bounding box center [793, 540] width 476 height 25
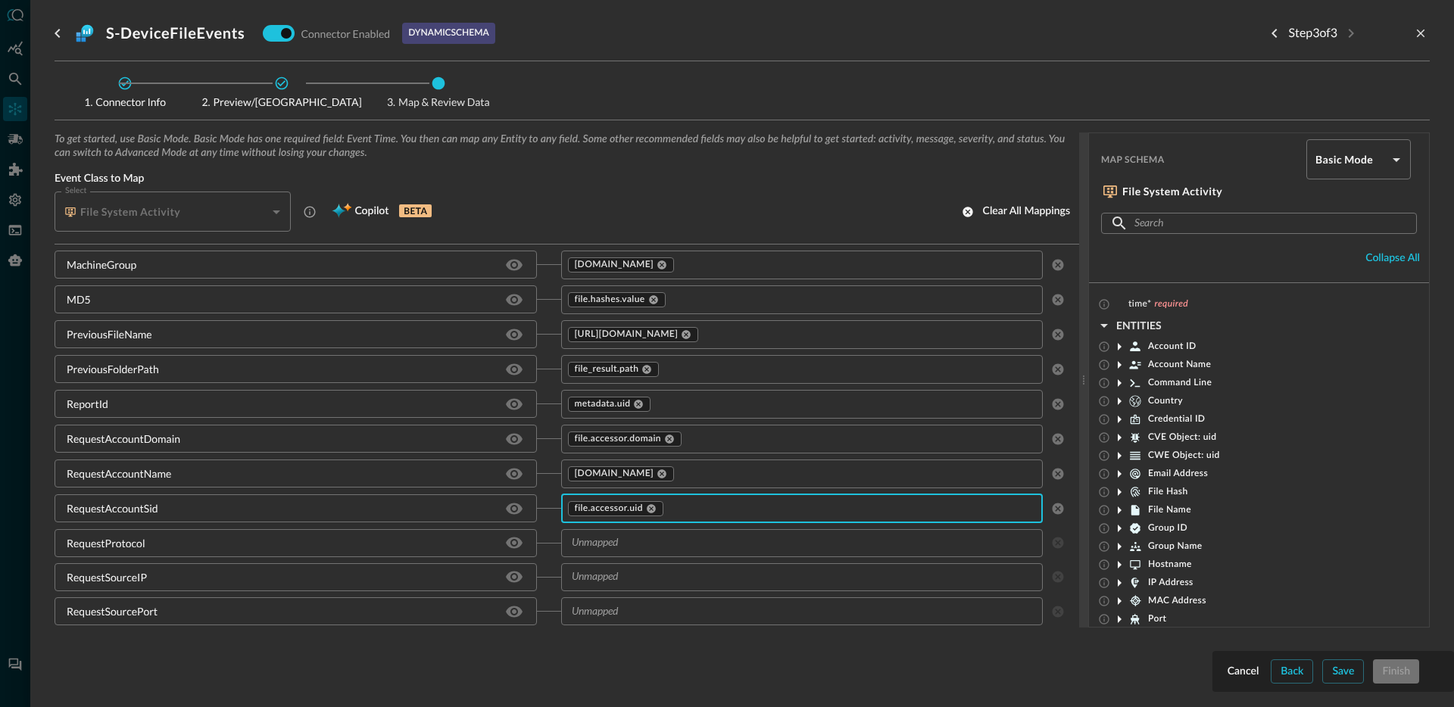
click at [660, 543] on input "text" at bounding box center [790, 543] width 448 height 19
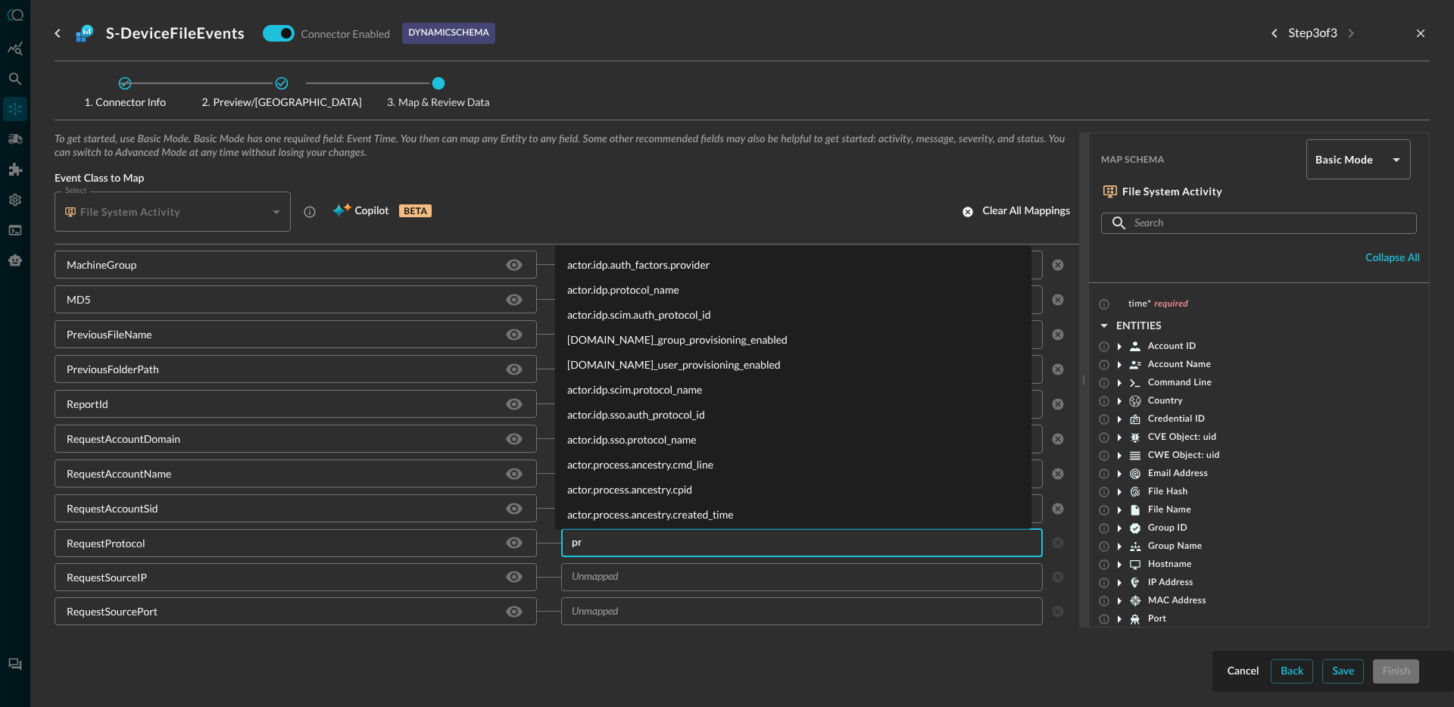
type input "p"
type input "c"
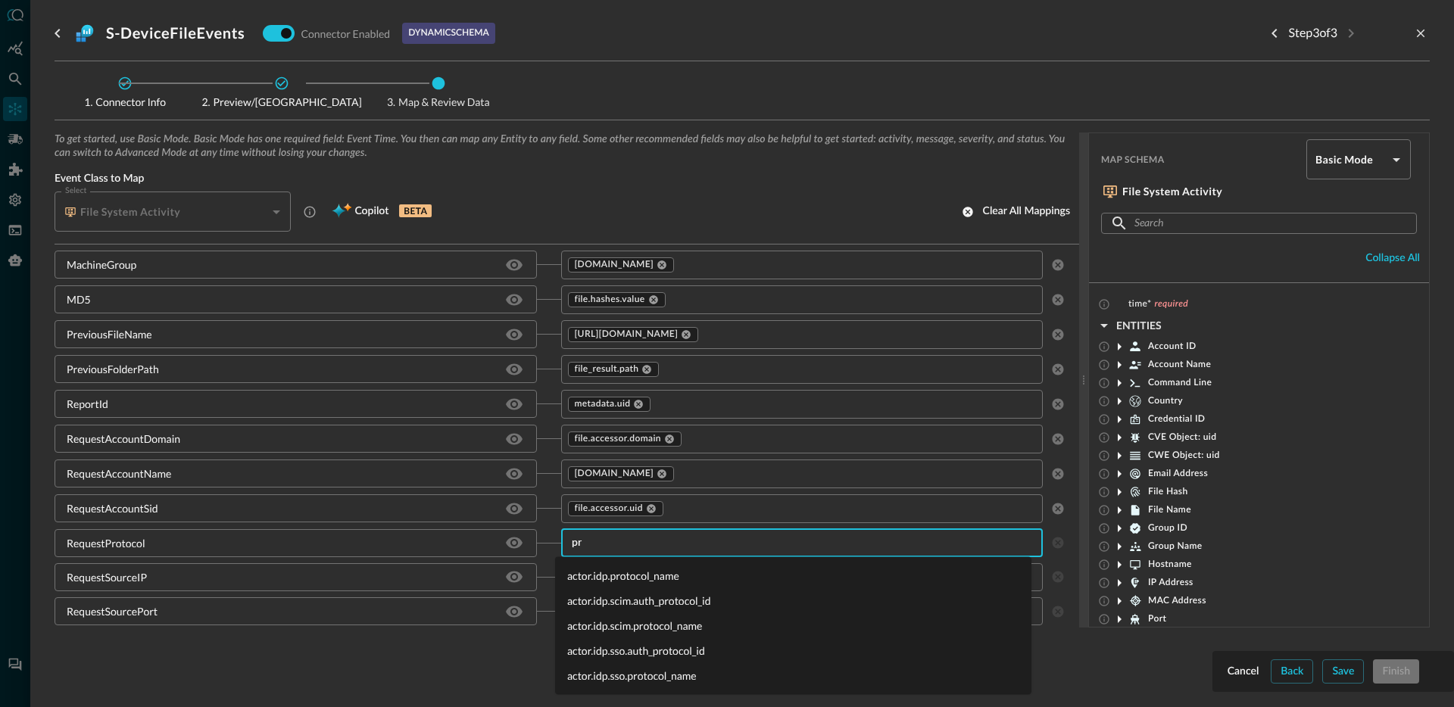
type input "p"
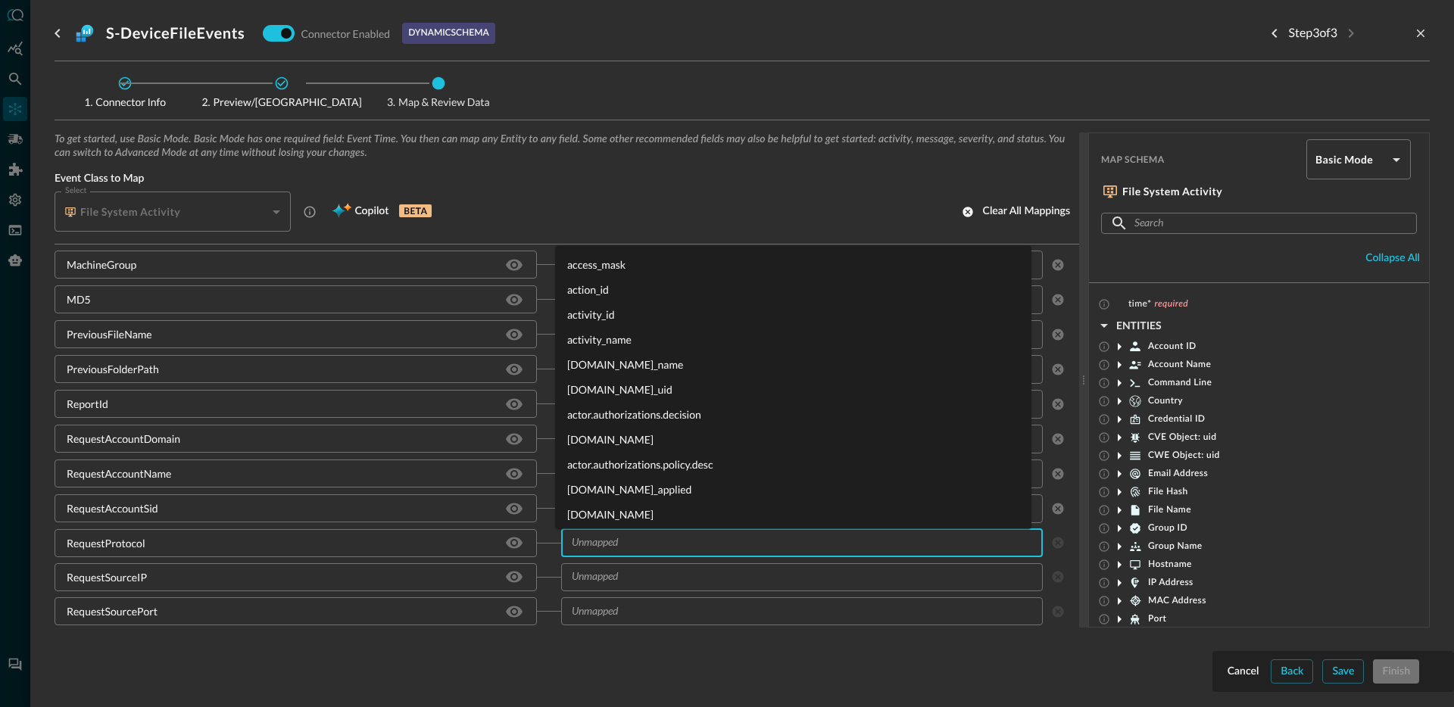
click at [600, 578] on input "text" at bounding box center [790, 577] width 448 height 19
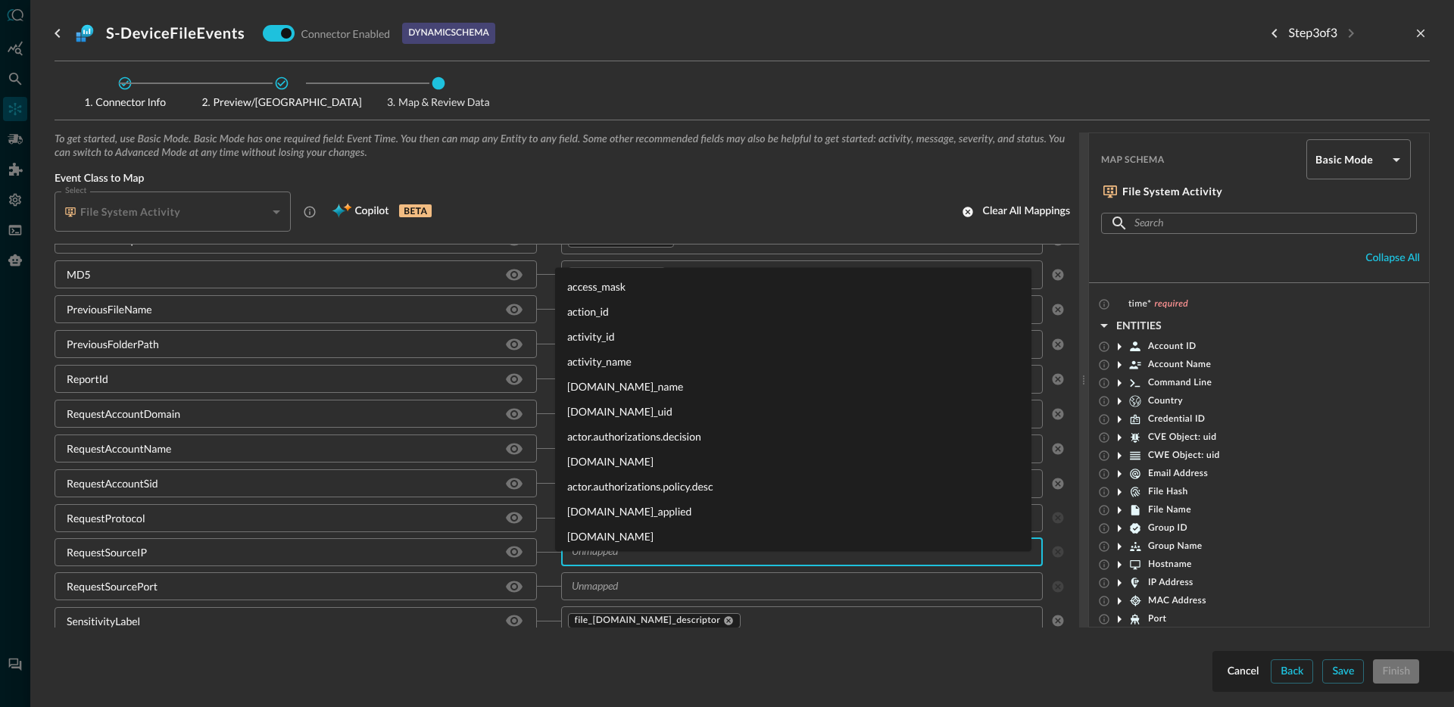
scroll to position [1855, 0]
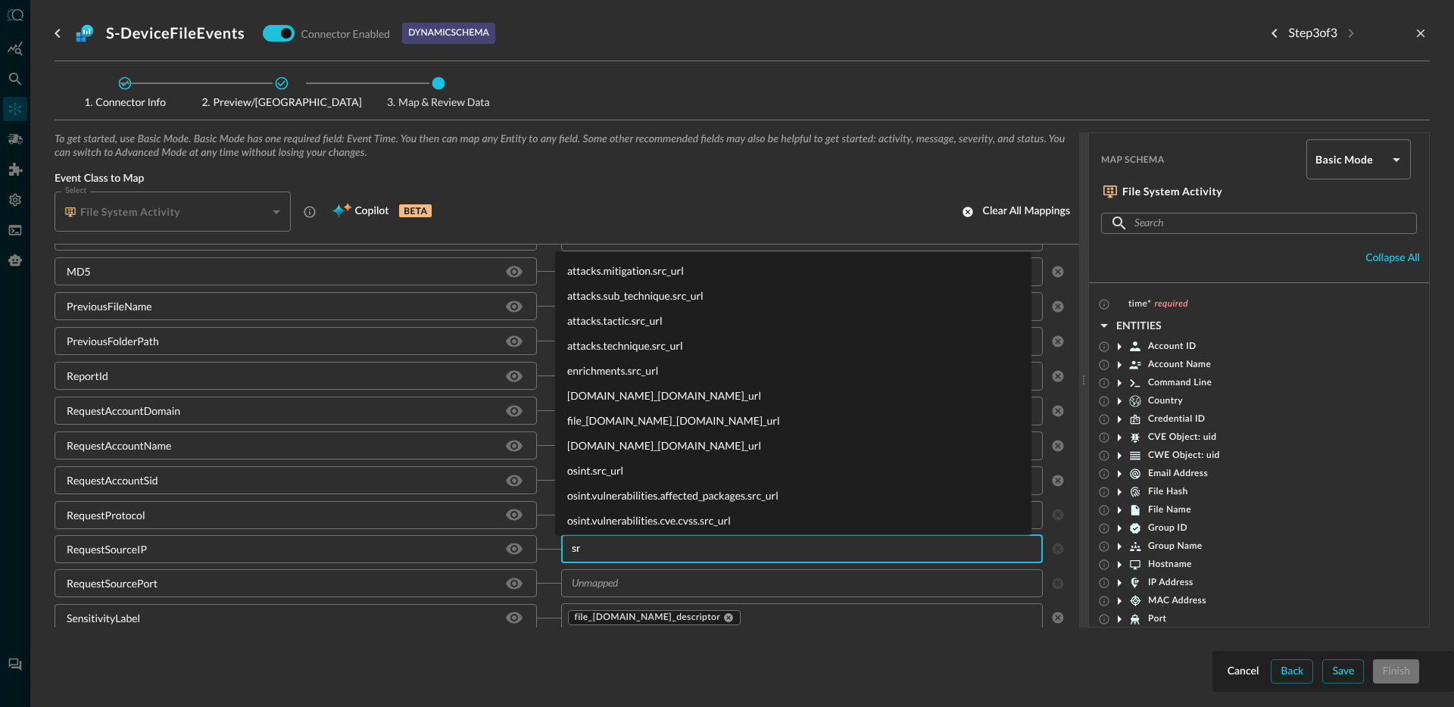
type input "s"
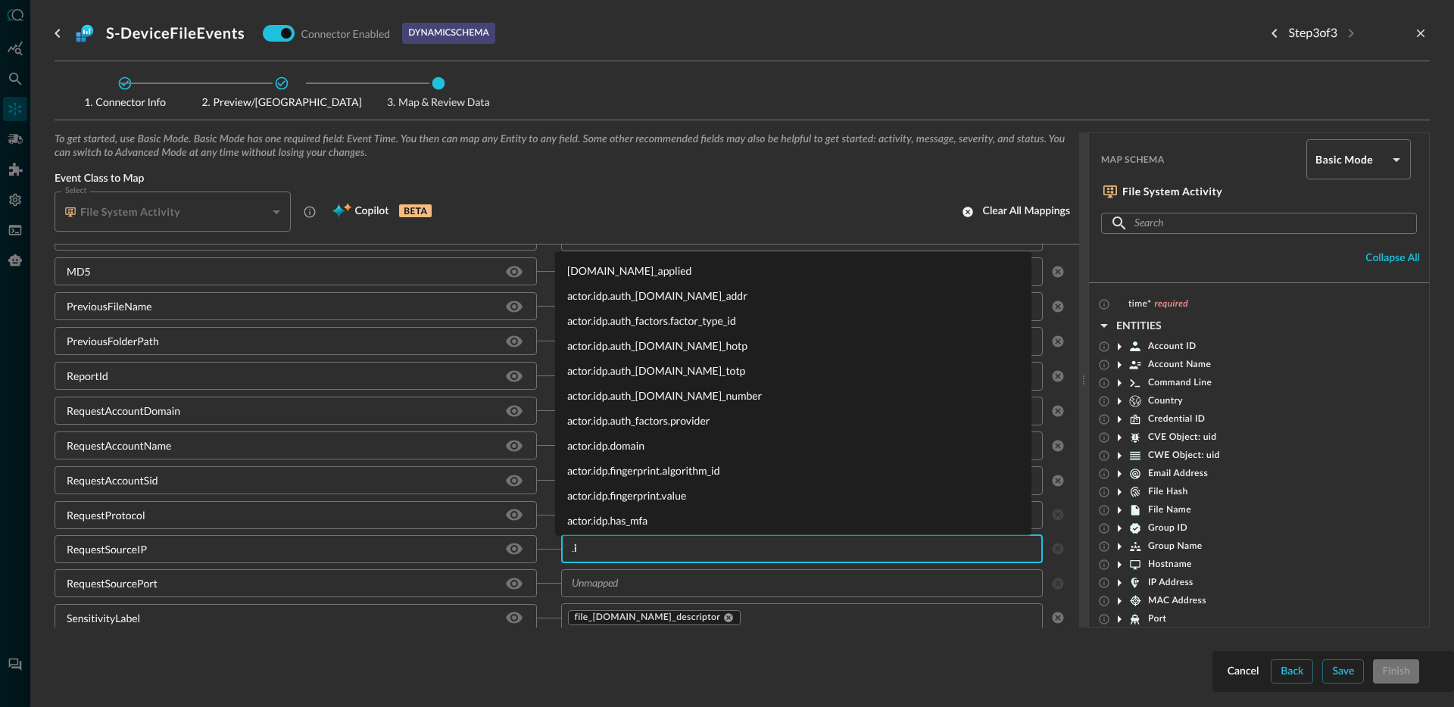
type input "."
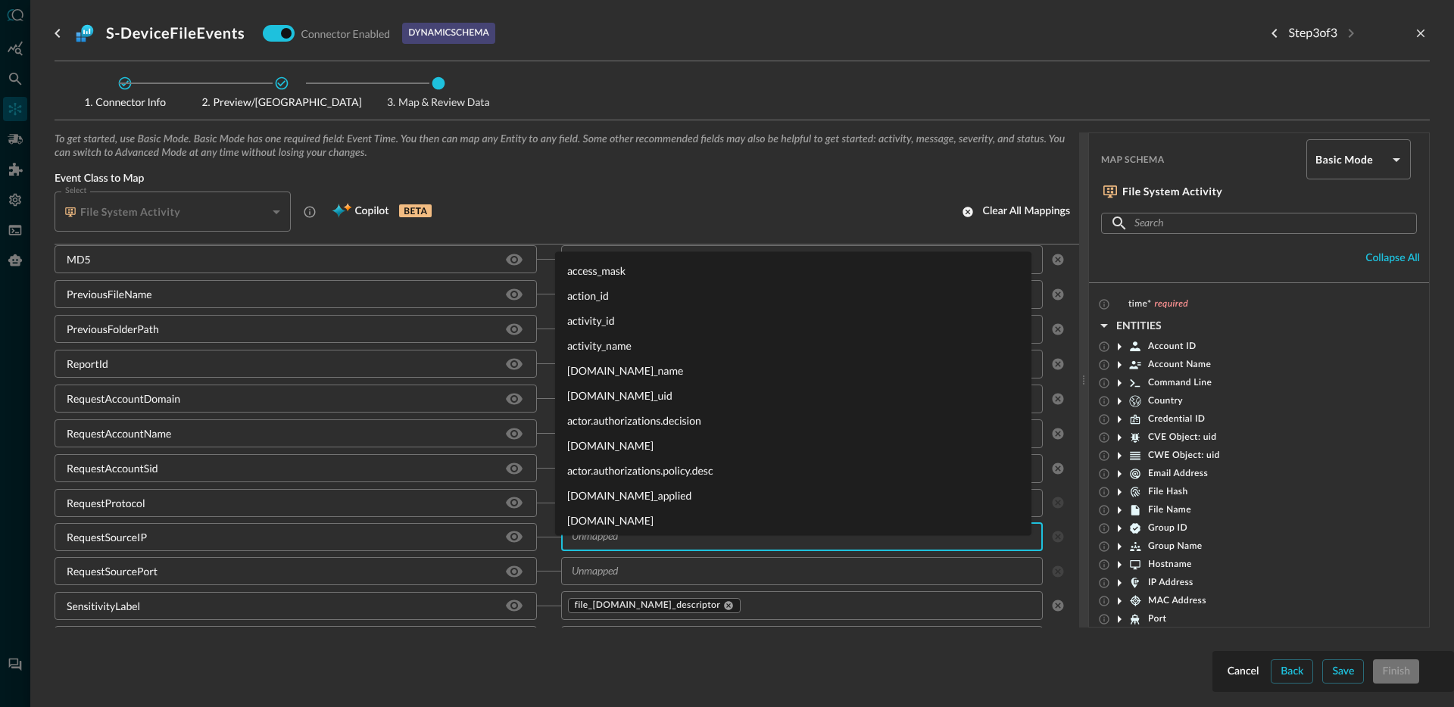
scroll to position [1882, 0]
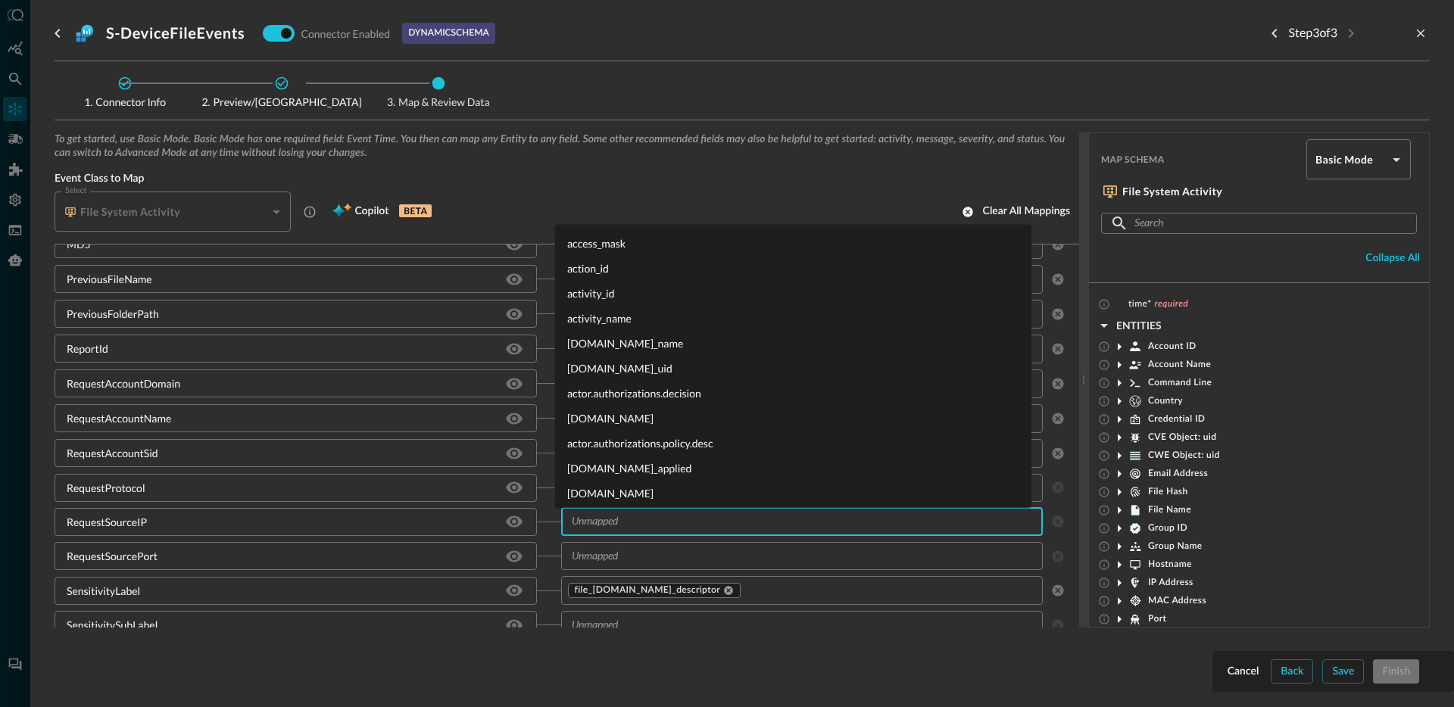
click at [547, 563] on div "RequestSourcePort" at bounding box center [308, 556] width 507 height 28
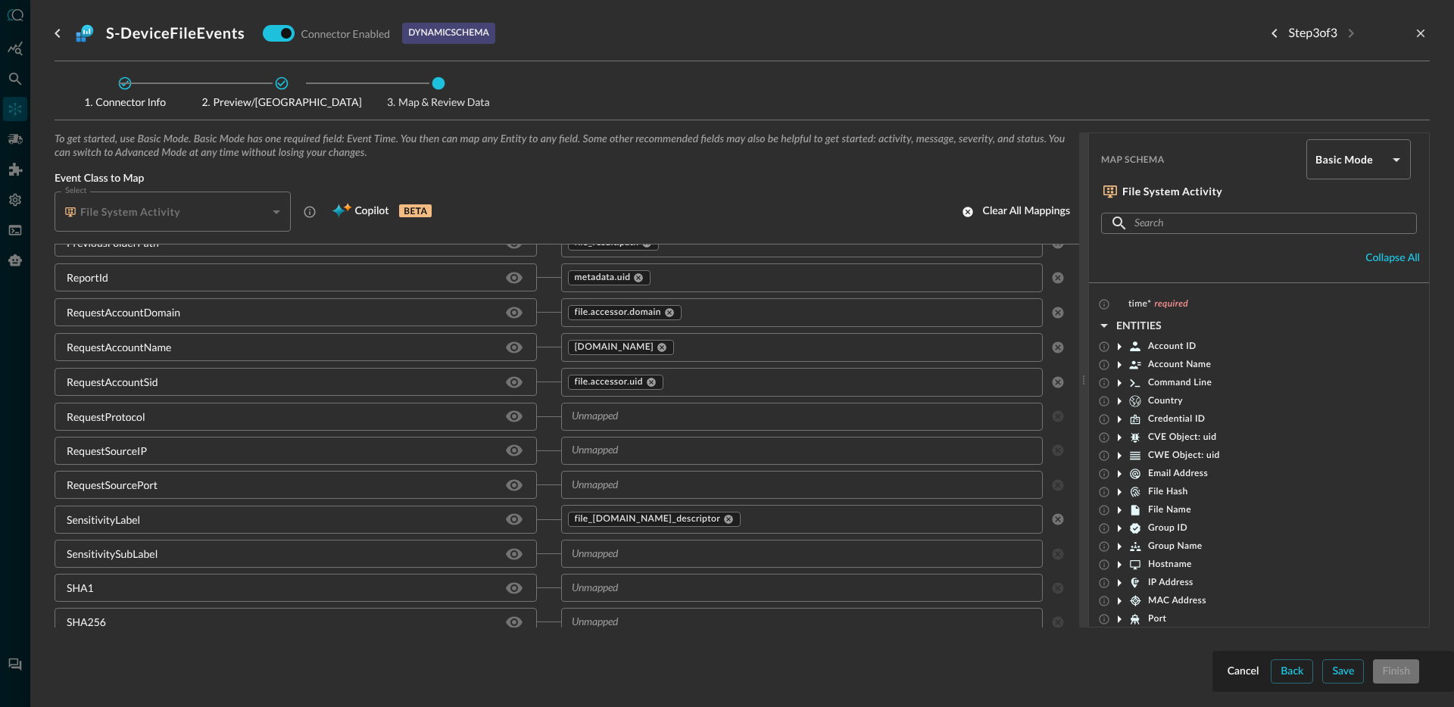
scroll to position [1954, 0]
click at [724, 519] on icon at bounding box center [728, 518] width 9 height 9
click at [97, 516] on div "SensitivityLabel" at bounding box center [103, 518] width 73 height 16
copy div "SensitivityLabel"
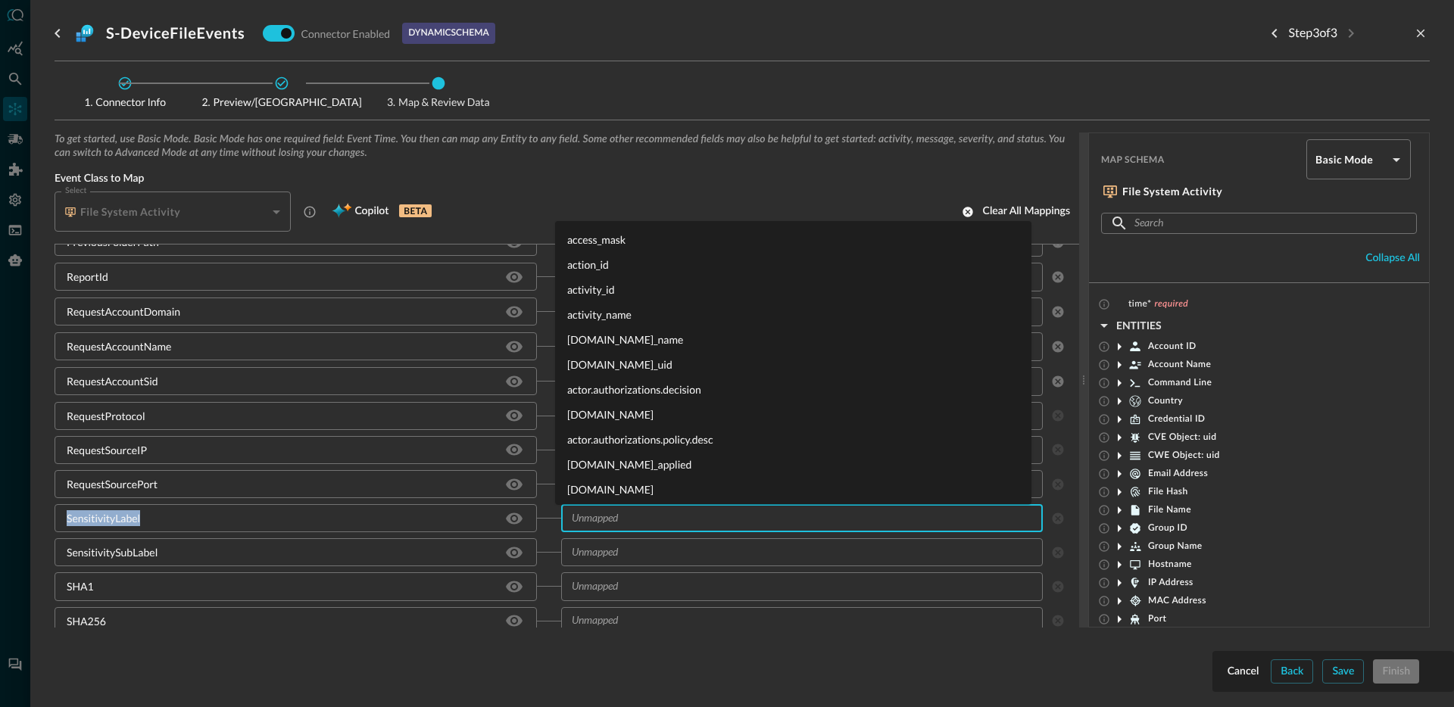
click at [631, 520] on input "text" at bounding box center [790, 518] width 448 height 19
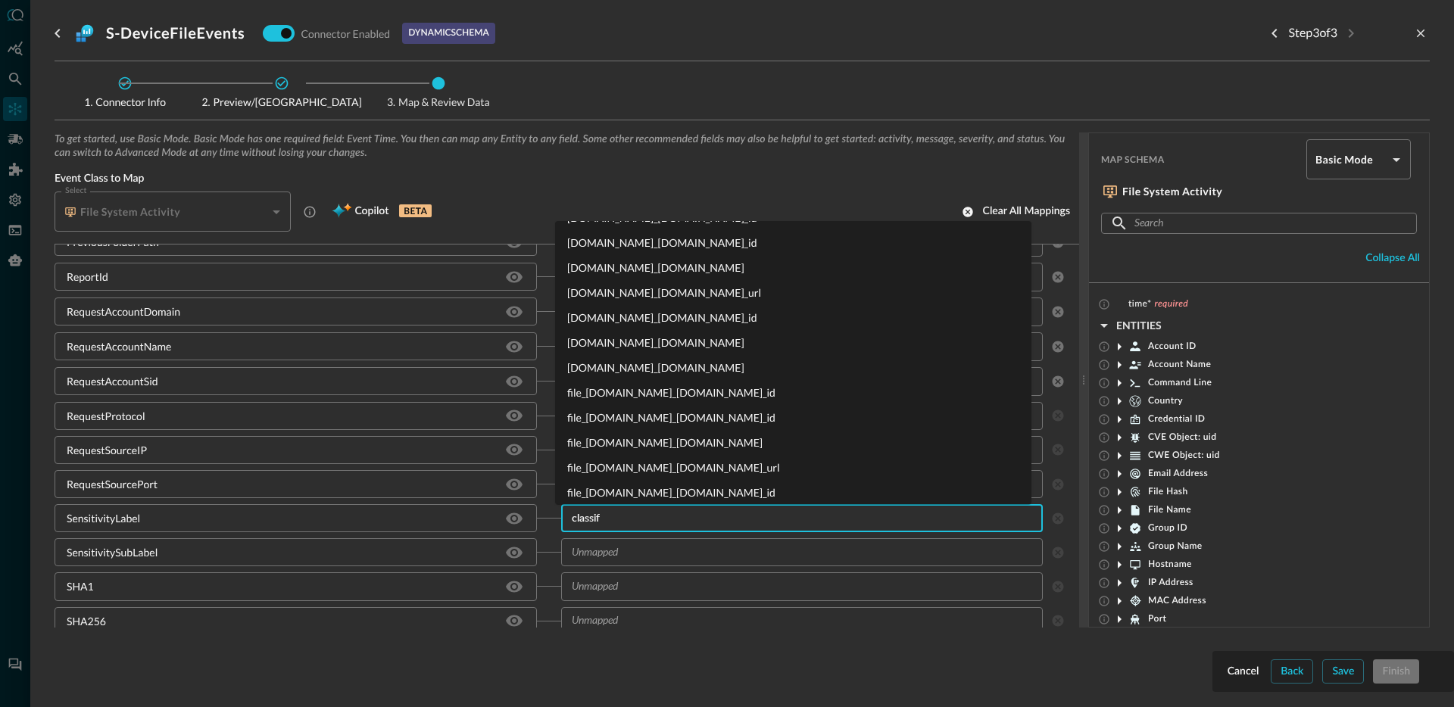
scroll to position [0, 0]
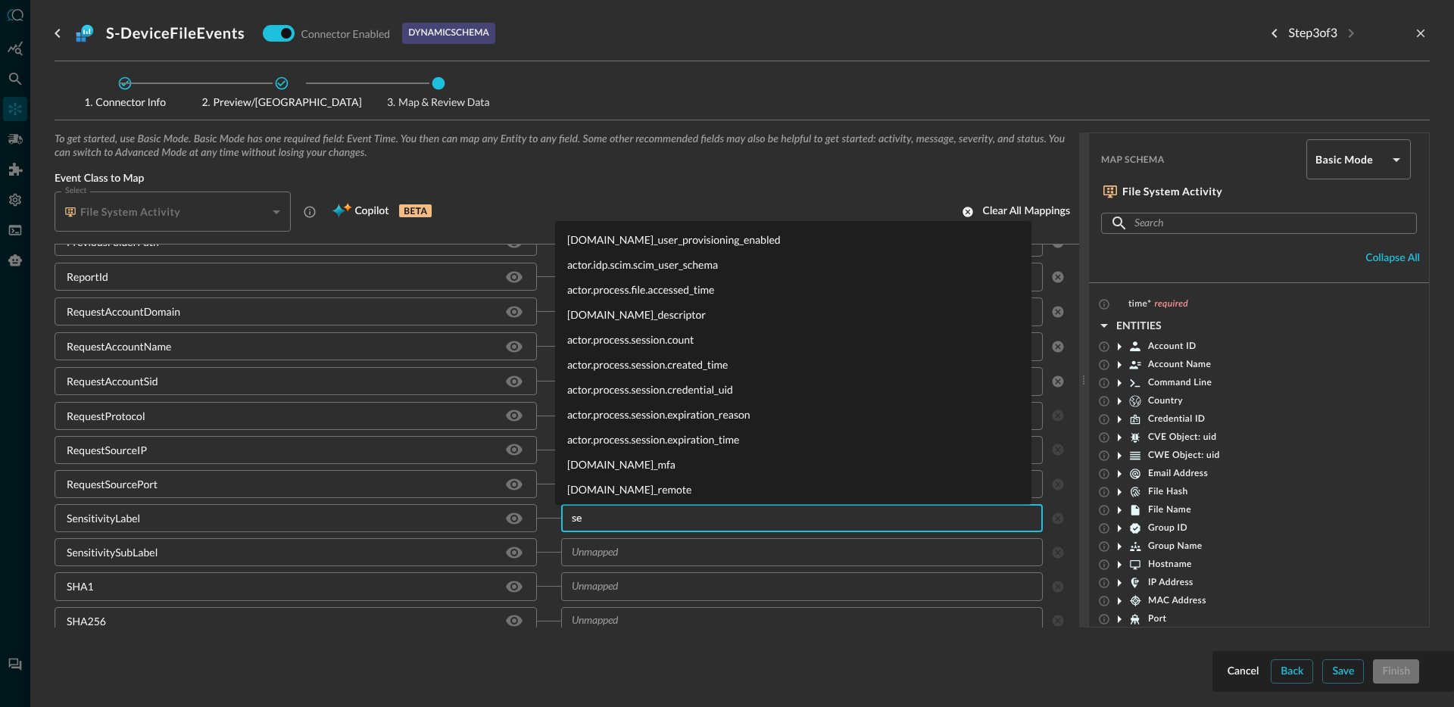
type input "s"
type input "policy.n"
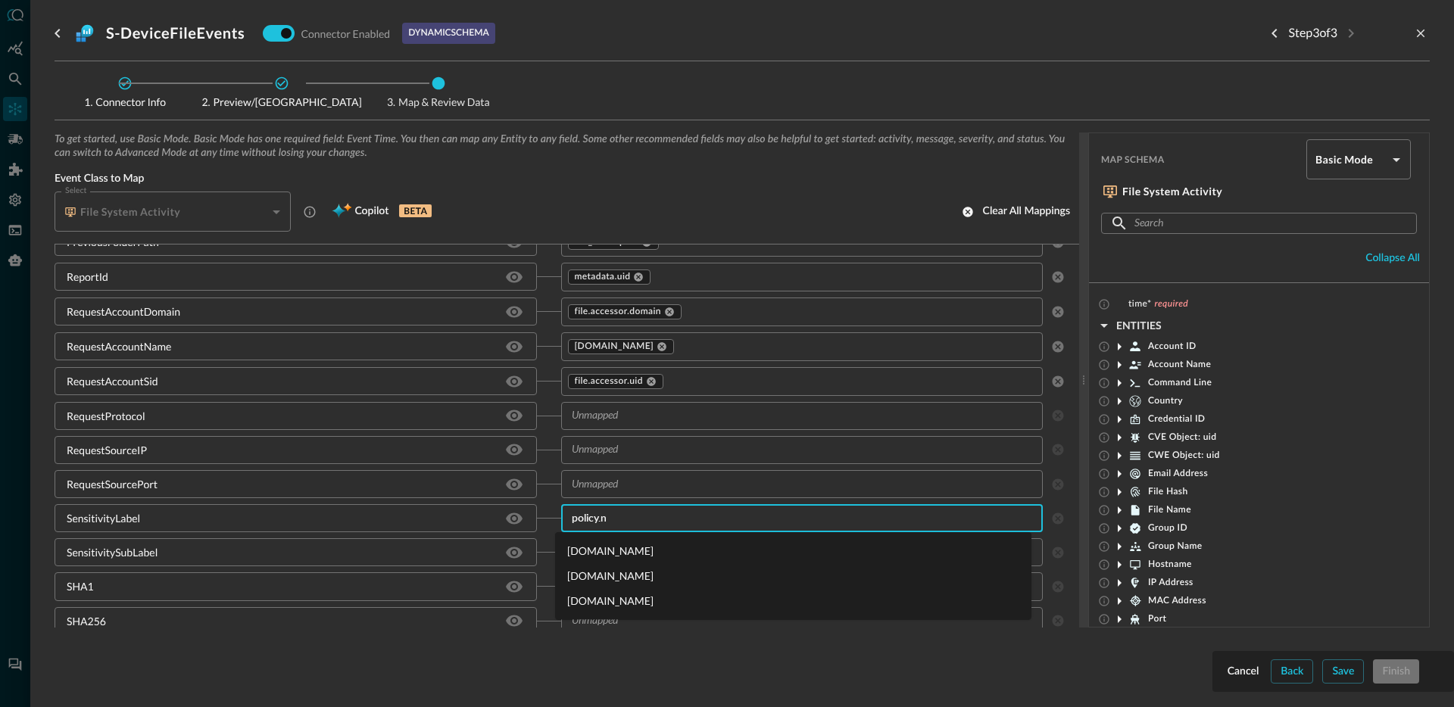
click at [612, 603] on li "[DOMAIN_NAME]" at bounding box center [793, 600] width 476 height 25
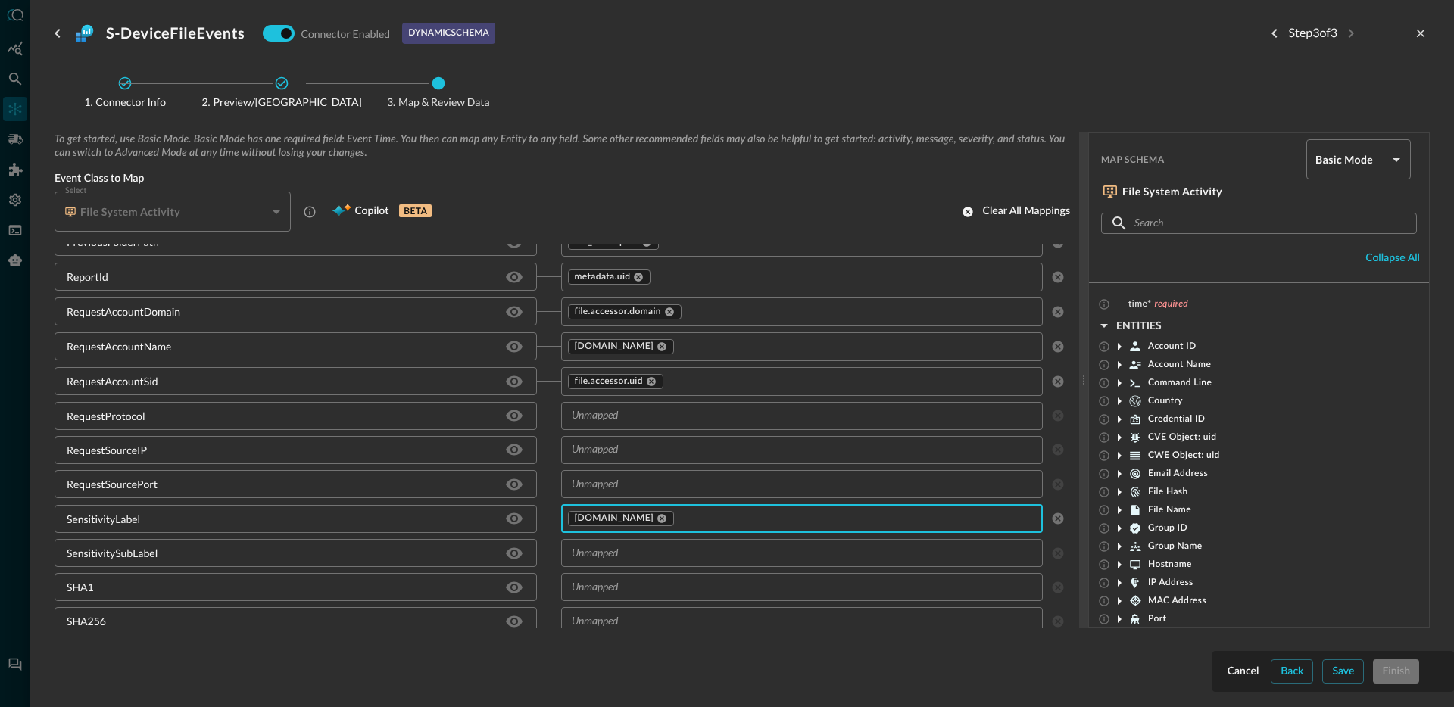
click at [631, 555] on input "text" at bounding box center [790, 553] width 448 height 19
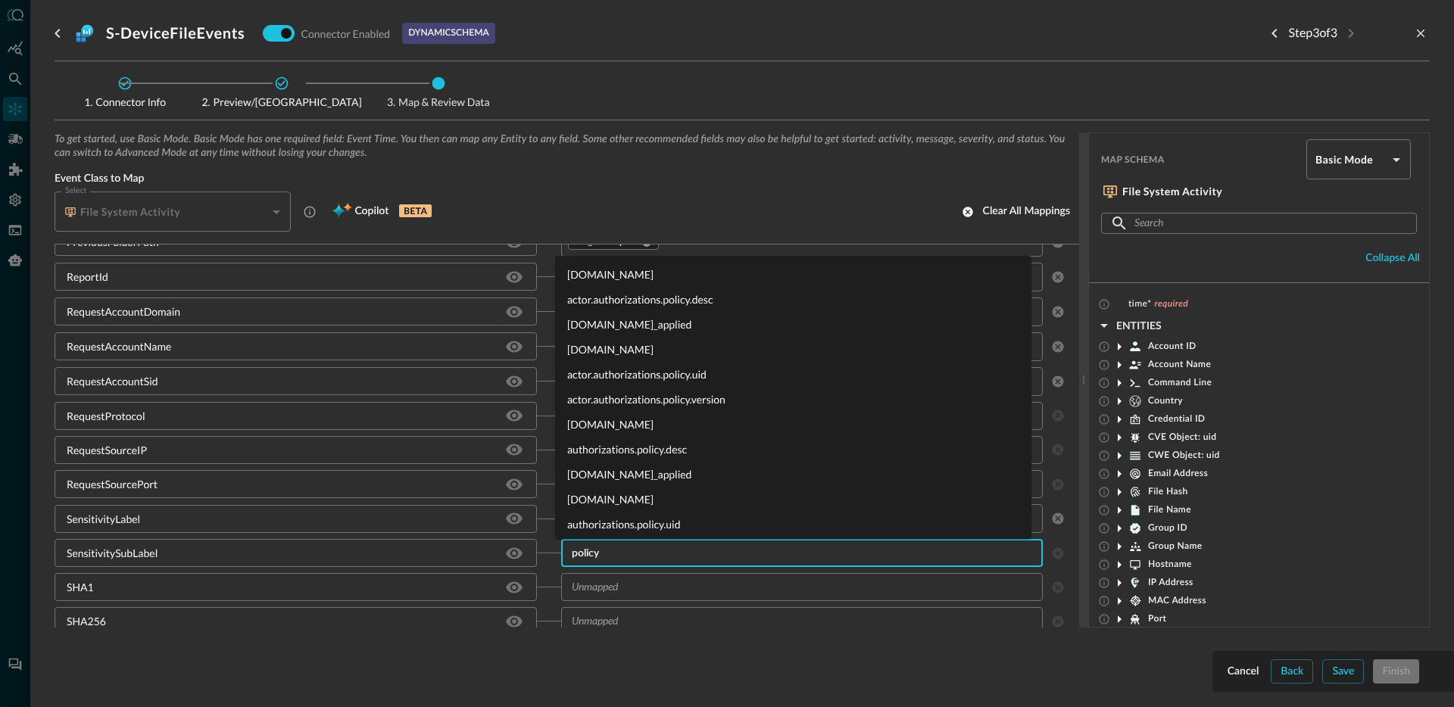
type input "policy."
click at [614, 298] on li "policy.desc" at bounding box center [793, 295] width 476 height 25
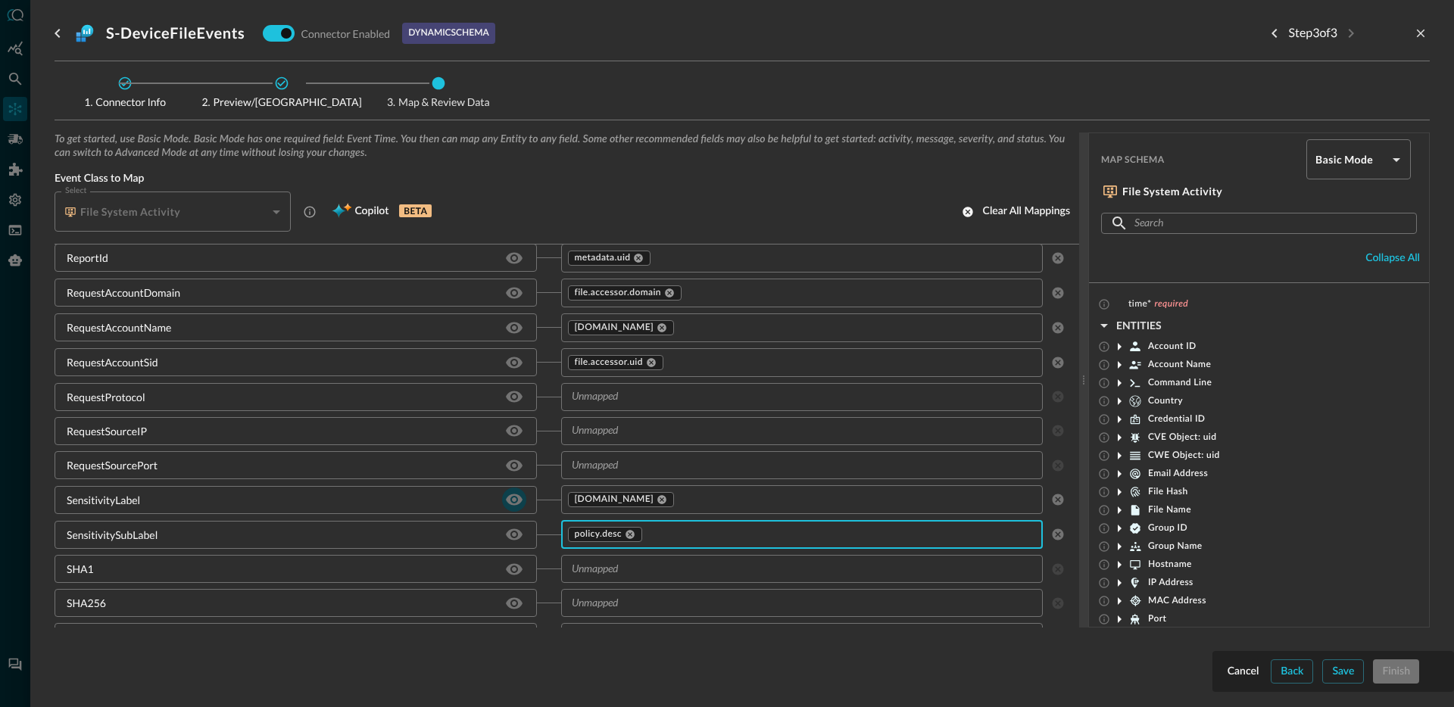
scroll to position [1998, 0]
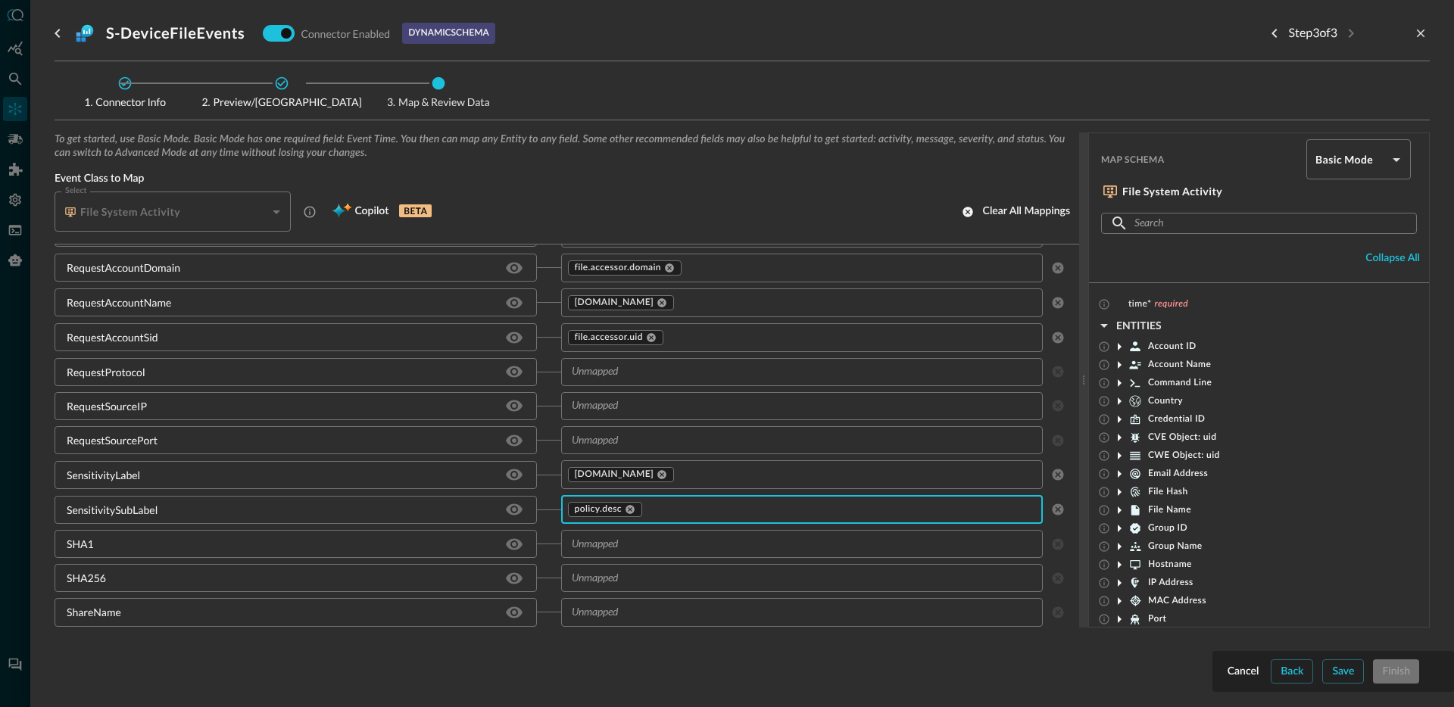
click at [650, 542] on input "text" at bounding box center [790, 544] width 448 height 19
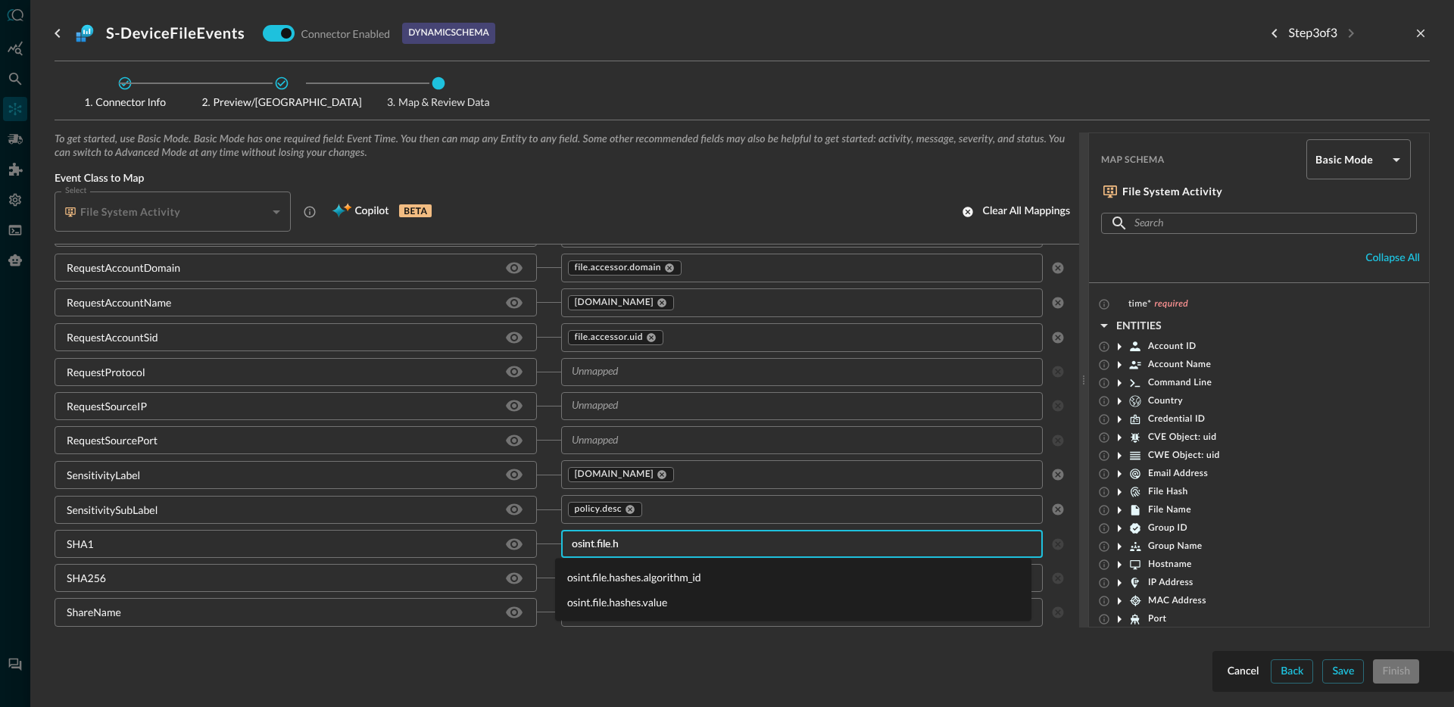
type input "osint.file.ha"
click at [635, 606] on li "osint.file.hashes.value" at bounding box center [793, 602] width 476 height 25
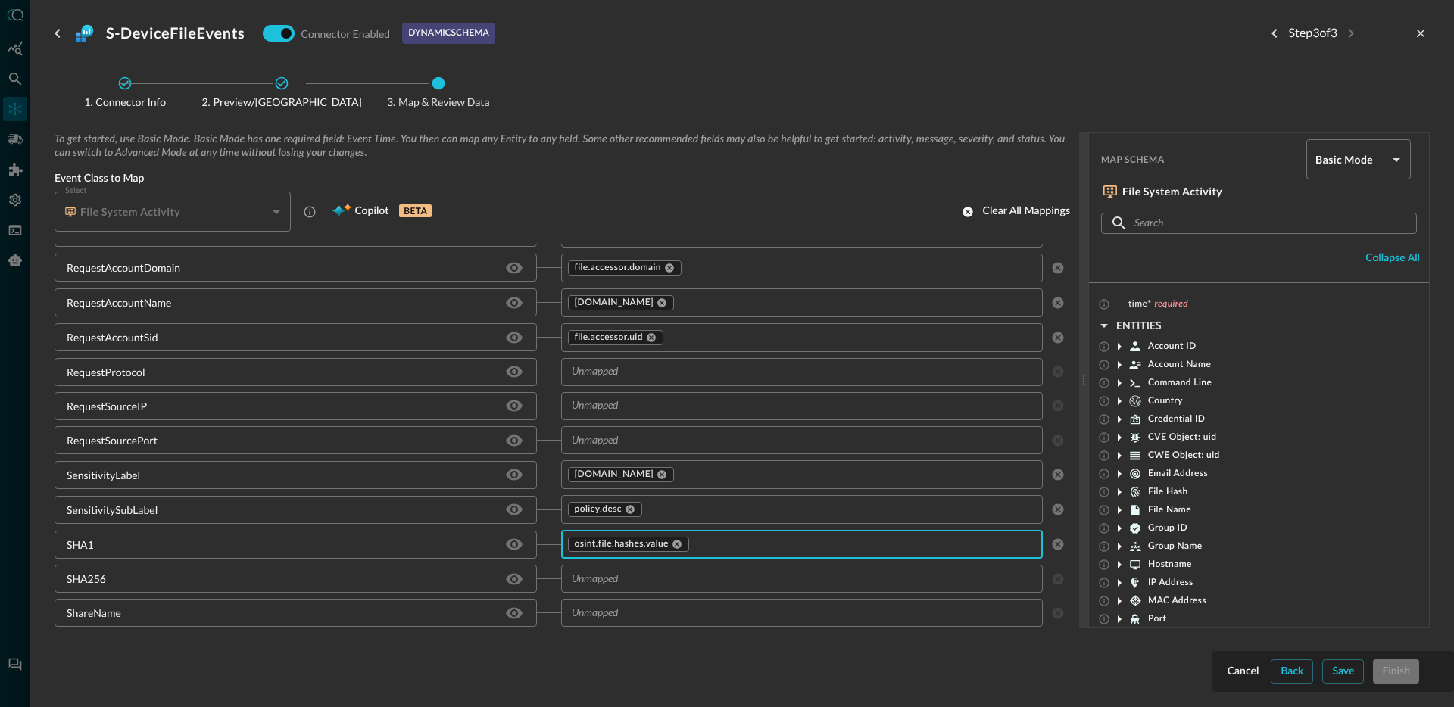
click at [645, 583] on input "text" at bounding box center [790, 578] width 448 height 19
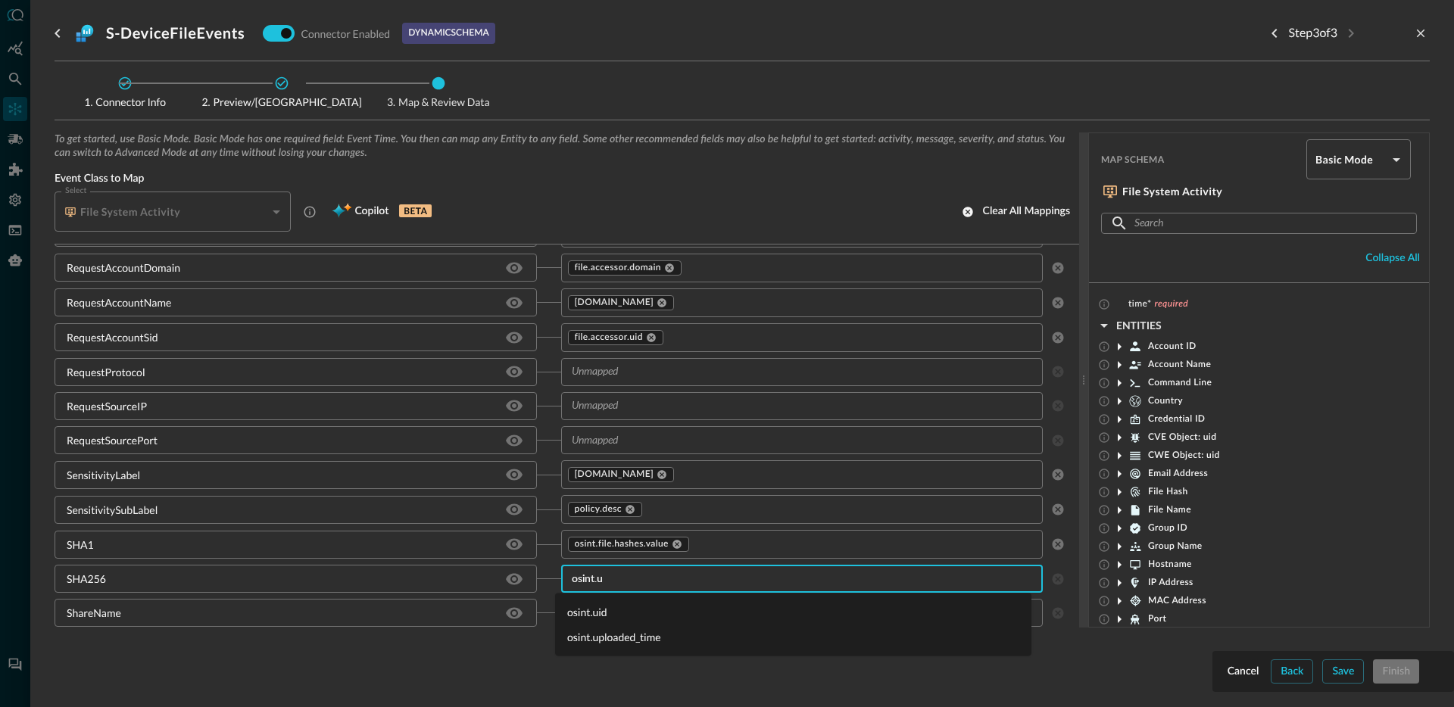
type input "osint.ui"
click at [616, 612] on li "osint.uid" at bounding box center [793, 612] width 476 height 25
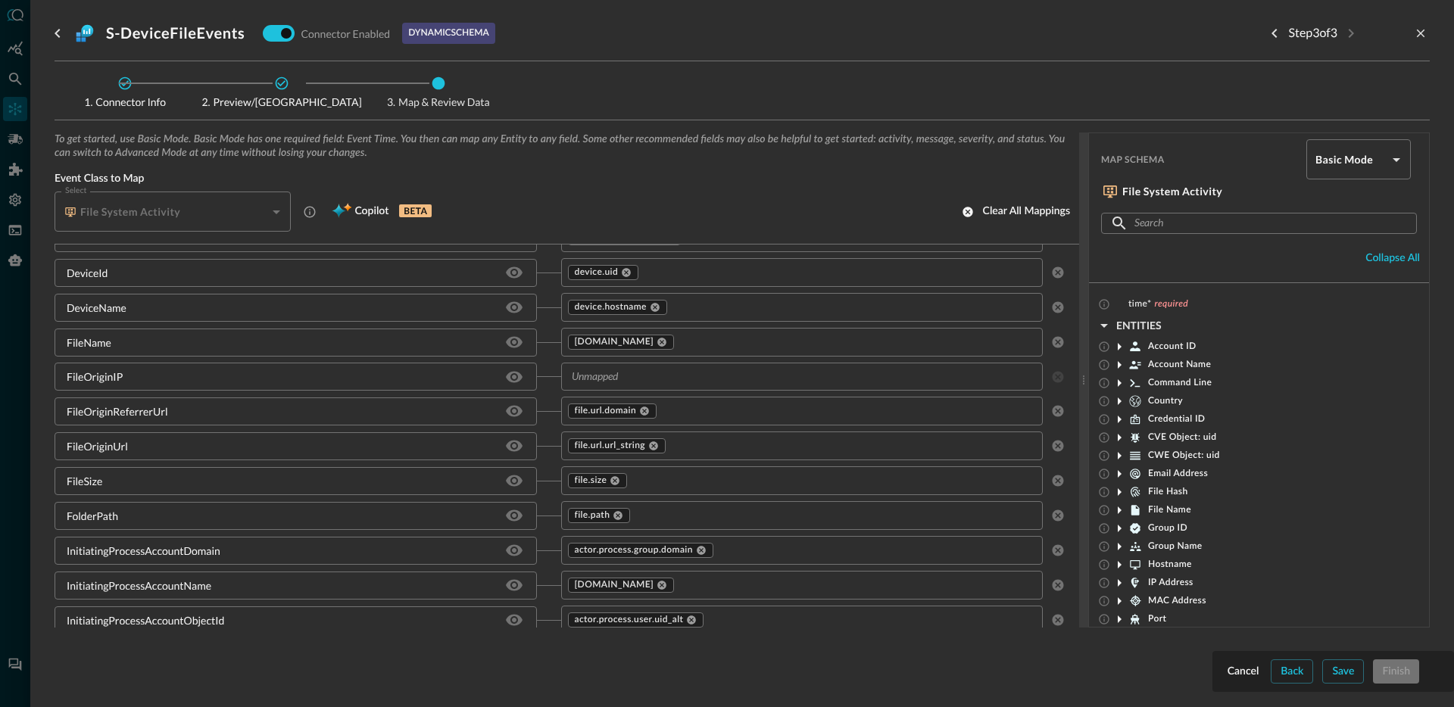
scroll to position [517, 0]
click at [697, 341] on input "text" at bounding box center [844, 342] width 337 height 19
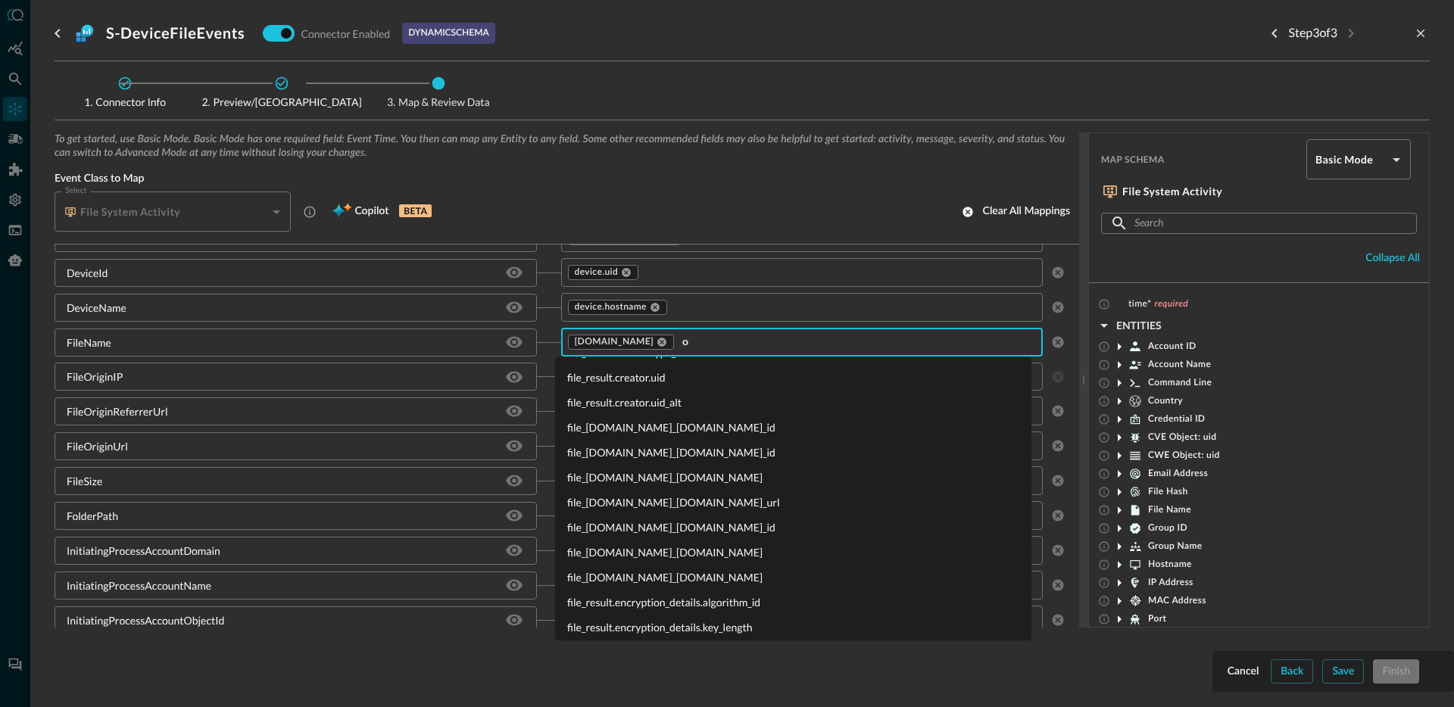
scroll to position [0, 0]
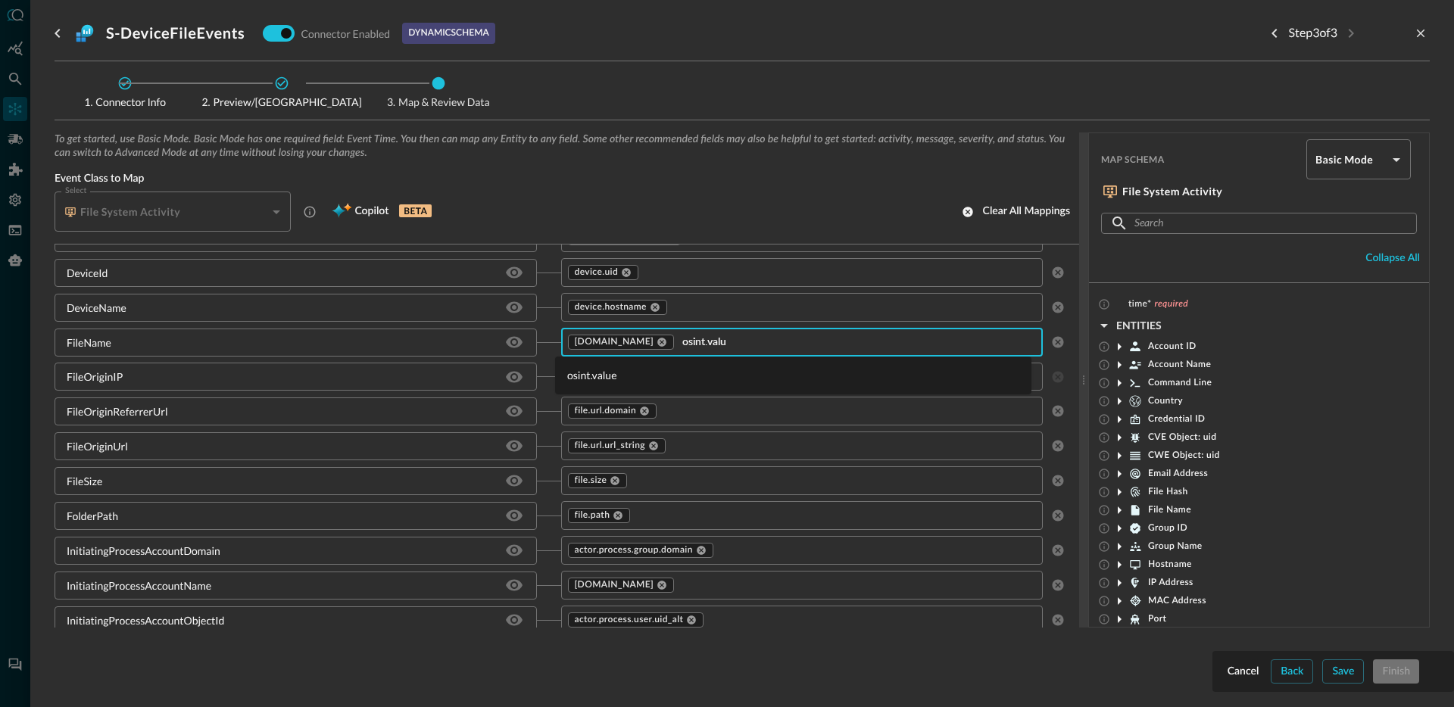
type input "osint.value"
click at [611, 376] on li "osint.value" at bounding box center [793, 375] width 476 height 25
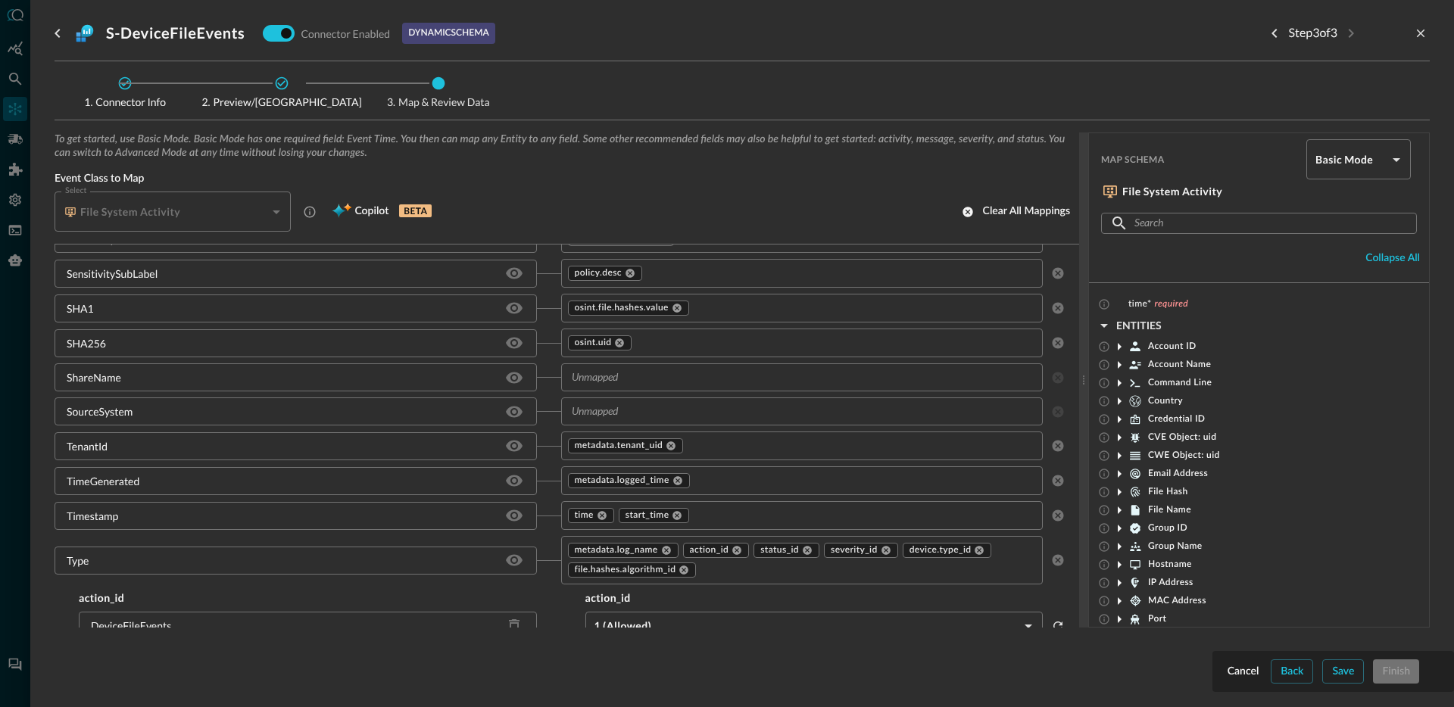
scroll to position [2620, 0]
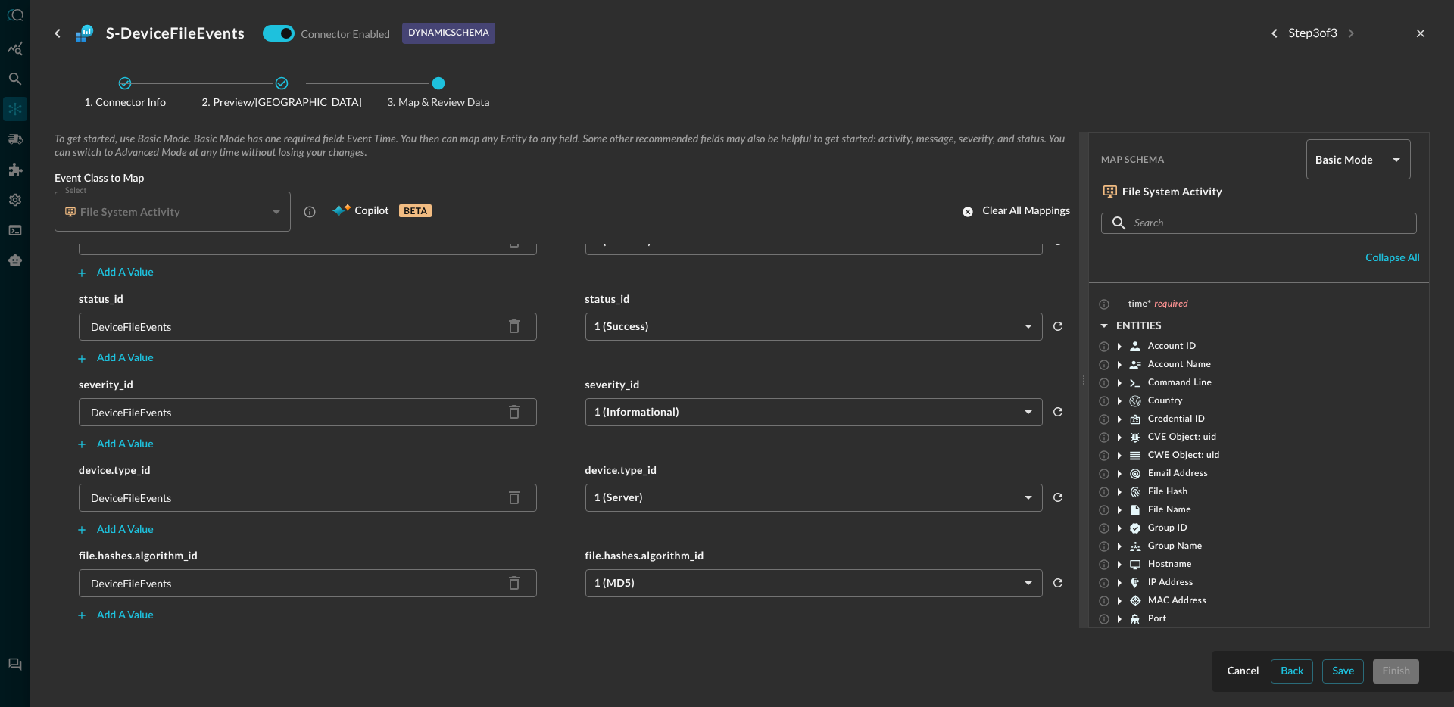
click at [151, 572] on div "DeviceFileEvents" at bounding box center [308, 583] width 458 height 28
copy div "DeviceFileEvents"
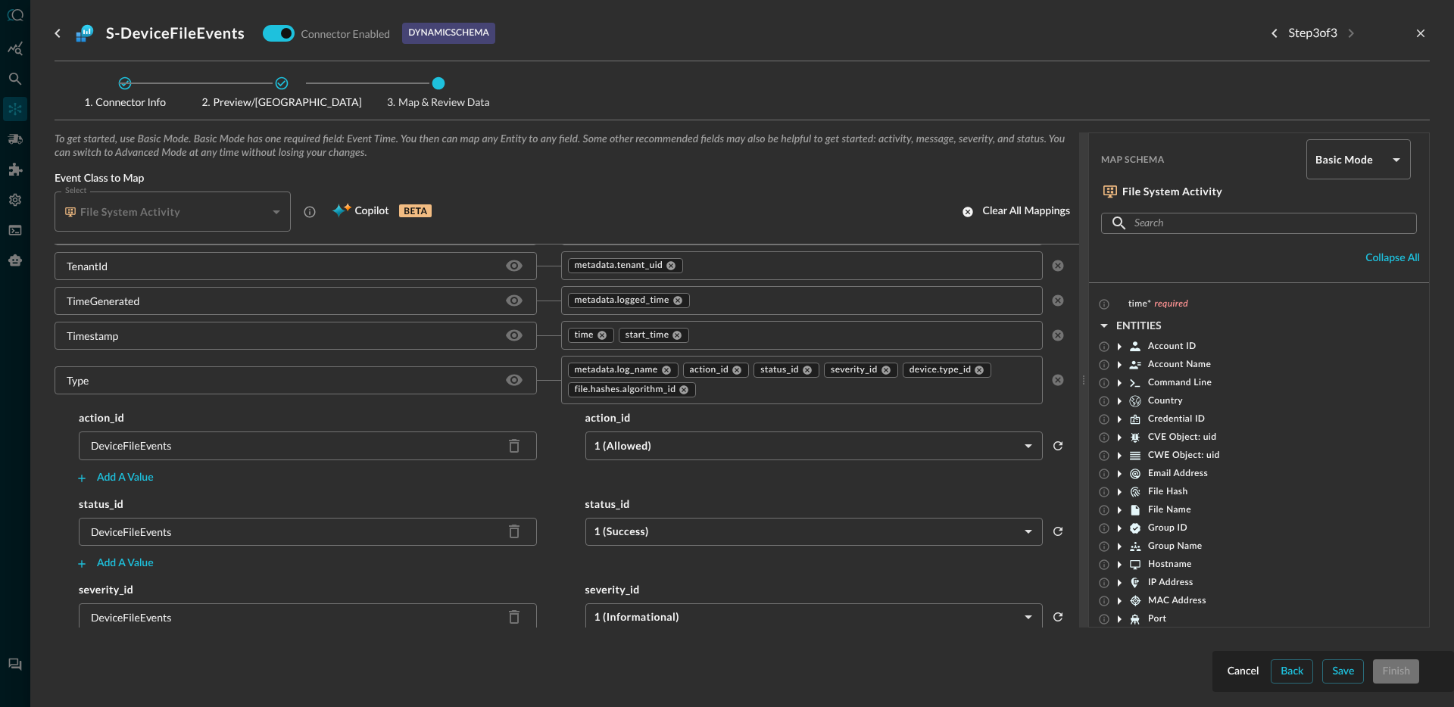
scroll to position [2418, 0]
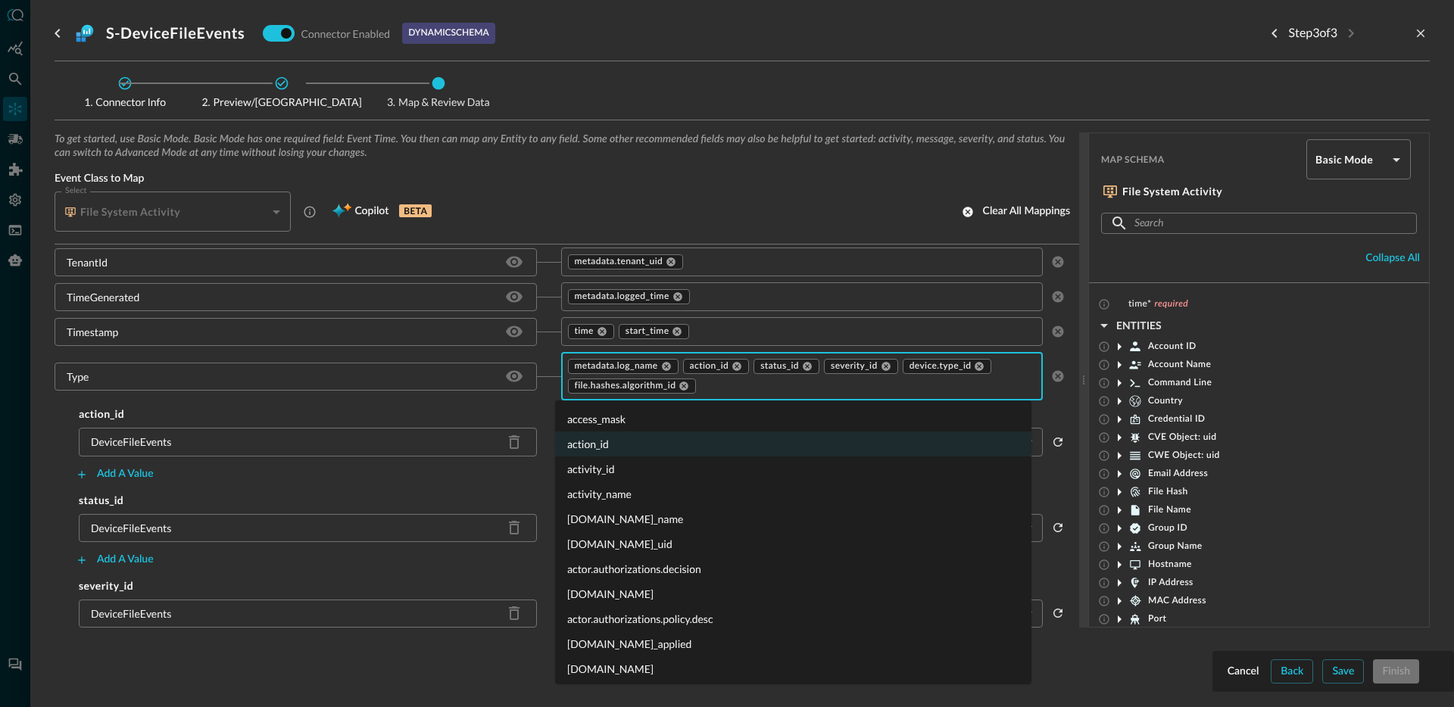
click at [727, 386] on input "text" at bounding box center [855, 386] width 315 height 19
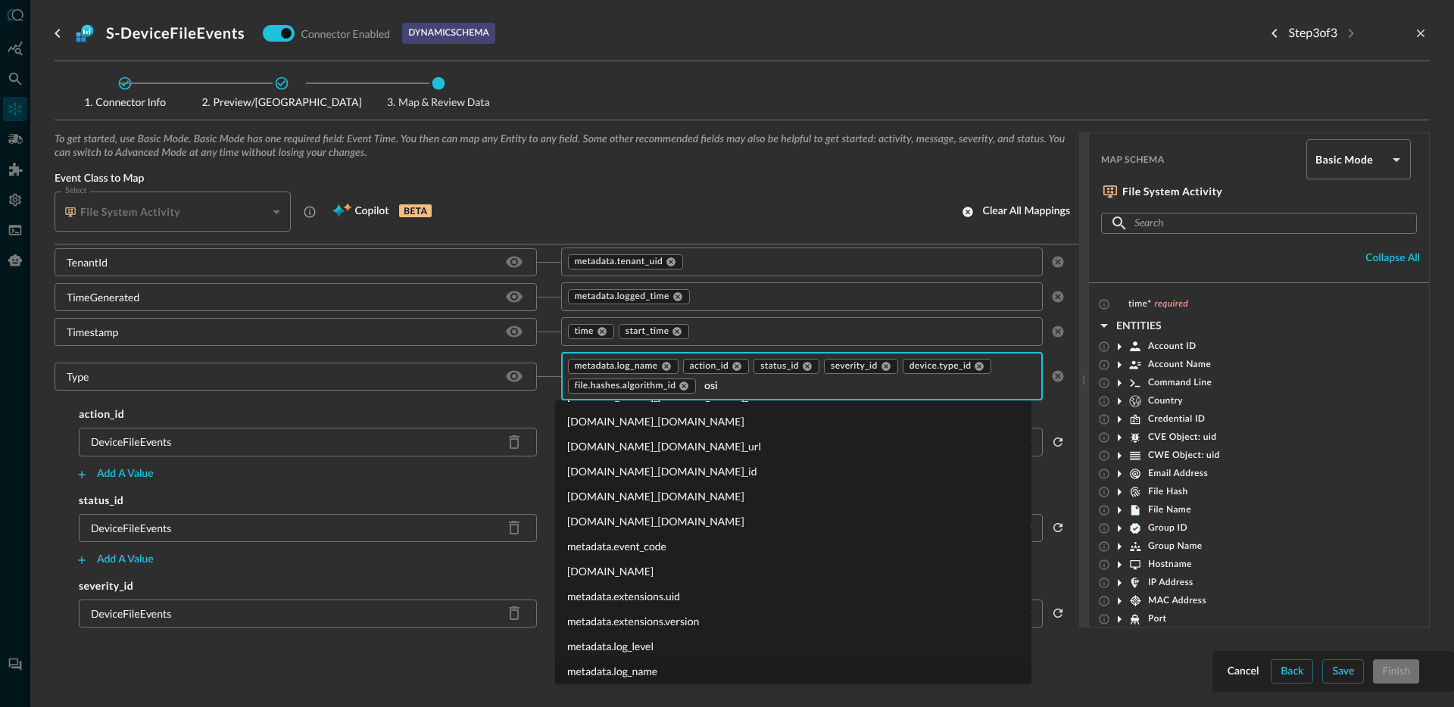
scroll to position [0, 0]
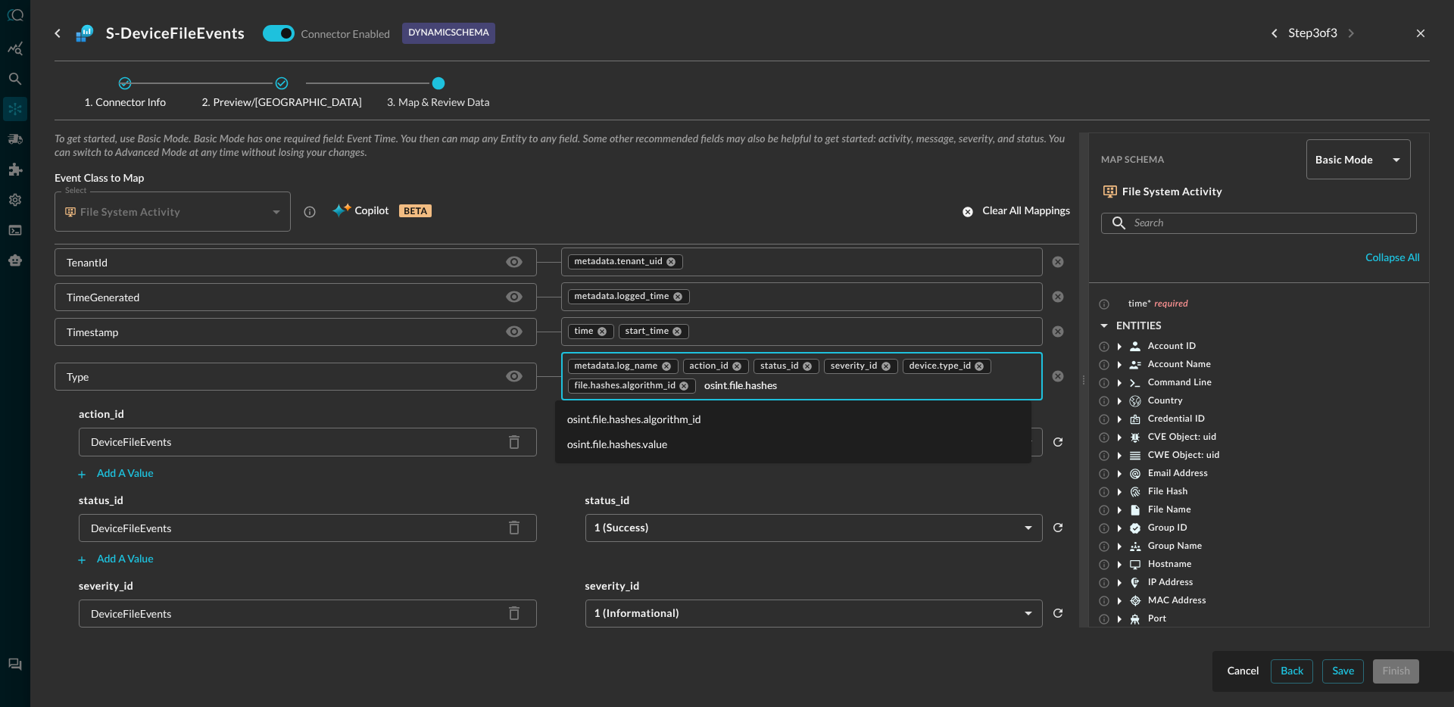
type input "osint.file.hashes."
click at [650, 420] on li "osint.file.hashes.algorithm_id" at bounding box center [793, 419] width 476 height 25
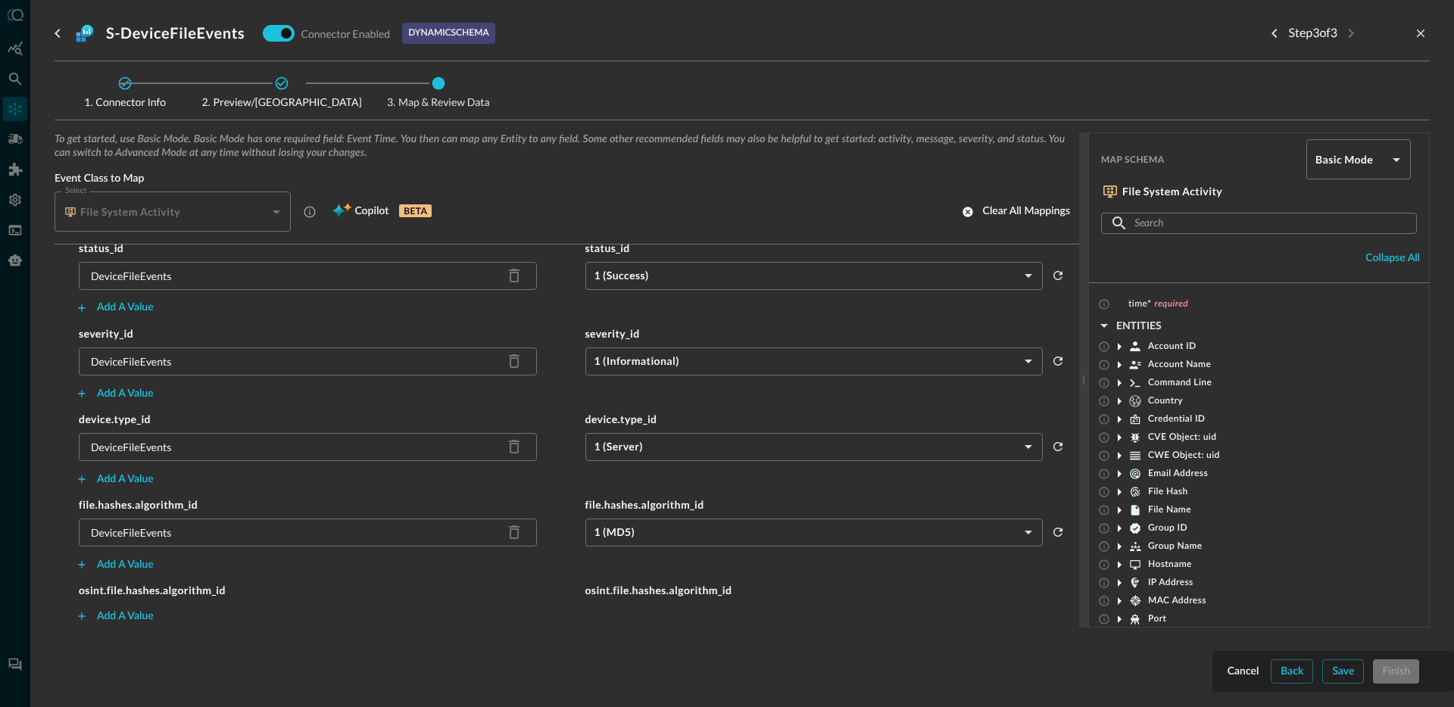
scroll to position [2671, 0]
click at [146, 615] on div "Add a value" at bounding box center [125, 615] width 57 height 19
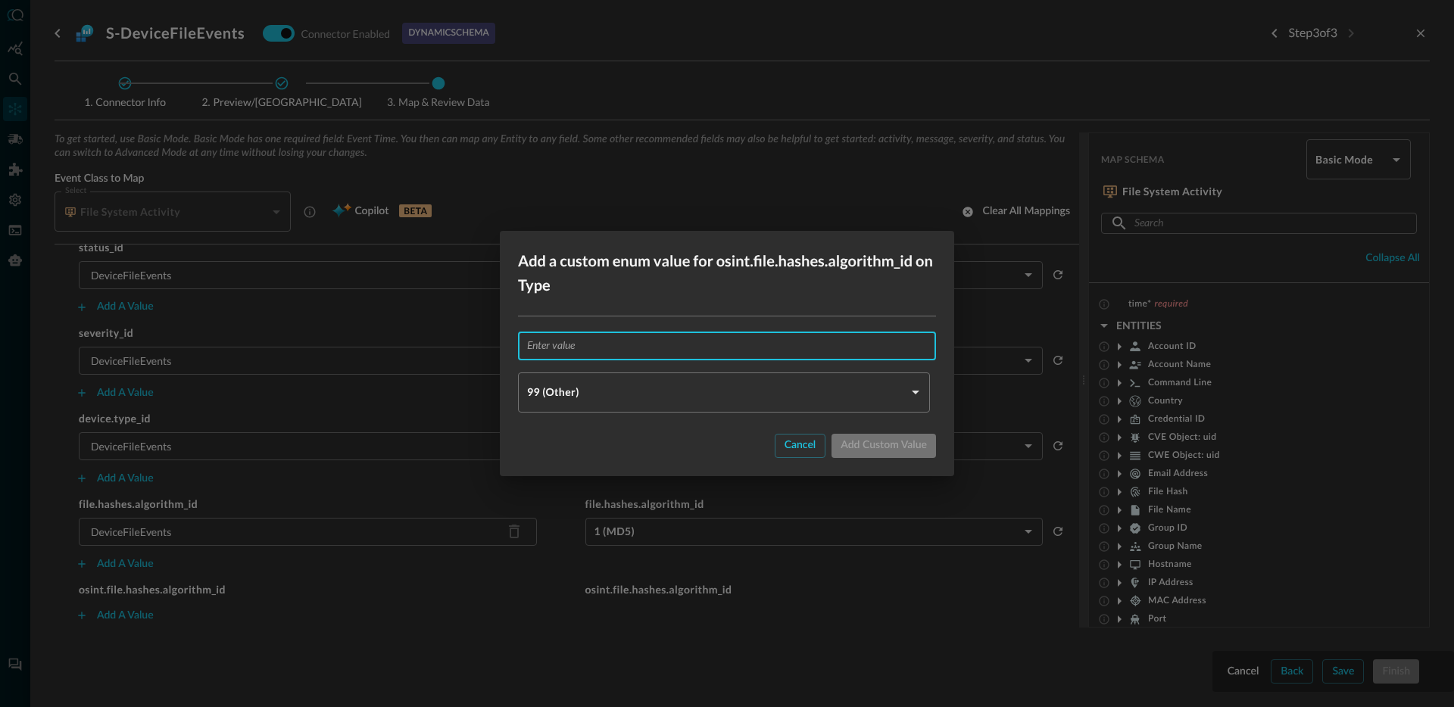
click at [592, 345] on input "text" at bounding box center [731, 346] width 409 height 28
paste input "DeviceFileEvents"
type input "DeviceFileEvents"
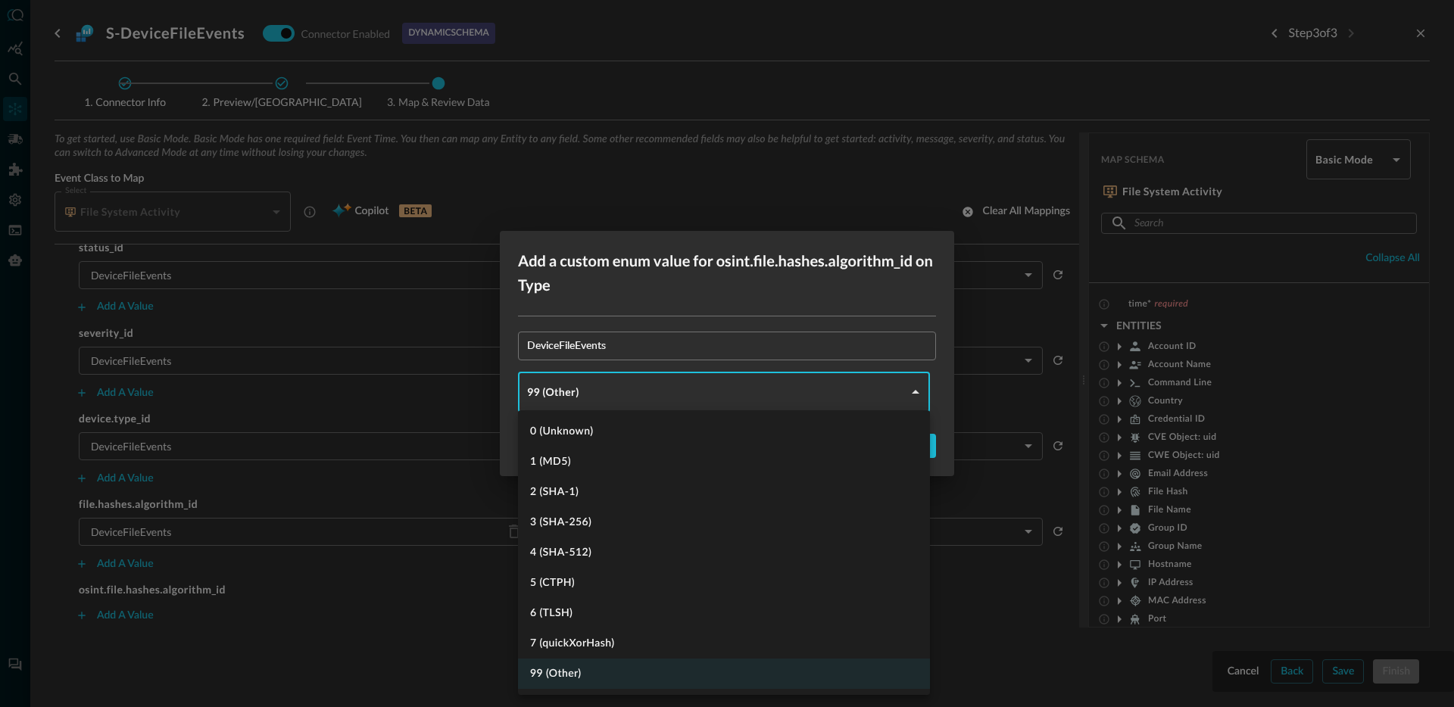
click at [588, 393] on body "Connectors Help Logout JR ​ ​ Add Connector Export Connectors Cloud Infrastruct…" at bounding box center [727, 353] width 1454 height 707
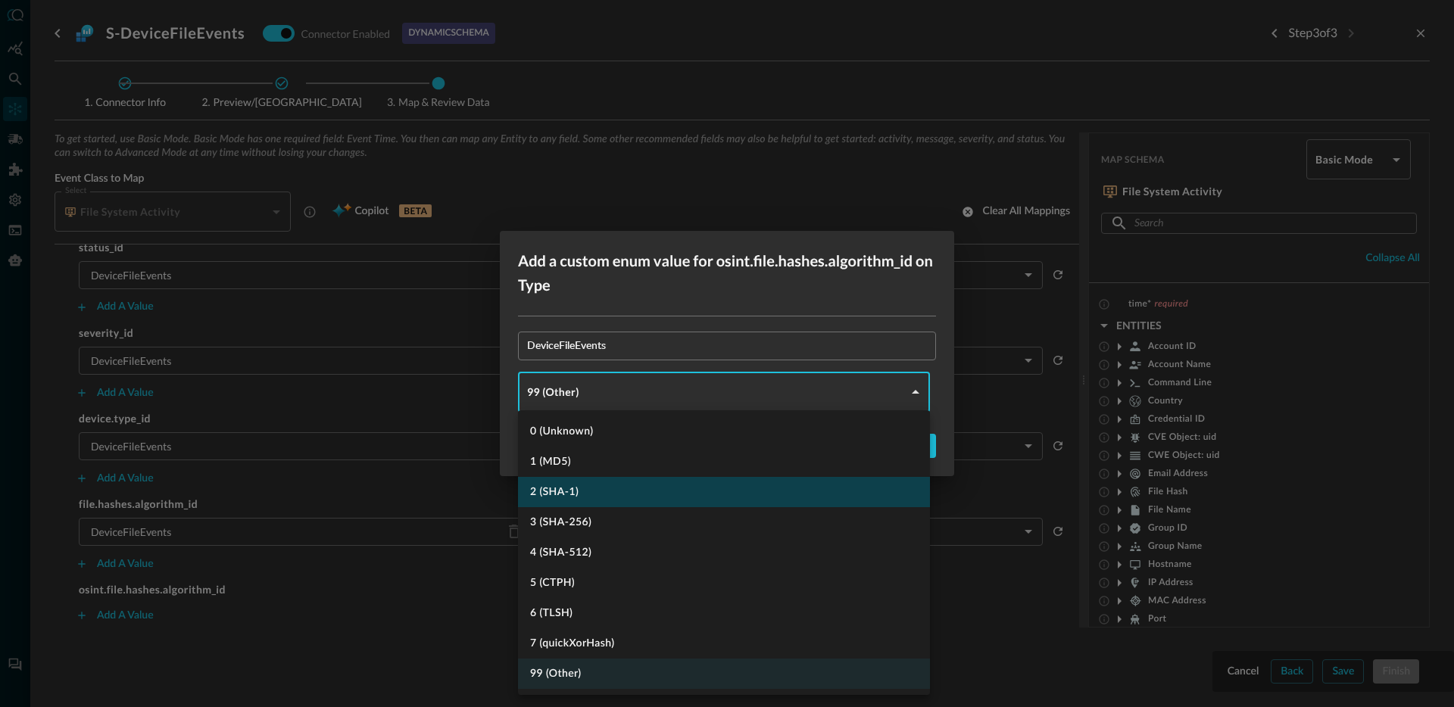
click at [569, 486] on li "2 (SHA-1)" at bounding box center [724, 492] width 412 height 30
type input "SHA_1"
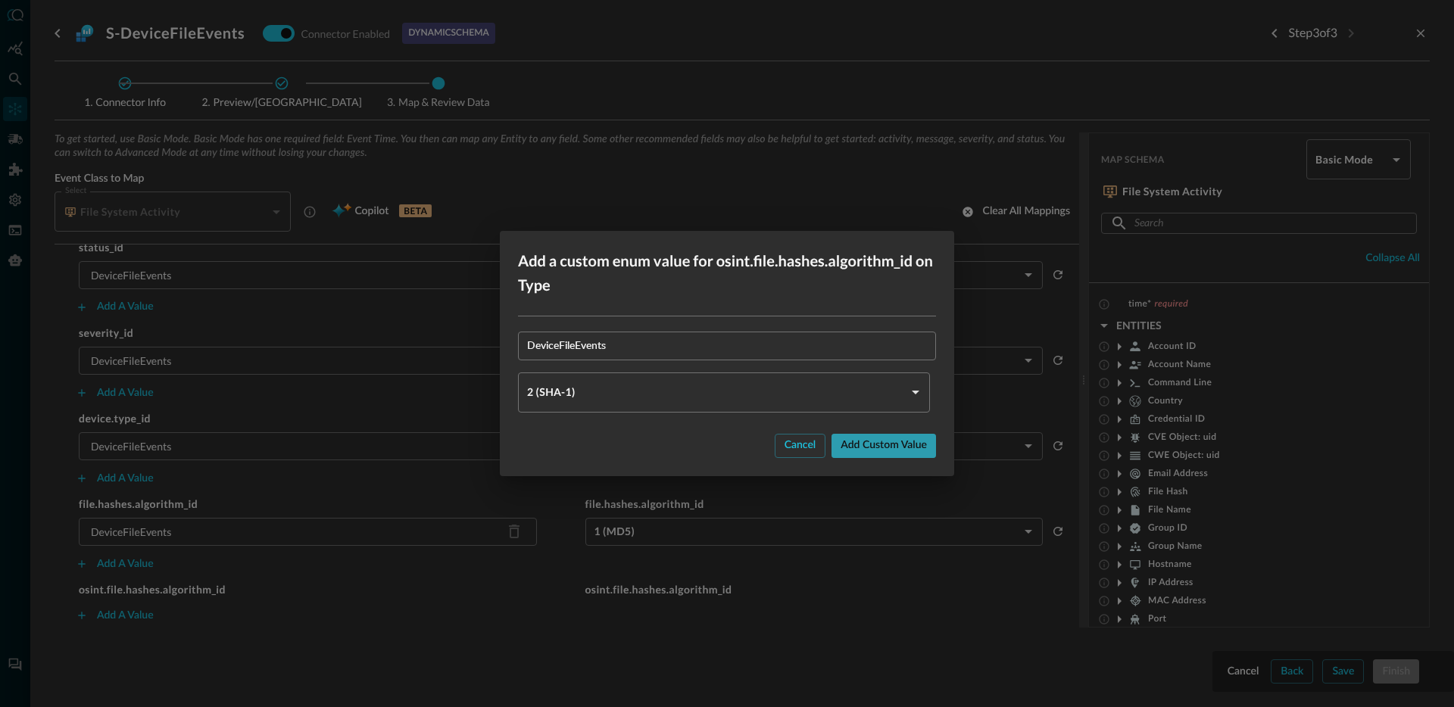
click at [865, 439] on div "Add custom value" at bounding box center [883, 445] width 86 height 19
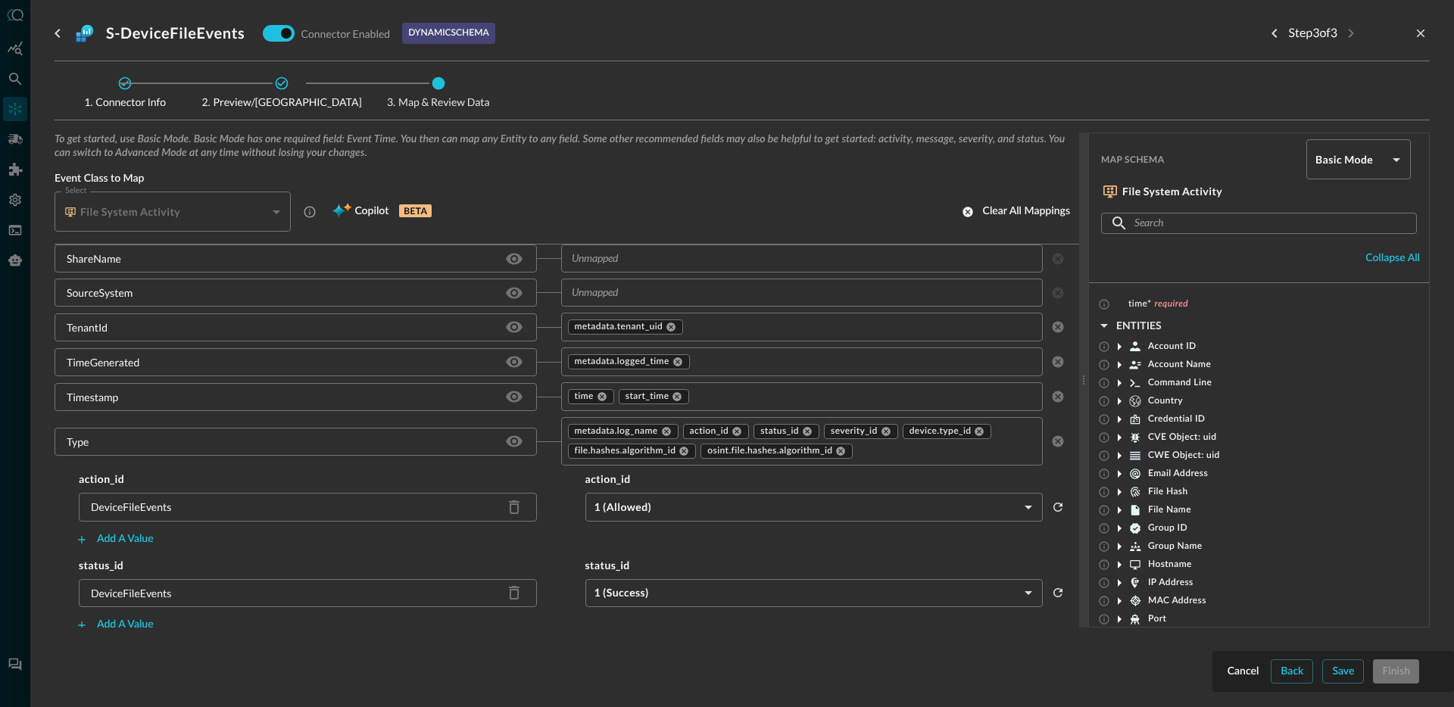
scroll to position [2289, 0]
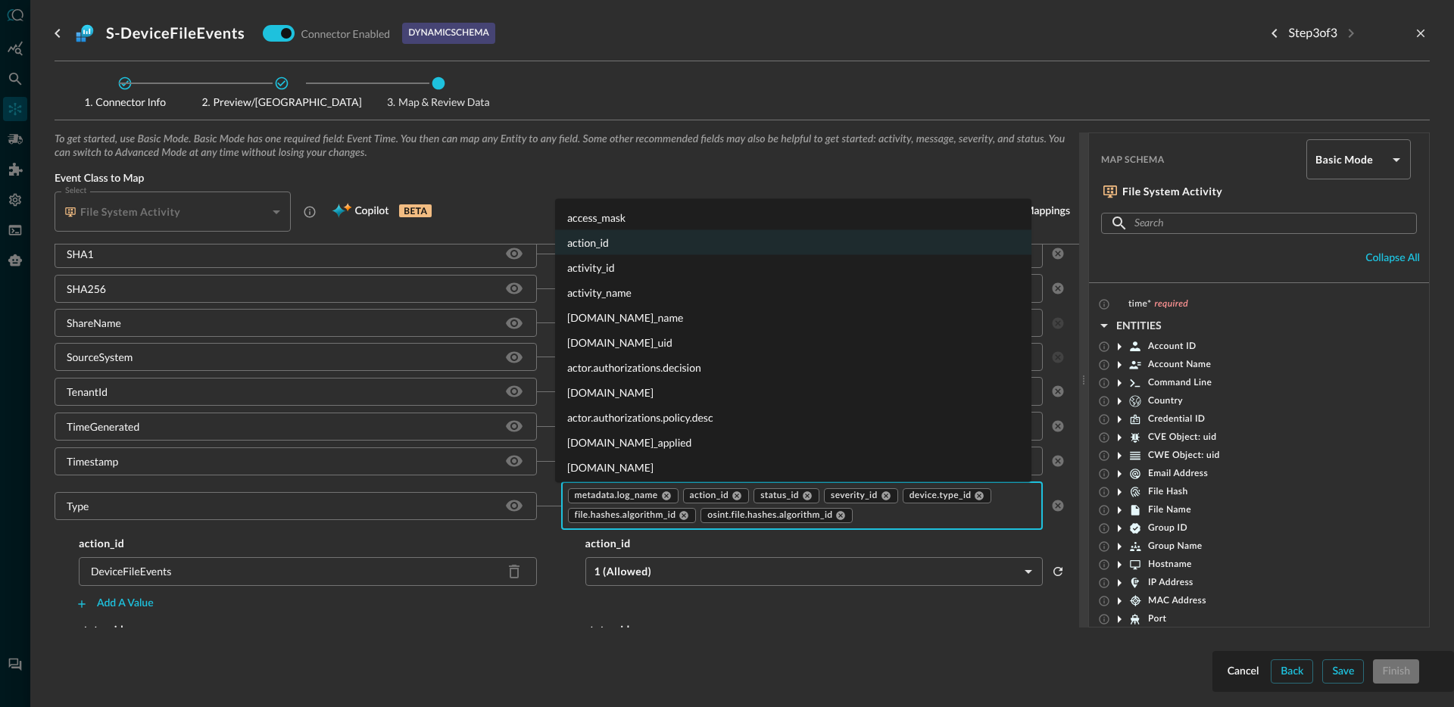
click at [906, 521] on input "text" at bounding box center [934, 516] width 158 height 19
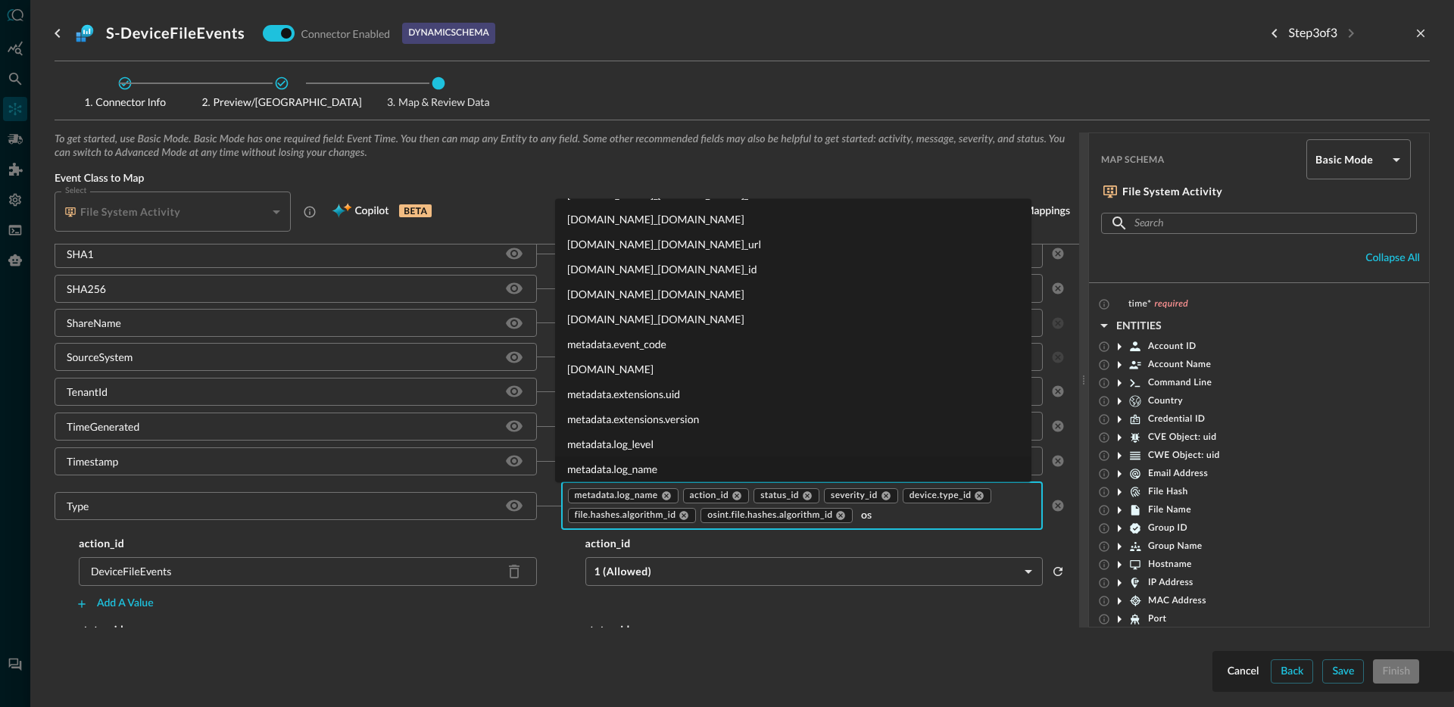
scroll to position [0, 0]
type input "osint.t"
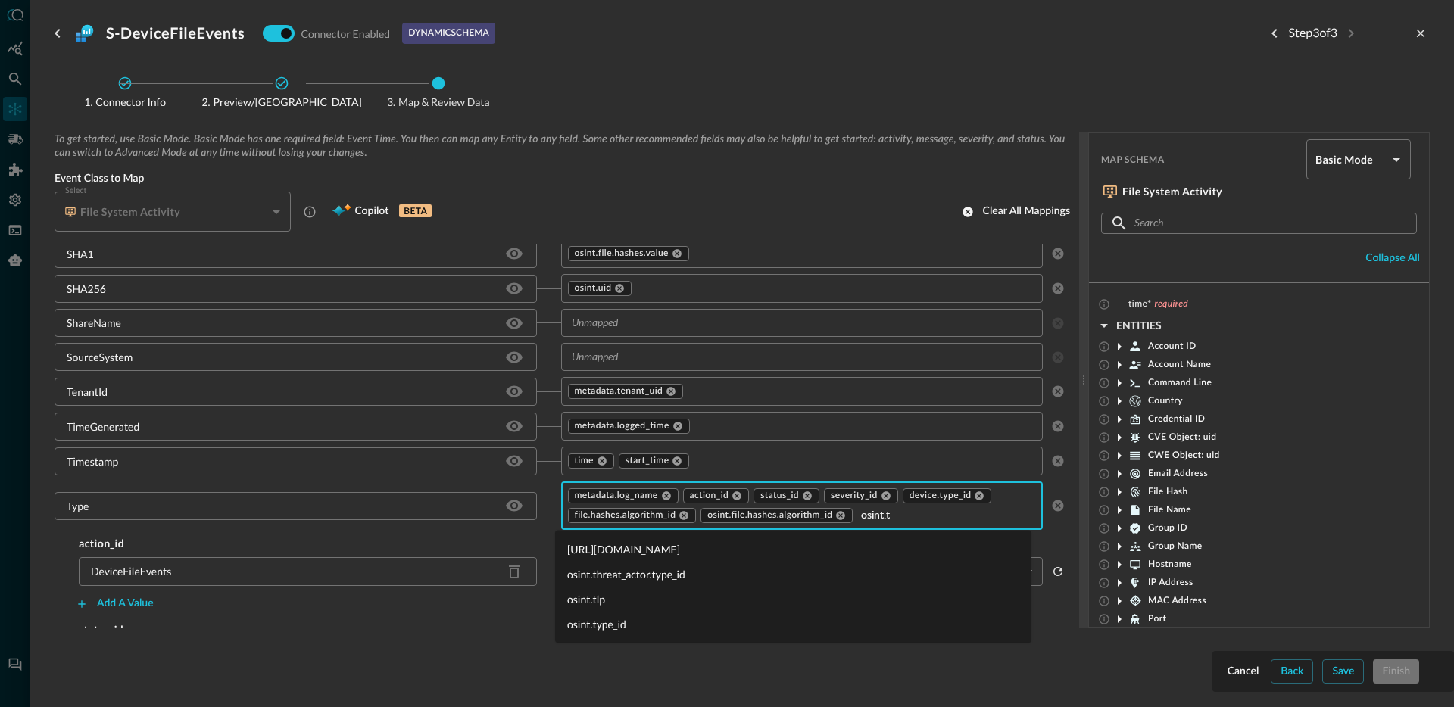
click at [608, 629] on li "osint.type_id" at bounding box center [793, 624] width 476 height 25
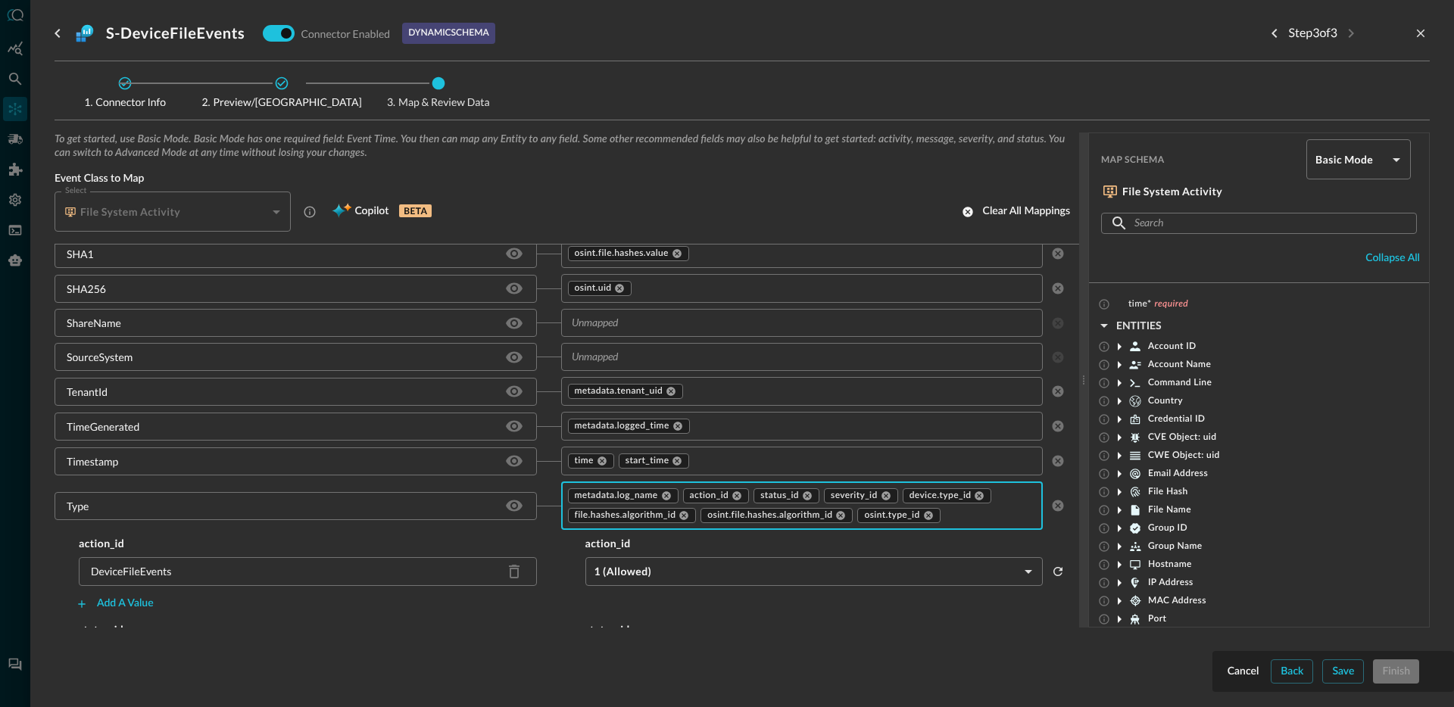
scroll to position [2757, 0]
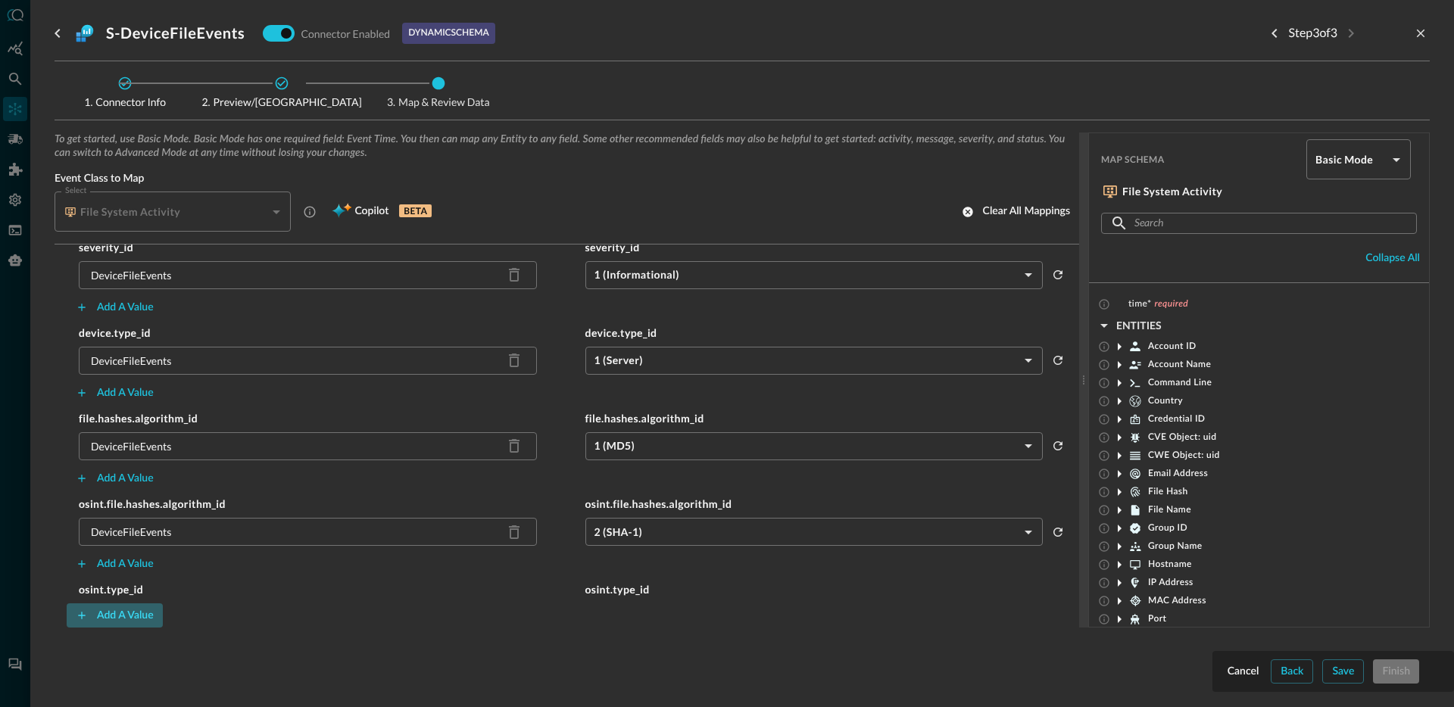
click at [146, 613] on div "Add a value" at bounding box center [125, 615] width 57 height 19
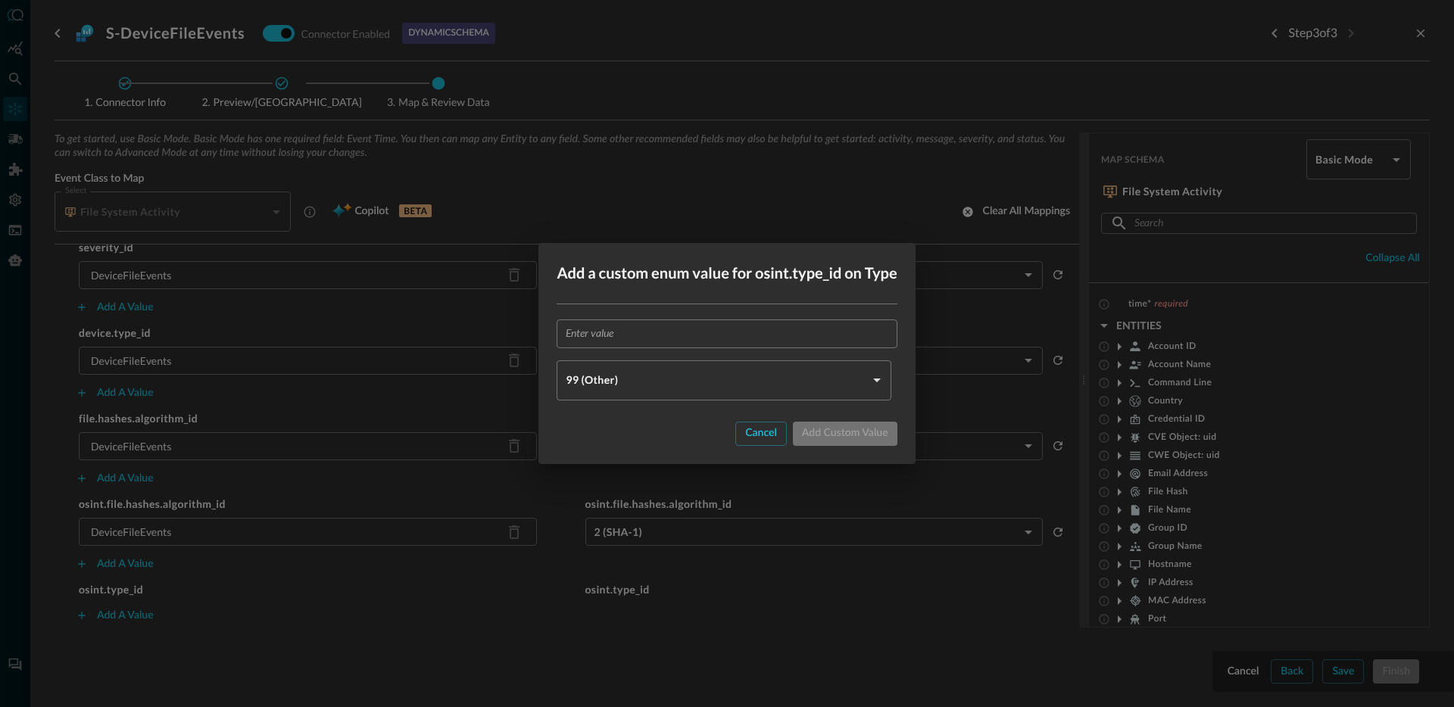
click at [616, 331] on input "text" at bounding box center [731, 334] width 331 height 28
paste input "DeviceFileEvents"
type input "DeviceFileEvents"
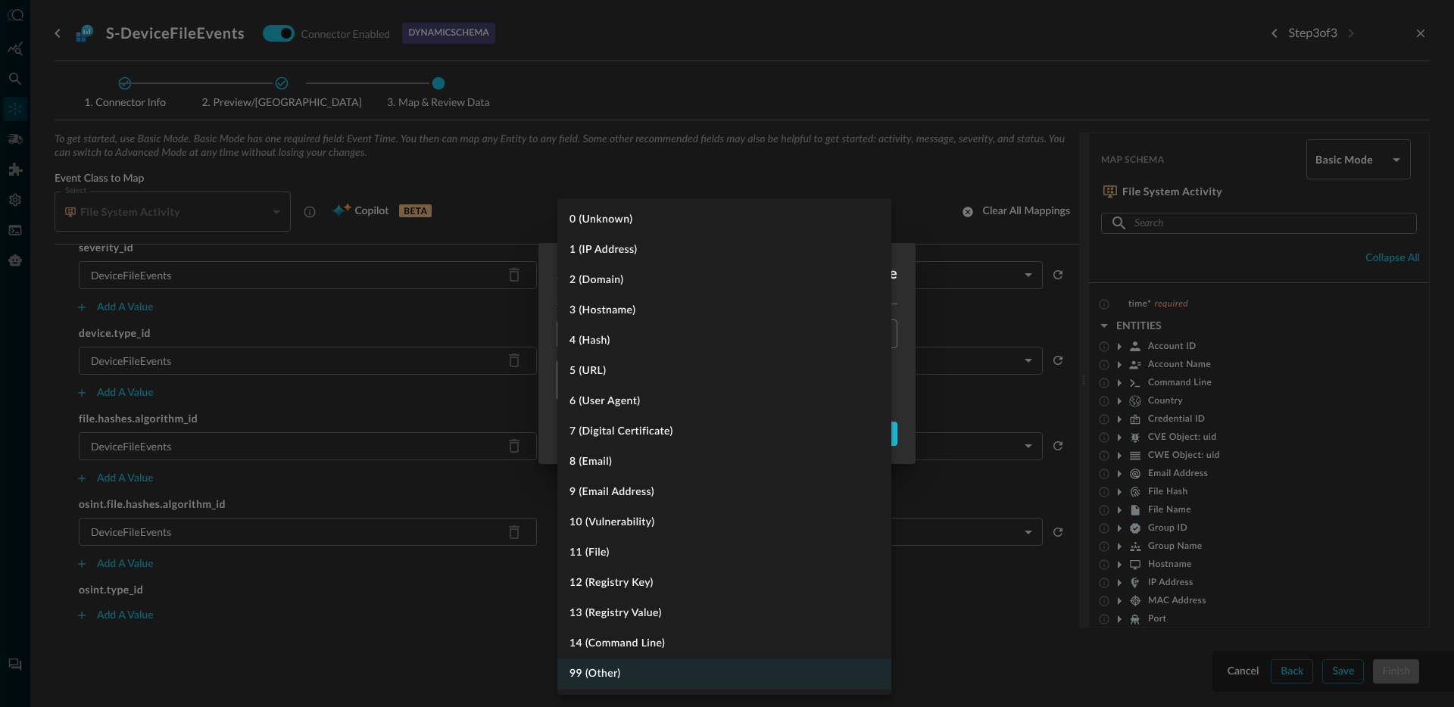
click at [615, 382] on body "Connectors Help Logout JR ​ ​ Add Connector Export Connectors Cloud Infrastruct…" at bounding box center [727, 353] width 1454 height 707
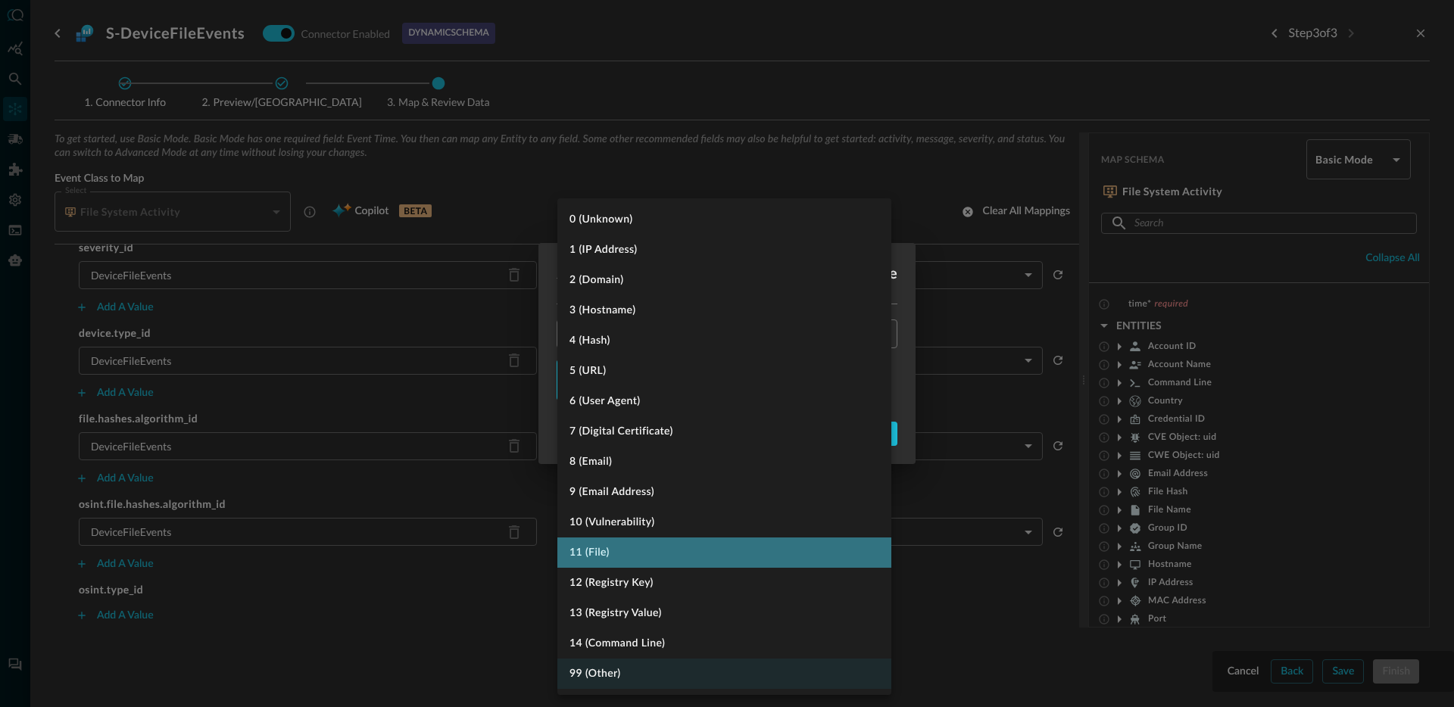
drag, startPoint x: 611, startPoint y: 554, endPoint x: 625, endPoint y: 549, distance: 14.6
click at [611, 554] on li "11 (File)" at bounding box center [724, 553] width 334 height 30
type input "FILE"
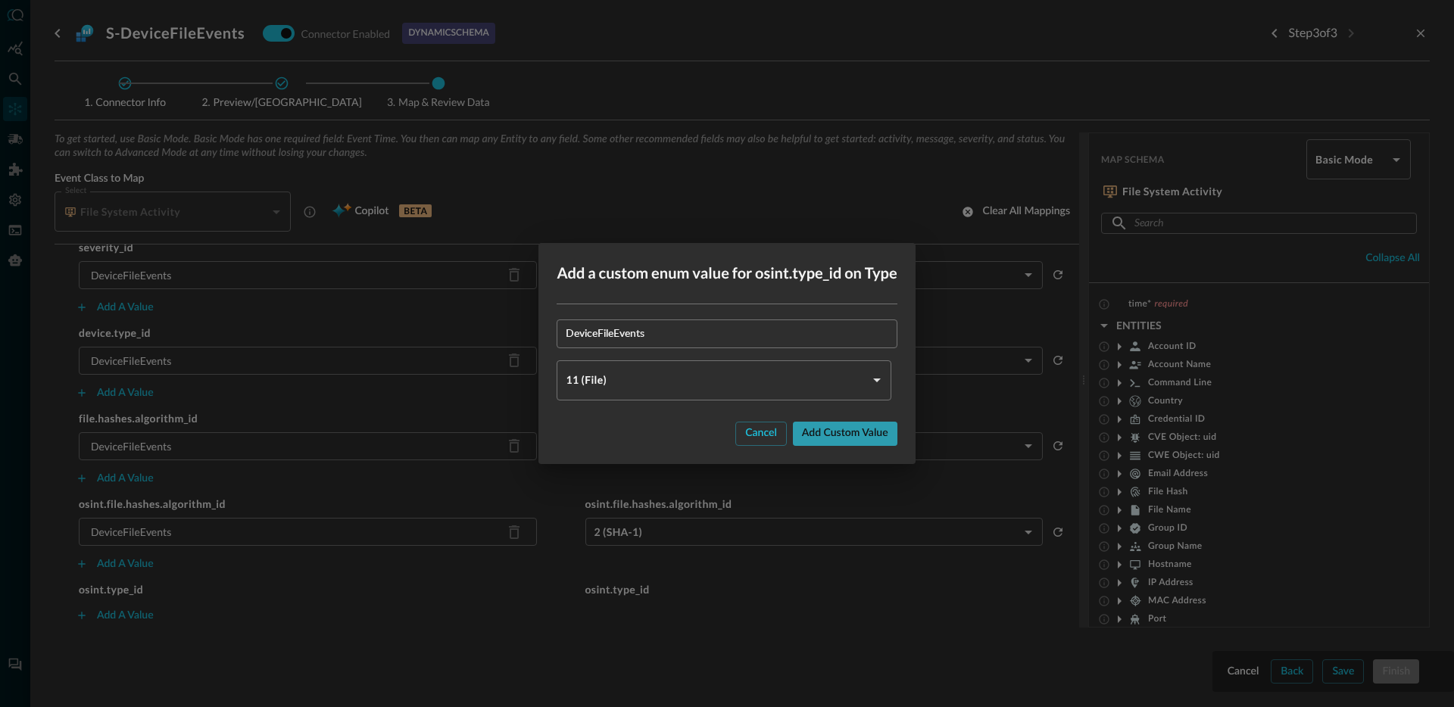
click at [835, 436] on div "Add custom value" at bounding box center [845, 433] width 86 height 19
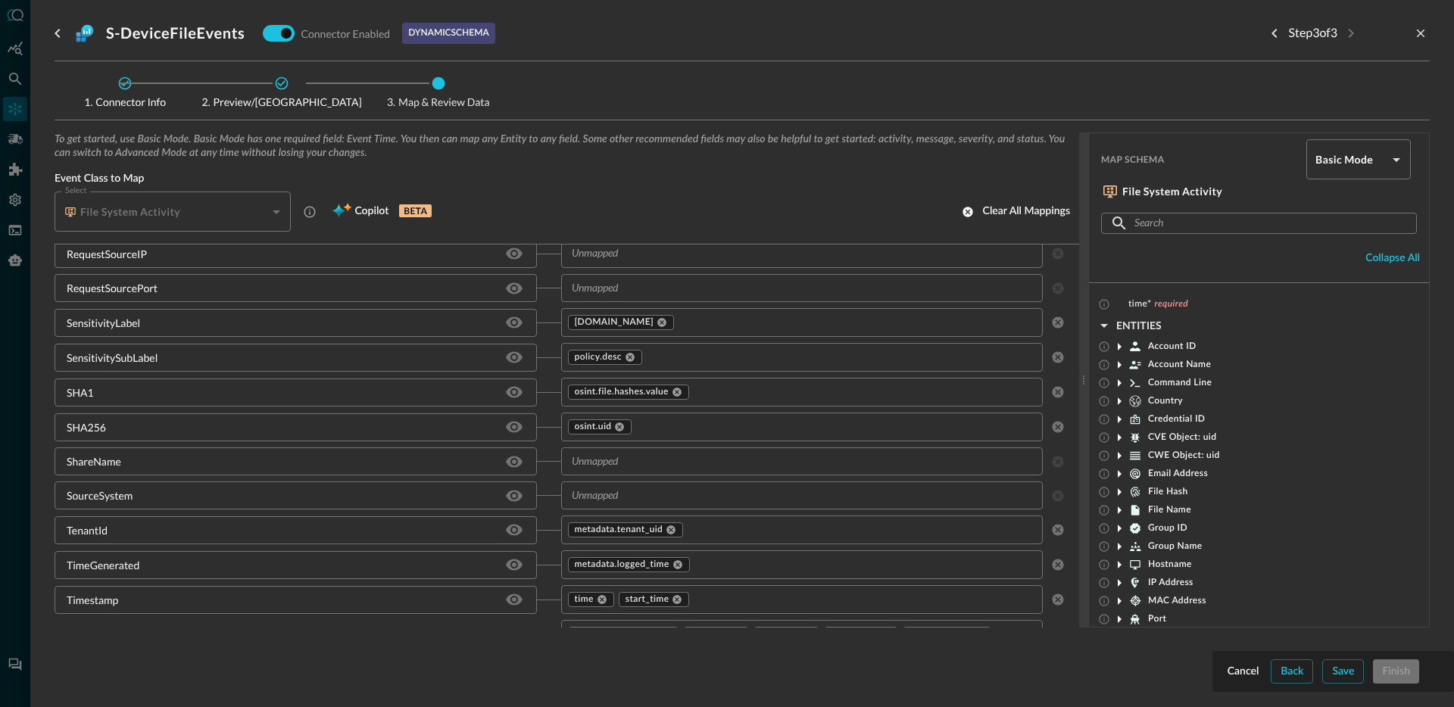
scroll to position [2150, 0]
click at [53, 464] on div "Cancel Back Save Finish S-DeviceFileEvents Connector Enabled dynamic schema Ste…" at bounding box center [741, 353] width 1423 height 707
click at [74, 459] on div "ShareName" at bounding box center [94, 462] width 55 height 16
copy div "ShareName"
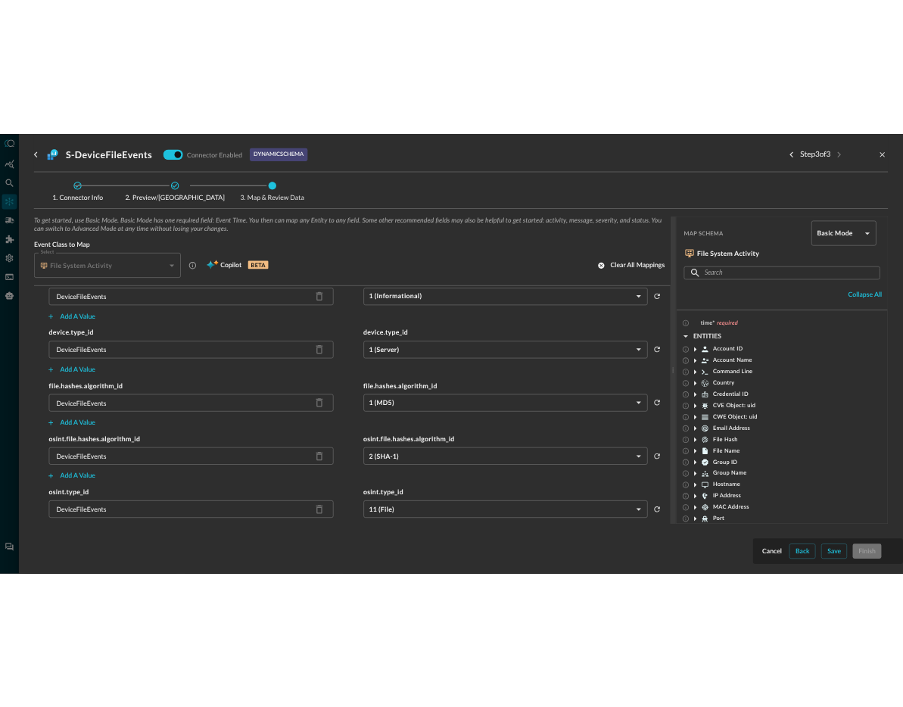
scroll to position [2791, 0]
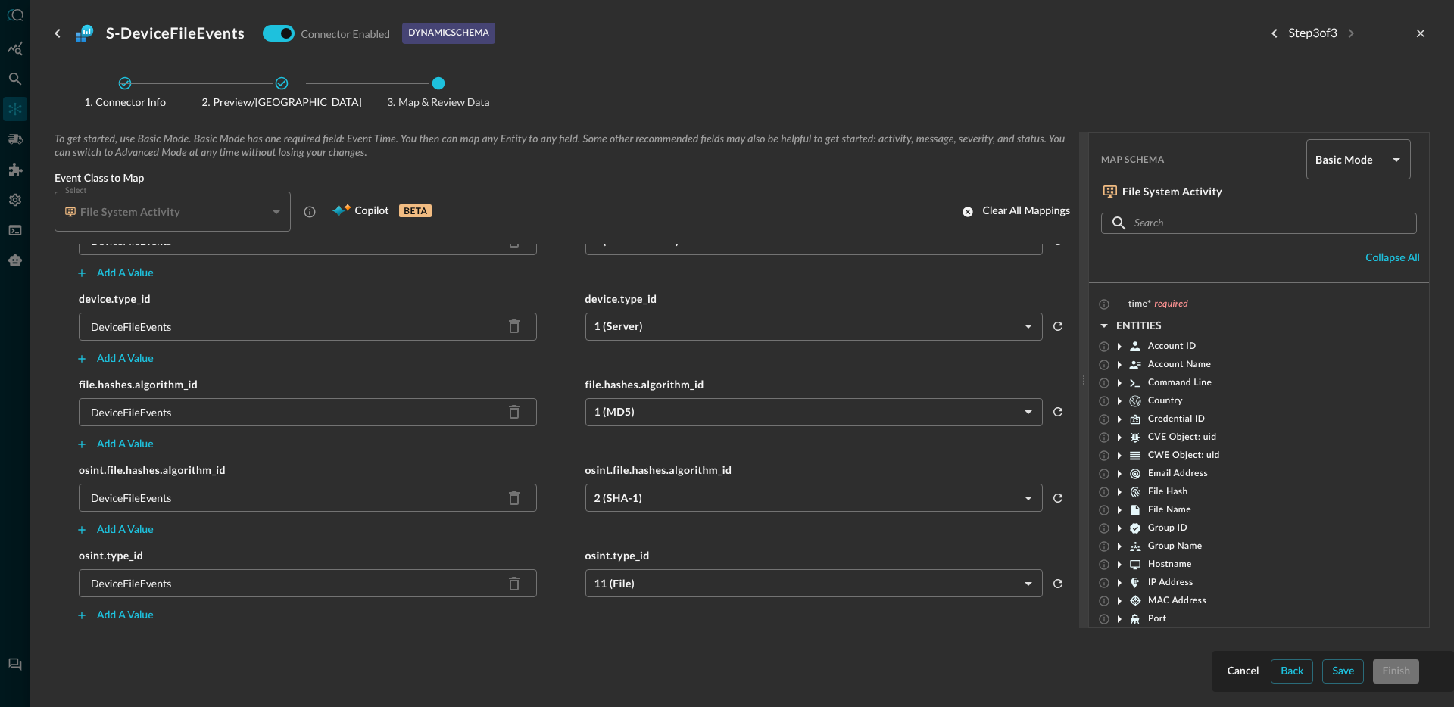
click at [1063, 103] on div "Connector Info Preview/Import Fields Map & Review Data" at bounding box center [742, 90] width 1375 height 34
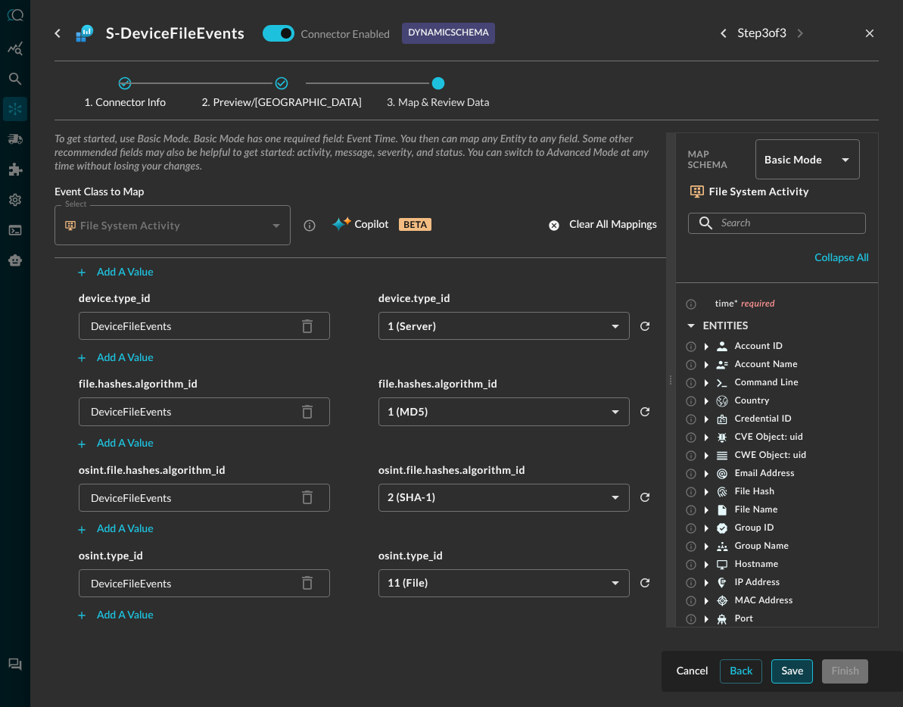
click at [786, 672] on div "Save" at bounding box center [792, 671] width 22 height 19
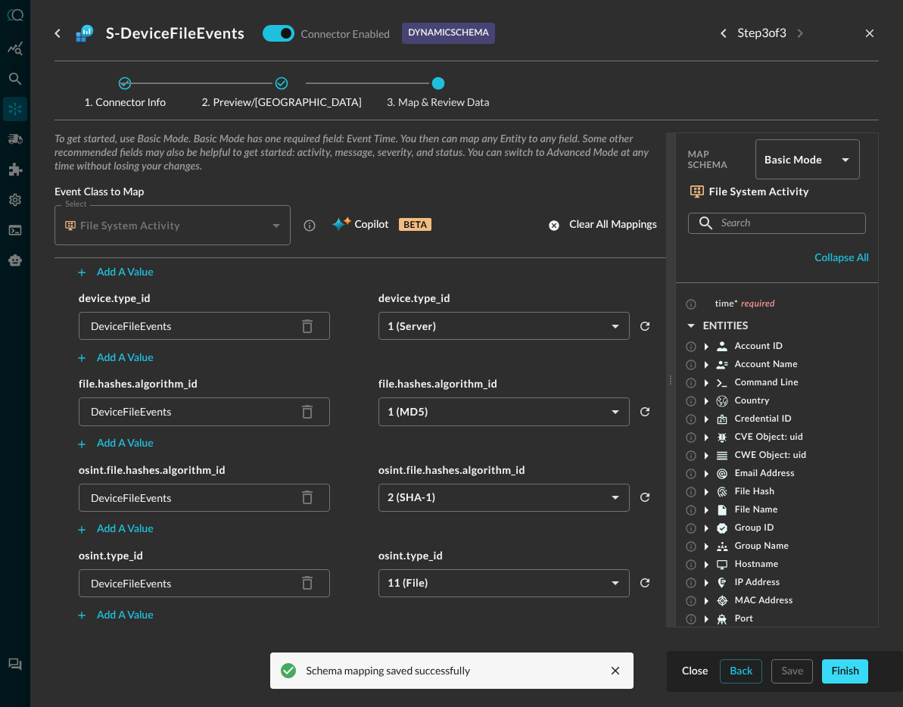
click at [844, 673] on div "Finish" at bounding box center [845, 671] width 28 height 19
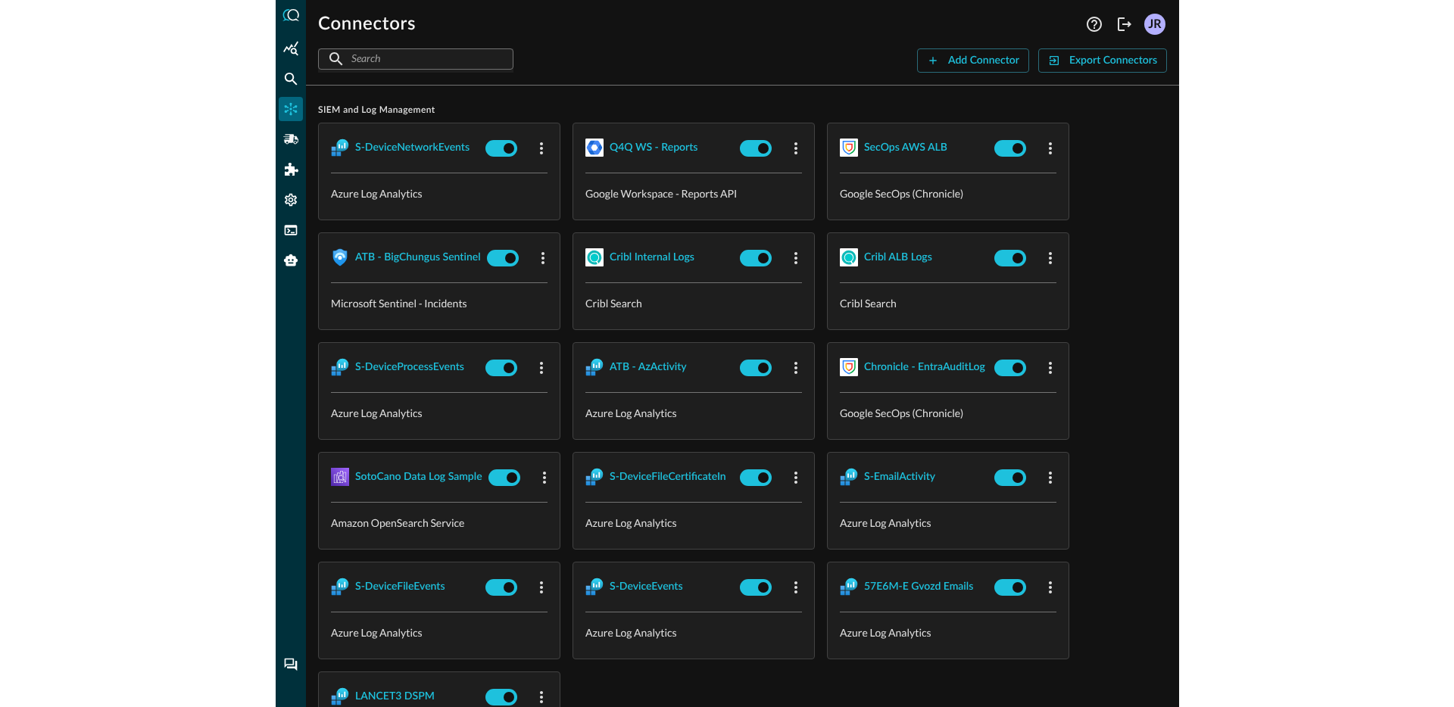
scroll to position [1257, 0]
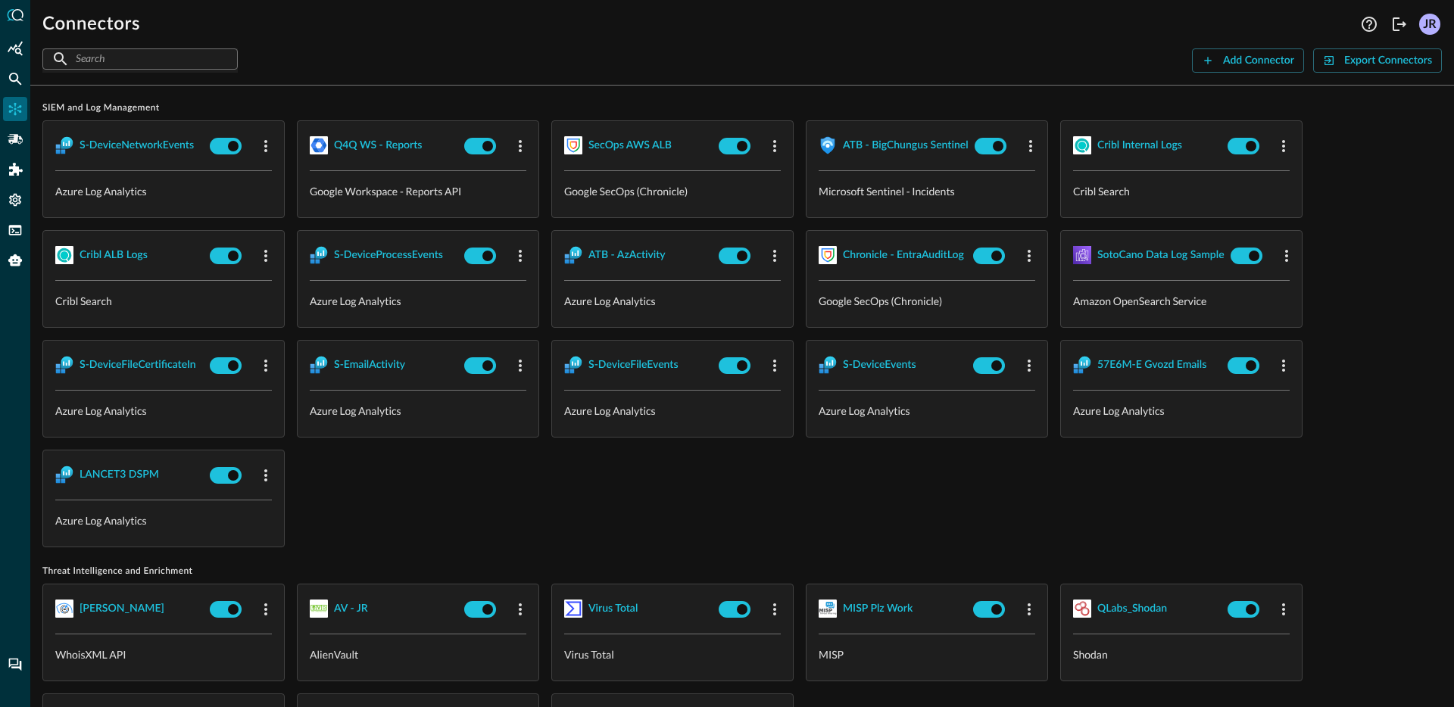
click at [39, 81] on div "Connectors Help Logout JR ​ ​ Add Connector Export Connectors Cloud Infrastruct…" at bounding box center [741, 353] width 1423 height 707
click at [23, 79] on div "Federated Search" at bounding box center [15, 79] width 24 height 24
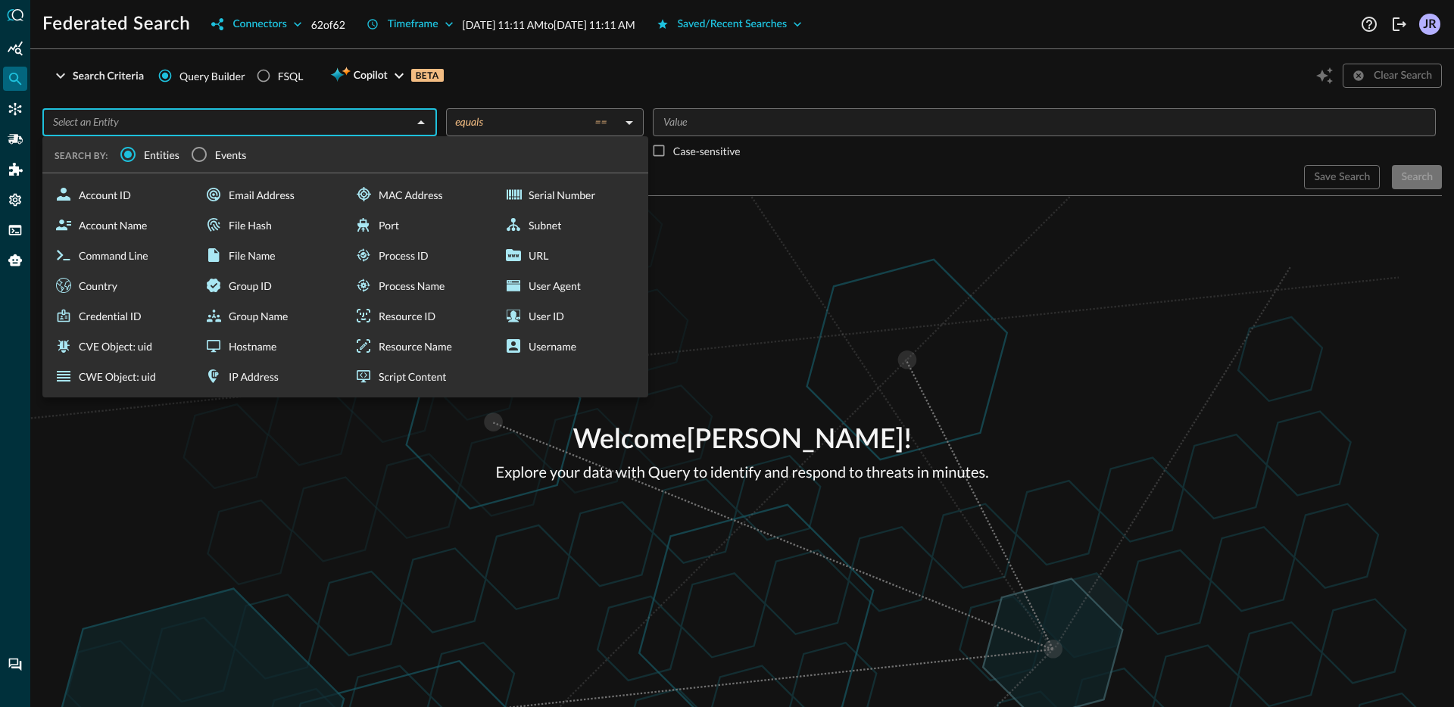
click at [263, 124] on input "text" at bounding box center [227, 122] width 360 height 19
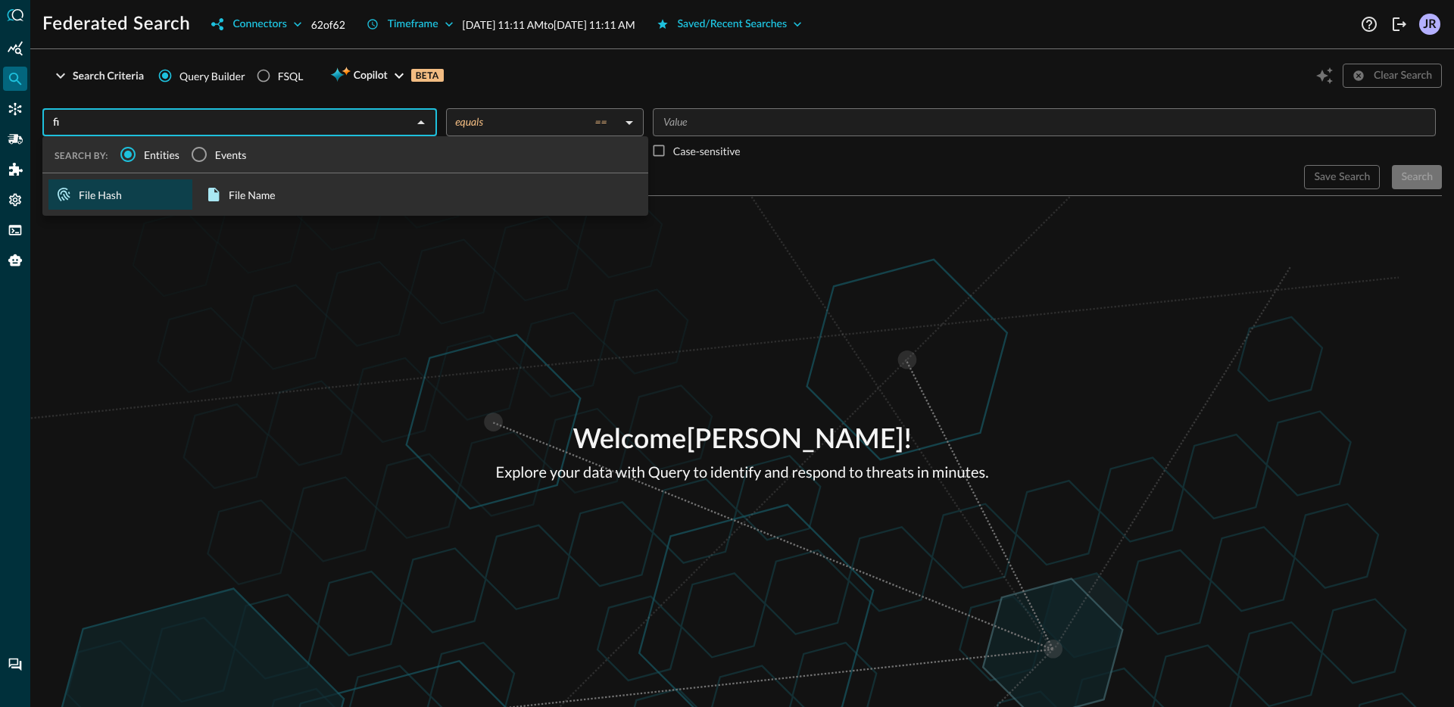
type input "f"
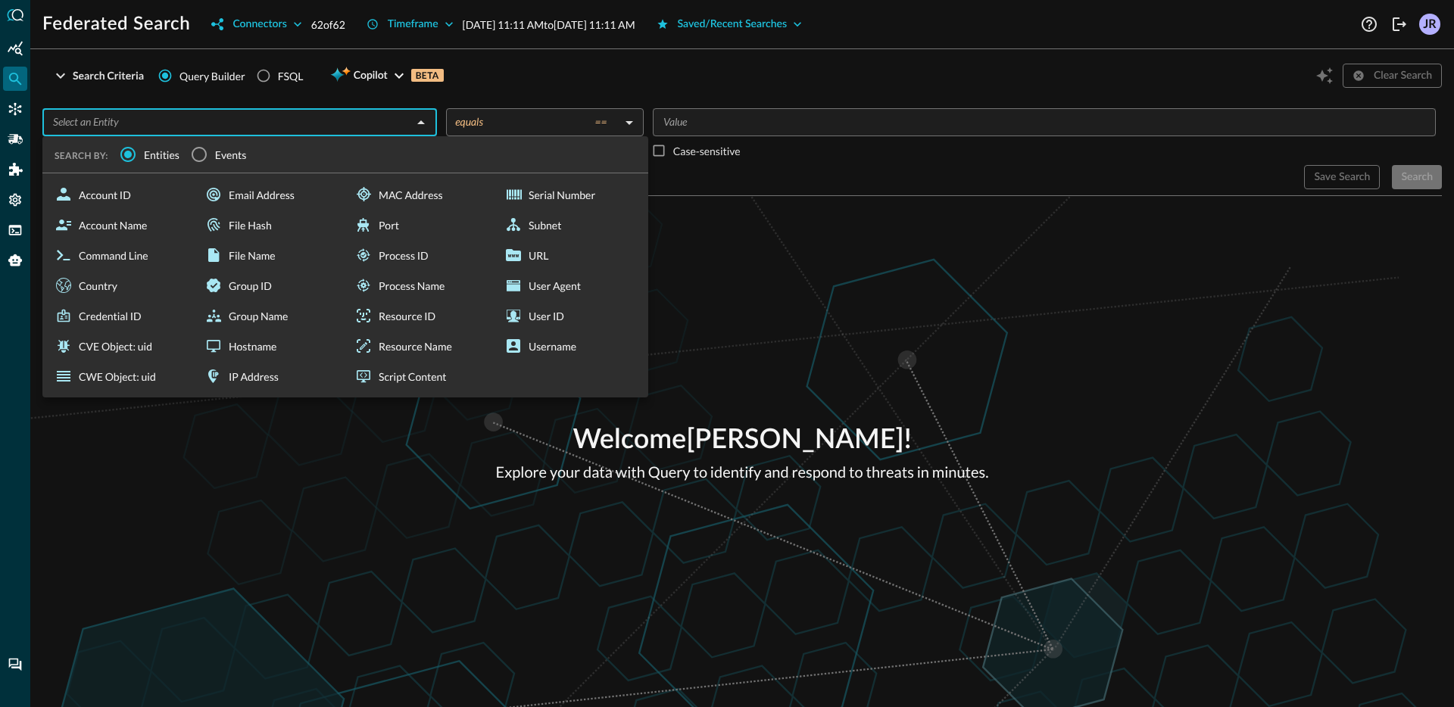
click at [223, 161] on span "Events" at bounding box center [231, 155] width 32 height 16
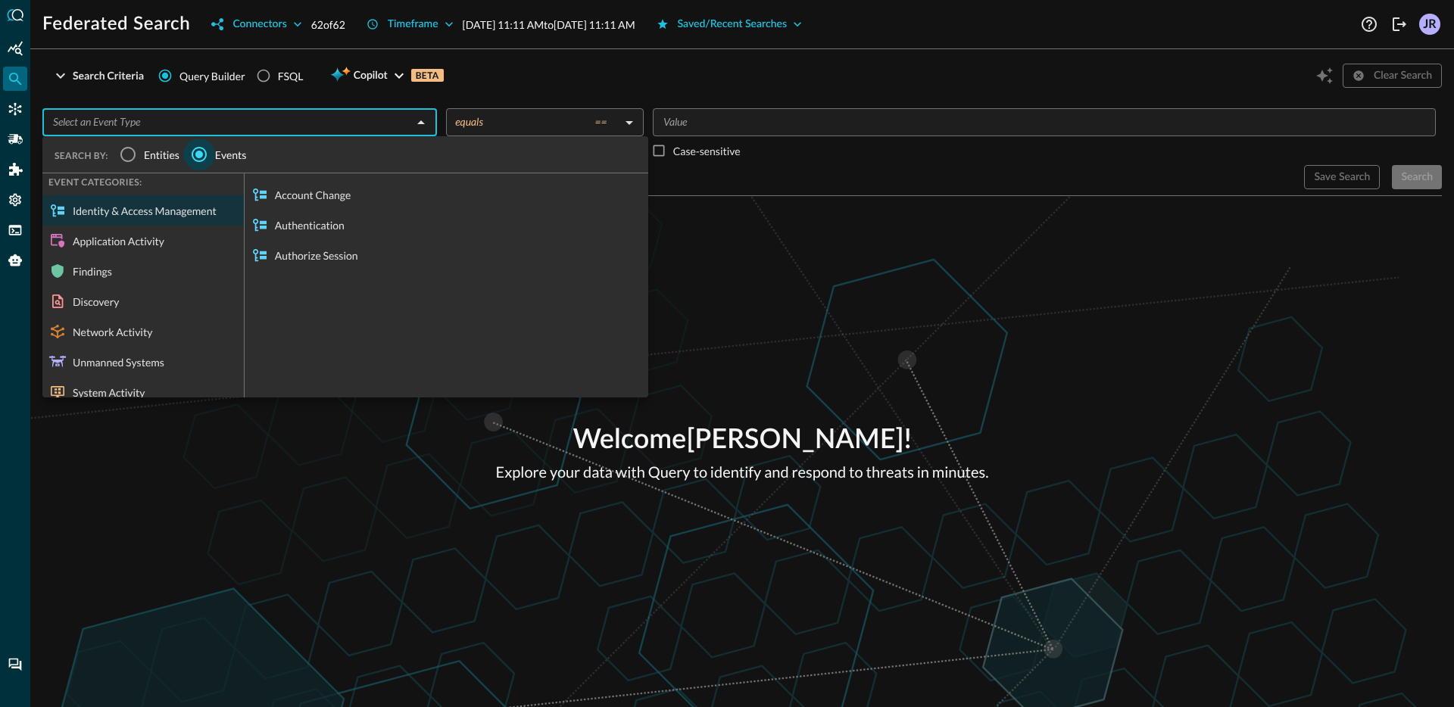
type input "f"
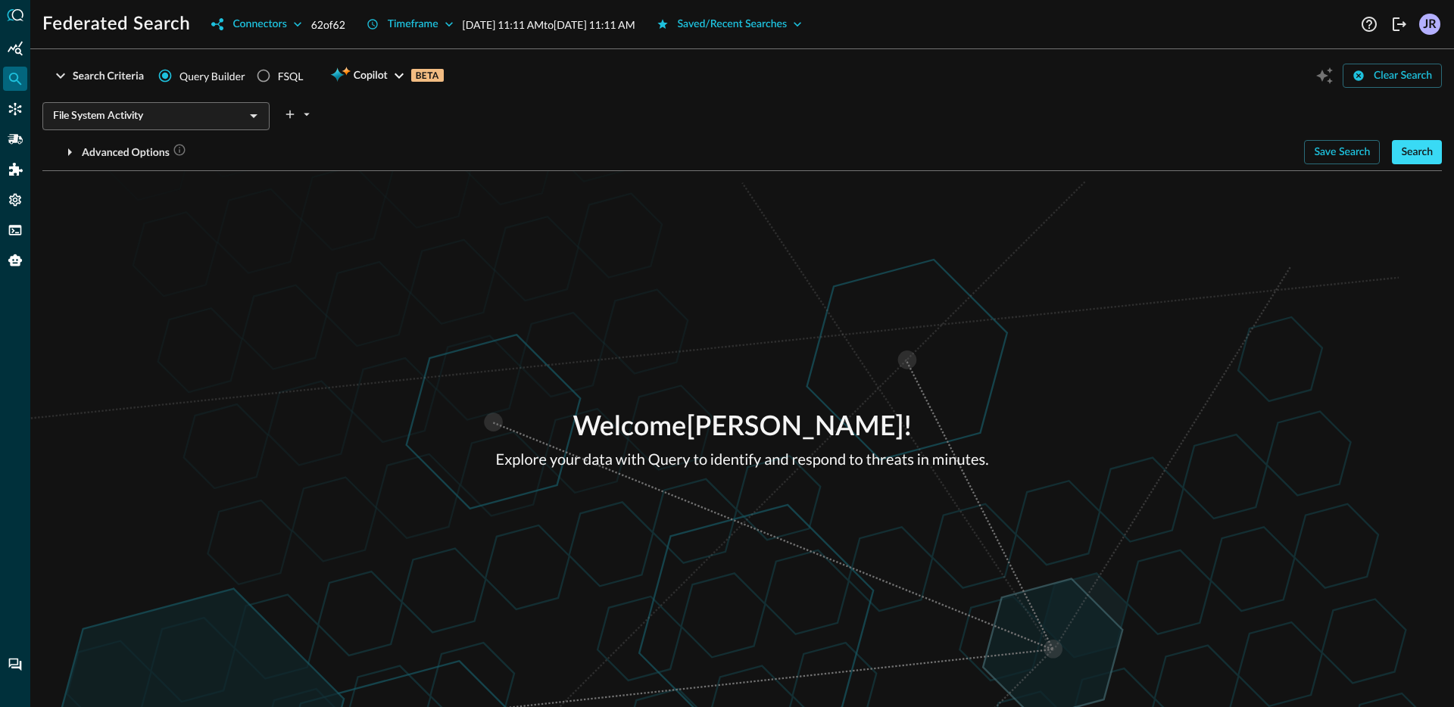
click at [1423, 148] on div "Search" at bounding box center [1417, 152] width 32 height 19
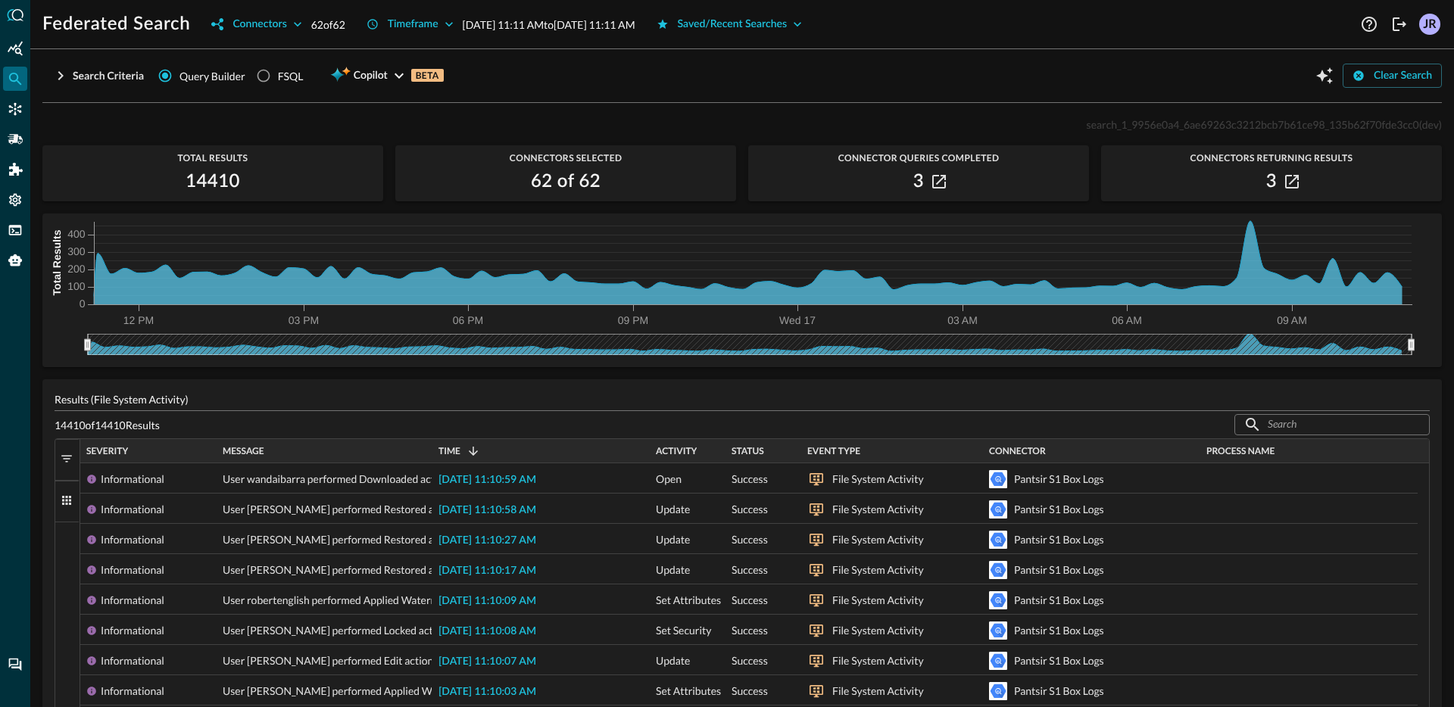
click at [965, 441] on div "Event Type" at bounding box center [892, 451] width 170 height 24
click at [1012, 441] on div "Connector" at bounding box center [1091, 451] width 205 height 24
click at [1016, 449] on span "Connector" at bounding box center [1017, 451] width 57 height 11
click at [1015, 450] on span "Connector" at bounding box center [1017, 451] width 57 height 11
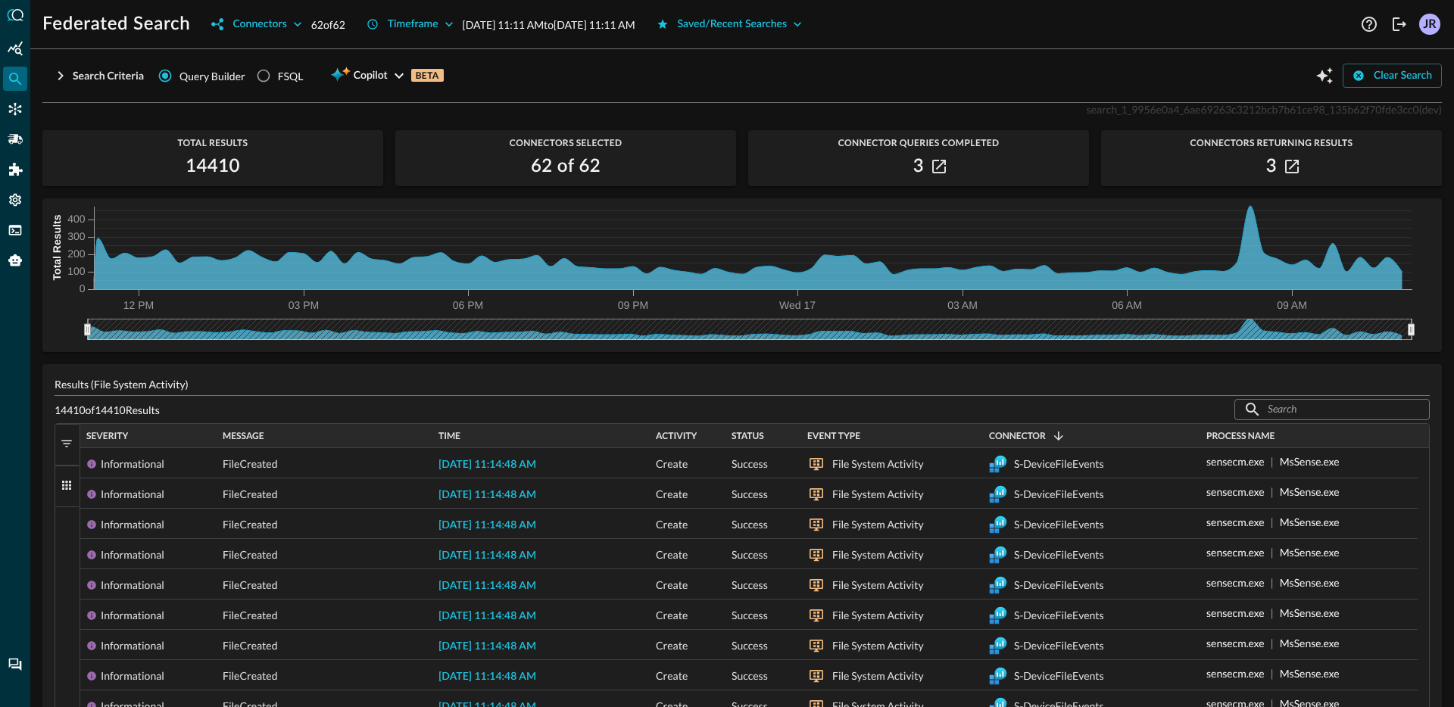
scroll to position [16, 0]
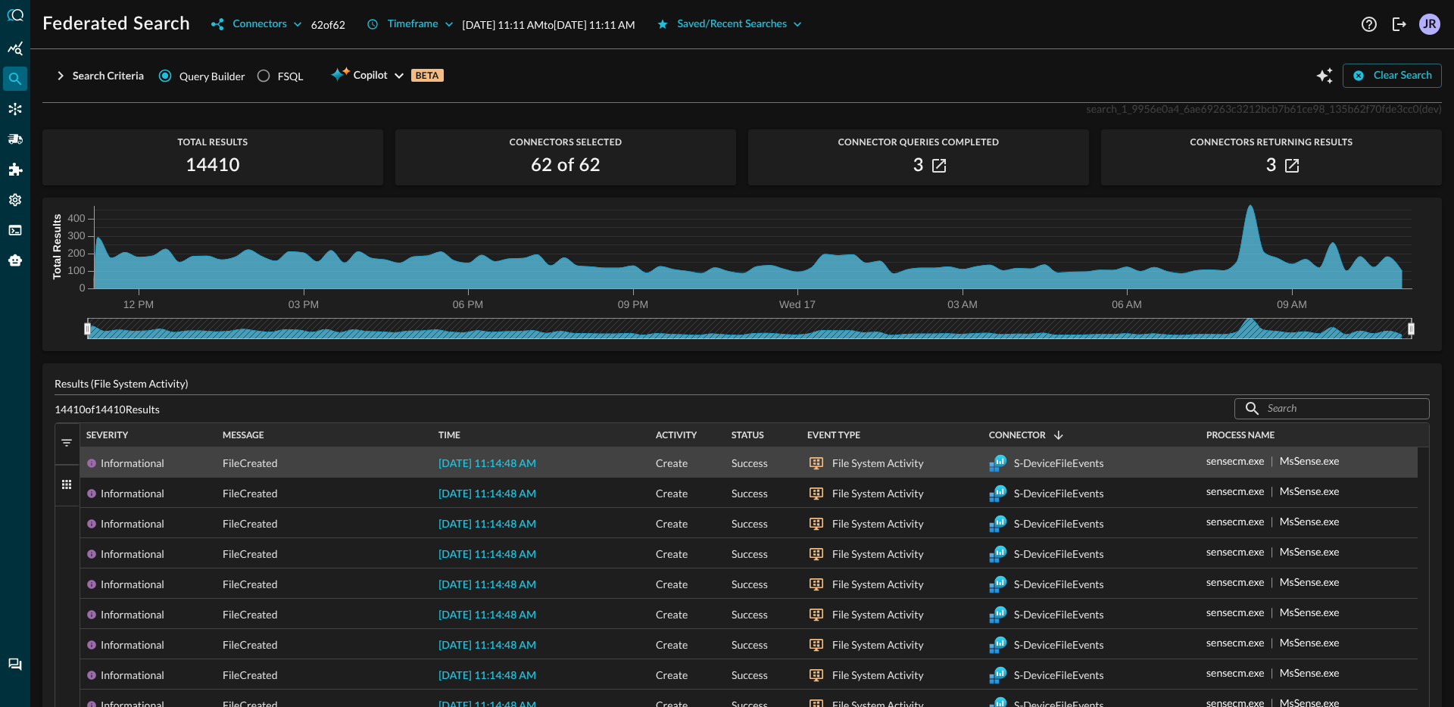
click at [512, 468] on span "[DATE] 11:14:48 AM" at bounding box center [487, 464] width 98 height 11
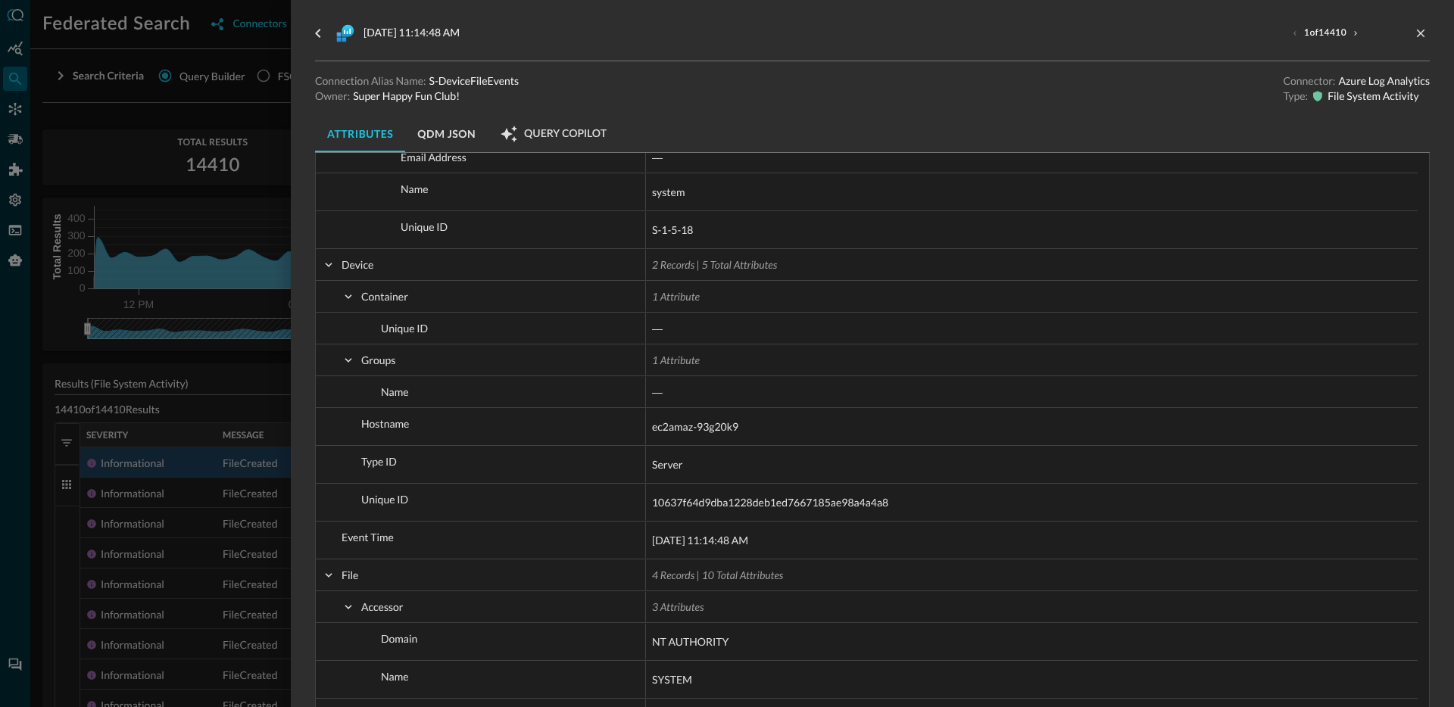
scroll to position [992, 0]
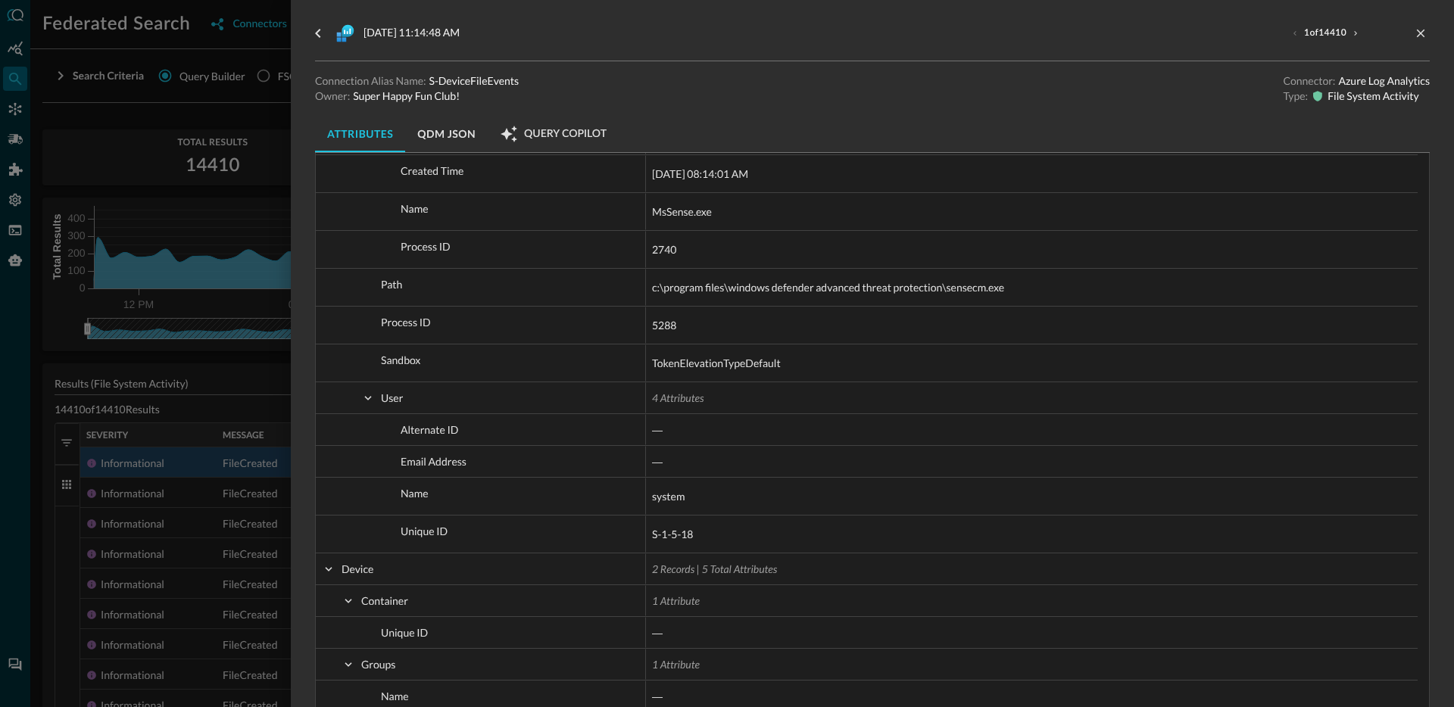
click at [234, 391] on div at bounding box center [727, 353] width 1454 height 707
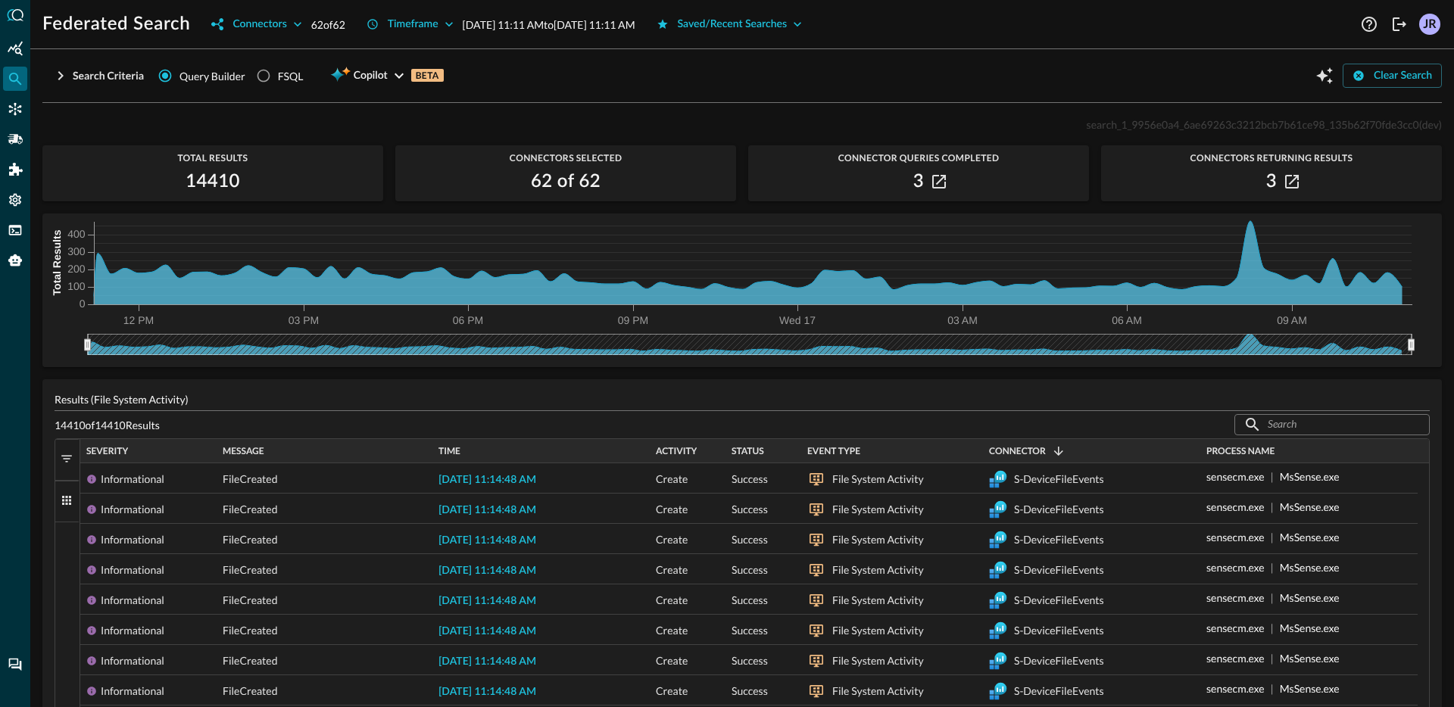
click at [1025, 454] on span "Connector" at bounding box center [1017, 451] width 57 height 11
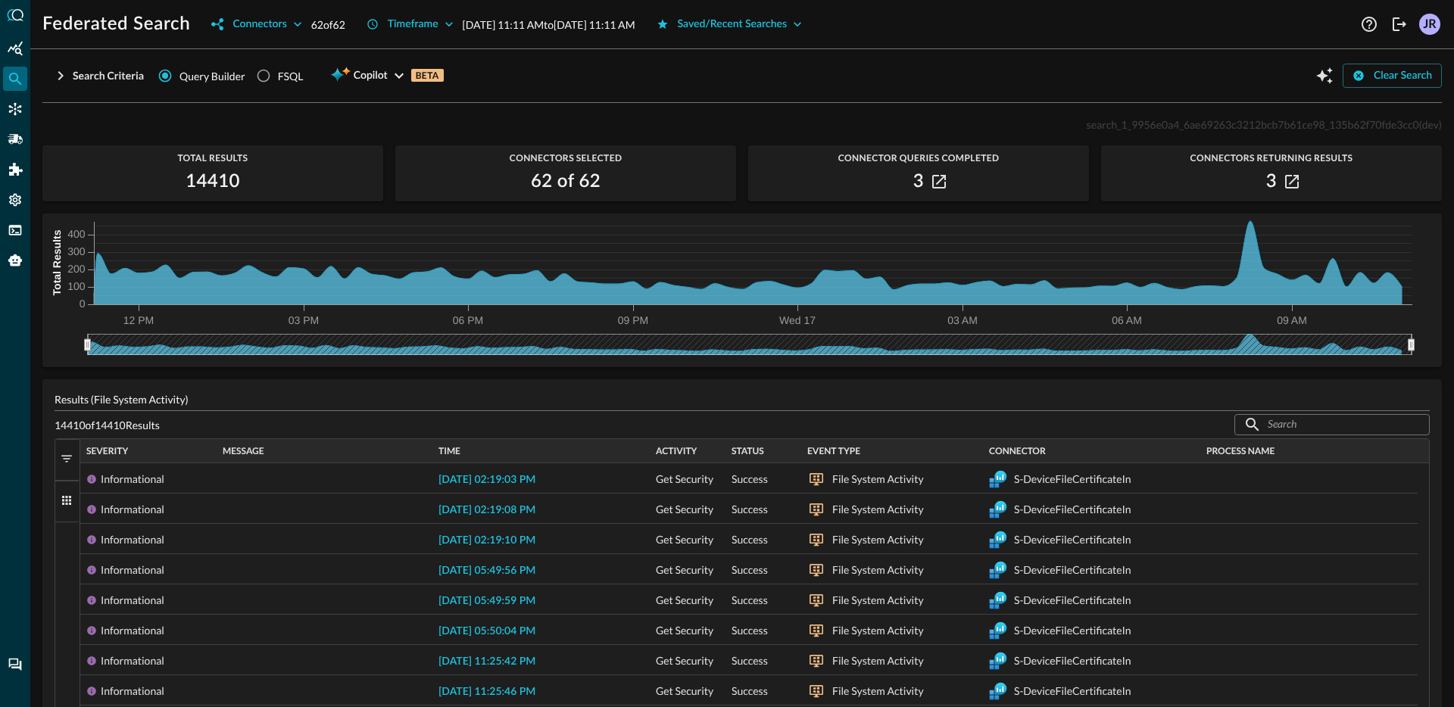
click at [1025, 454] on span "Connector" at bounding box center [1017, 451] width 57 height 11
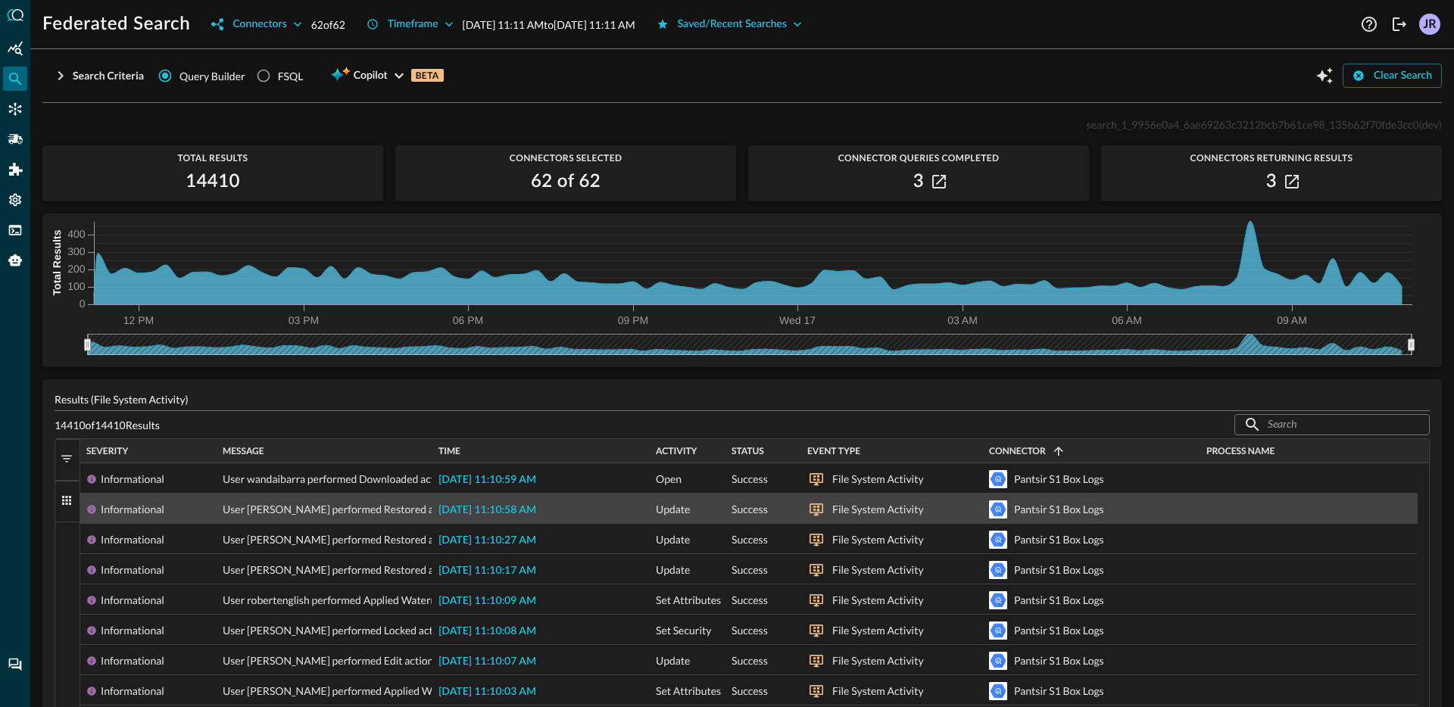
scroll to position [25, 0]
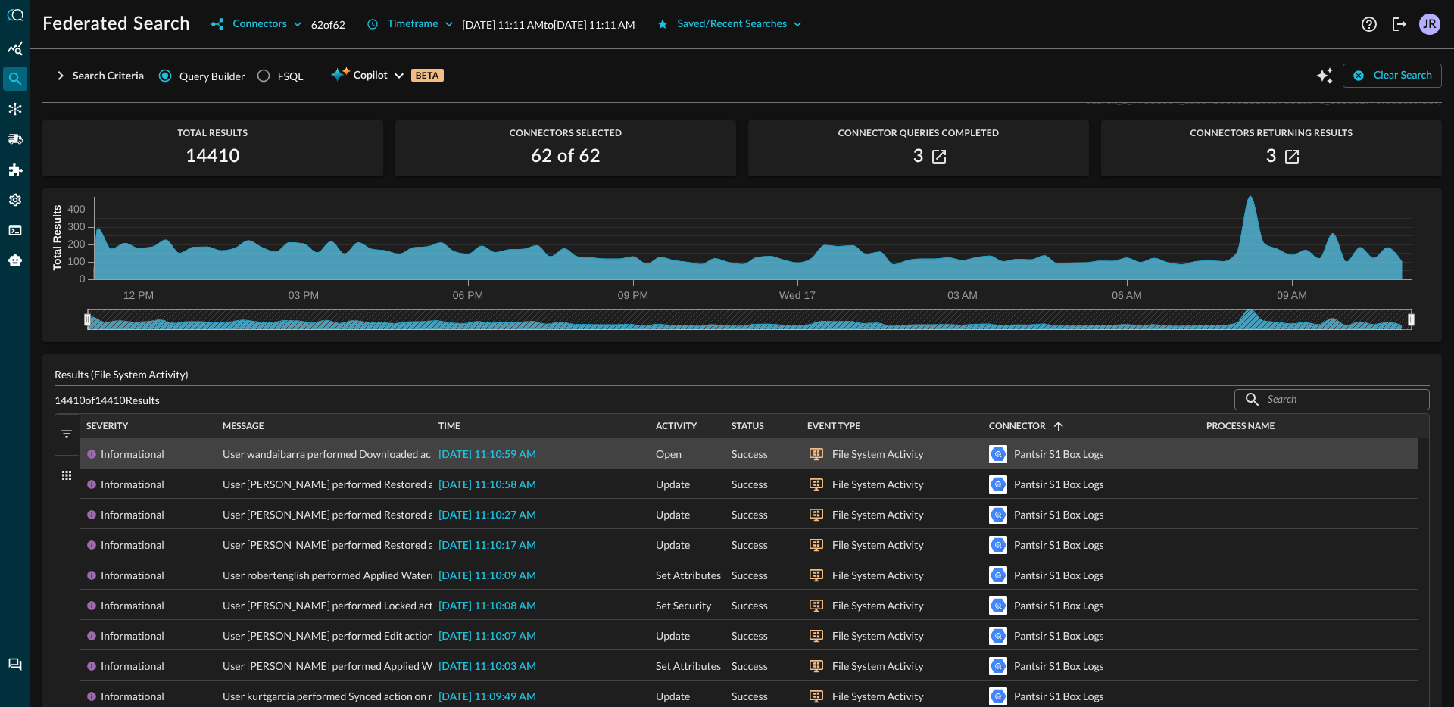
click at [482, 460] on span "[DATE] 11:10:59 AM" at bounding box center [487, 455] width 98 height 11
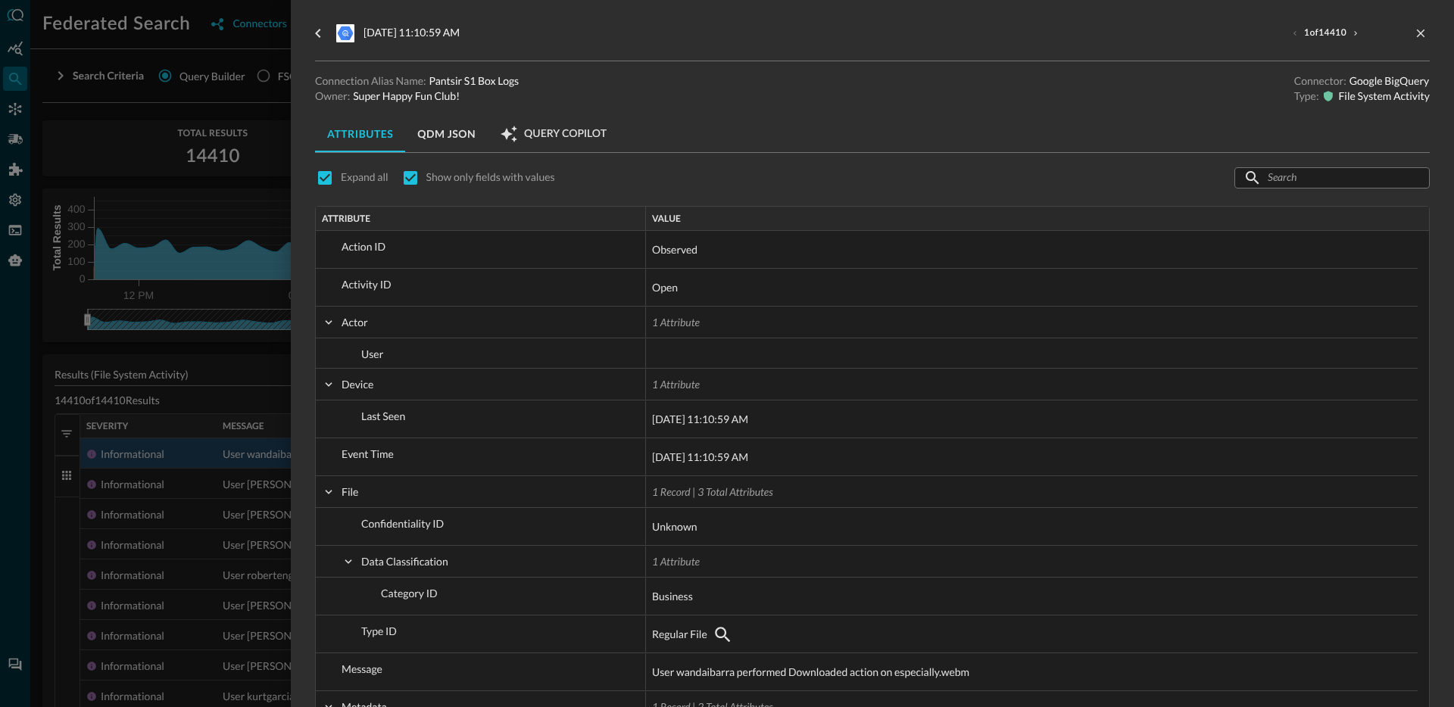
click at [222, 458] on div at bounding box center [727, 353] width 1454 height 707
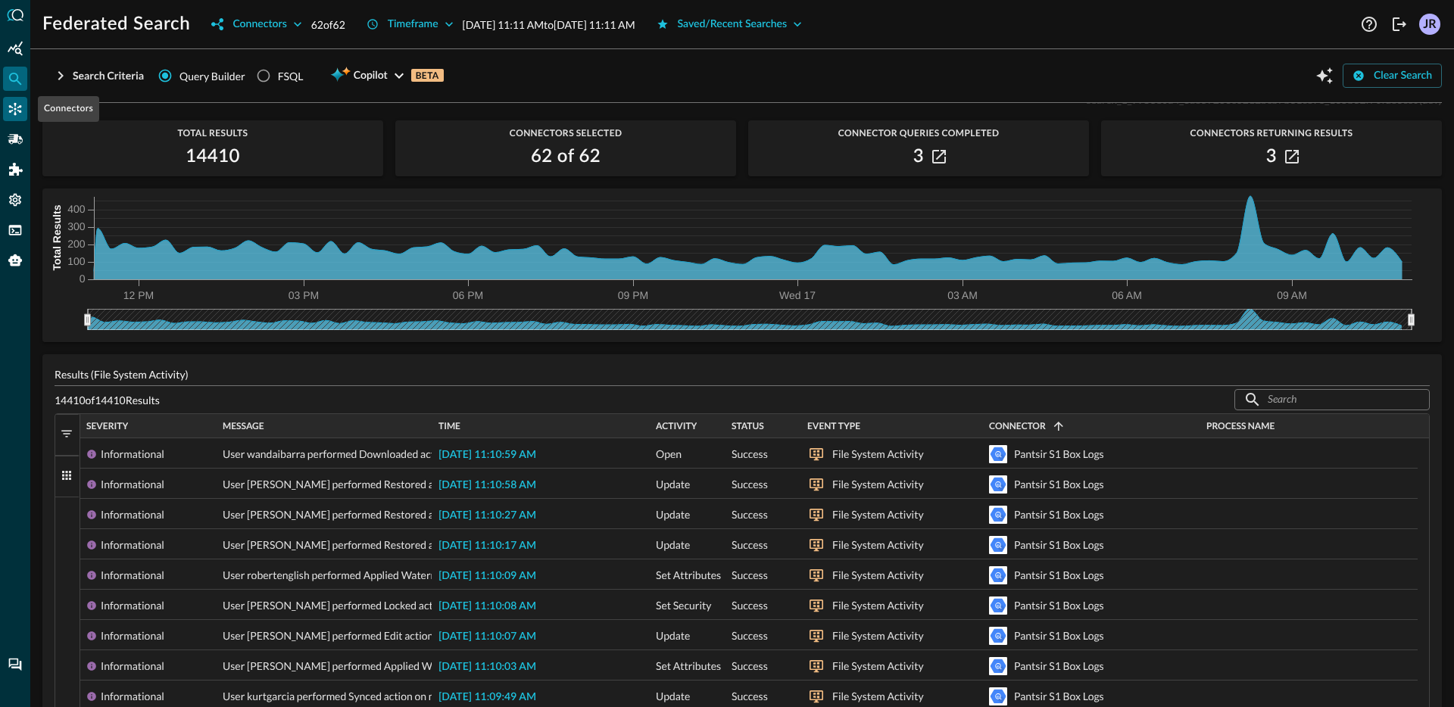
click at [21, 112] on icon "Connectors" at bounding box center [15, 108] width 15 height 15
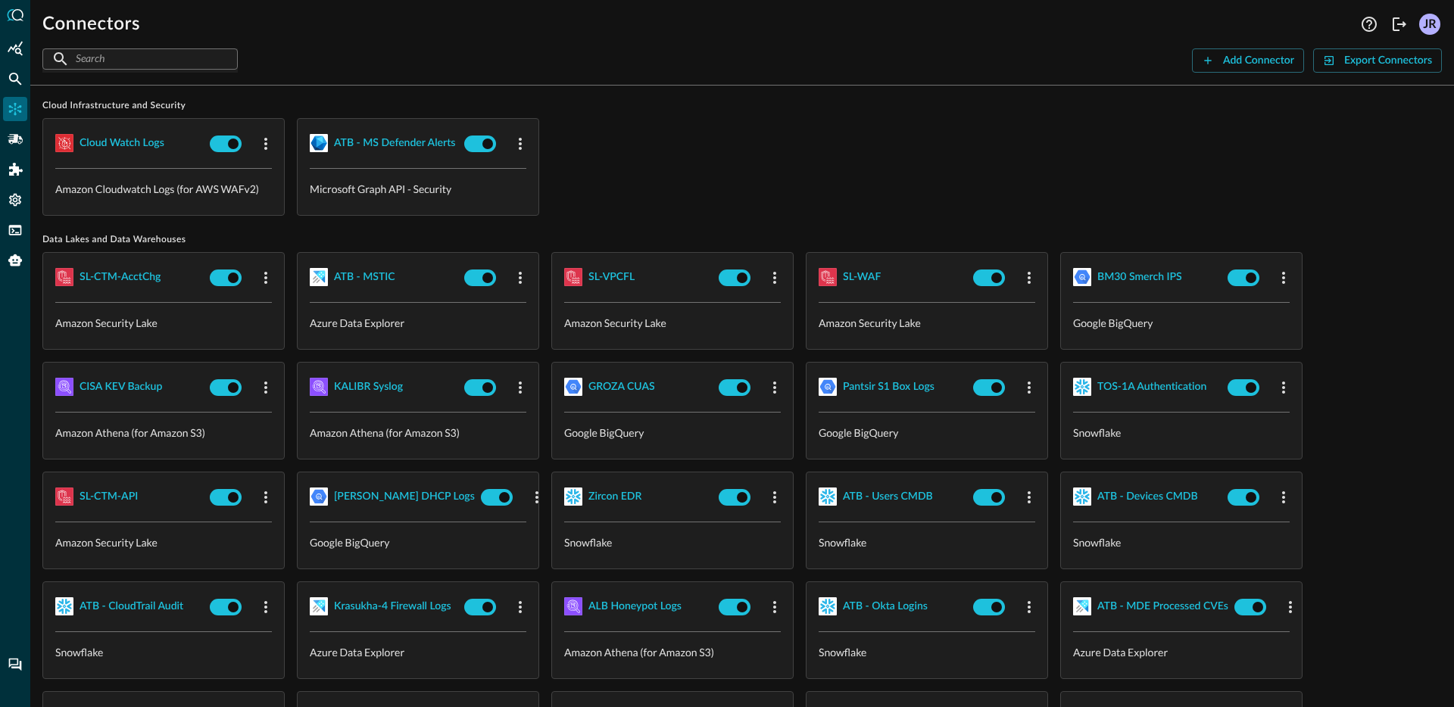
scroll to position [16, 0]
click at [890, 392] on div "Pantsir S1 Box Logs" at bounding box center [889, 387] width 92 height 19
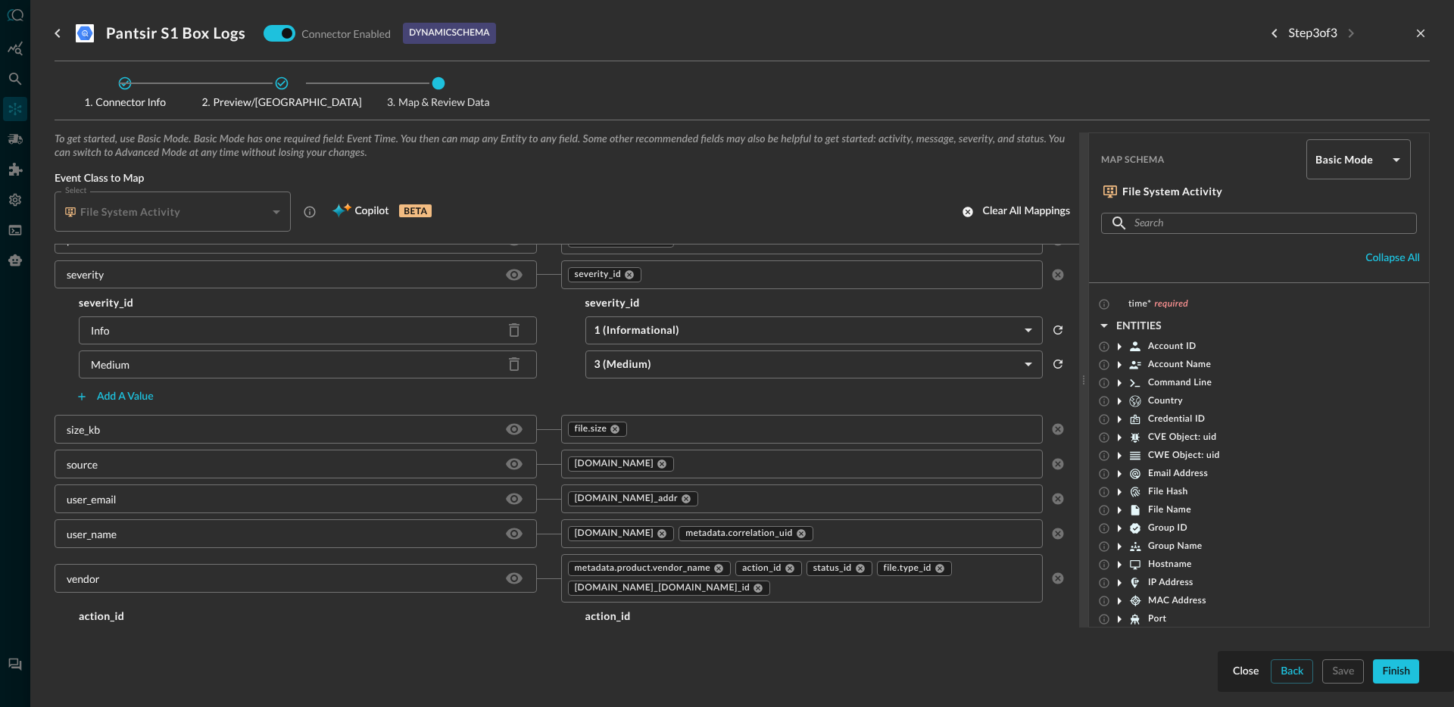
scroll to position [1277, 0]
click at [17, 84] on div at bounding box center [727, 353] width 1454 height 707
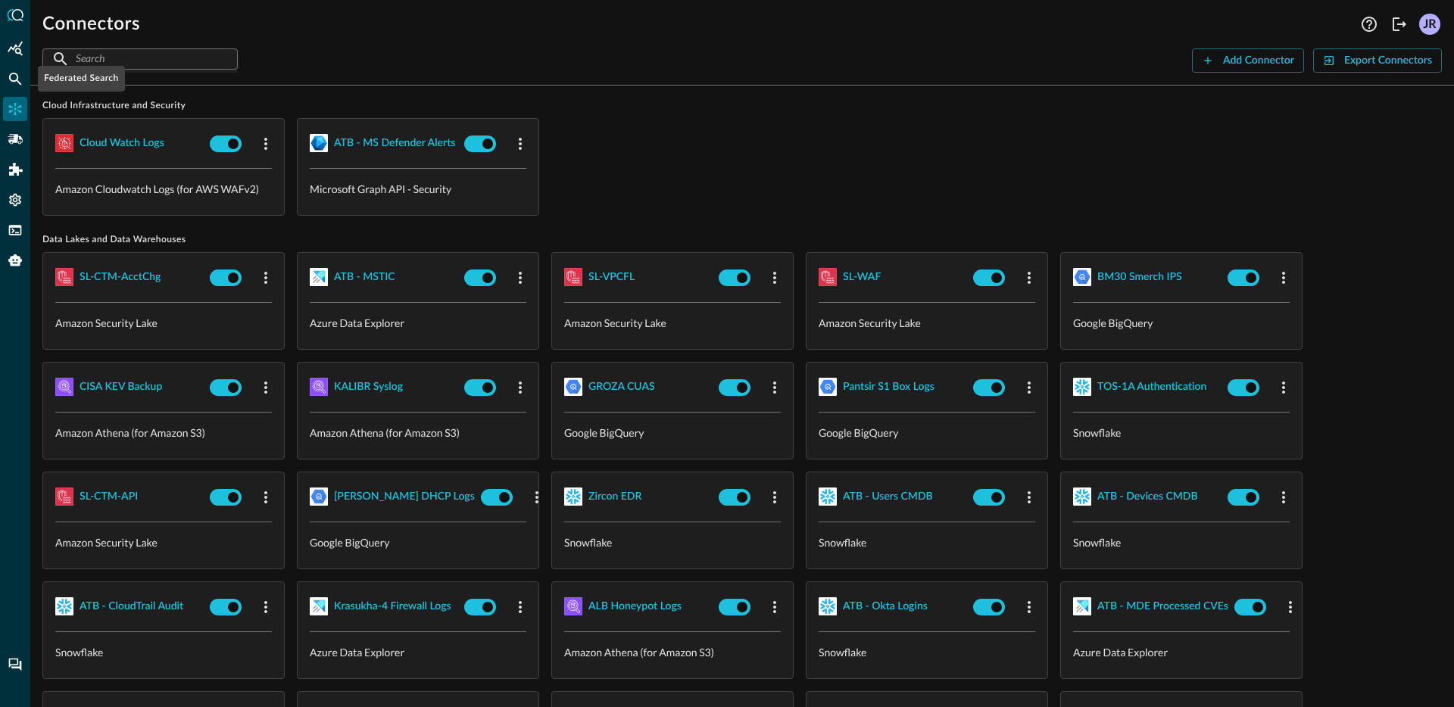
click at [17, 84] on icon "Federated Search" at bounding box center [15, 78] width 15 height 15
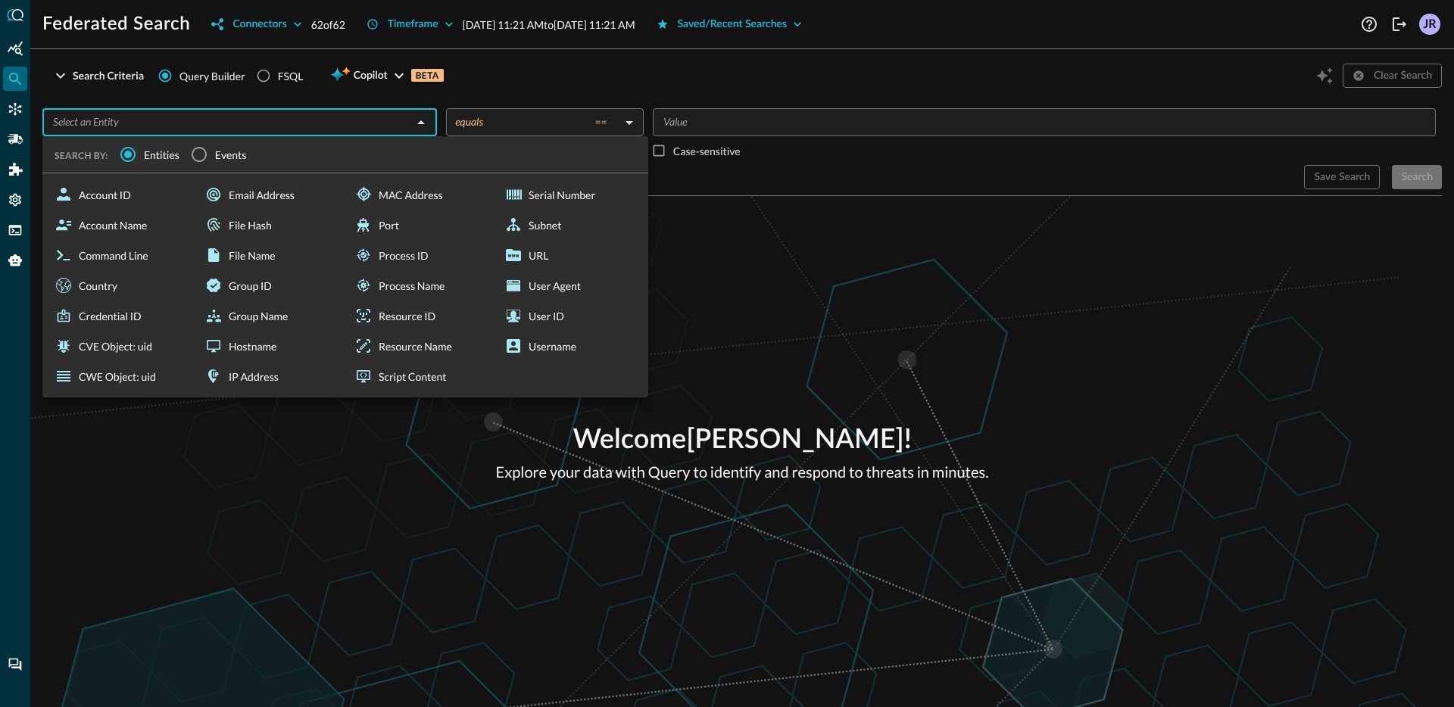
click at [244, 122] on input "text" at bounding box center [227, 122] width 360 height 19
click at [190, 146] on input "Events" at bounding box center [199, 155] width 32 height 32
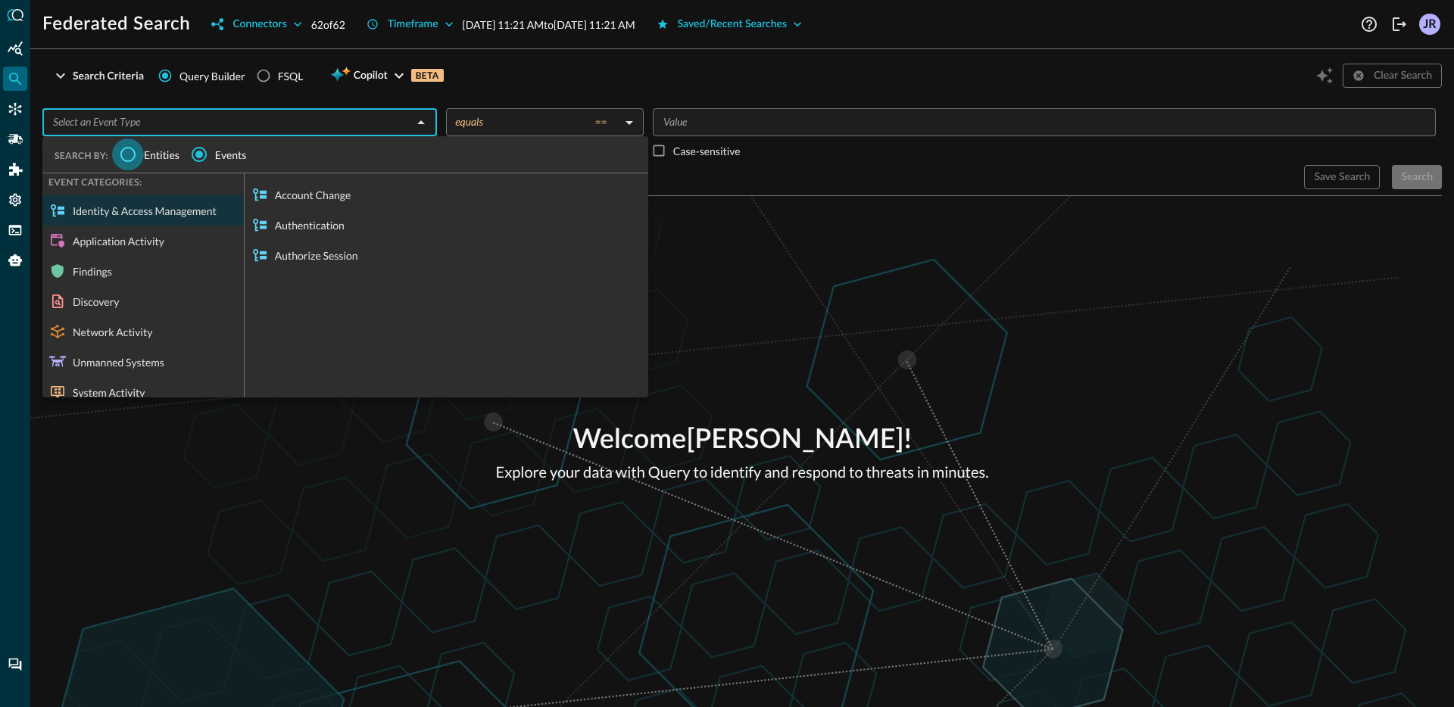
click at [136, 156] on input "Entities" at bounding box center [128, 155] width 32 height 32
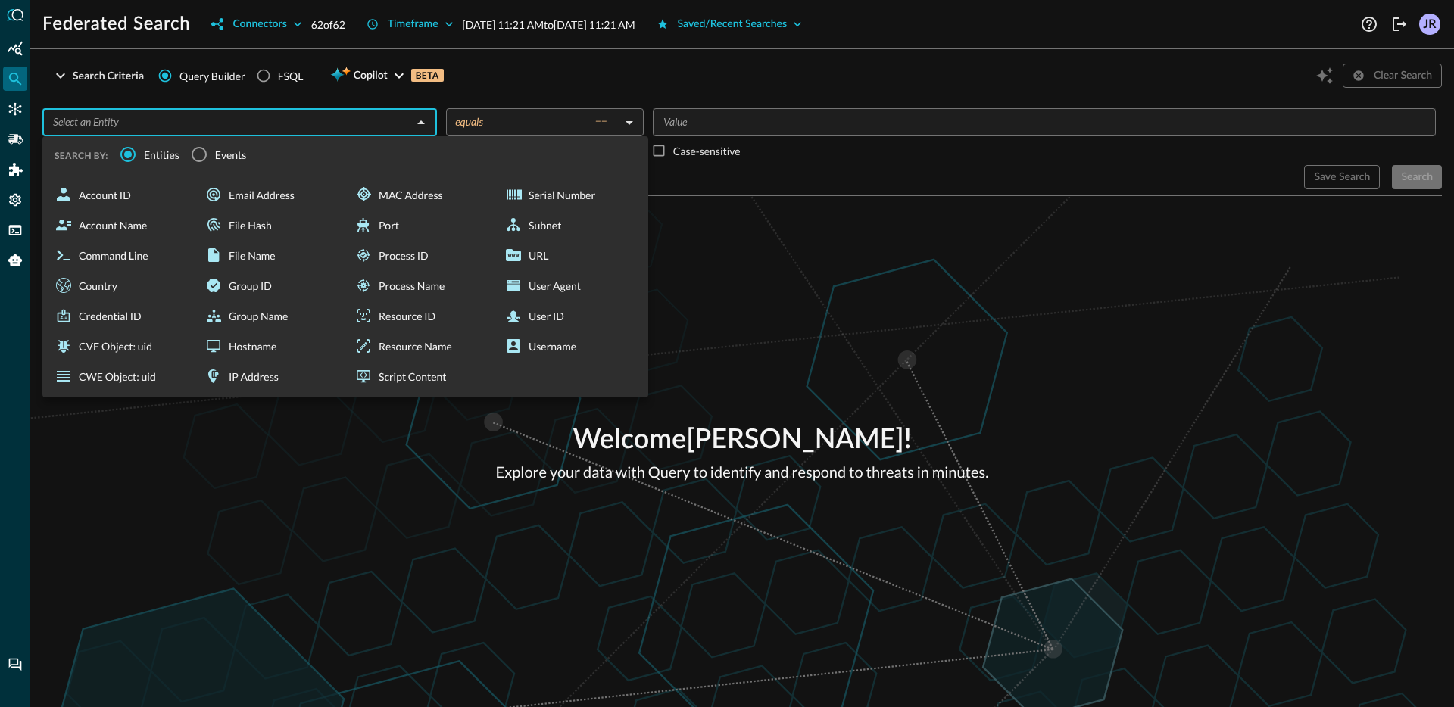
click at [888, 319] on div "Welcome Jonathan Rau ! Explore your data with Query to identify and respond to …" at bounding box center [741, 451] width 1423 height 511
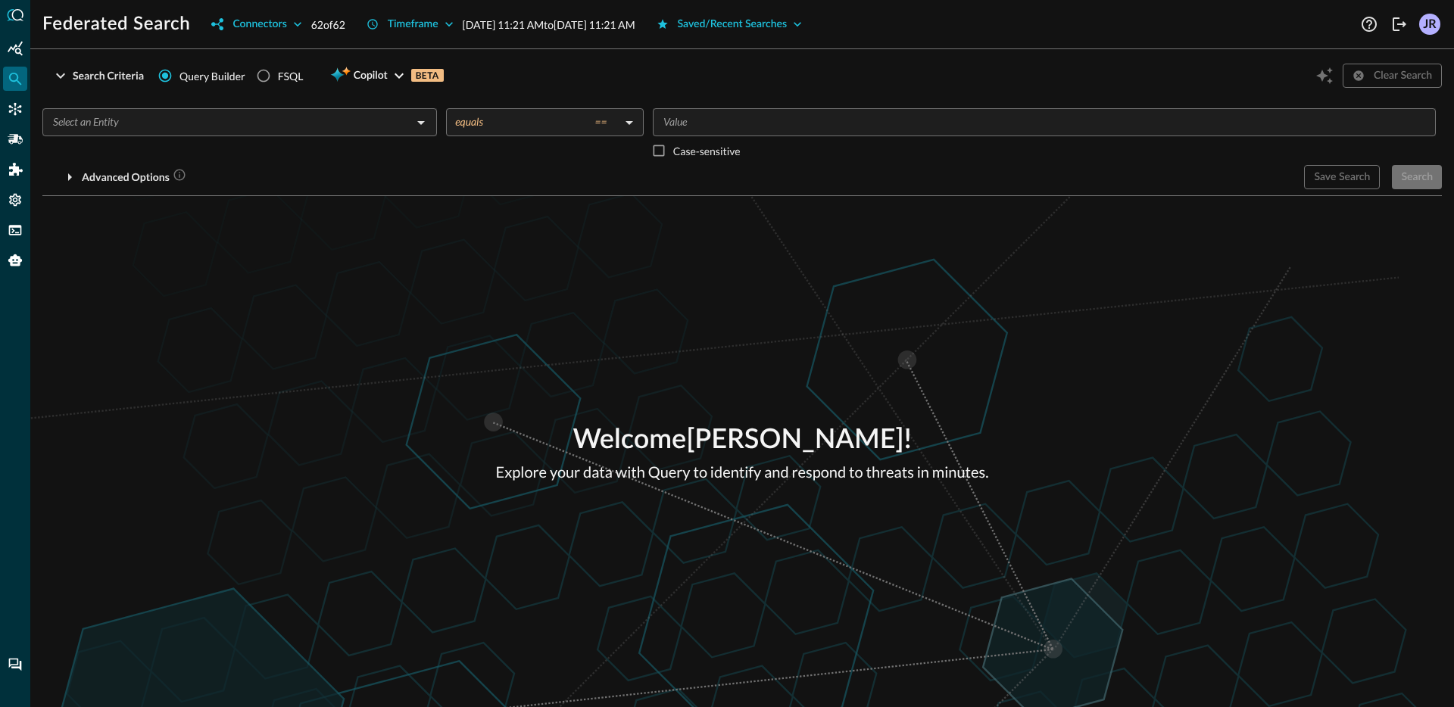
click at [14, 123] on div at bounding box center [15, 353] width 30 height 707
click at [15, 114] on icon "Connectors" at bounding box center [15, 109] width 13 height 13
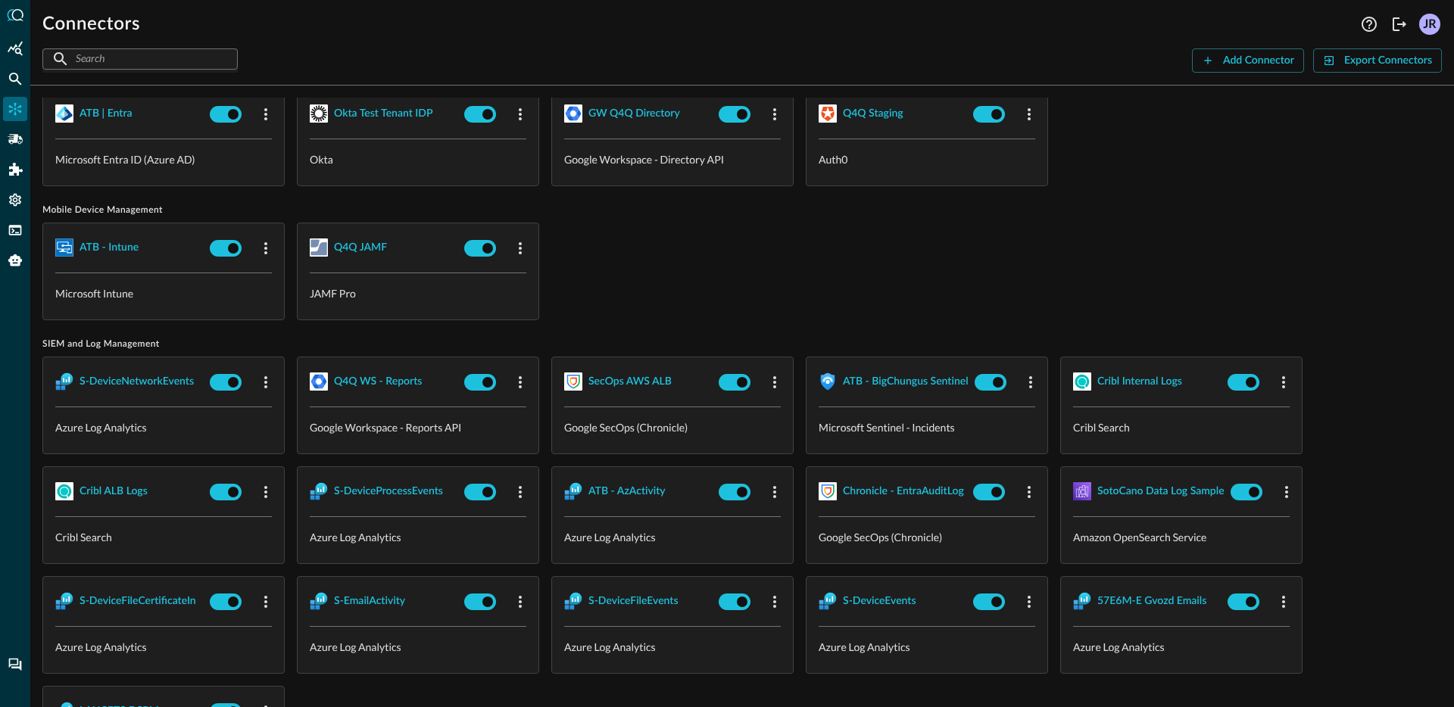
scroll to position [1387, 0]
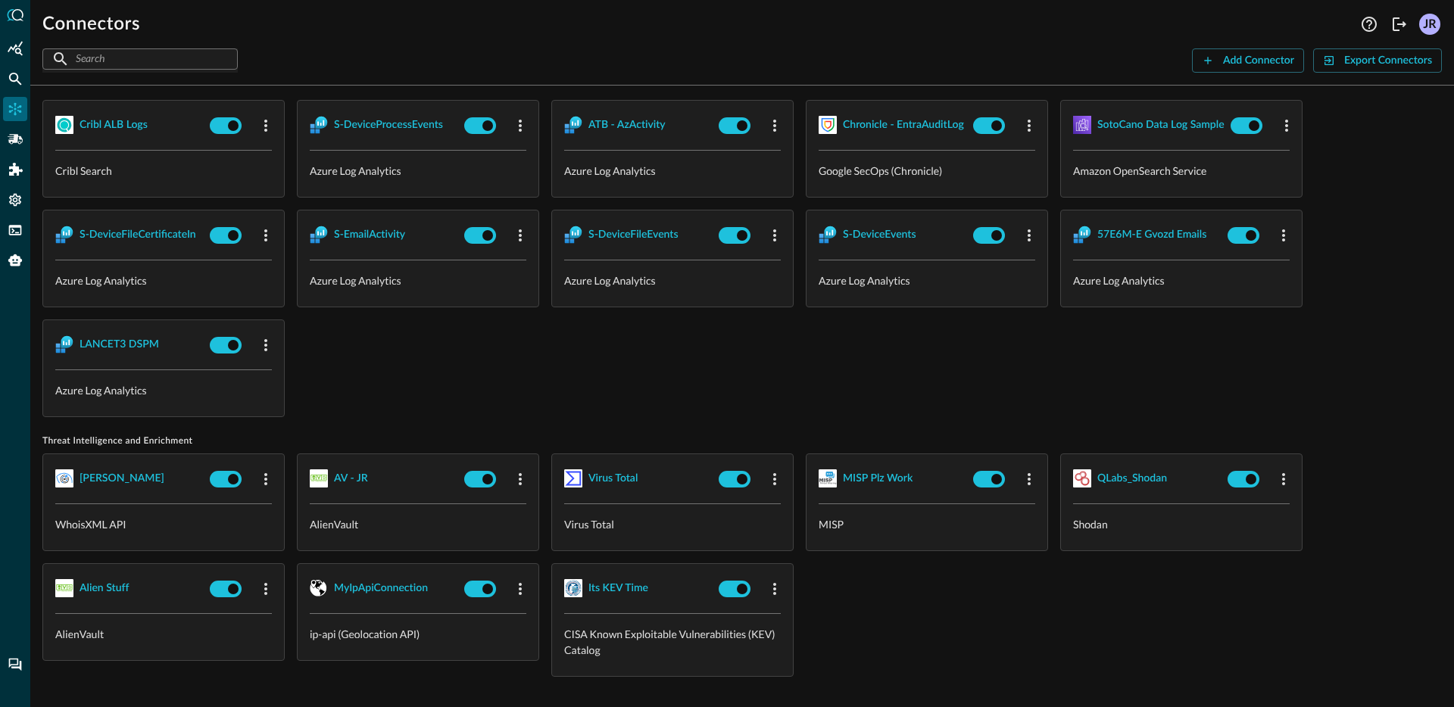
click at [956, 576] on div "WHOIS JR WhoisXML API AV - JR AlienVault Virus Total Virus Total MISP Plz Work …" at bounding box center [741, 565] width 1399 height 223
click at [6, 87] on div "Federated Search" at bounding box center [15, 79] width 24 height 24
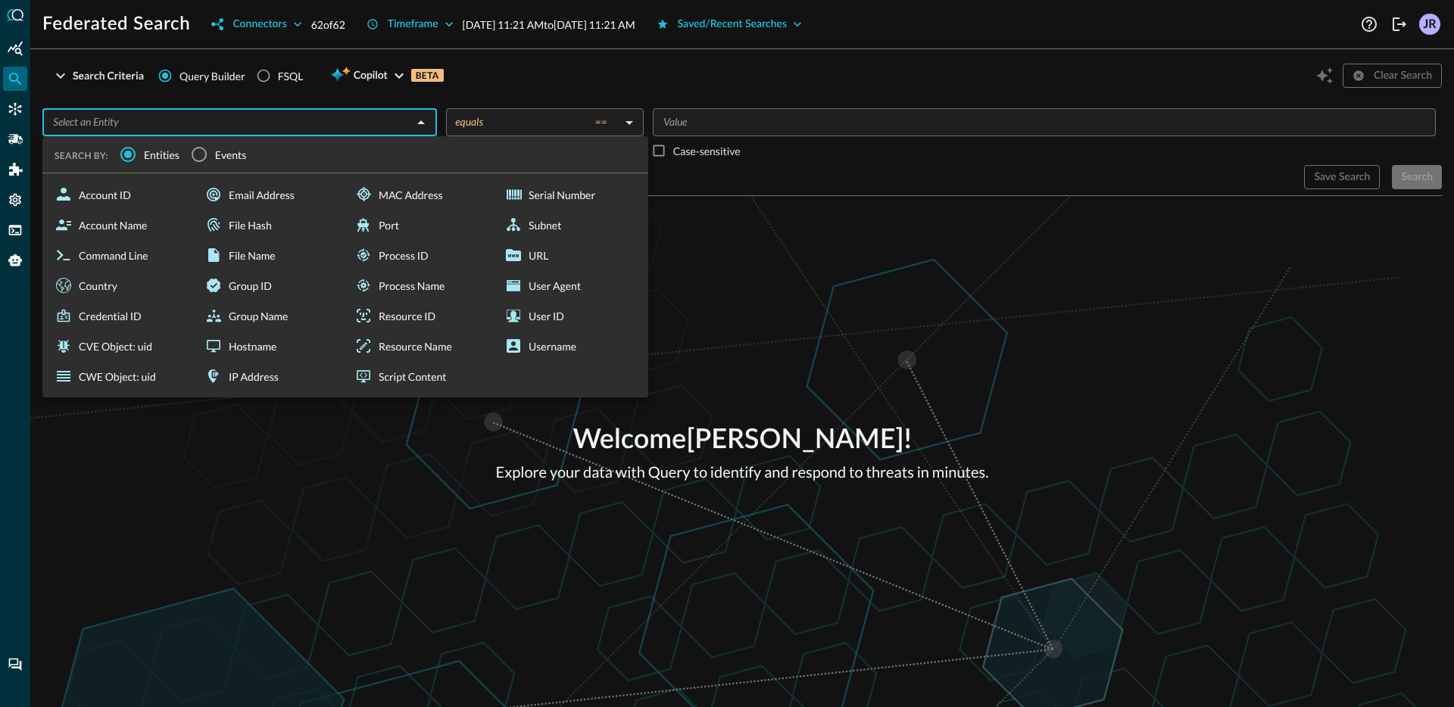
click at [199, 113] on input "text" at bounding box center [227, 122] width 360 height 19
click at [129, 353] on div "CVE Object: uid" at bounding box center [120, 346] width 144 height 30
type input "CVE Object: uid"
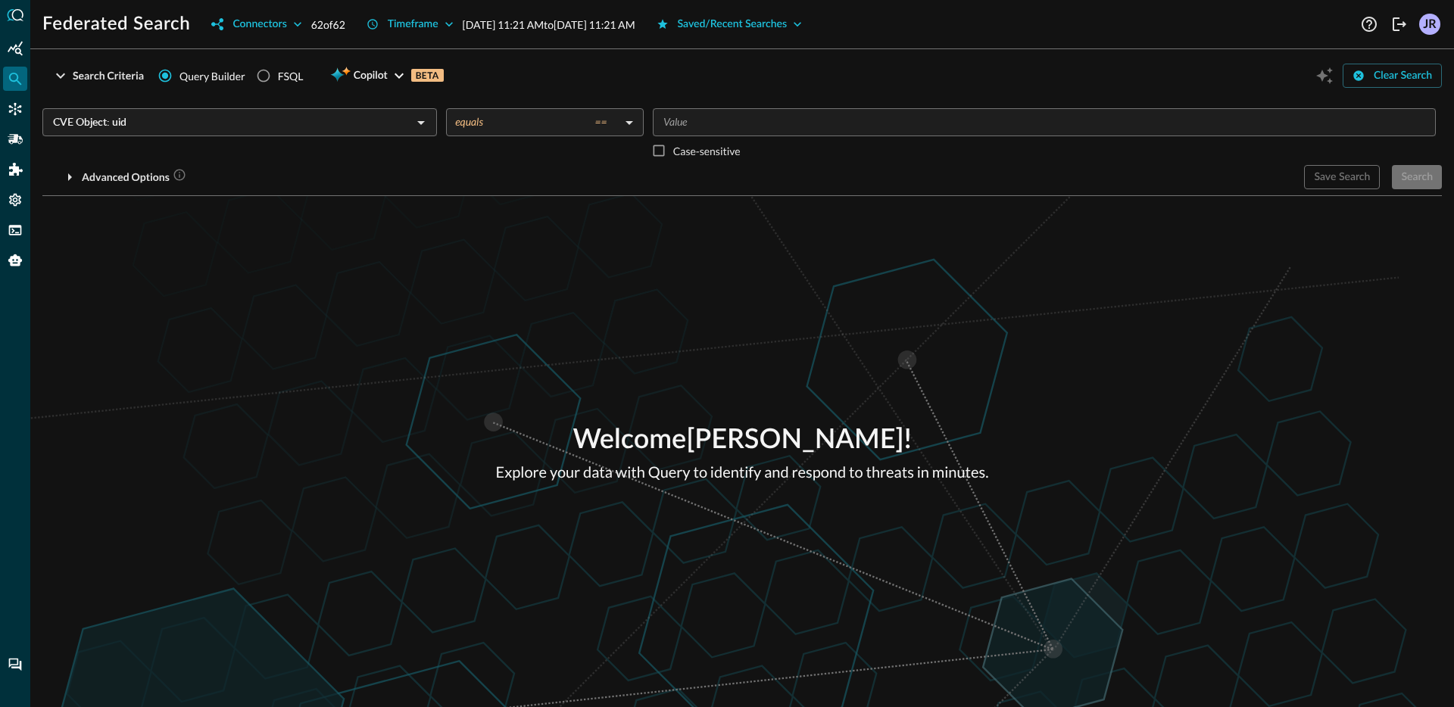
click at [712, 120] on input "Value" at bounding box center [1043, 122] width 772 height 19
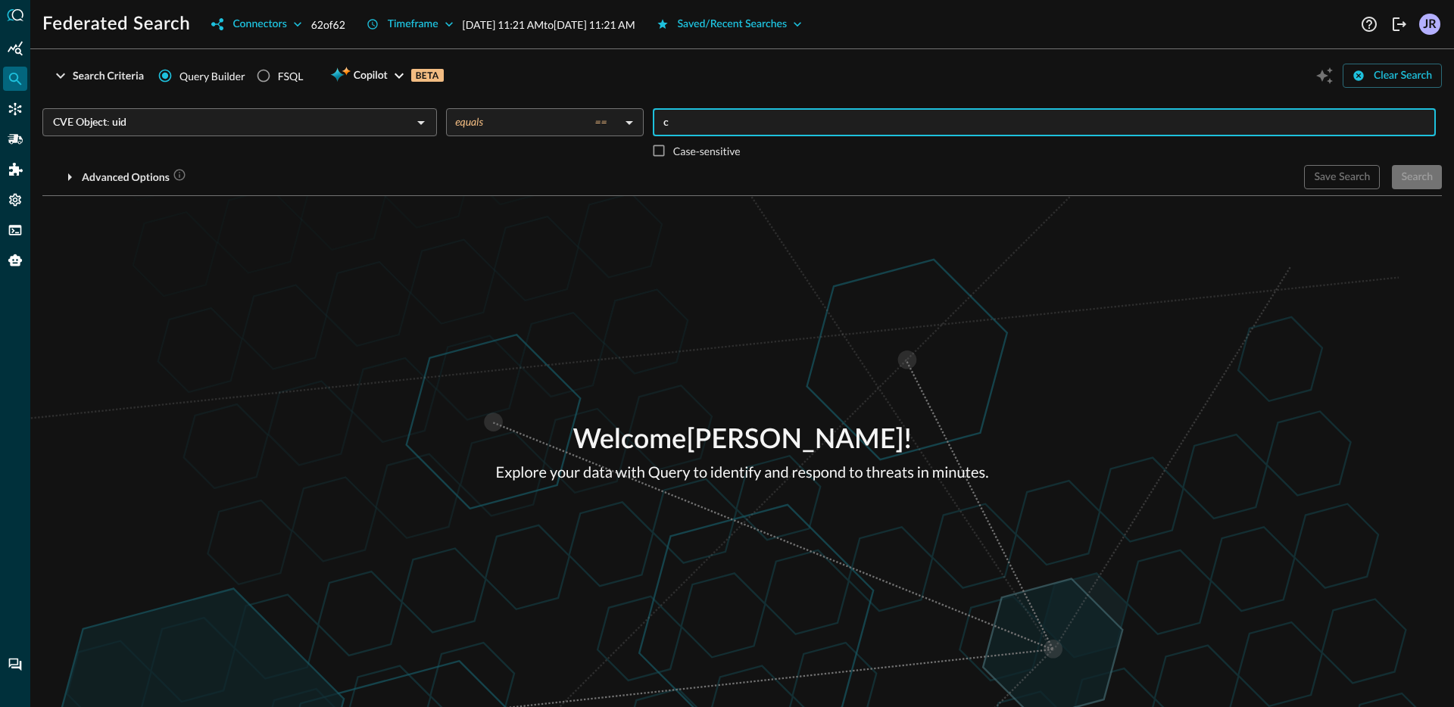
type input "c"
click at [681, 123] on icon at bounding box center [678, 122] width 9 height 9
click at [763, 237] on div "Welcome Jonathan Rau ! Explore your data with Query to identify and respond to …" at bounding box center [741, 451] width 1423 height 511
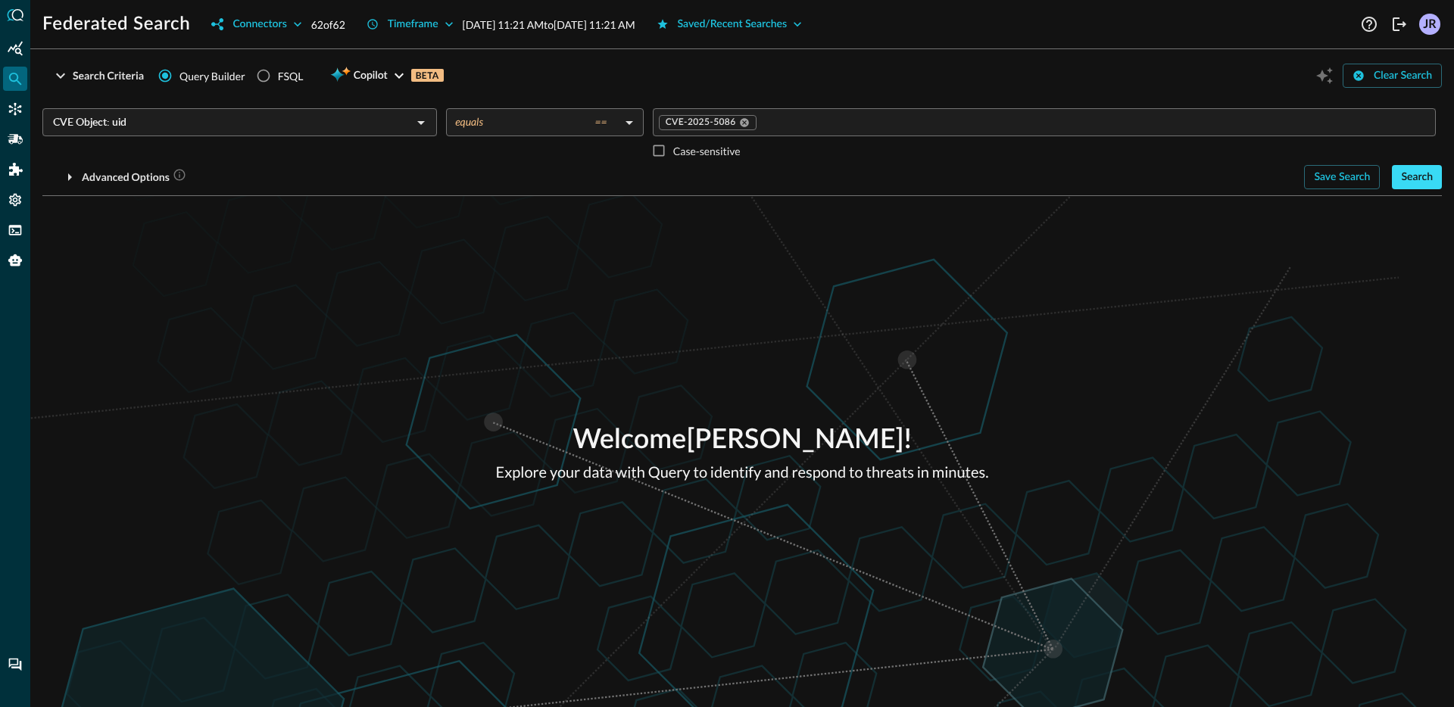
click at [1409, 174] on div "Search" at bounding box center [1417, 177] width 32 height 19
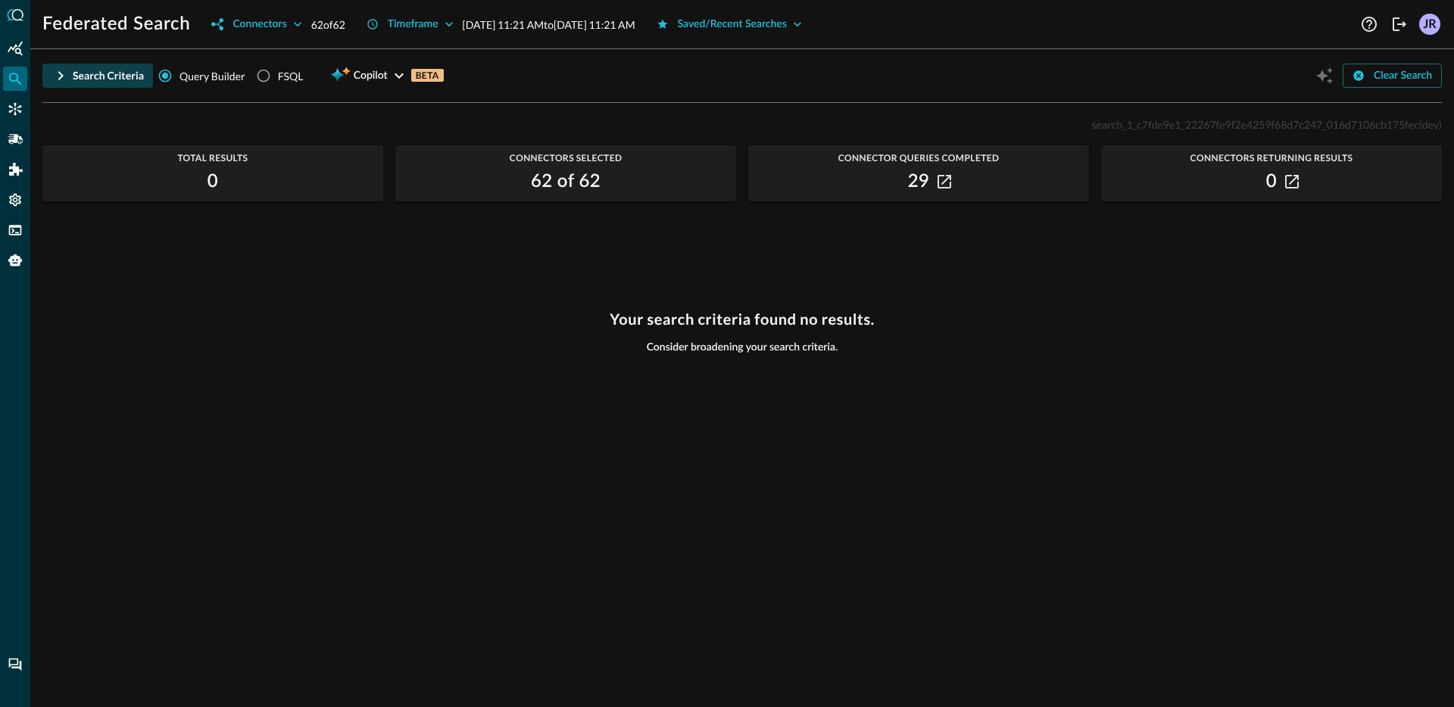
click at [73, 85] on button "Search Criteria" at bounding box center [97, 76] width 111 height 24
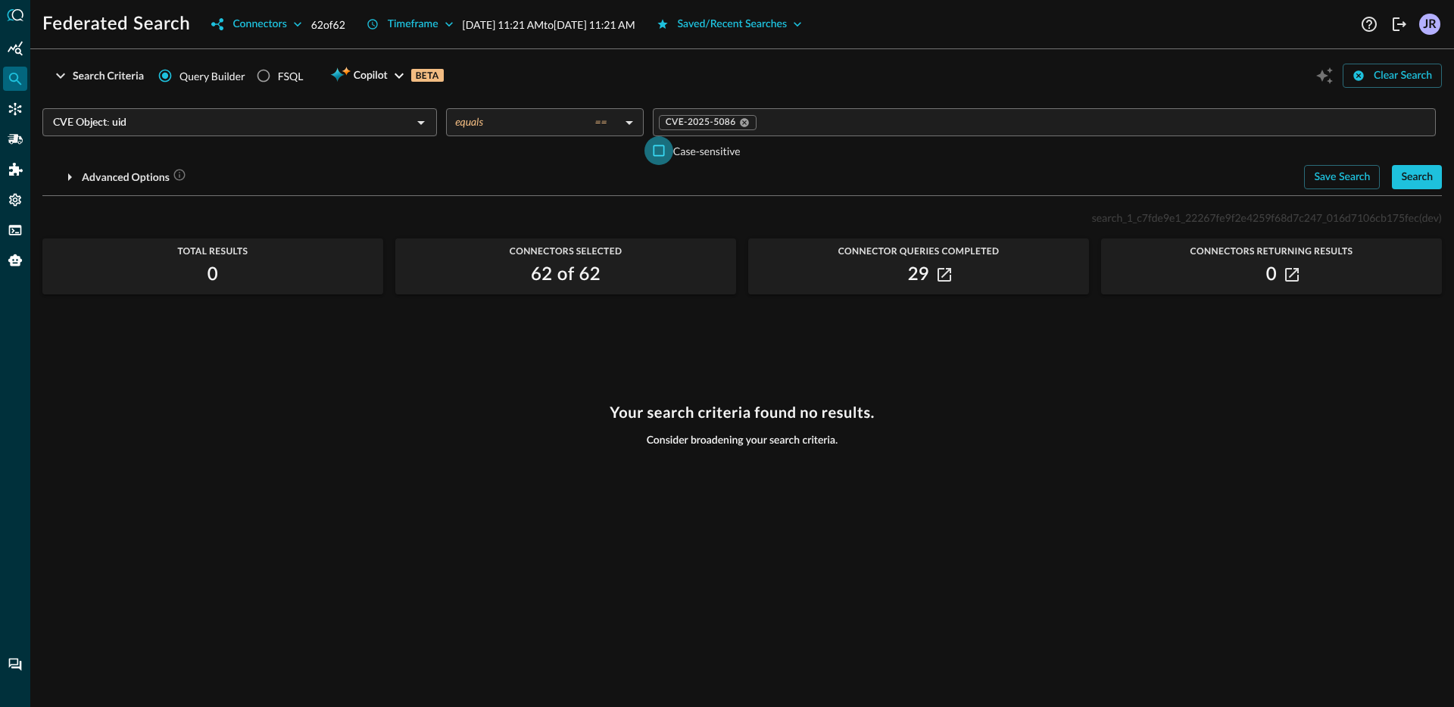
click at [653, 151] on input "Case-sensitive" at bounding box center [658, 150] width 29 height 29
checkbox input "true"
click at [1436, 181] on button "Search" at bounding box center [1417, 177] width 50 height 24
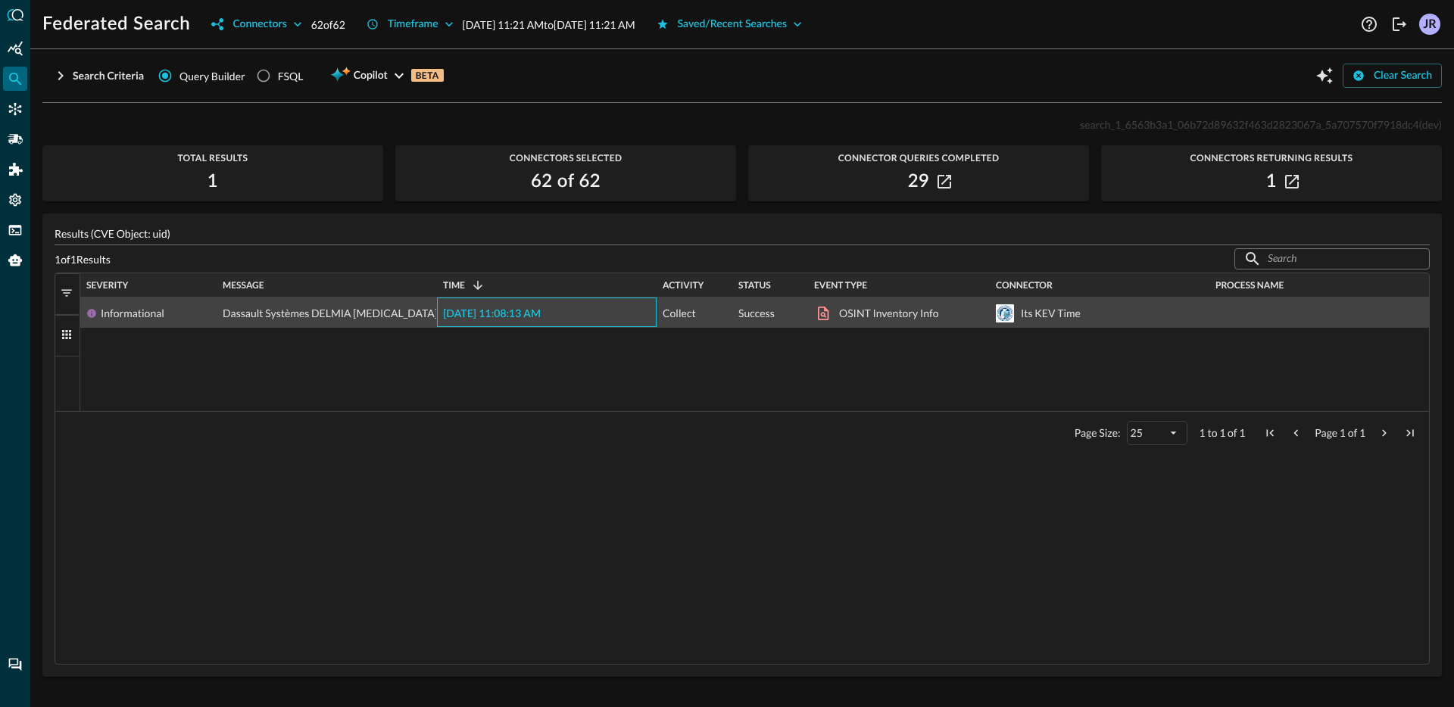
click at [499, 310] on span "2025-09-17 11:08:13 AM" at bounding box center [492, 314] width 98 height 11
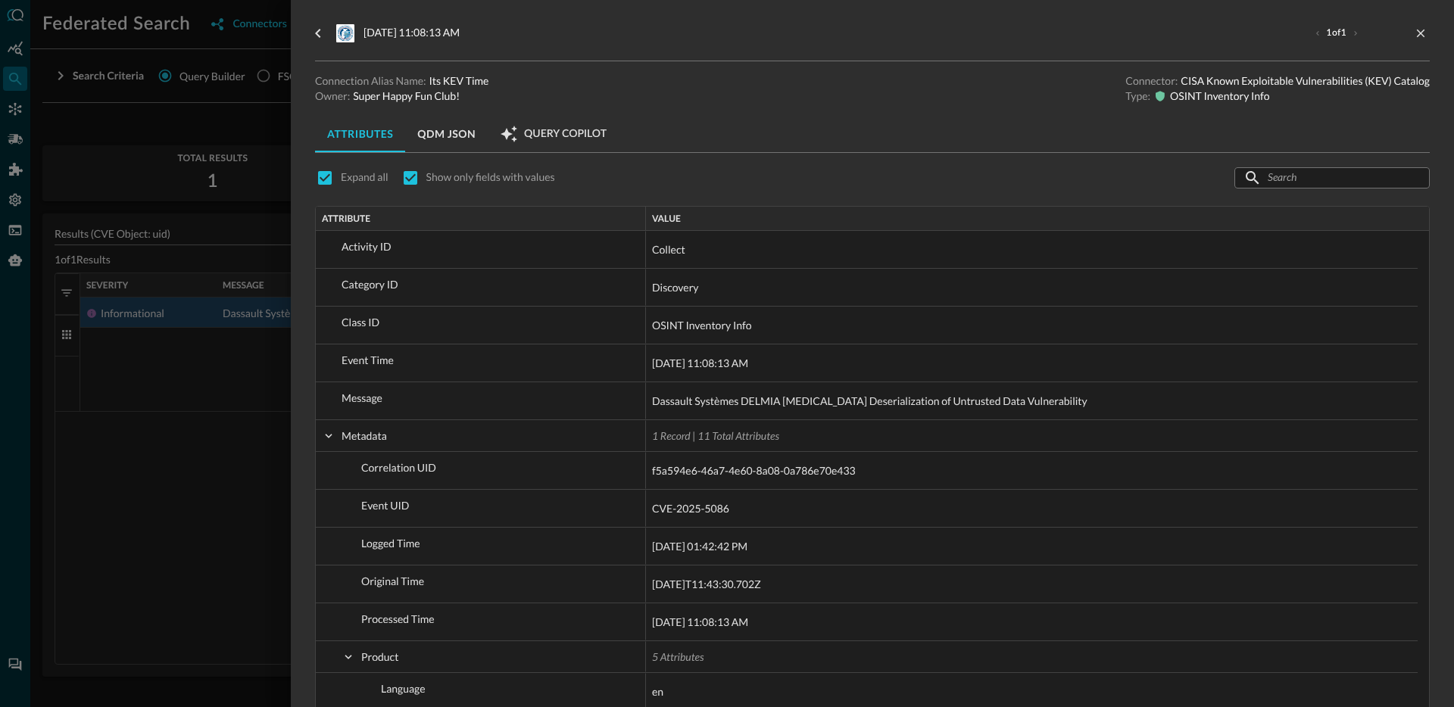
click at [459, 136] on button "QDM JSON" at bounding box center [446, 134] width 83 height 36
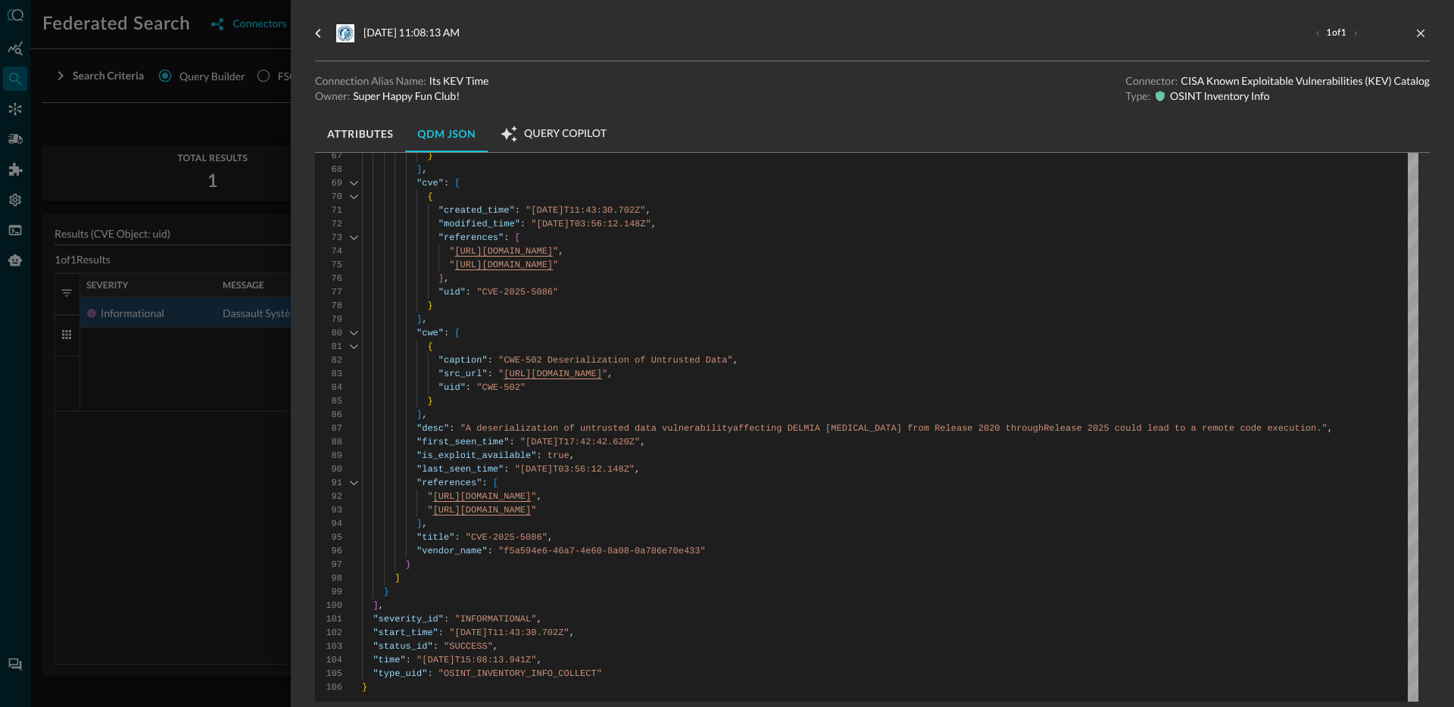
scroll to position [109, 0]
type textarea "{ "caption": "CWE-502 Deserialization of Untrusted Data", "src_url": "https://c…"
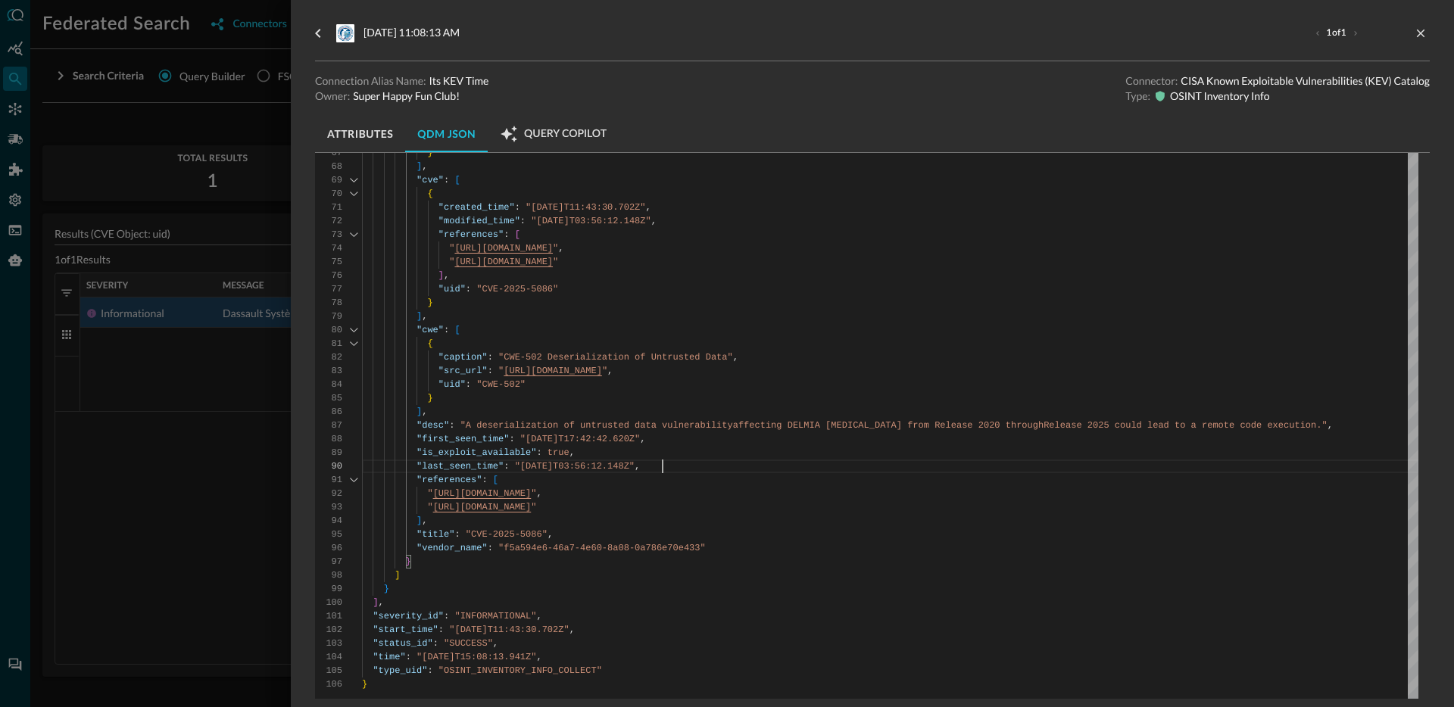
scroll to position [27, 0]
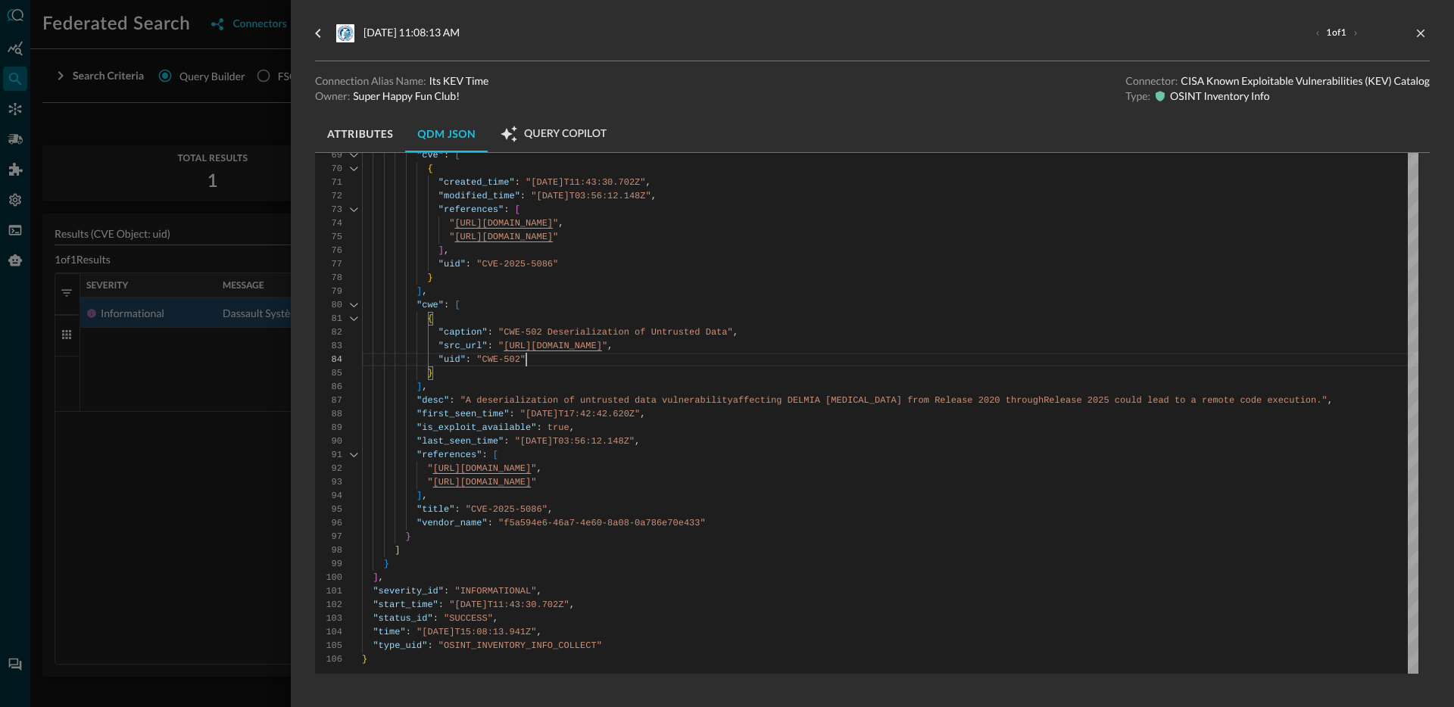
click at [162, 476] on div at bounding box center [727, 353] width 1454 height 707
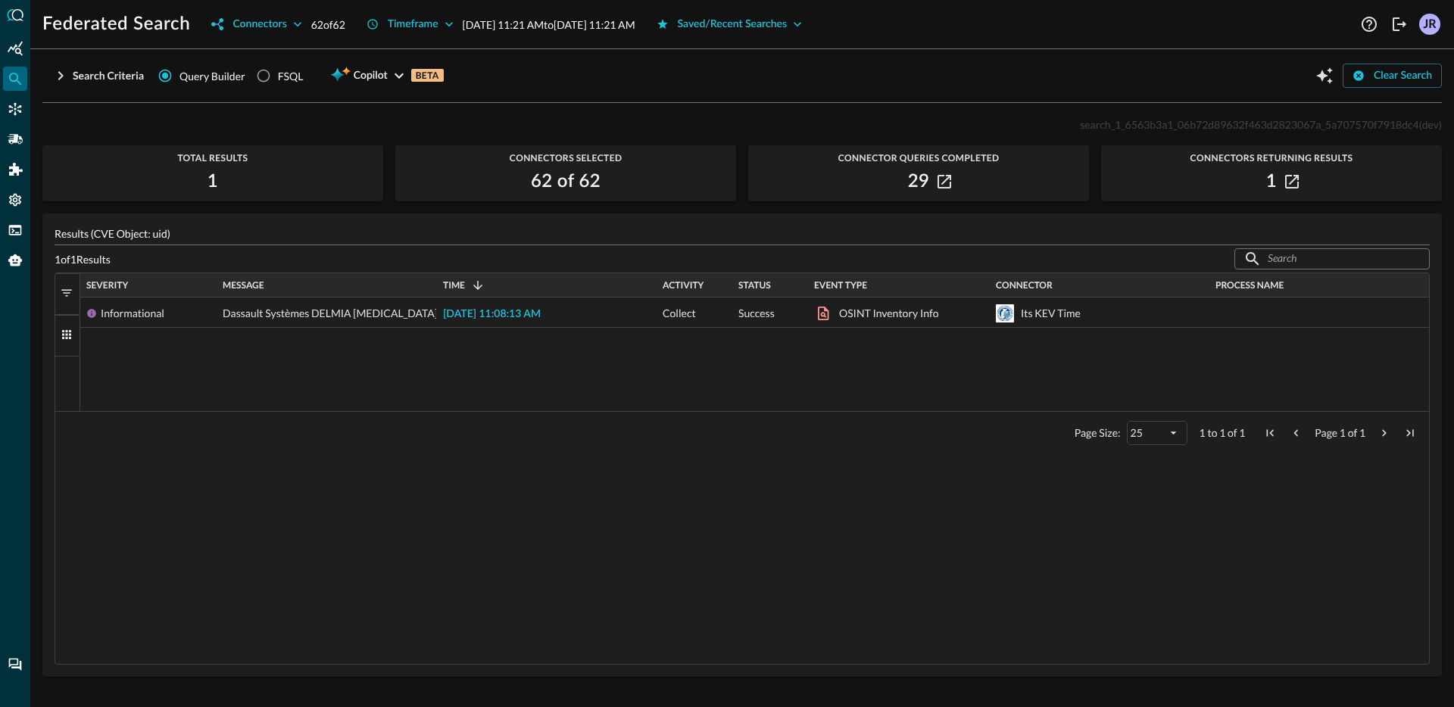
click at [176, 460] on div "Drag here to set row groups Drag here to set column labels Severity Message Tim…" at bounding box center [742, 469] width 1375 height 392
click at [357, 73] on span "Copilot" at bounding box center [371, 76] width 34 height 19
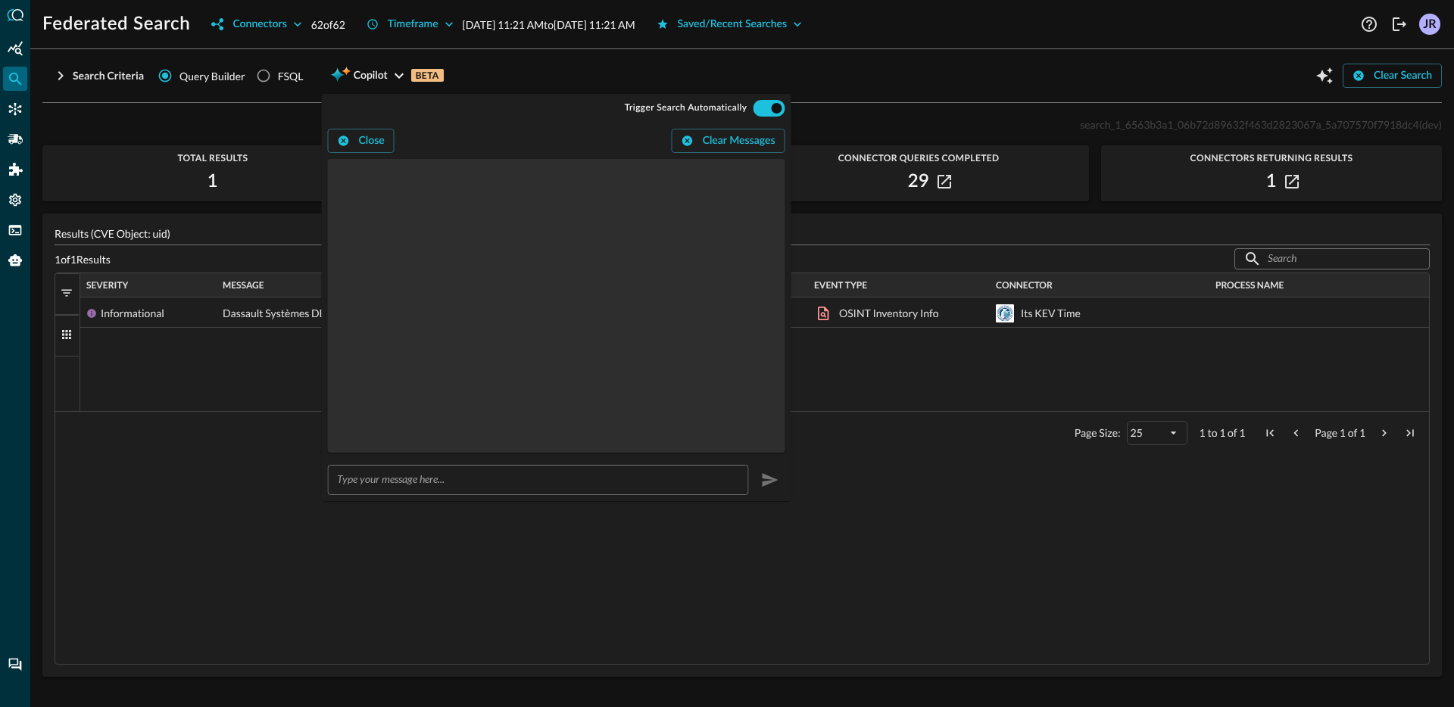
click at [820, 45] on div "Federated Search Connectors 62 of 62 Timeframe Sep 16, 2025 11:21 AM to Sep 17,…" at bounding box center [741, 353] width 1423 height 707
click at [1124, 195] on div "Connectors Returning Results 1" at bounding box center [1271, 173] width 341 height 56
click at [130, 348] on div "Informational Dassault Systèmes DELMIA Apriso Deserialization of Untrusted Data…" at bounding box center [754, 355] width 1348 height 114
click at [248, 335] on div "Informational Dassault Systèmes DELMIA Apriso Deserialization of Untrusted Data…" at bounding box center [754, 355] width 1348 height 114
click at [361, 139] on button "Close" at bounding box center [361, 141] width 67 height 24
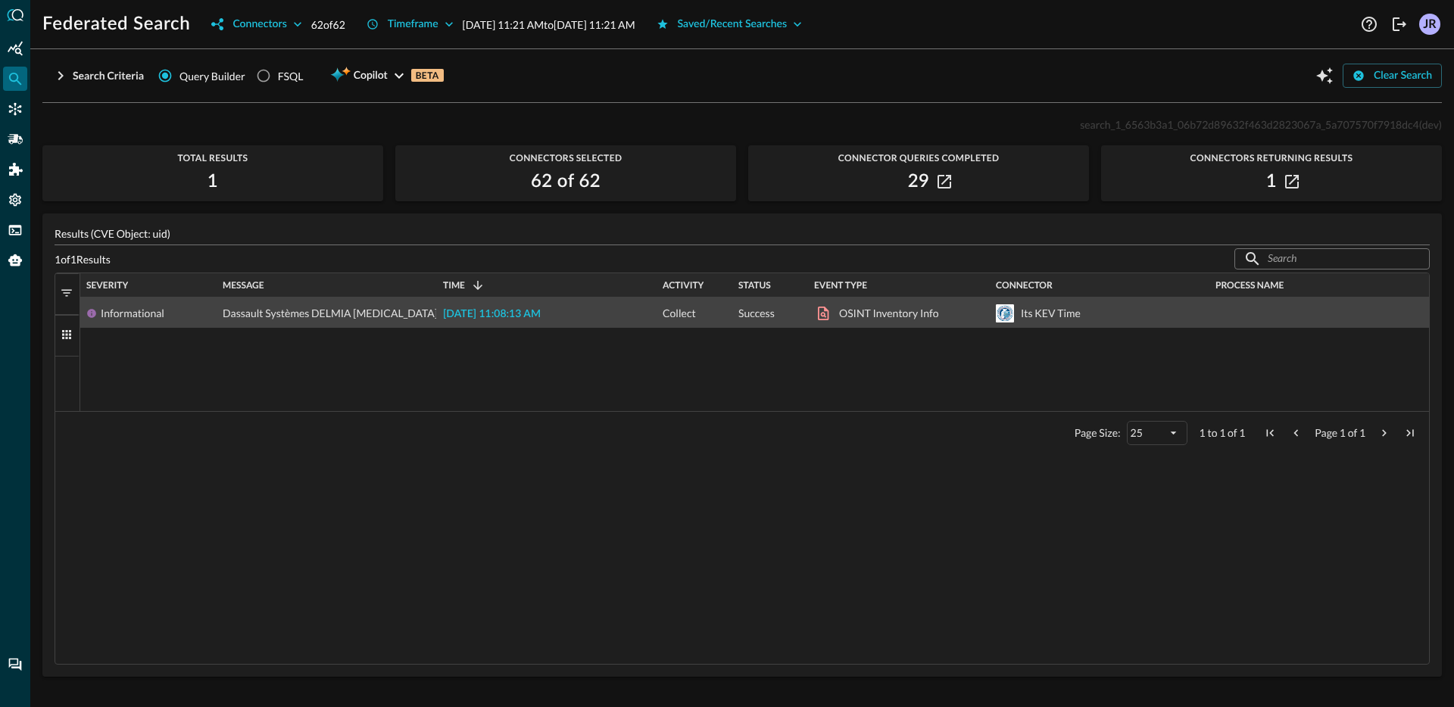
click at [504, 309] on span "2025-09-17 11:08:13 AM" at bounding box center [492, 314] width 98 height 11
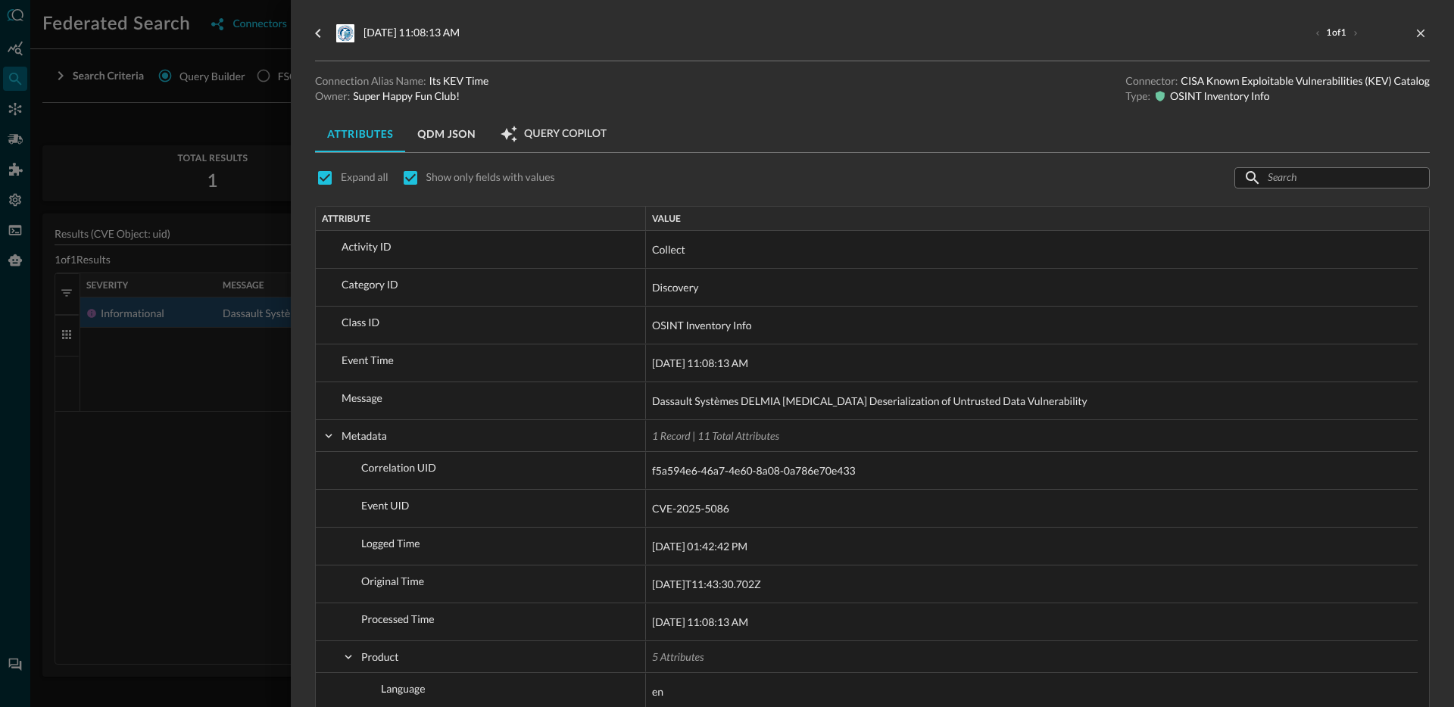
click at [555, 136] on span "Query Copilot" at bounding box center [565, 134] width 83 height 14
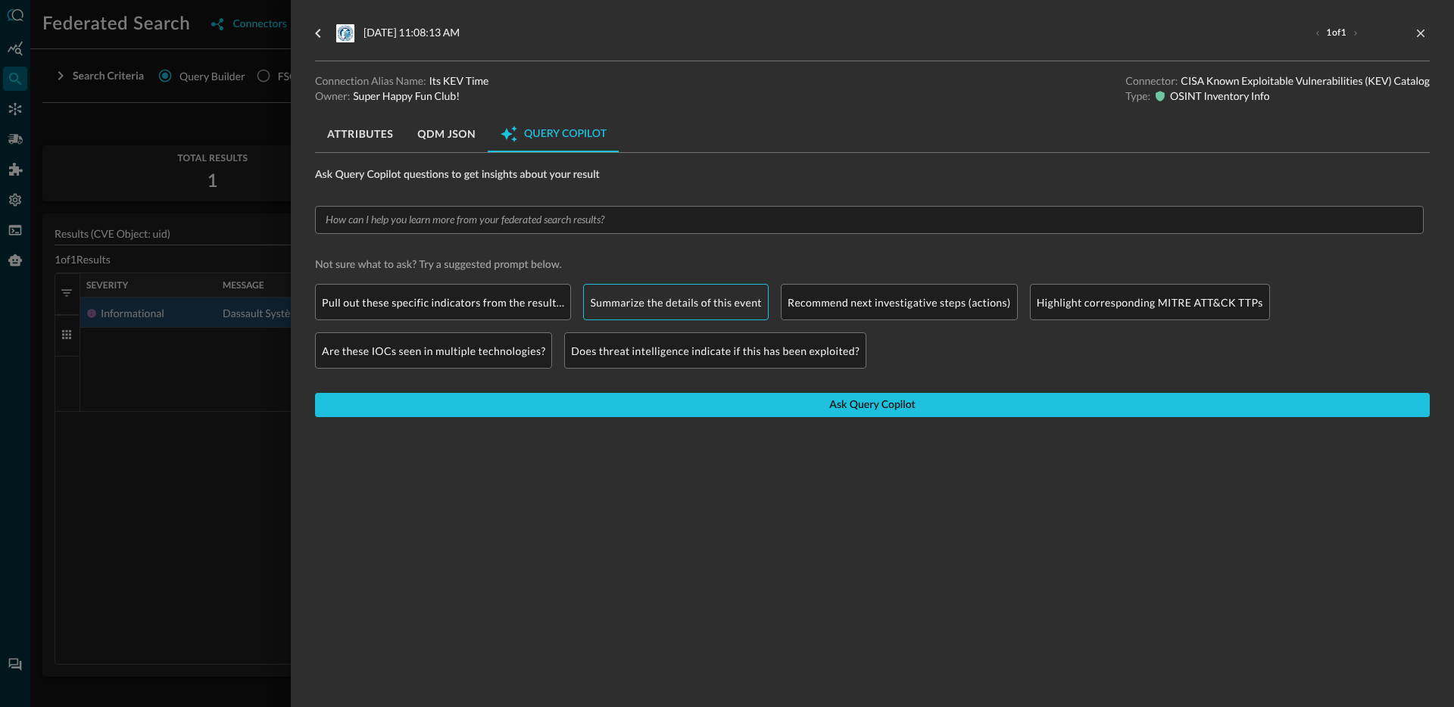
click at [646, 310] on p "Summarize the details of this event" at bounding box center [676, 303] width 172 height 16
click at [702, 302] on p "Summarize the details of this event" at bounding box center [676, 303] width 172 height 16
click at [732, 307] on p "Summarize the details of this event" at bounding box center [676, 303] width 172 height 16
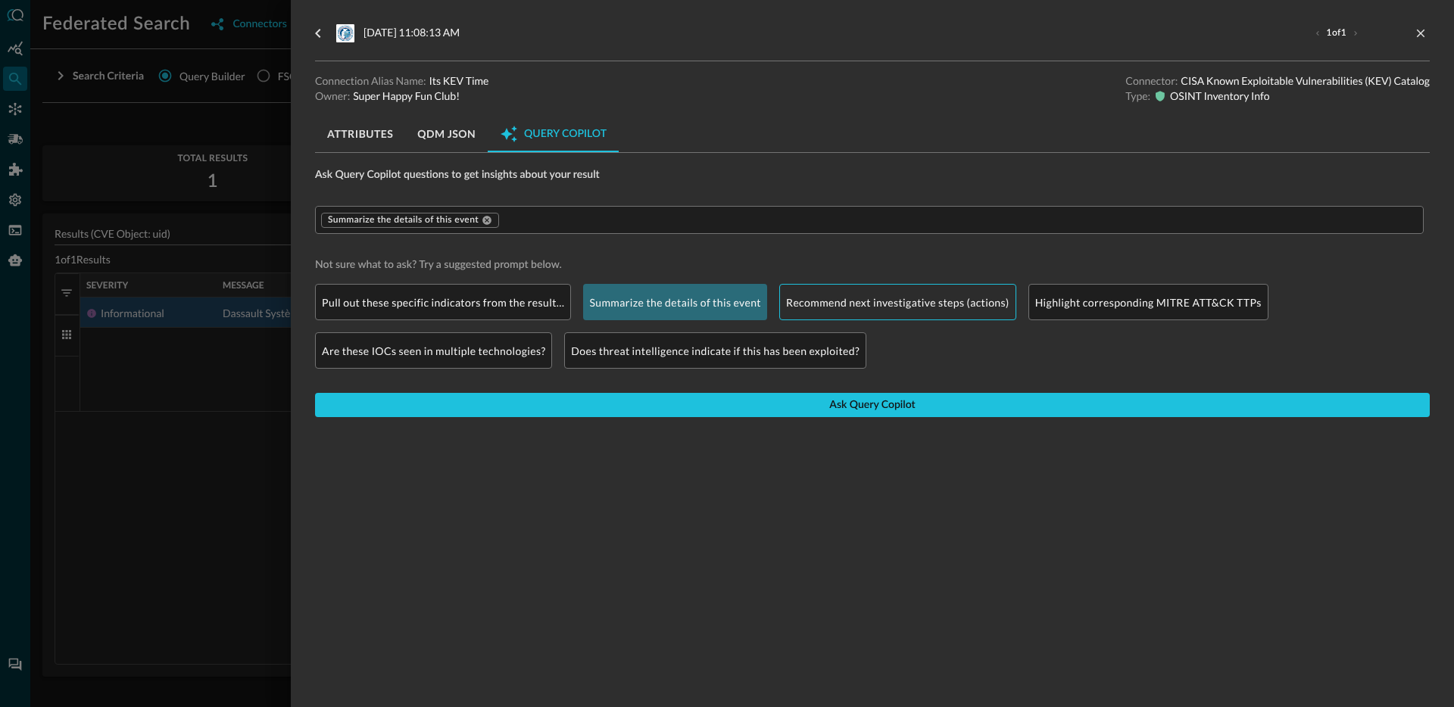
click at [853, 305] on p "Recommend next investigative steps (actions)" at bounding box center [897, 303] width 223 height 16
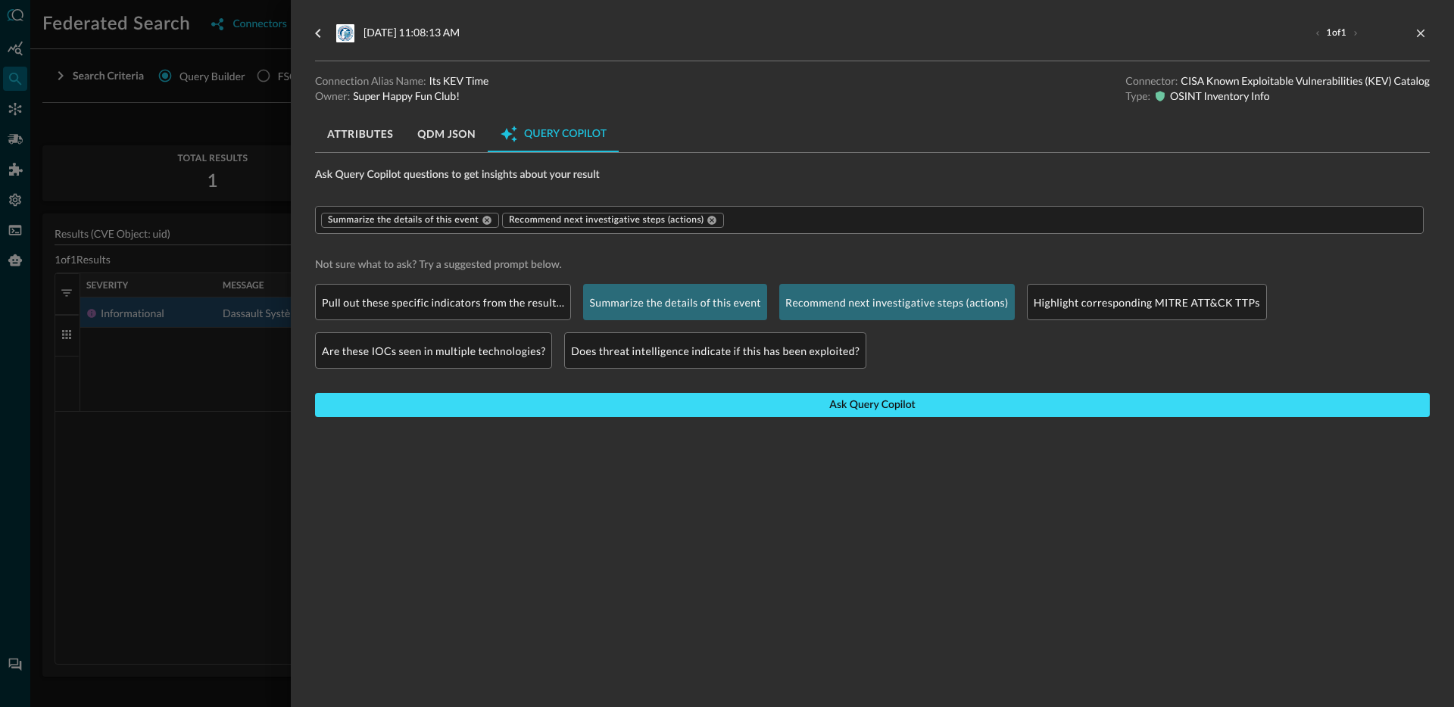
click at [774, 415] on button "Ask Query Copilot" at bounding box center [872, 405] width 1115 height 24
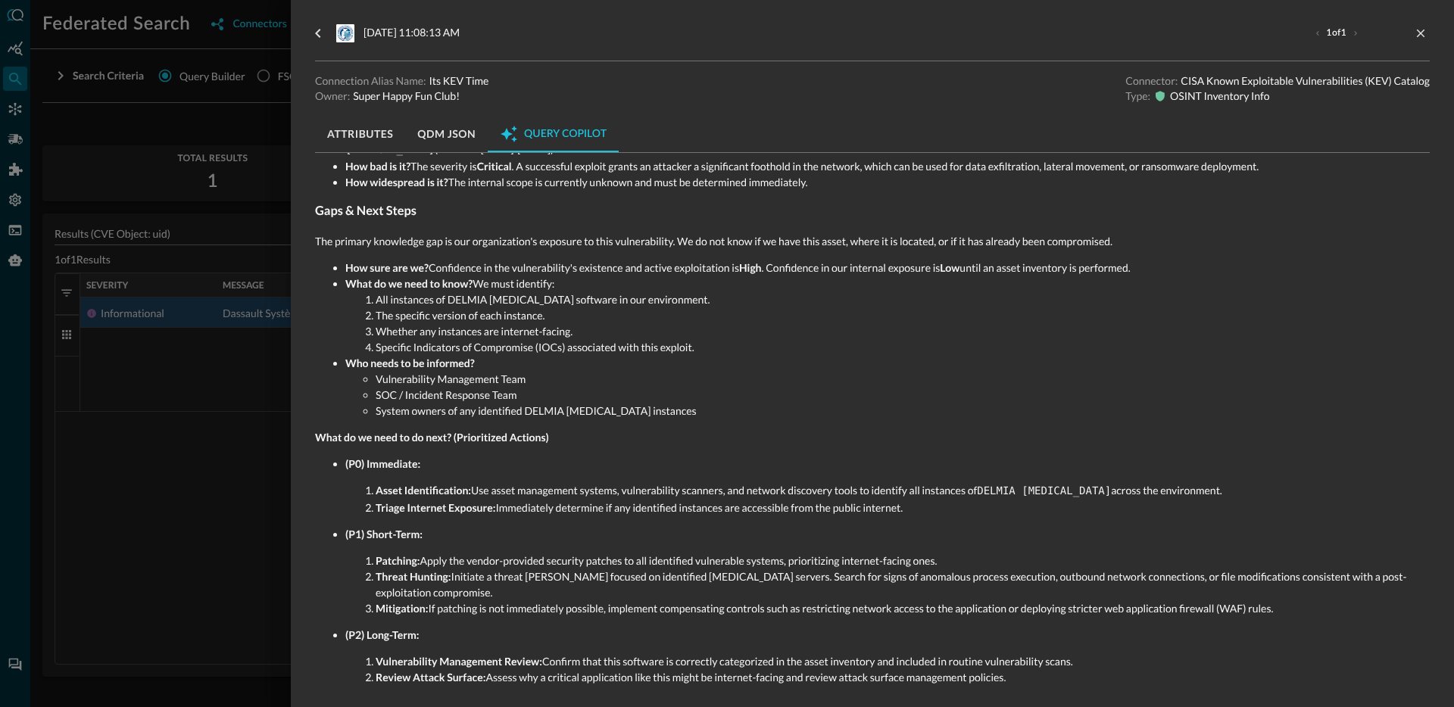
scroll to position [563, 0]
click at [220, 485] on div at bounding box center [727, 353] width 1454 height 707
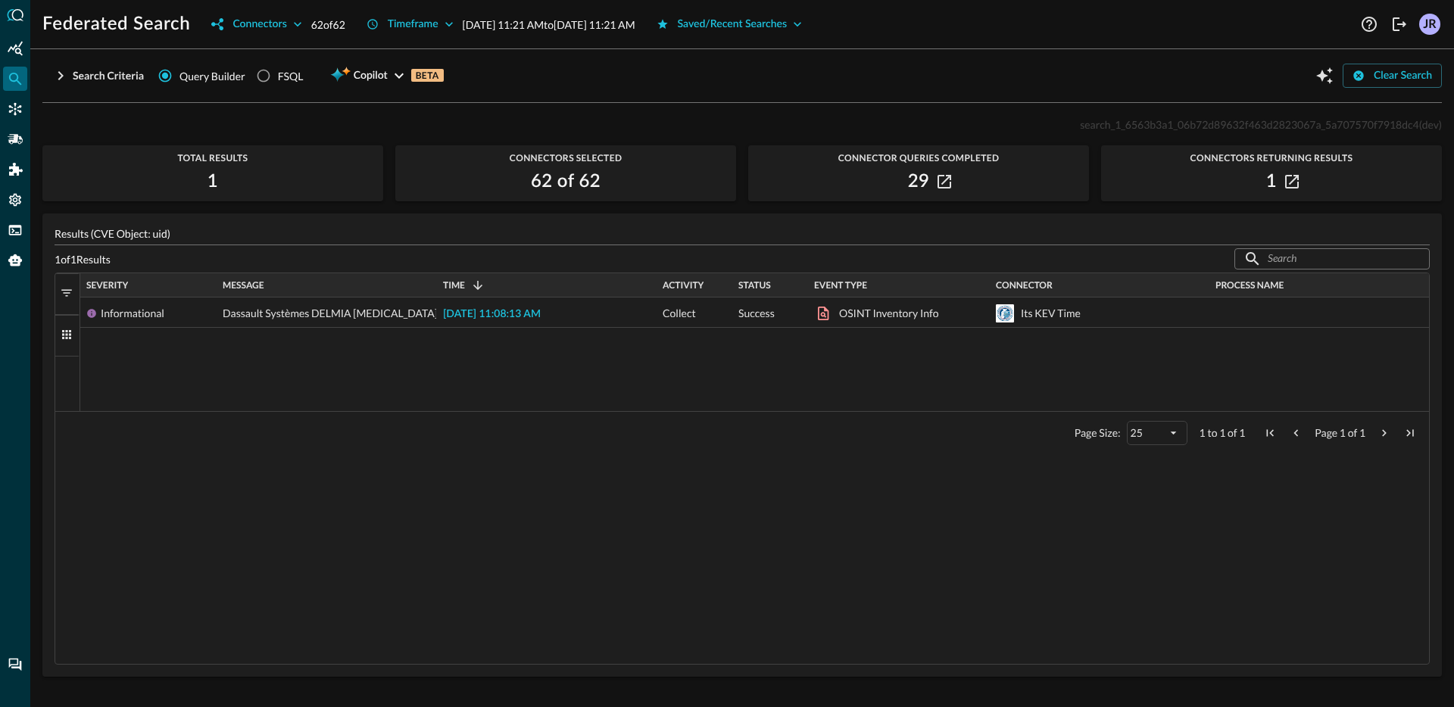
click at [204, 475] on div "Drag here to set row groups Drag here to set column labels Severity Message Tim…" at bounding box center [742, 469] width 1375 height 392
click at [12, 112] on icon "Connectors" at bounding box center [15, 108] width 15 height 15
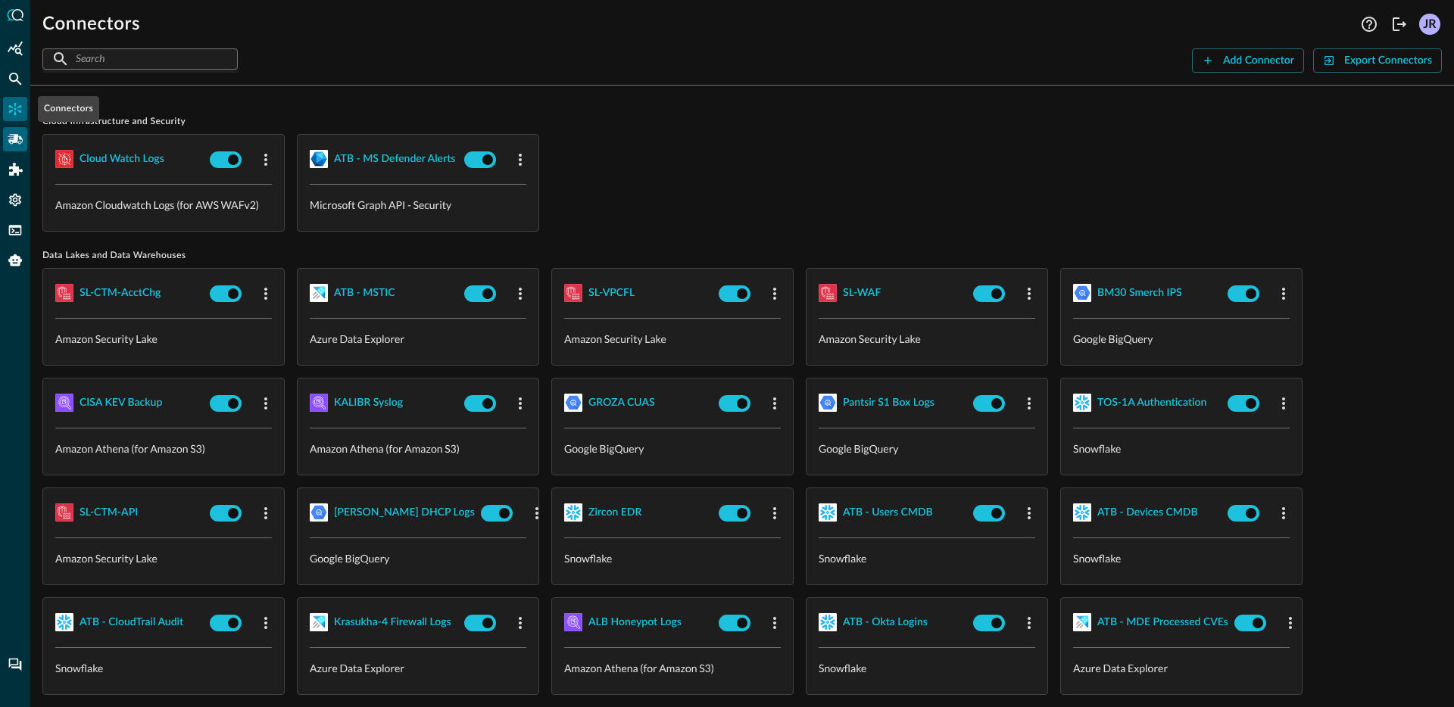
click at [16, 132] on icon "Pipelines" at bounding box center [15, 139] width 15 height 15
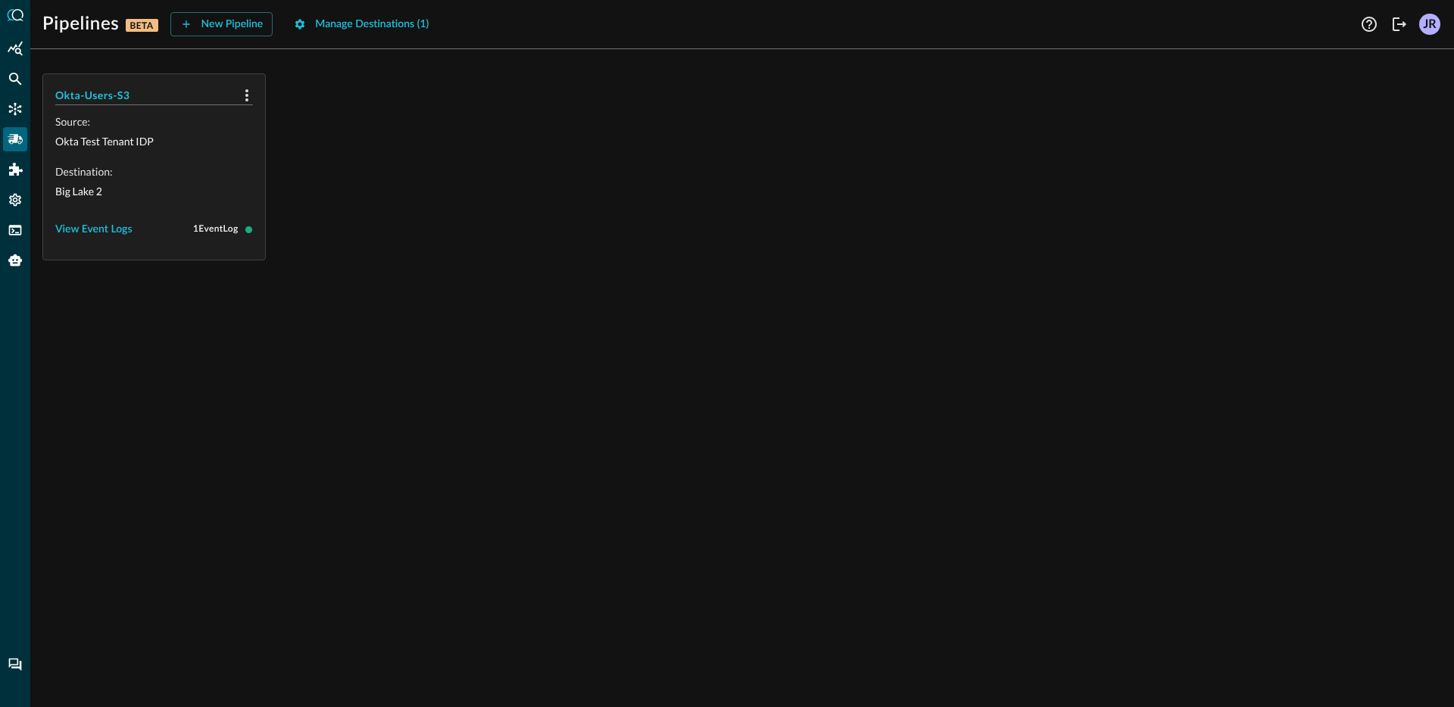
click at [476, 299] on div "Okta-Users-S3 Source: Okta Test Tenant IDP Destination: Big Lake 2 View Event L…" at bounding box center [741, 384] width 1423 height 646
click at [357, 26] on div "Manage Destinations ( 1 )" at bounding box center [372, 24] width 114 height 19
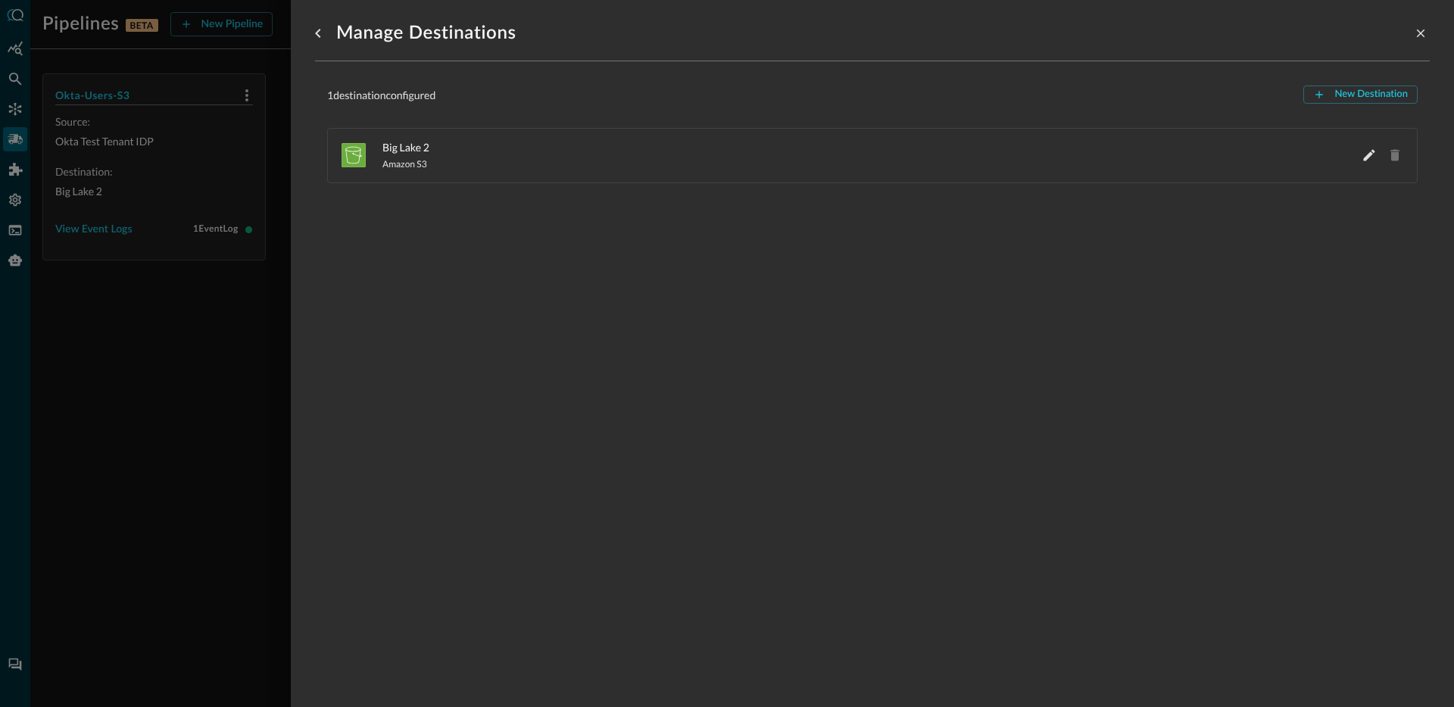
click at [563, 287] on div "Manage Destinations 1 destination configured New Destination Big Lake 2 Amazon …" at bounding box center [872, 344] width 1115 height 689
